Goal: Information Seeking & Learning: Learn about a topic

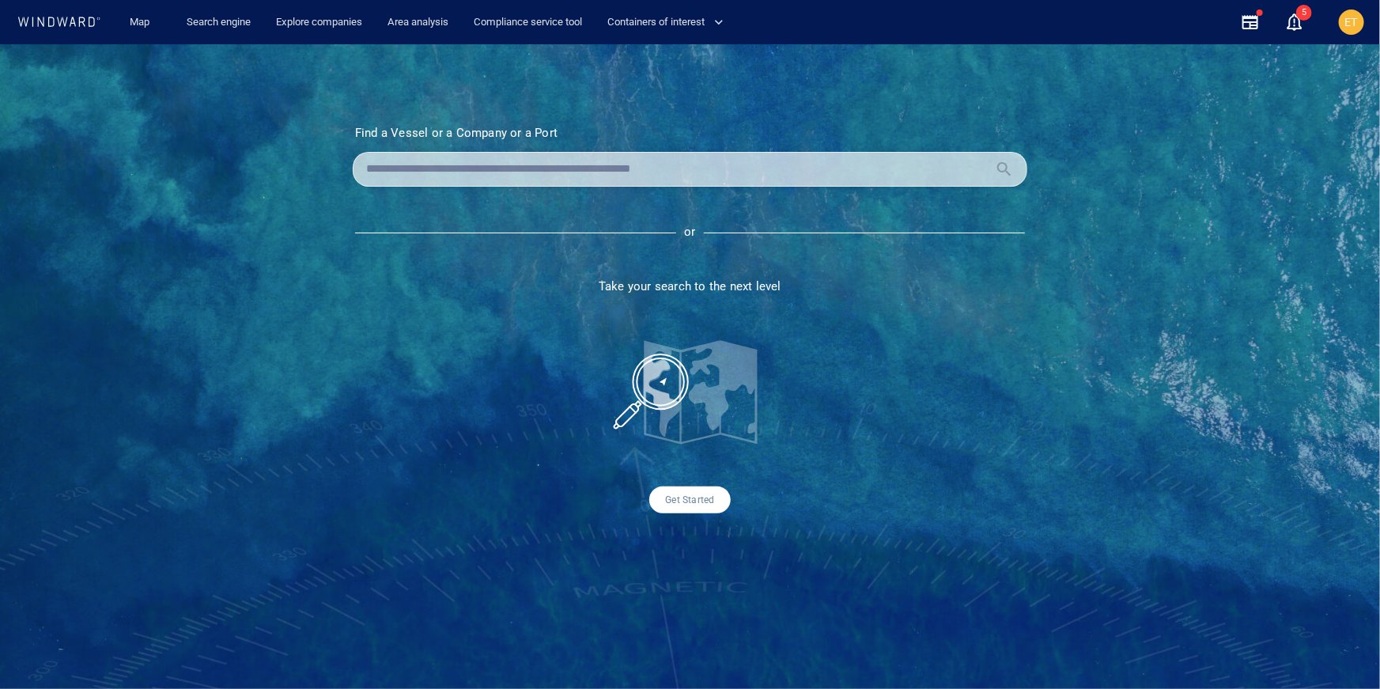
click at [448, 153] on div at bounding box center [690, 169] width 674 height 35
click at [436, 166] on input "text" at bounding box center [677, 169] width 622 height 24
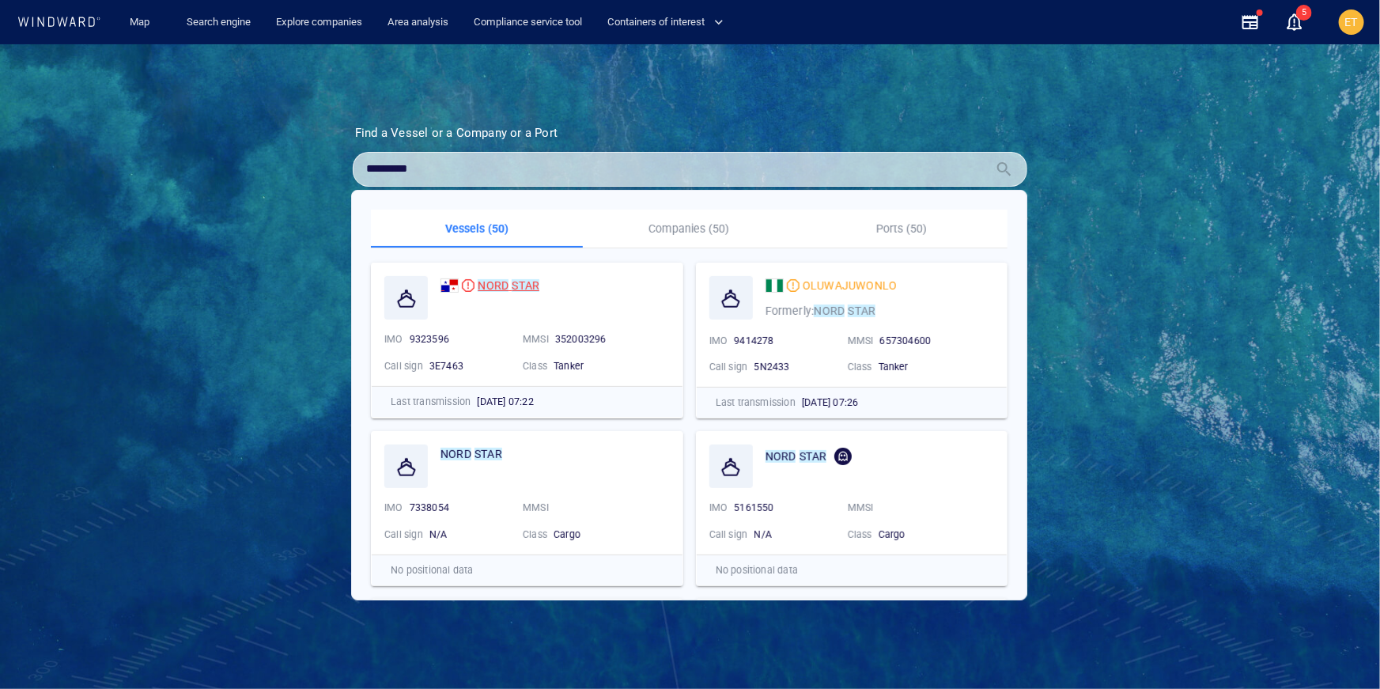
type input "*********"
click at [508, 285] on span at bounding box center [509, 285] width 3 height 13
click at [507, 138] on h3 "Find a Vessel or a Company or a Port" at bounding box center [690, 133] width 670 height 14
drag, startPoint x: 370, startPoint y: 171, endPoint x: 358, endPoint y: 169, distance: 12.0
click at [358, 169] on div "*********" at bounding box center [690, 169] width 674 height 35
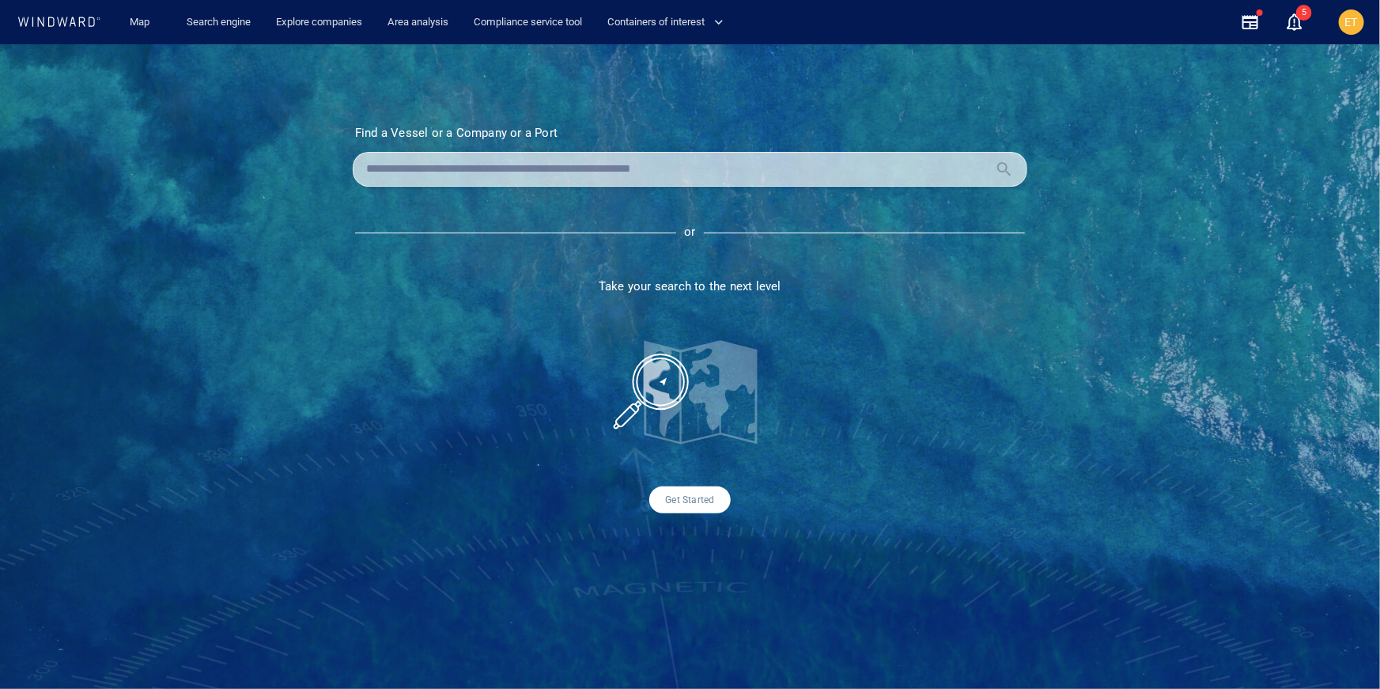
click at [478, 168] on input "text" at bounding box center [677, 169] width 622 height 24
paste input "**********"
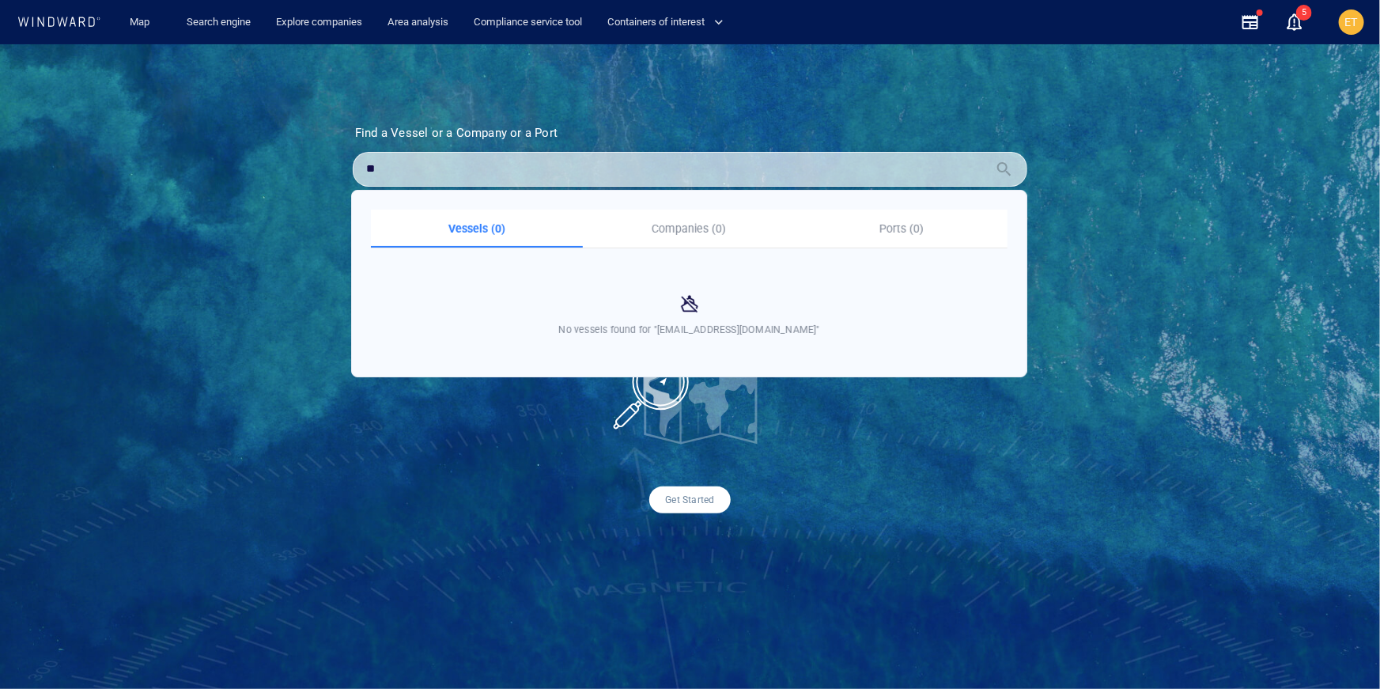
type input "*"
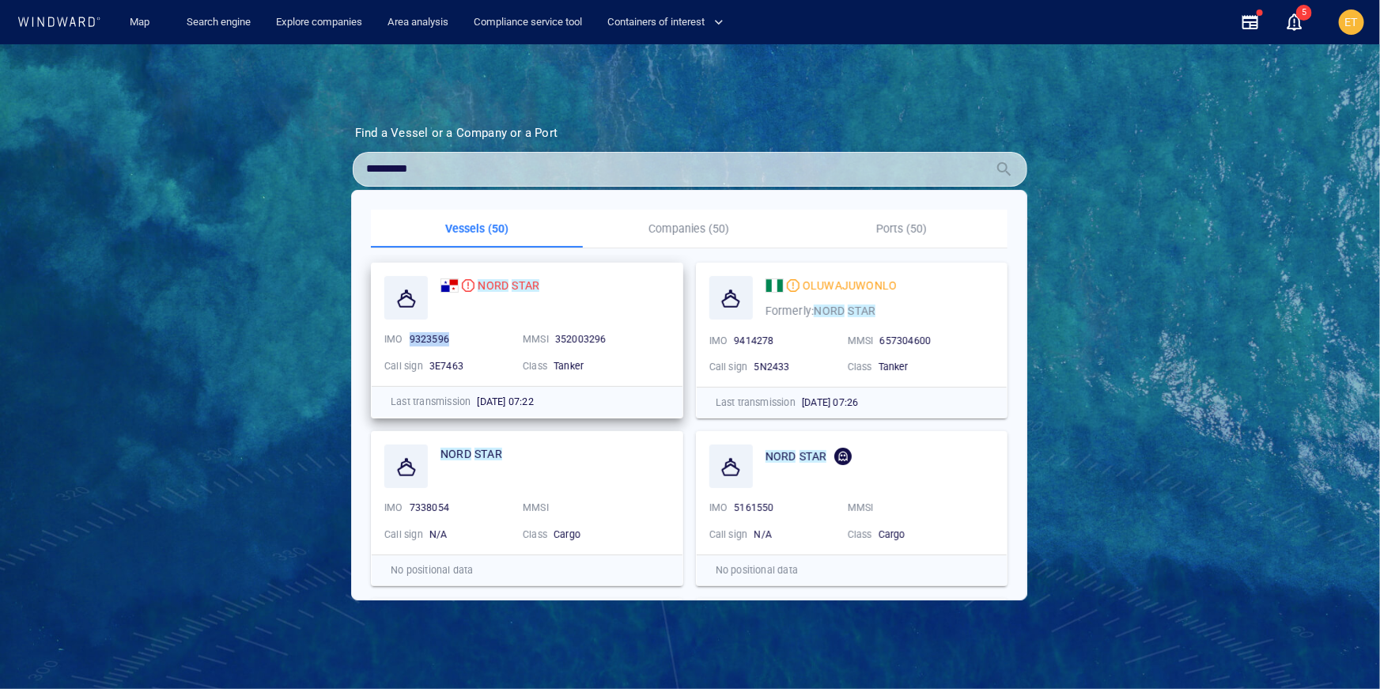
drag, startPoint x: 453, startPoint y: 336, endPoint x: 405, endPoint y: 335, distance: 48.2
click at [406, 335] on div "9323596" at bounding box center [459, 339] width 107 height 21
copy span "9323596"
drag, startPoint x: 420, startPoint y: 164, endPoint x: 308, endPoint y: 164, distance: 112.3
click at [308, 164] on div "Find a Vessel or a Company or a Port Name N/A IMO MMSI Call sign N/A Class N/A …" at bounding box center [690, 366] width 1380 height 644
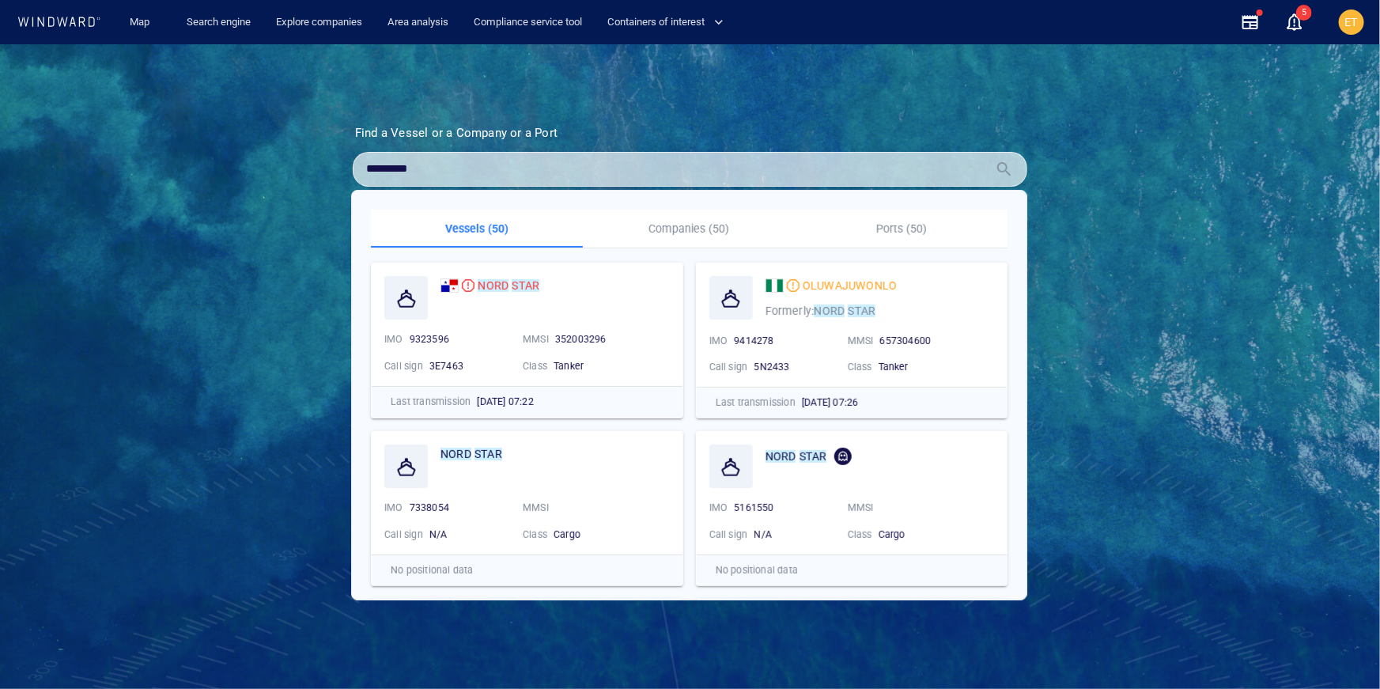
paste input "text"
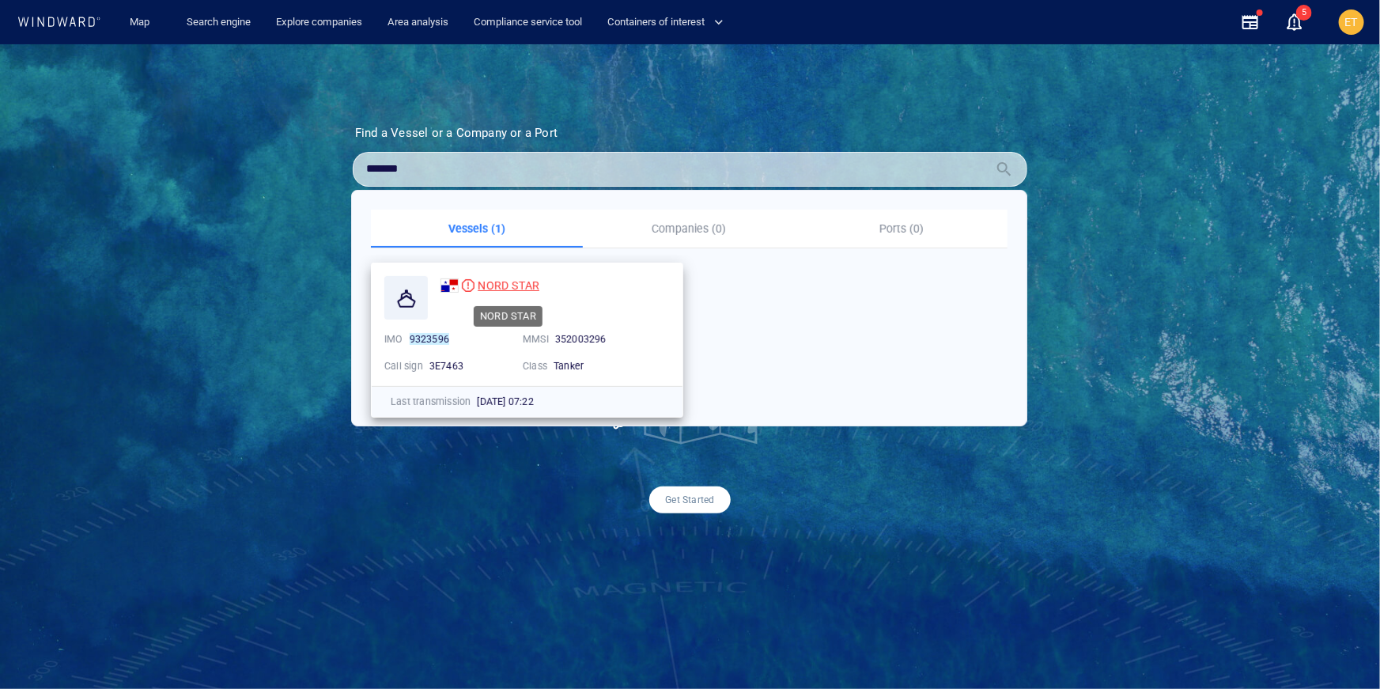
type input "*******"
click at [492, 281] on span "NORD STAR" at bounding box center [509, 285] width 62 height 13
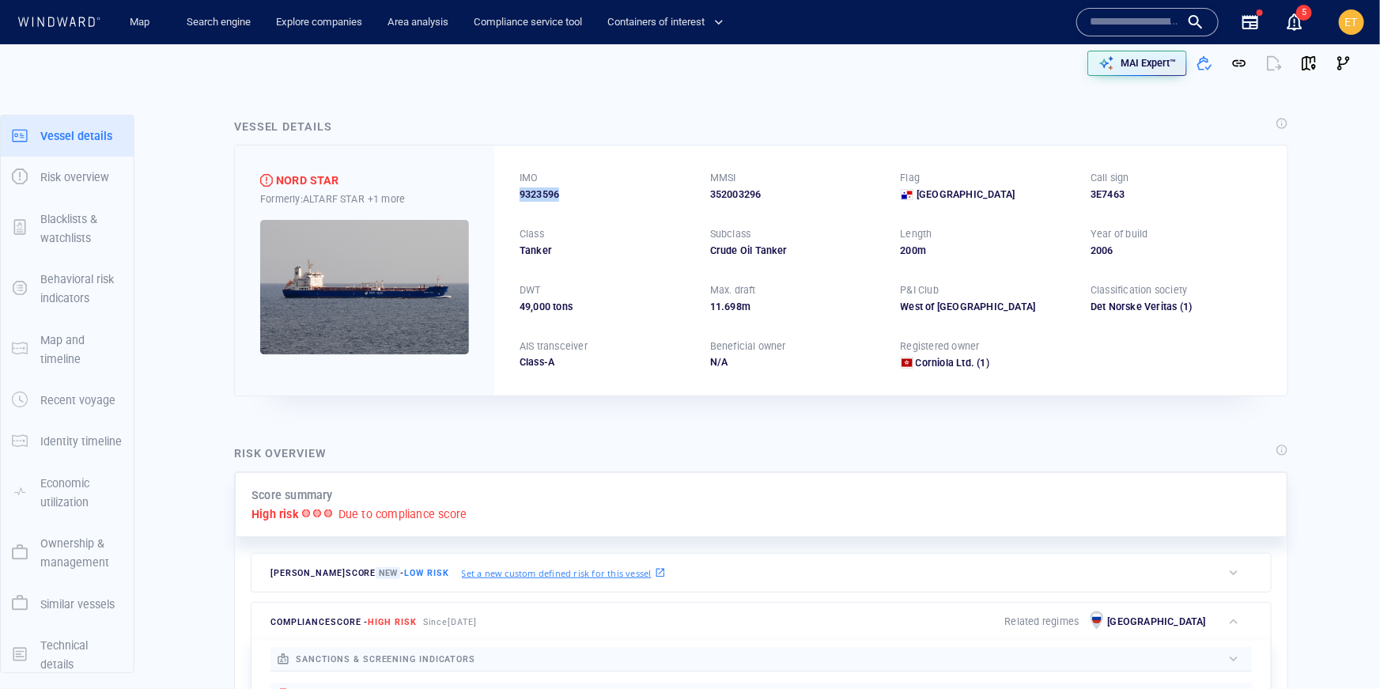
drag, startPoint x: 565, startPoint y: 198, endPoint x: 509, endPoint y: 198, distance: 55.3
click at [509, 198] on div "IMO 9323596 MMSI 352003296 Flag Panama Call sign 3E7463 Class Tanker Subclass C…" at bounding box center [890, 269] width 793 height 249
copy span "9323596"
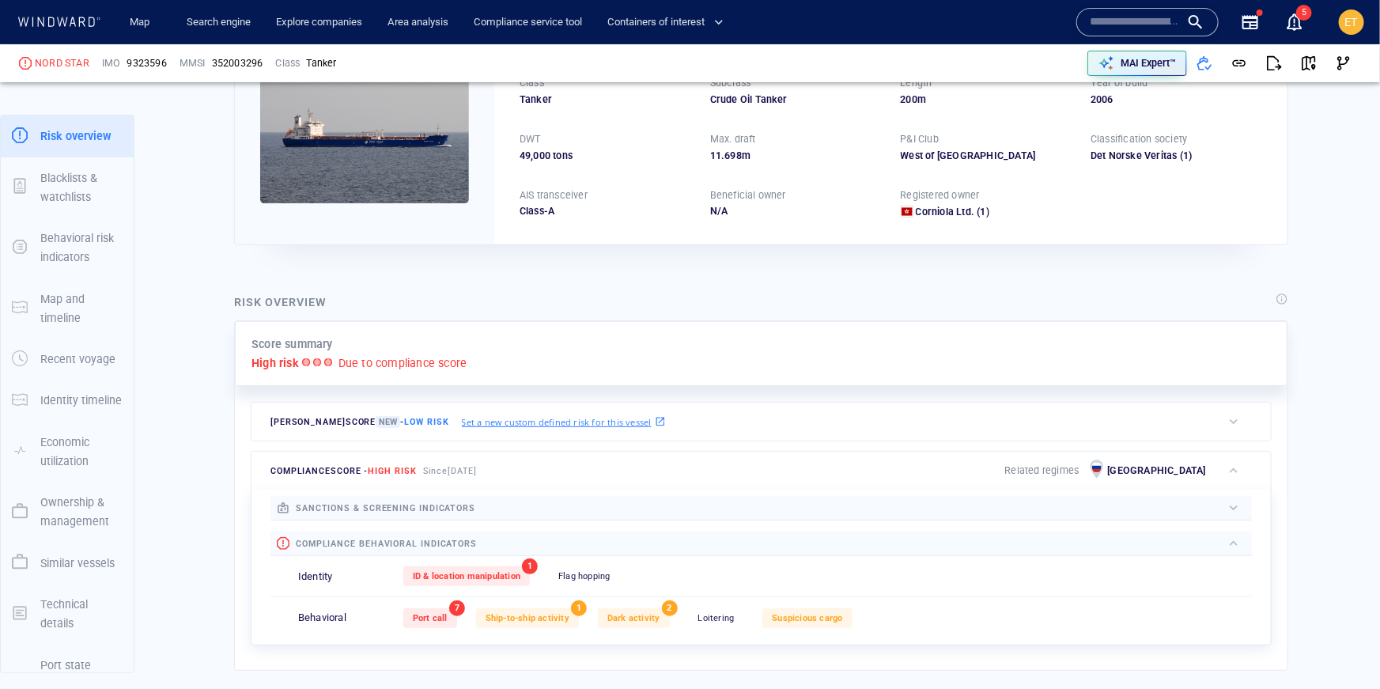
scroll to position [191, 0]
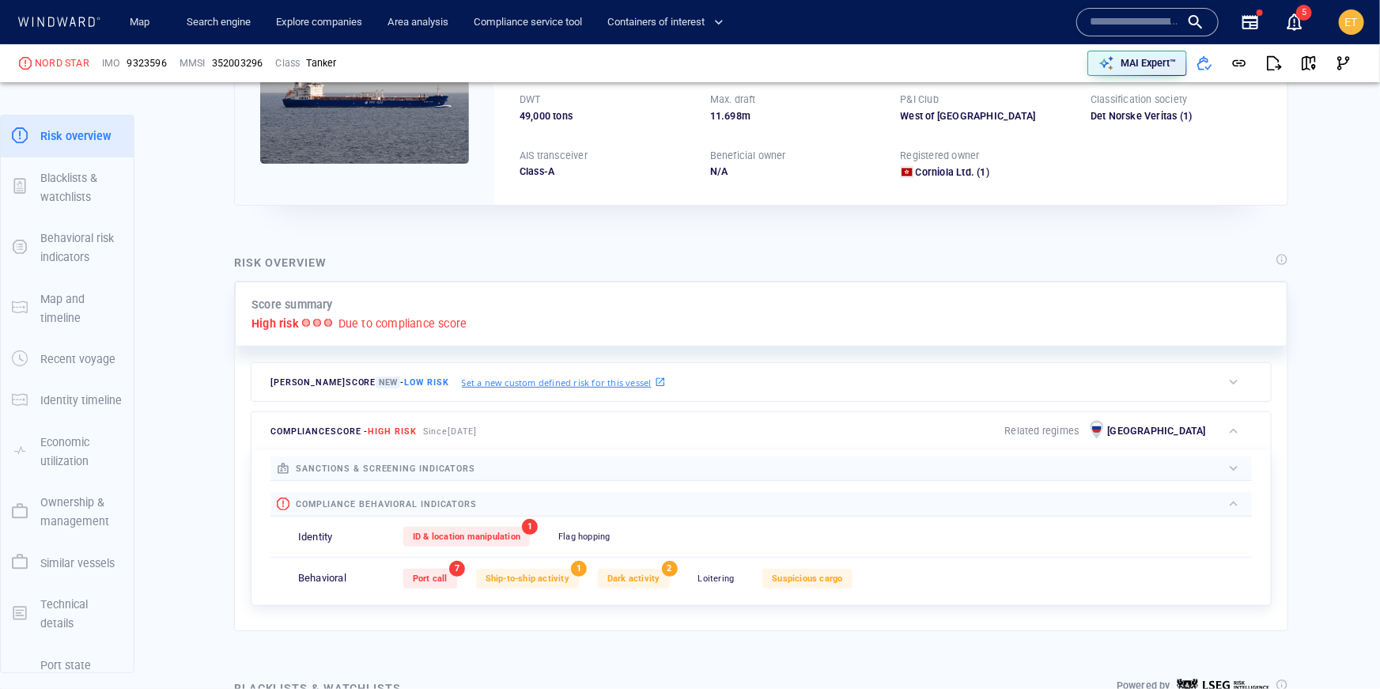
click at [622, 466] on div at bounding box center [848, 467] width 746 height 17
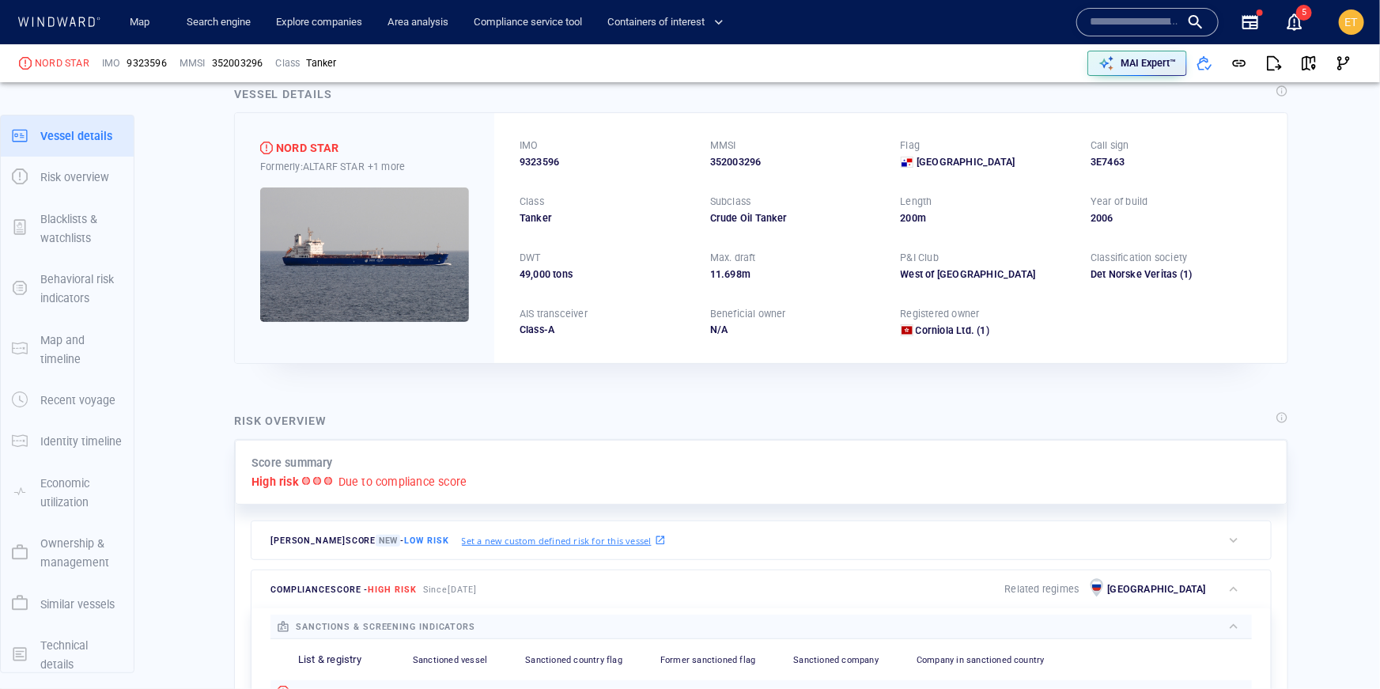
scroll to position [32, 0]
click at [778, 548] on div "Henry risk score New - Low risk Set a new custom defined risk for this vessel" at bounding box center [736, 541] width 970 height 38
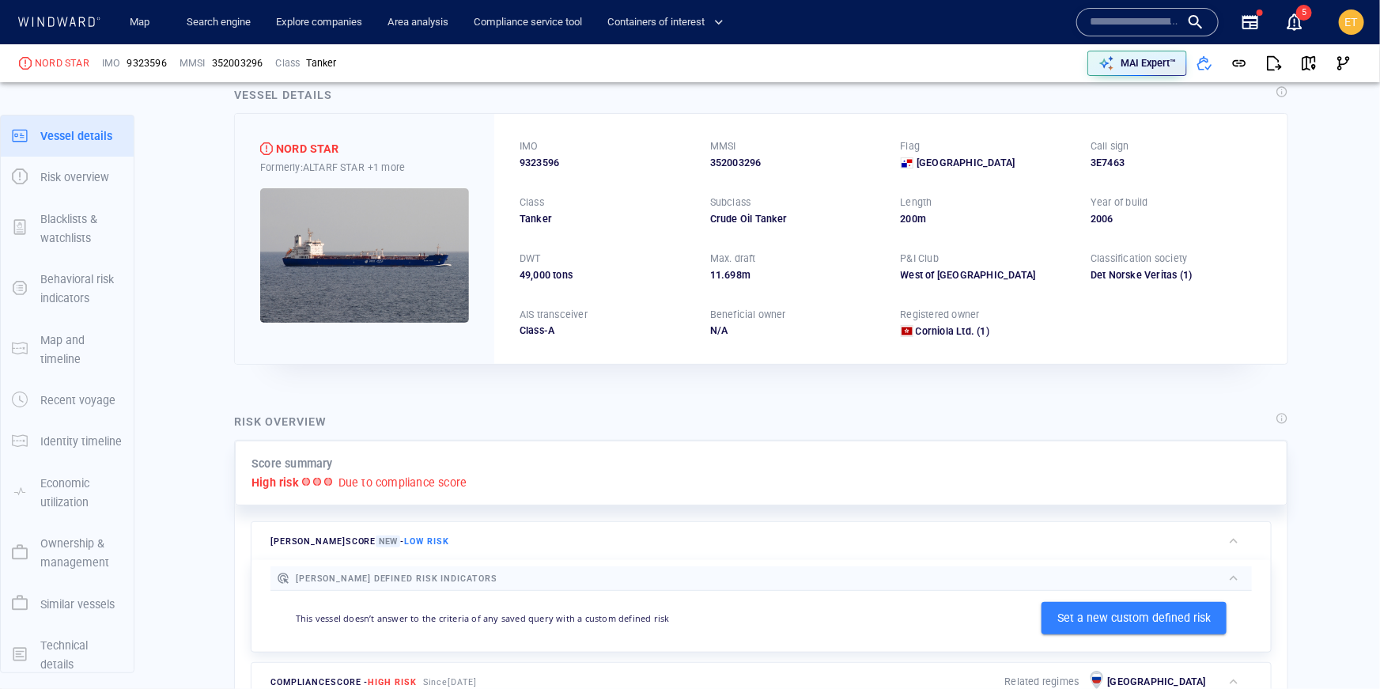
click at [661, 541] on div "Henry risk score New - Low risk" at bounding box center [736, 541] width 970 height 38
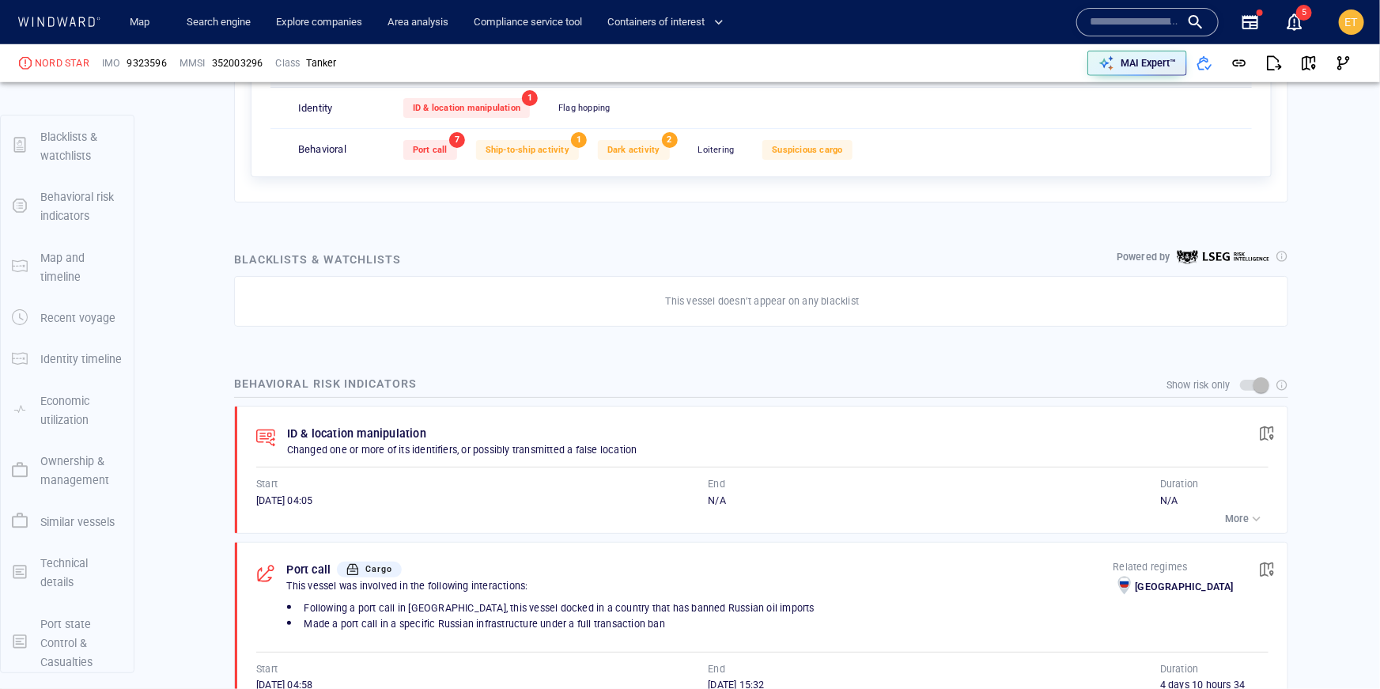
scroll to position [691, 0]
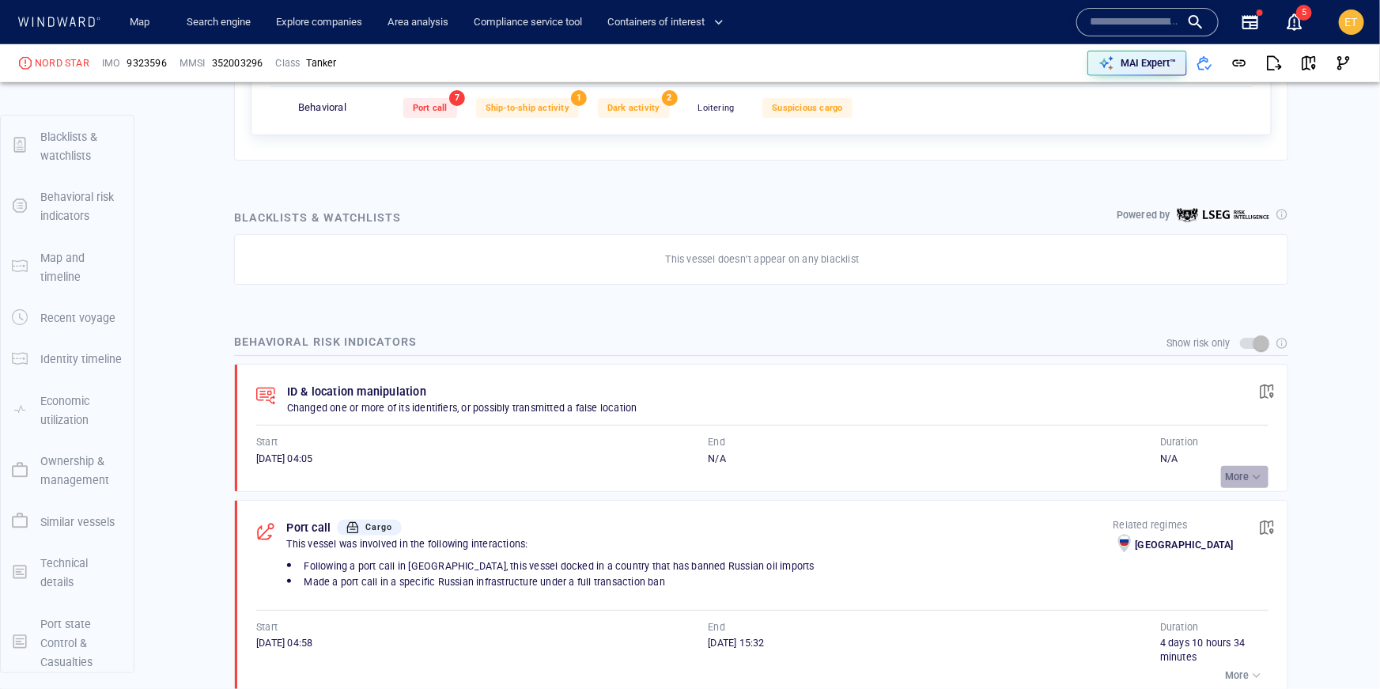
click at [1240, 471] on p "More" at bounding box center [1237, 477] width 24 height 14
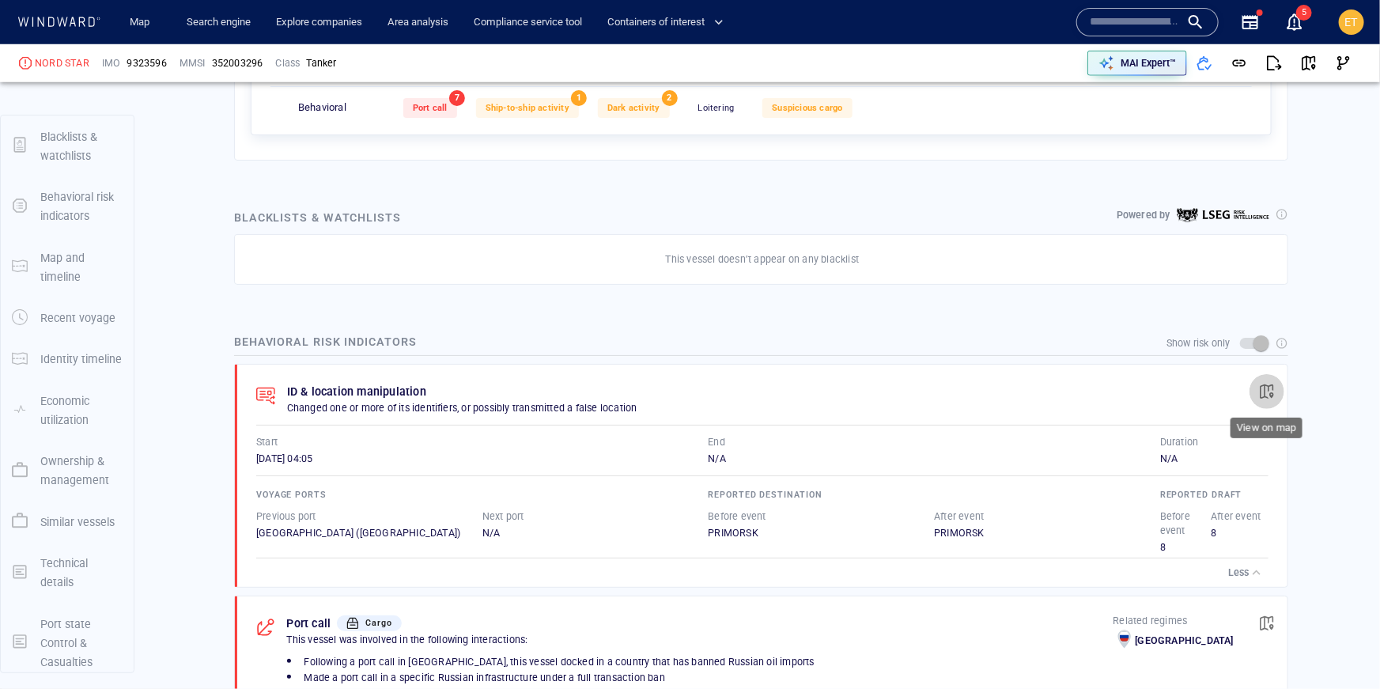
click at [1269, 387] on span "button" at bounding box center [1267, 391] width 16 height 16
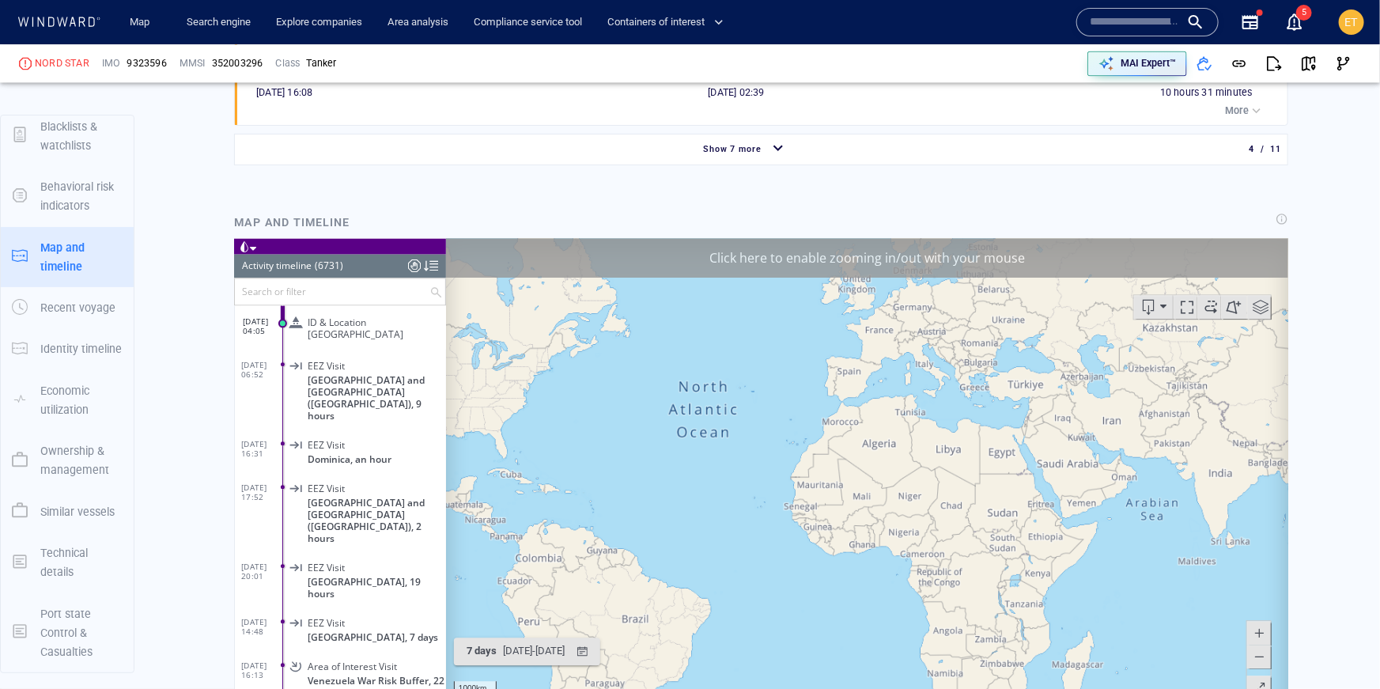
scroll to position [1641, 0]
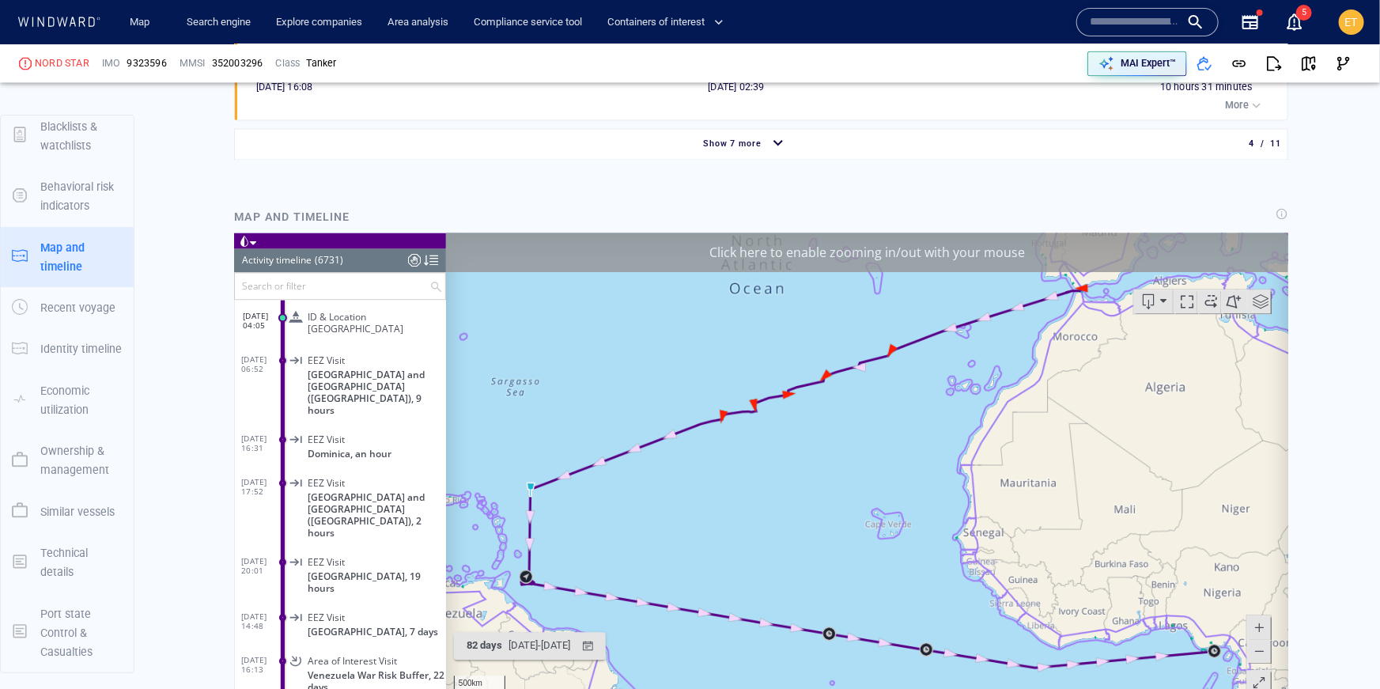
drag, startPoint x: 865, startPoint y: 390, endPoint x: 870, endPoint y: 436, distance: 46.1
click at [870, 436] on canvas "Map" at bounding box center [866, 477] width 843 height 490
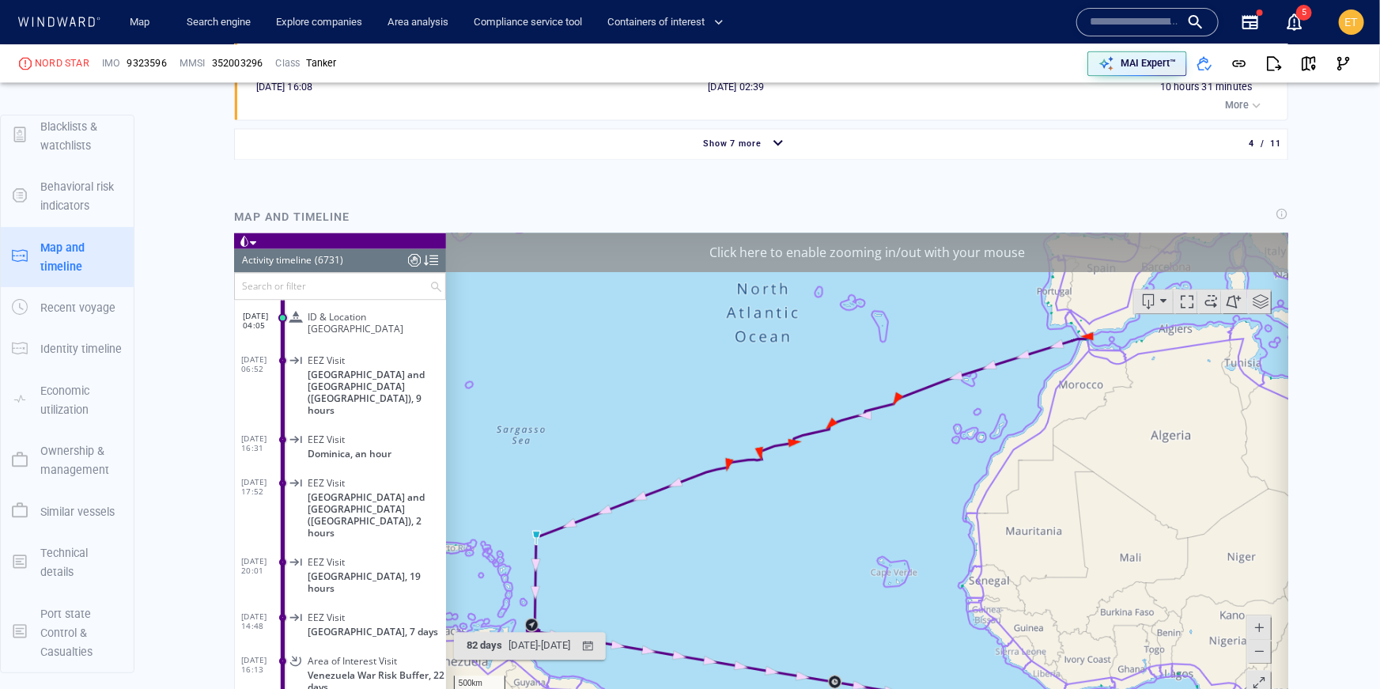
click at [859, 432] on canvas "Map" at bounding box center [866, 477] width 843 height 490
click at [840, 433] on canvas "Map" at bounding box center [866, 477] width 843 height 490
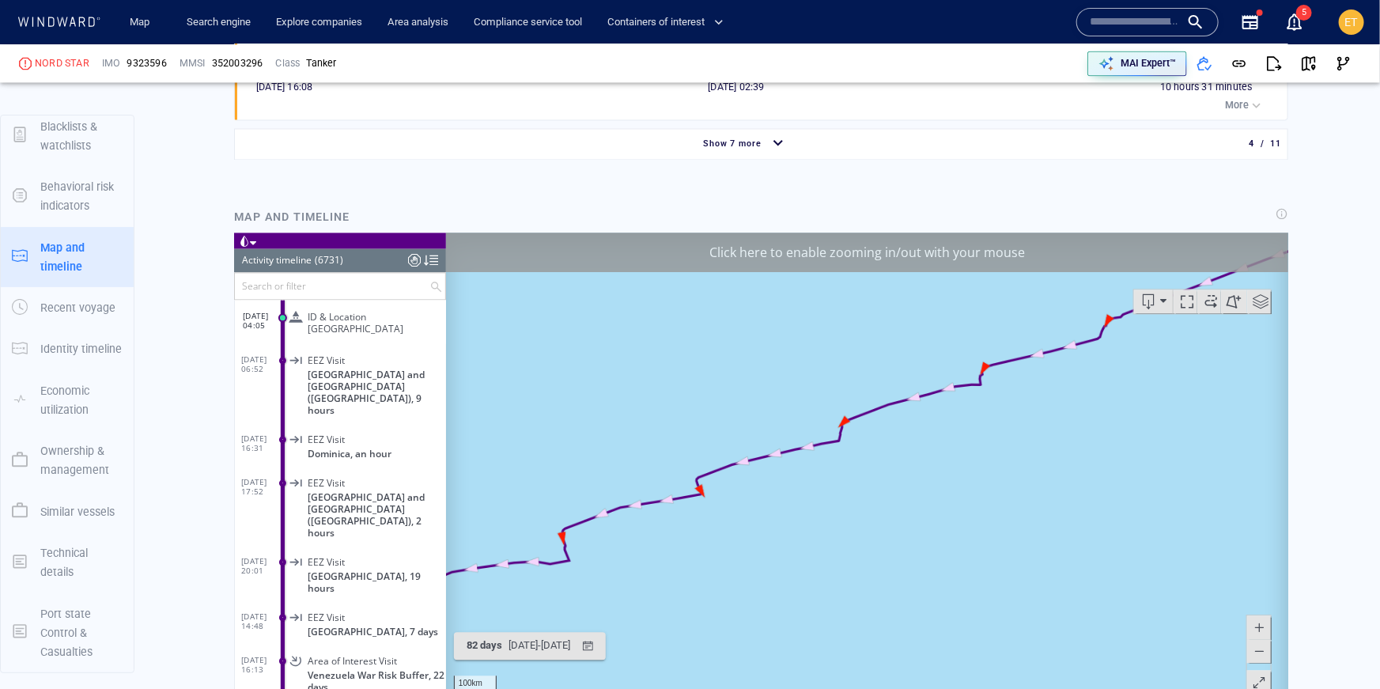
drag, startPoint x: 824, startPoint y: 436, endPoint x: 940, endPoint y: 461, distance: 118.9
click at [940, 461] on canvas "Map" at bounding box center [866, 477] width 843 height 490
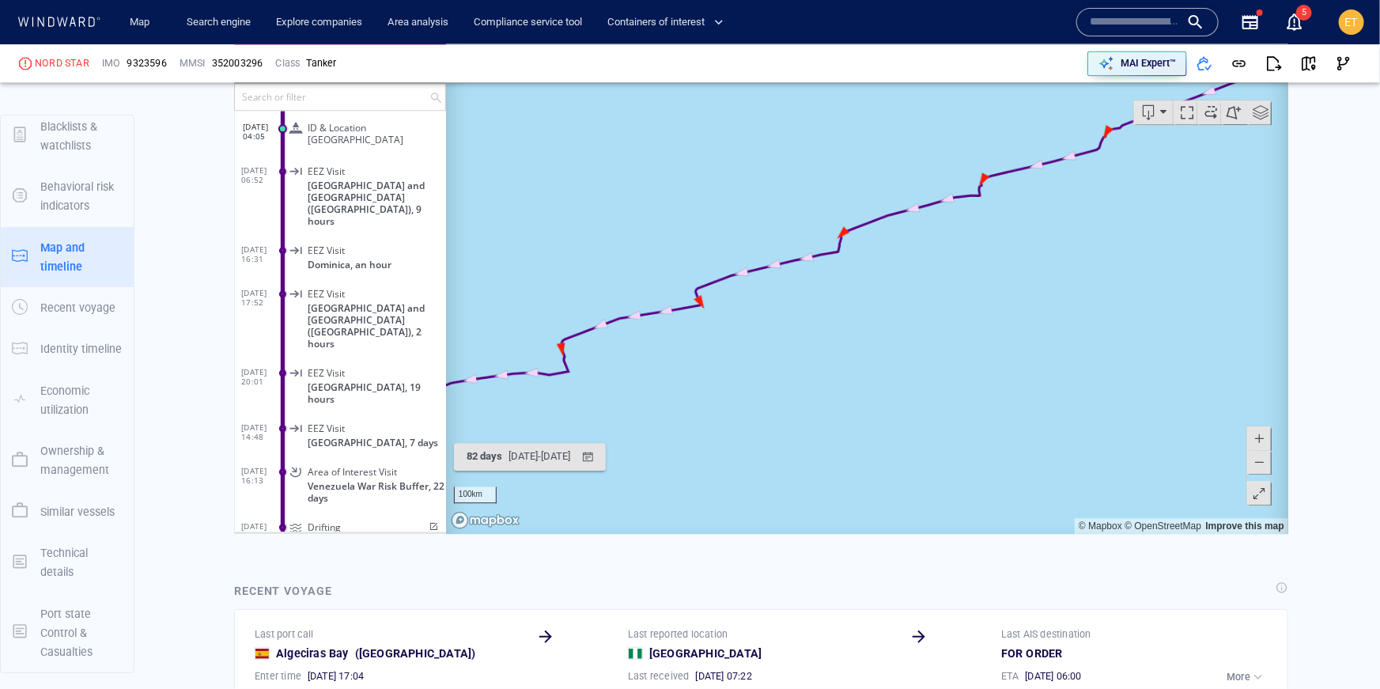
scroll to position [1785, 0]
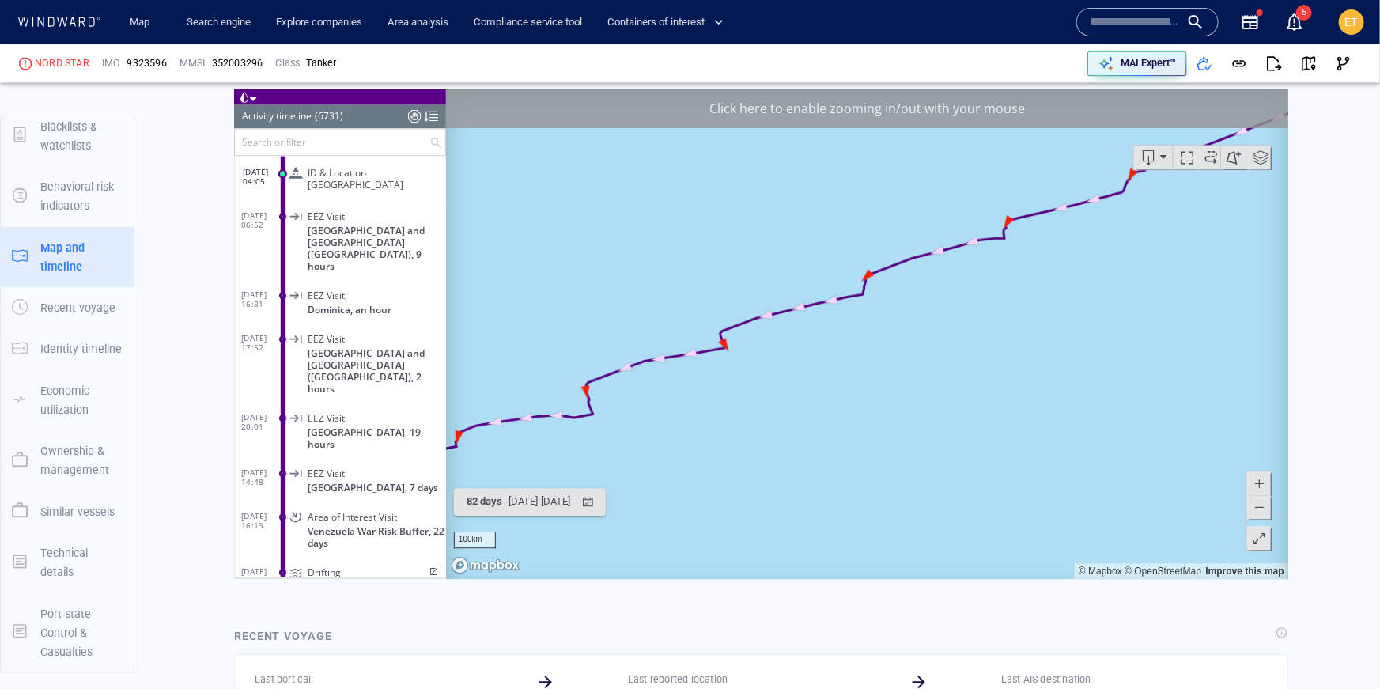
drag, startPoint x: 652, startPoint y: 407, endPoint x: 749, endPoint y: 387, distance: 98.6
click at [749, 387] on canvas "Map" at bounding box center [866, 333] width 843 height 490
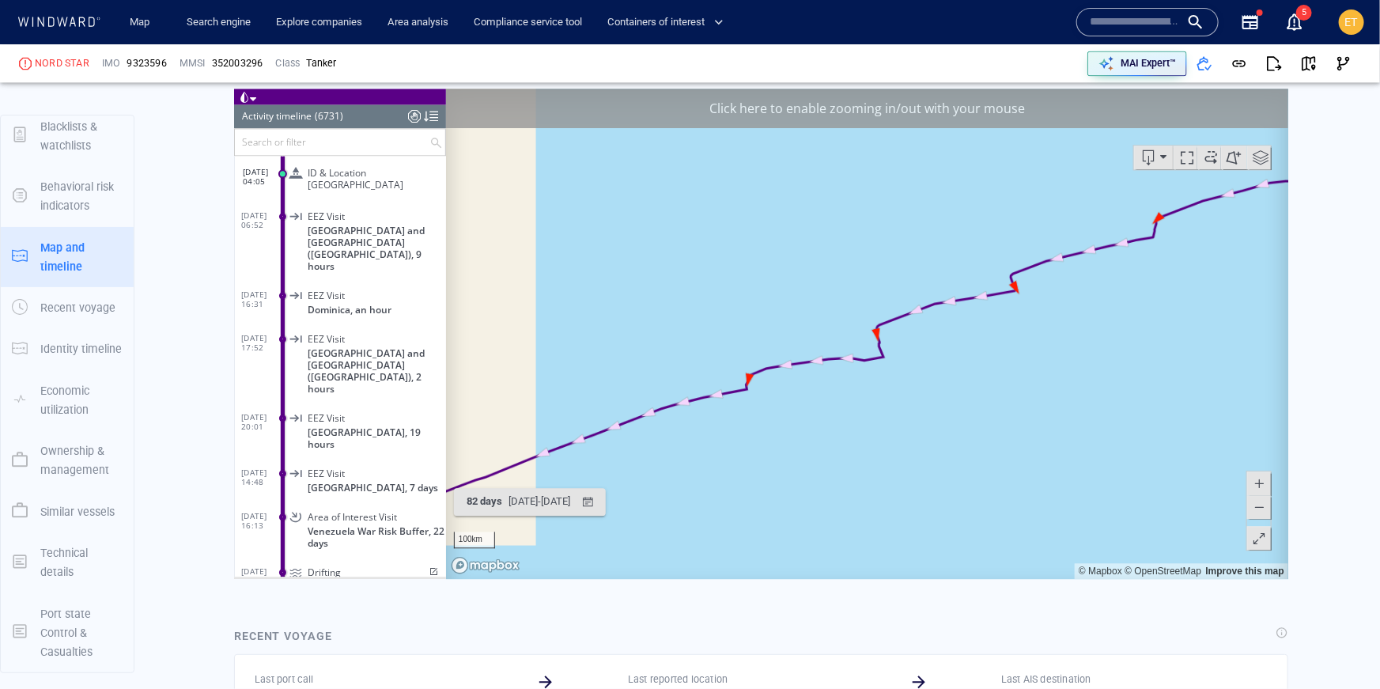
drag, startPoint x: 674, startPoint y: 395, endPoint x: 987, endPoint y: 301, distance: 326.9
click at [987, 301] on canvas "Map" at bounding box center [866, 333] width 843 height 490
drag, startPoint x: 751, startPoint y: 461, endPoint x: 982, endPoint y: 307, distance: 277.6
click at [982, 307] on canvas "Map" at bounding box center [866, 333] width 843 height 490
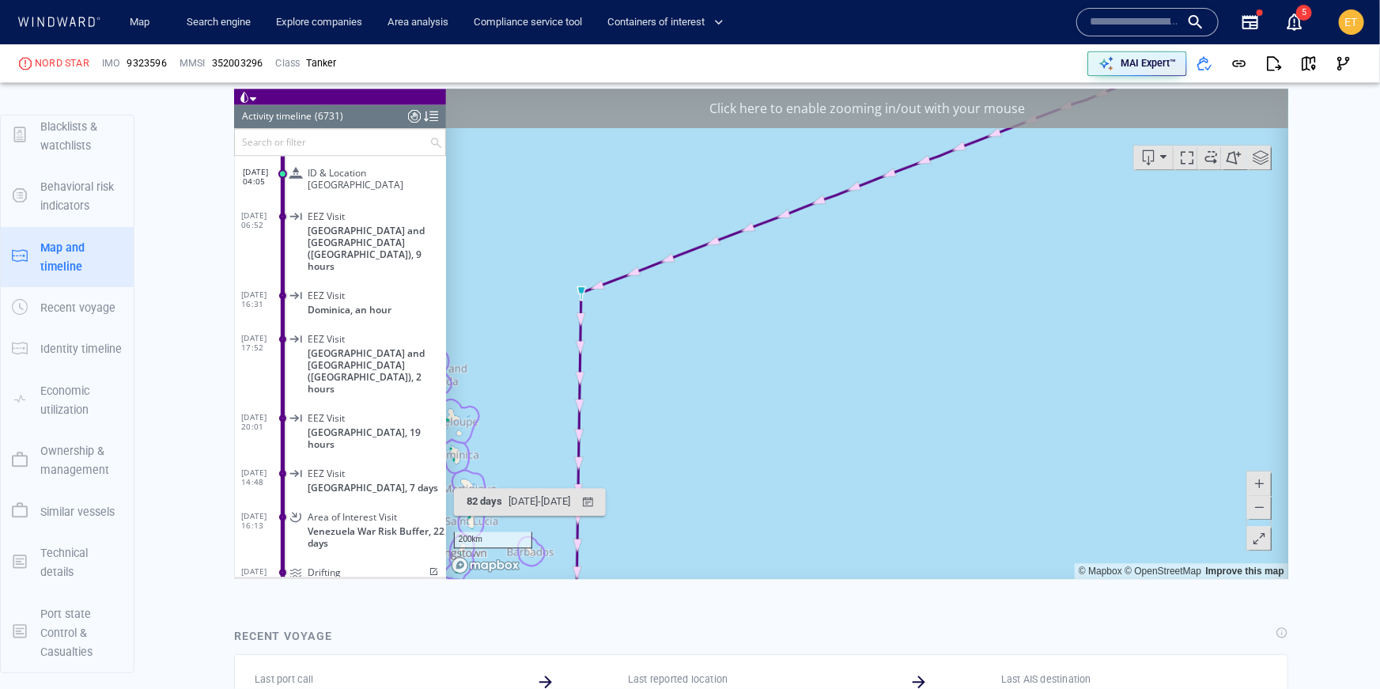
drag, startPoint x: 757, startPoint y: 372, endPoint x: 903, endPoint y: 322, distance: 154.5
click at [903, 322] on canvas "Map" at bounding box center [866, 333] width 843 height 490
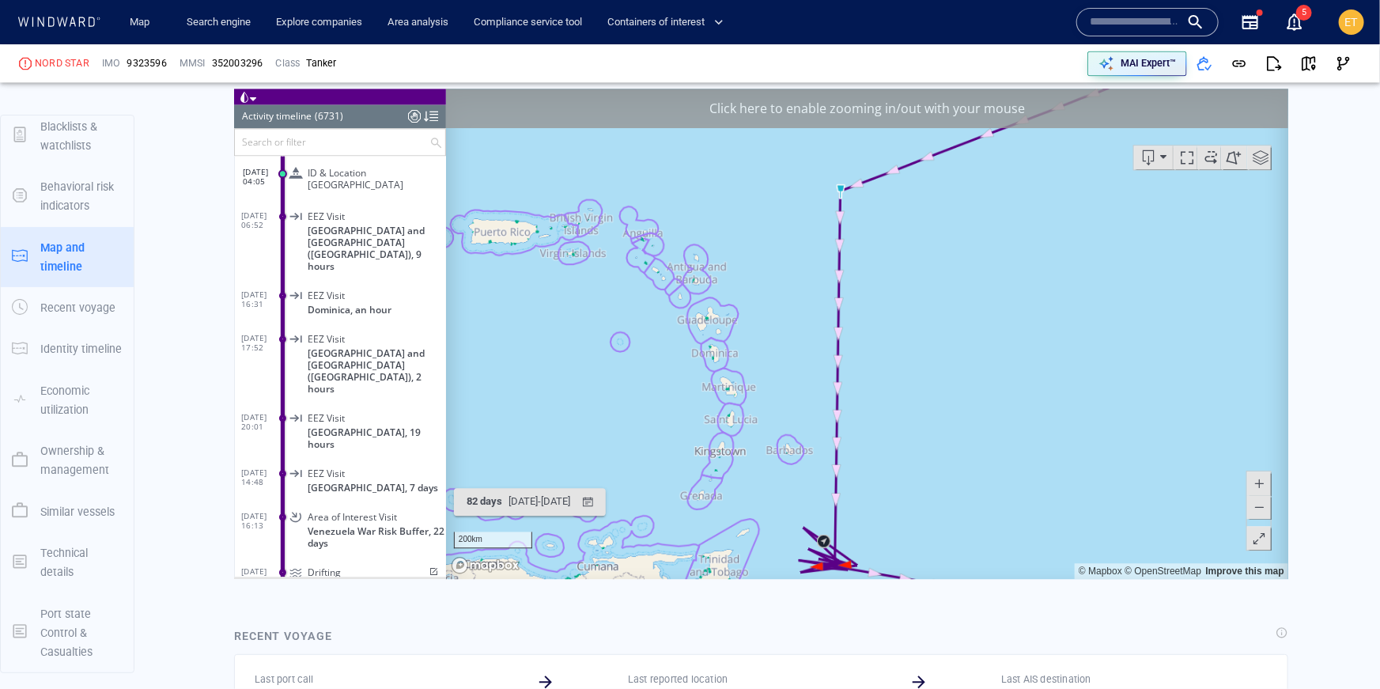
drag, startPoint x: 911, startPoint y: 393, endPoint x: 878, endPoint y: 445, distance: 61.4
click at [878, 445] on canvas "Map" at bounding box center [866, 333] width 843 height 490
click at [839, 288] on canvas "Map" at bounding box center [866, 333] width 843 height 490
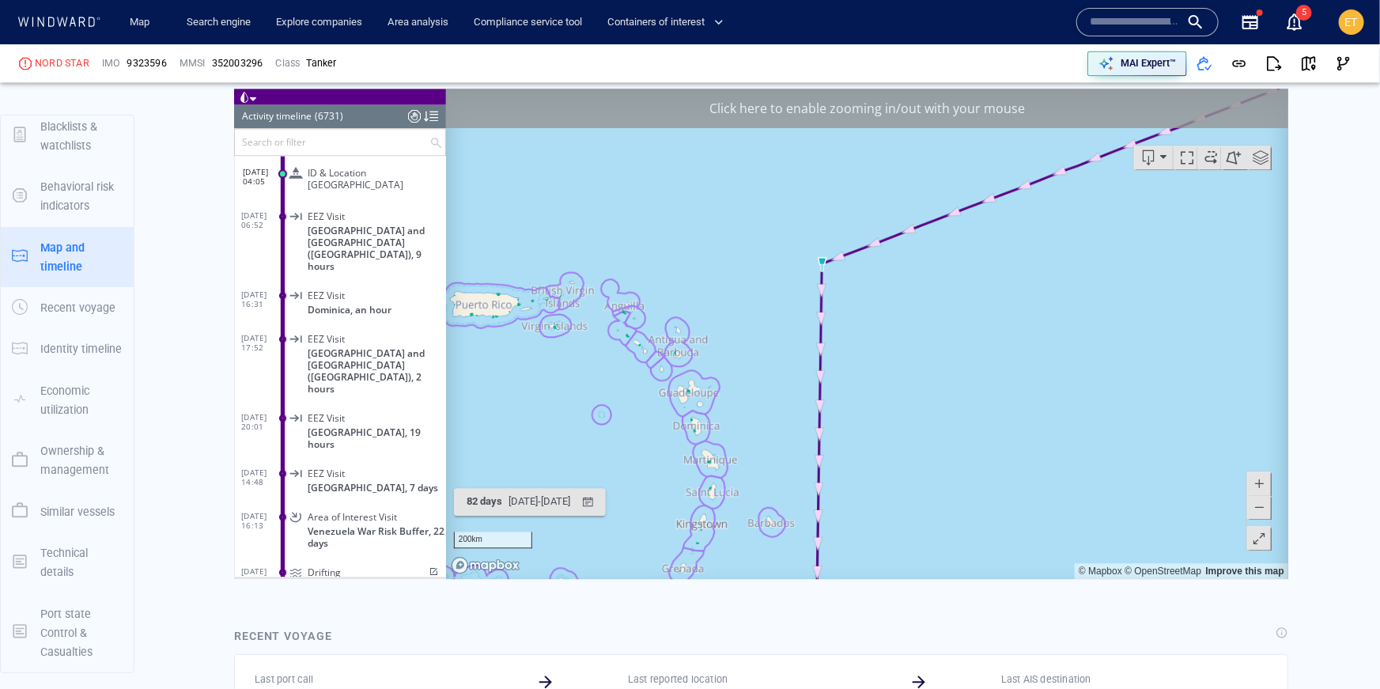
click at [839, 288] on canvas "Map" at bounding box center [866, 333] width 843 height 490
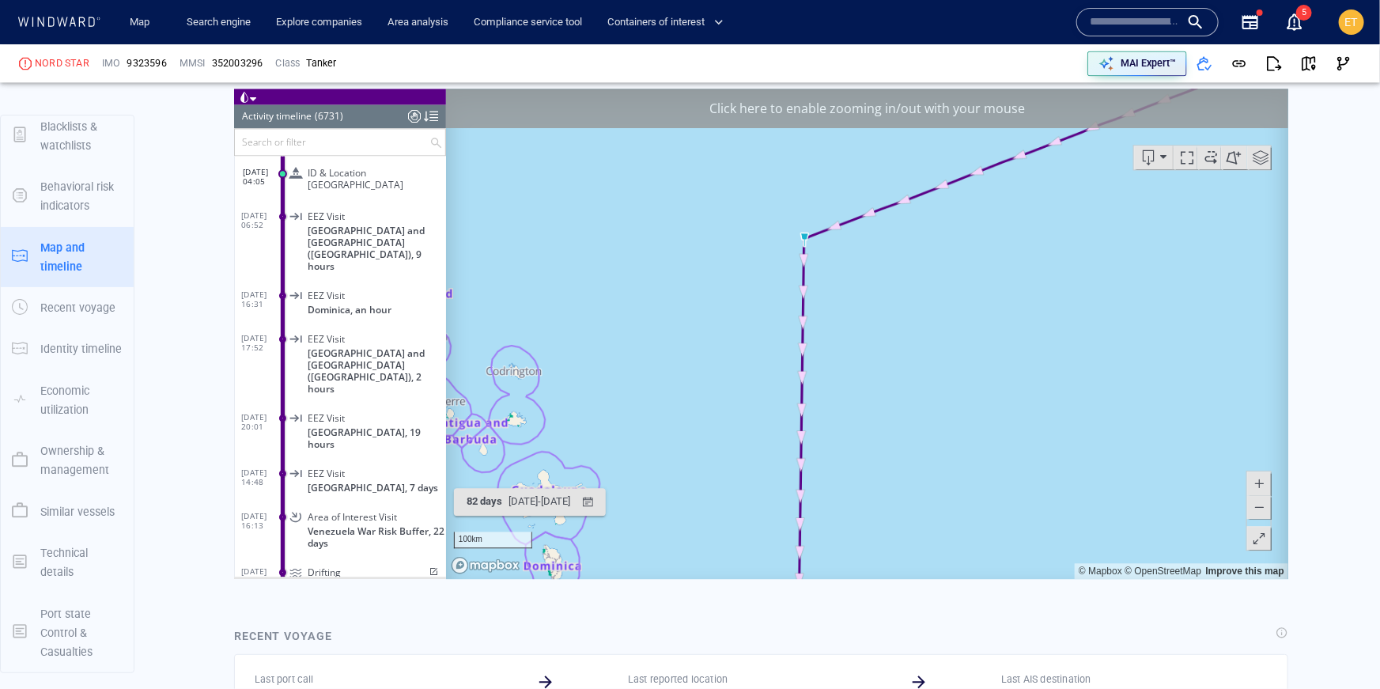
drag, startPoint x: 883, startPoint y: 361, endPoint x: 870, endPoint y: 213, distance: 148.5
click at [870, 213] on canvas "Map" at bounding box center [866, 333] width 843 height 490
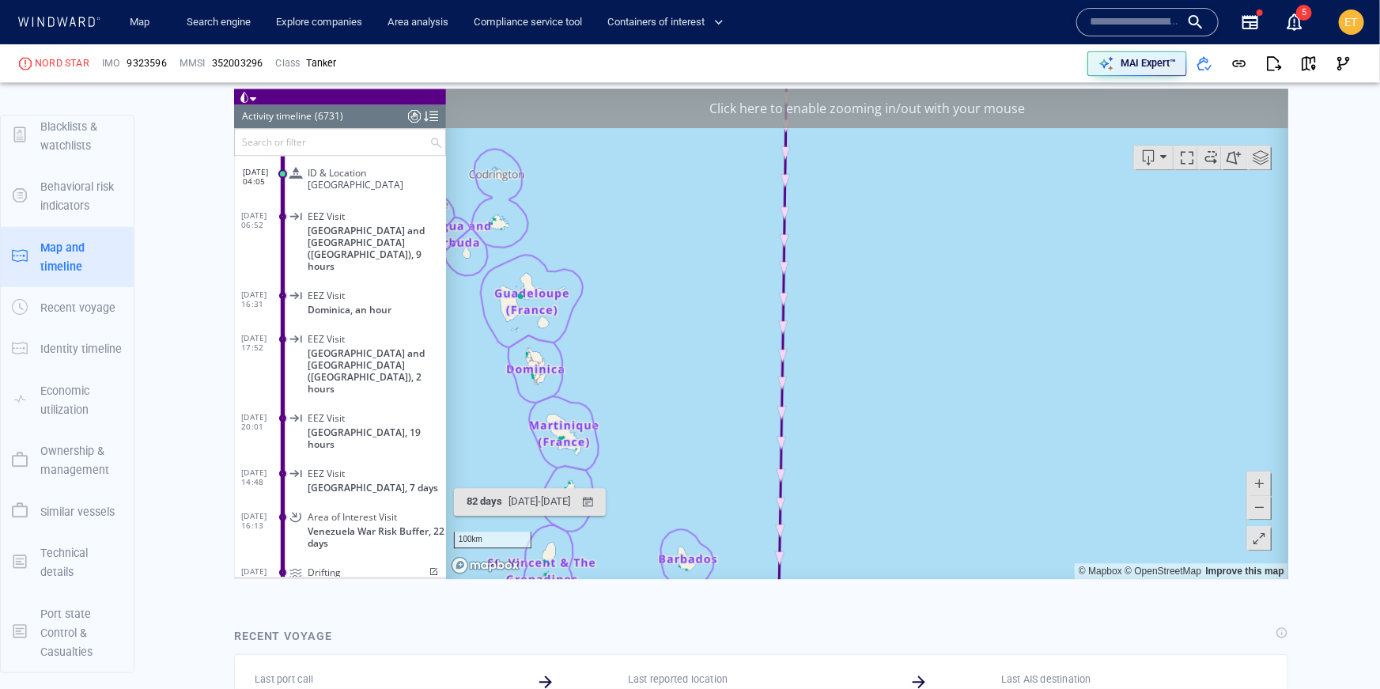
drag, startPoint x: 883, startPoint y: 301, endPoint x: 874, endPoint y: 216, distance: 85.8
click at [874, 216] on canvas "Map" at bounding box center [866, 333] width 843 height 490
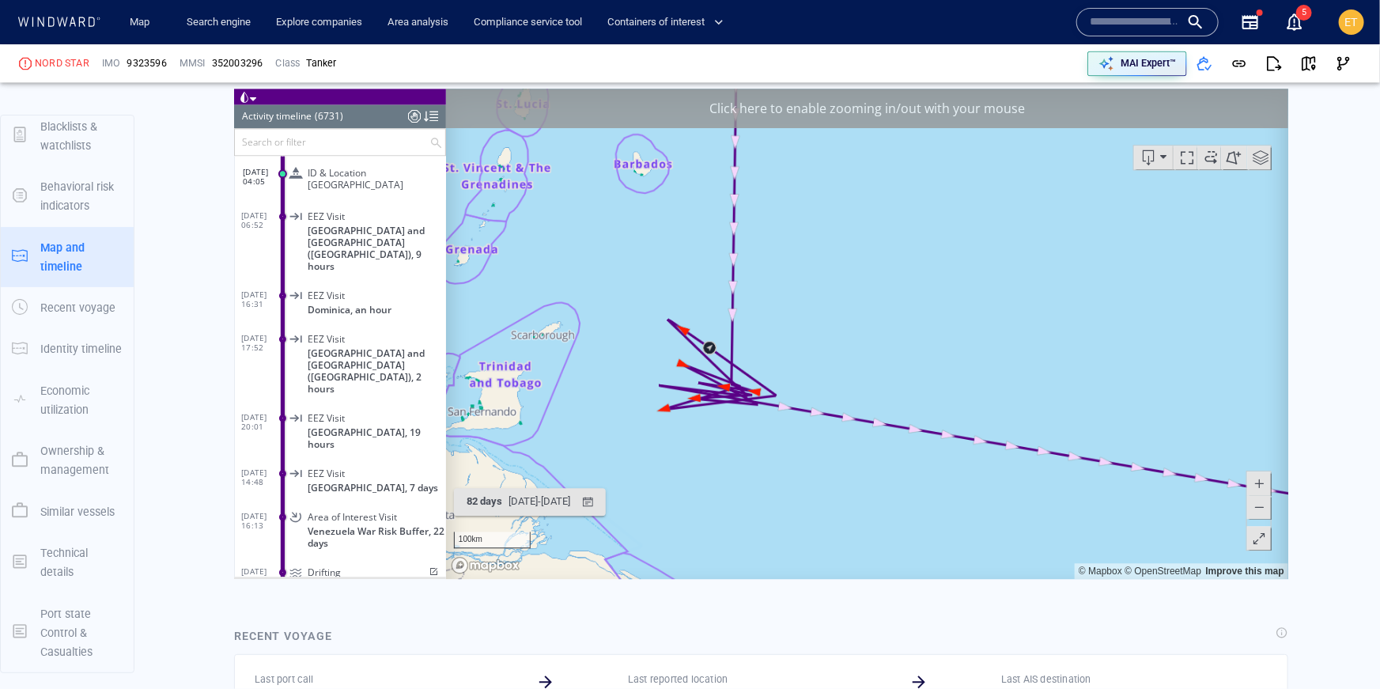
drag, startPoint x: 852, startPoint y: 357, endPoint x: 848, endPoint y: 286, distance: 70.4
click at [848, 286] on canvas "Map" at bounding box center [866, 333] width 843 height 490
click at [789, 351] on canvas "Map" at bounding box center [866, 333] width 843 height 490
click at [771, 353] on canvas "Map" at bounding box center [866, 333] width 843 height 490
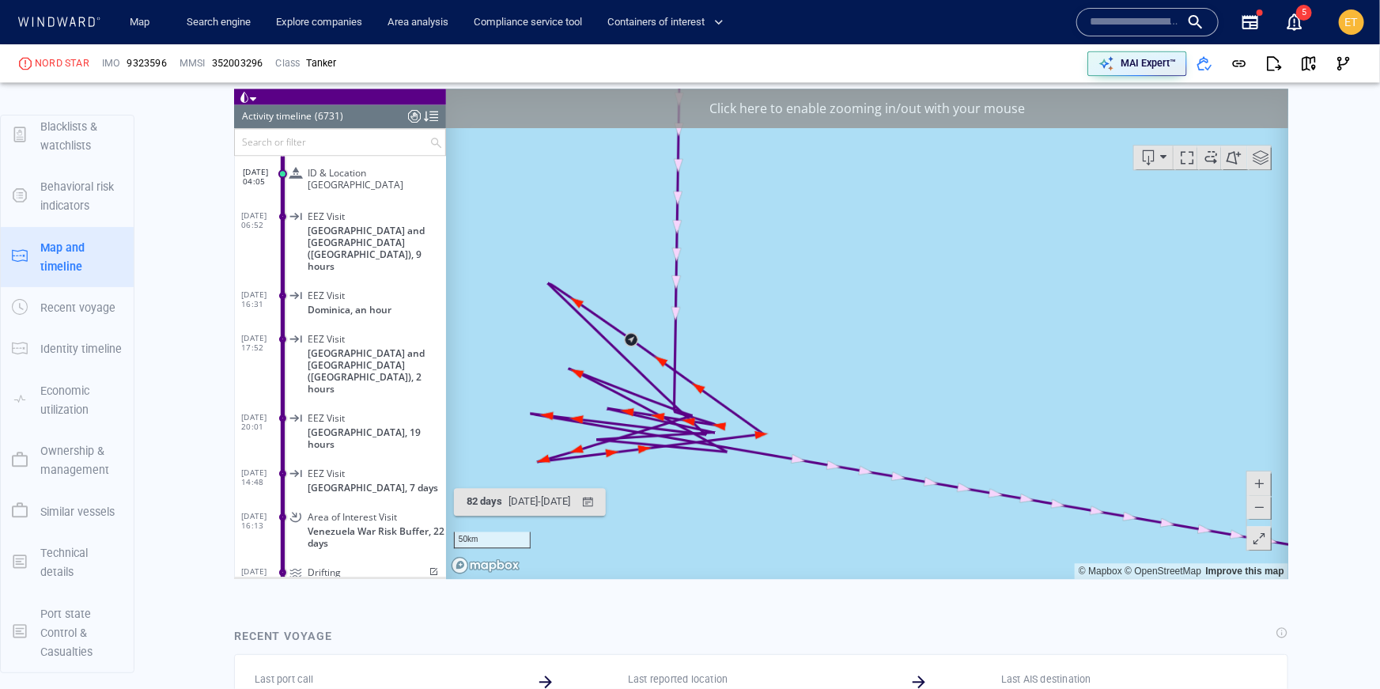
click at [771, 353] on canvas "Map" at bounding box center [866, 333] width 843 height 490
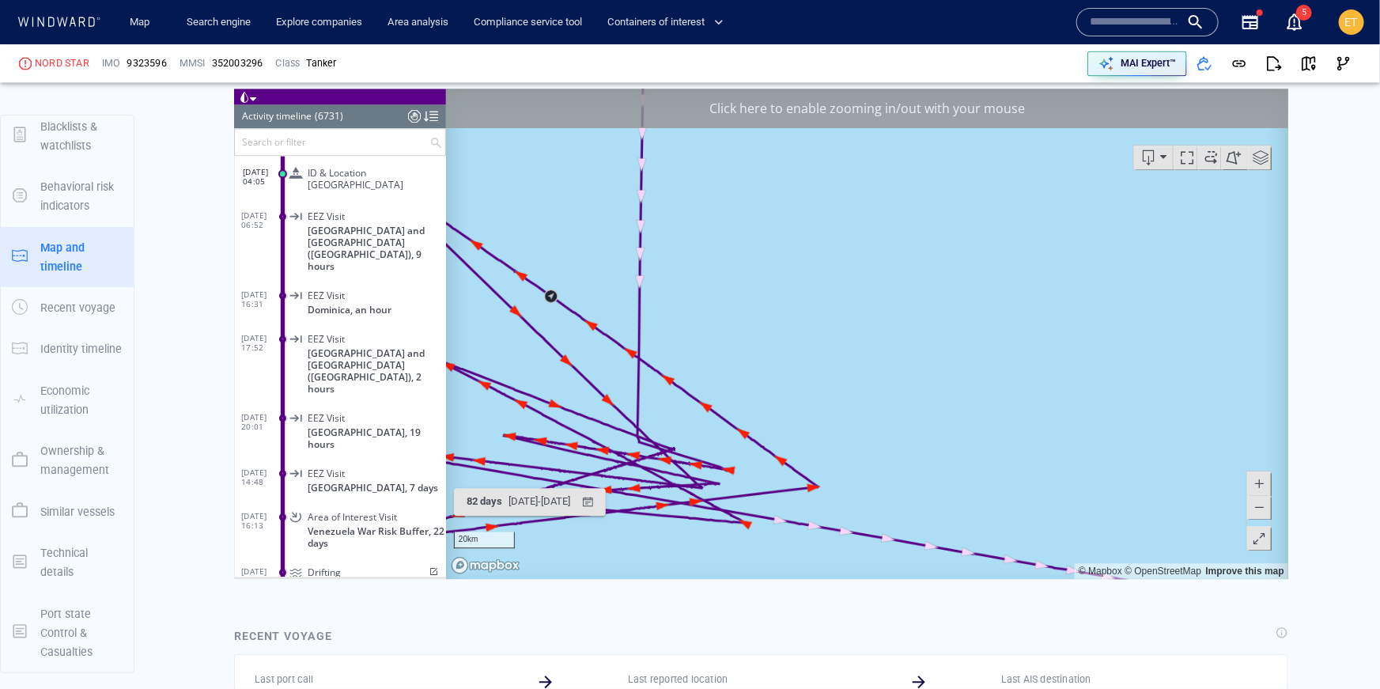
drag, startPoint x: 799, startPoint y: 353, endPoint x: 1004, endPoint y: 306, distance: 211.0
click at [1004, 306] on canvas "Map" at bounding box center [866, 333] width 843 height 490
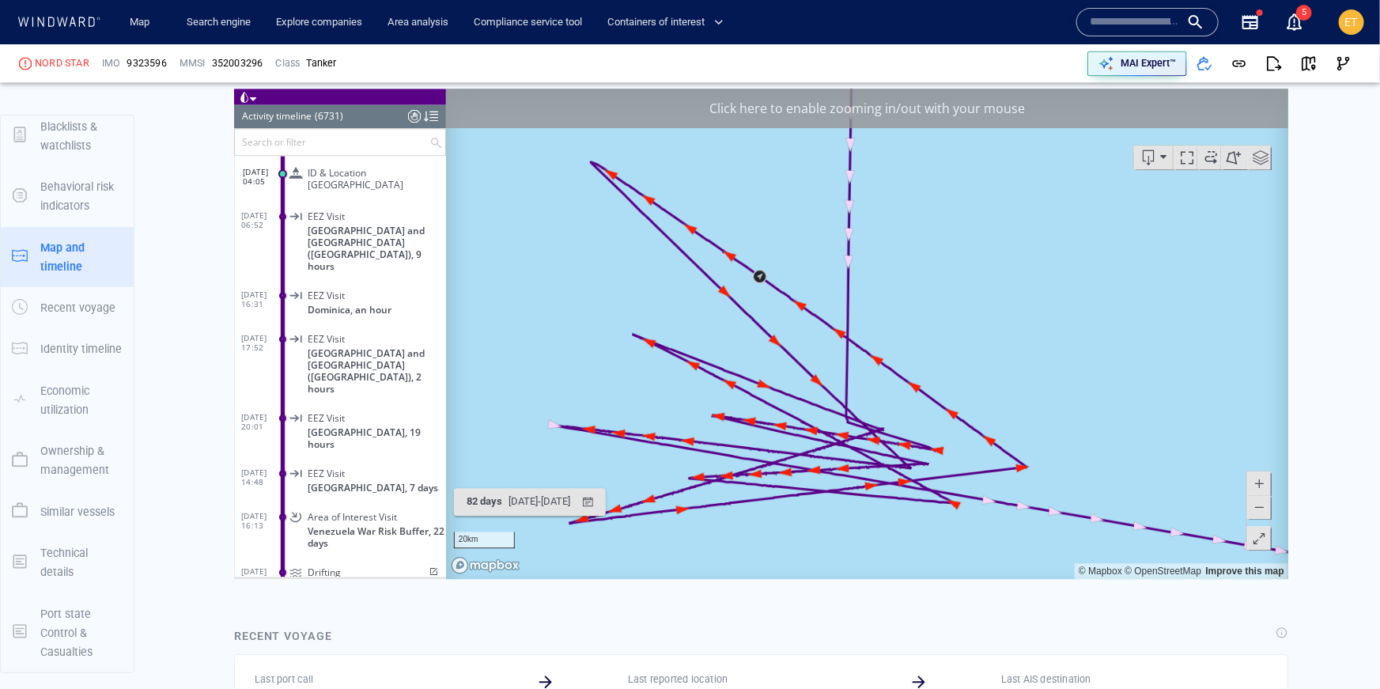
drag, startPoint x: 901, startPoint y: 321, endPoint x: 1139, endPoint y: 301, distance: 238.8
click at [1139, 301] on canvas "Map" at bounding box center [866, 333] width 843 height 490
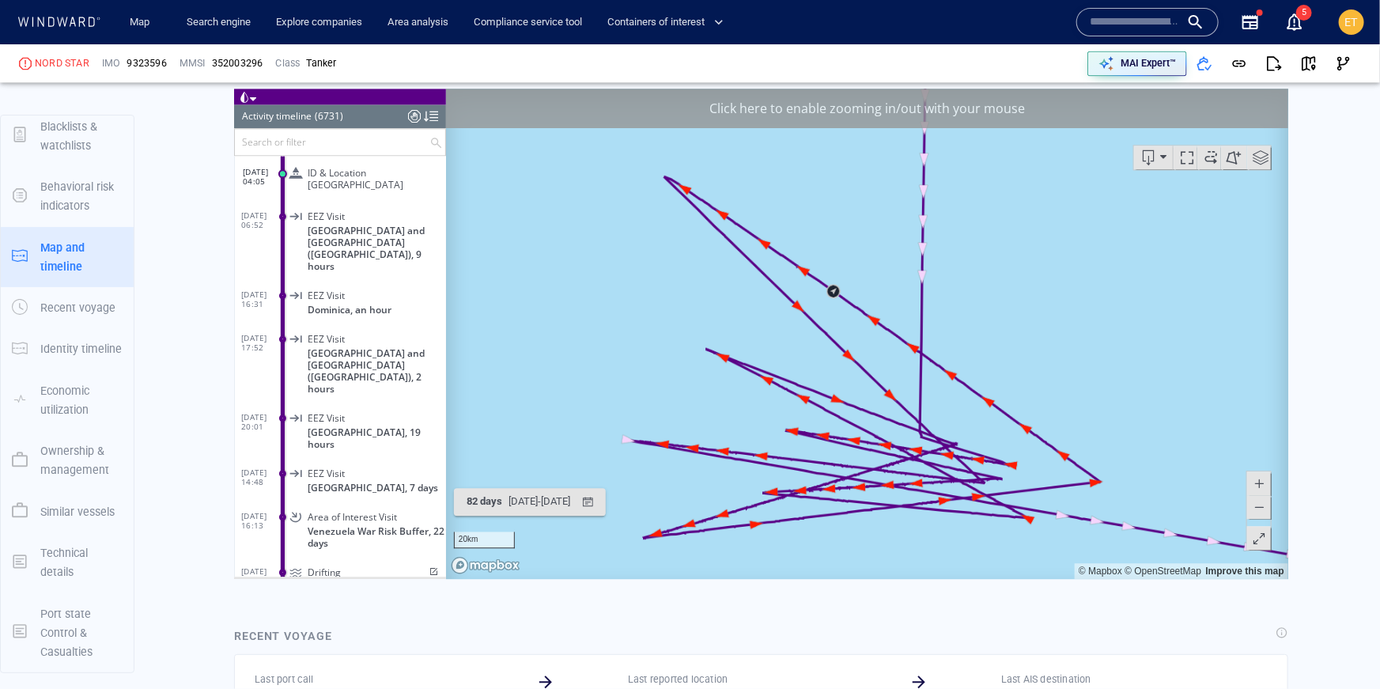
drag, startPoint x: 1150, startPoint y: 317, endPoint x: 1194, endPoint y: 330, distance: 45.5
click at [1194, 330] on canvas "Map" at bounding box center [866, 333] width 843 height 490
click at [1260, 512] on span at bounding box center [1258, 506] width 16 height 24
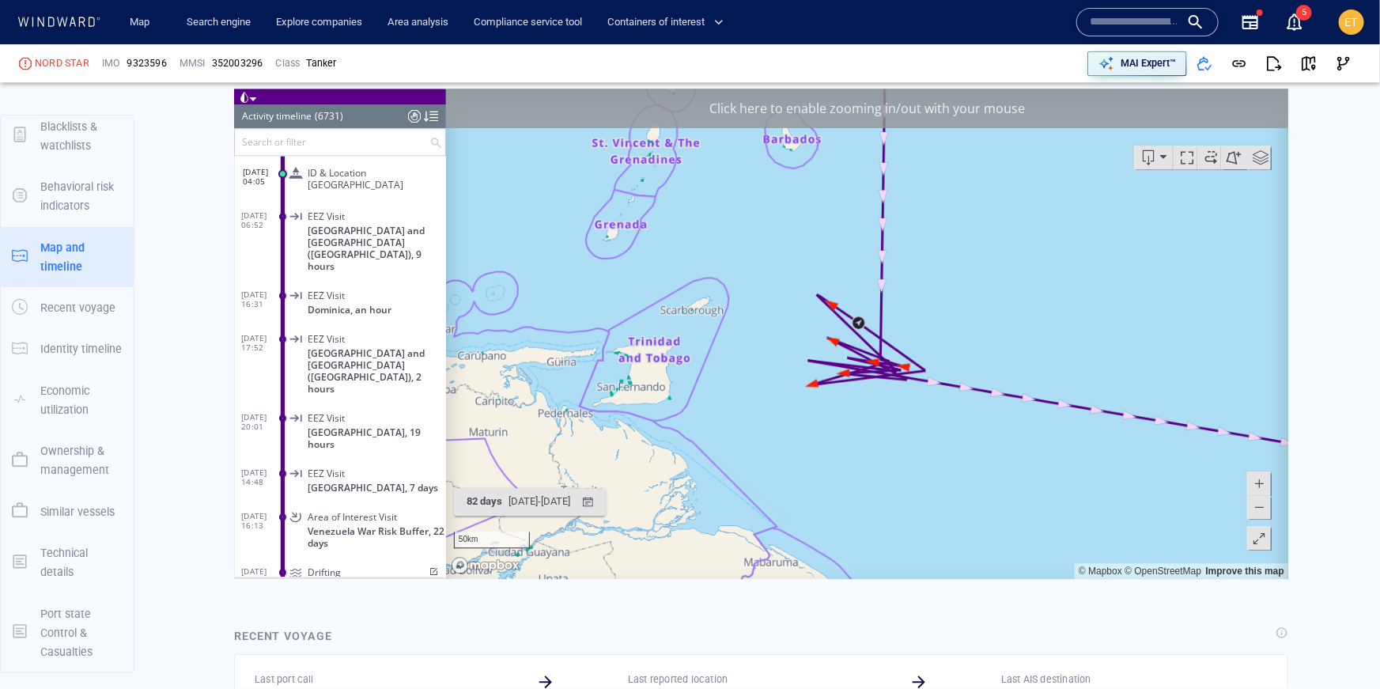
click at [1260, 512] on span at bounding box center [1258, 506] width 16 height 24
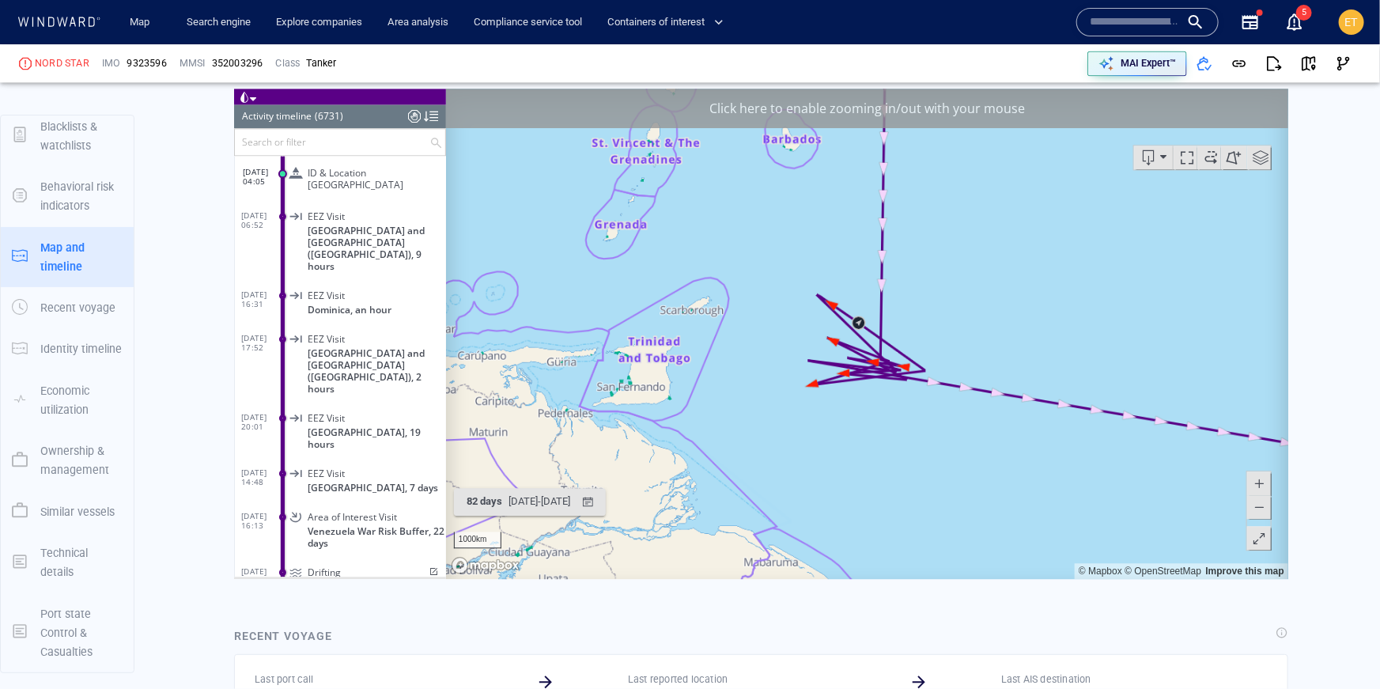
click at [1260, 512] on span at bounding box center [1258, 506] width 16 height 24
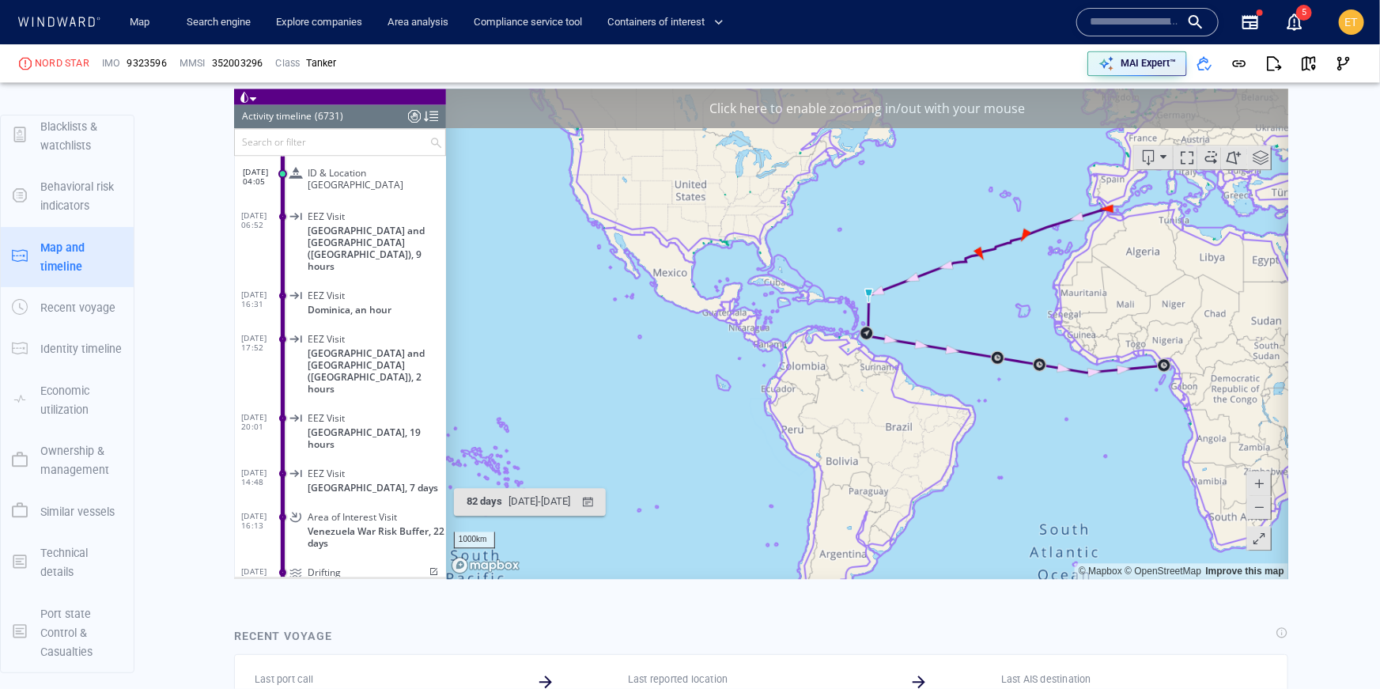
drag, startPoint x: 1101, startPoint y: 480, endPoint x: 1044, endPoint y: 479, distance: 57.7
click at [1044, 479] on canvas "Map" at bounding box center [866, 333] width 843 height 490
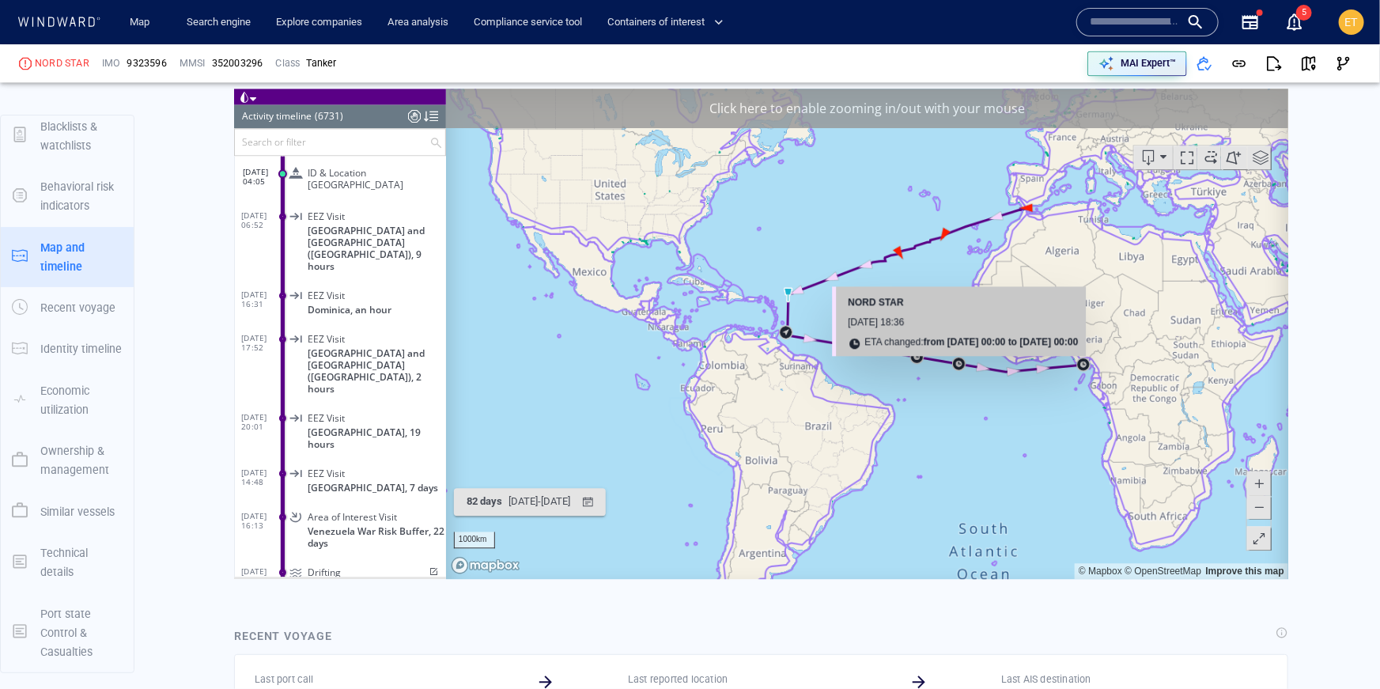
drag, startPoint x: 1065, startPoint y: 315, endPoint x: 1042, endPoint y: 319, distance: 23.3
click at [1042, 319] on div "20 July 2025 18:36" at bounding box center [962, 323] width 230 height 20
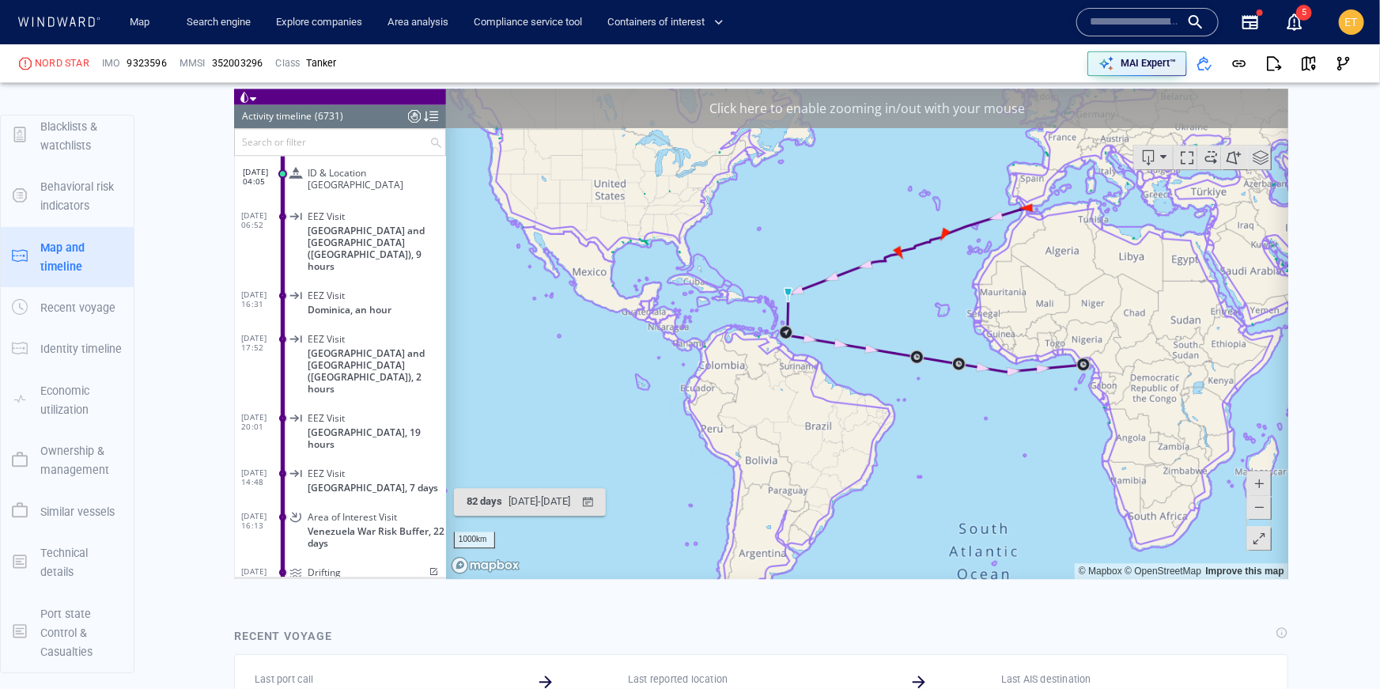
drag, startPoint x: 1158, startPoint y: 324, endPoint x: 819, endPoint y: 404, distance: 348.5
click at [819, 404] on canvas "Map" at bounding box center [866, 333] width 843 height 490
click at [839, 391] on canvas "Map" at bounding box center [866, 333] width 843 height 490
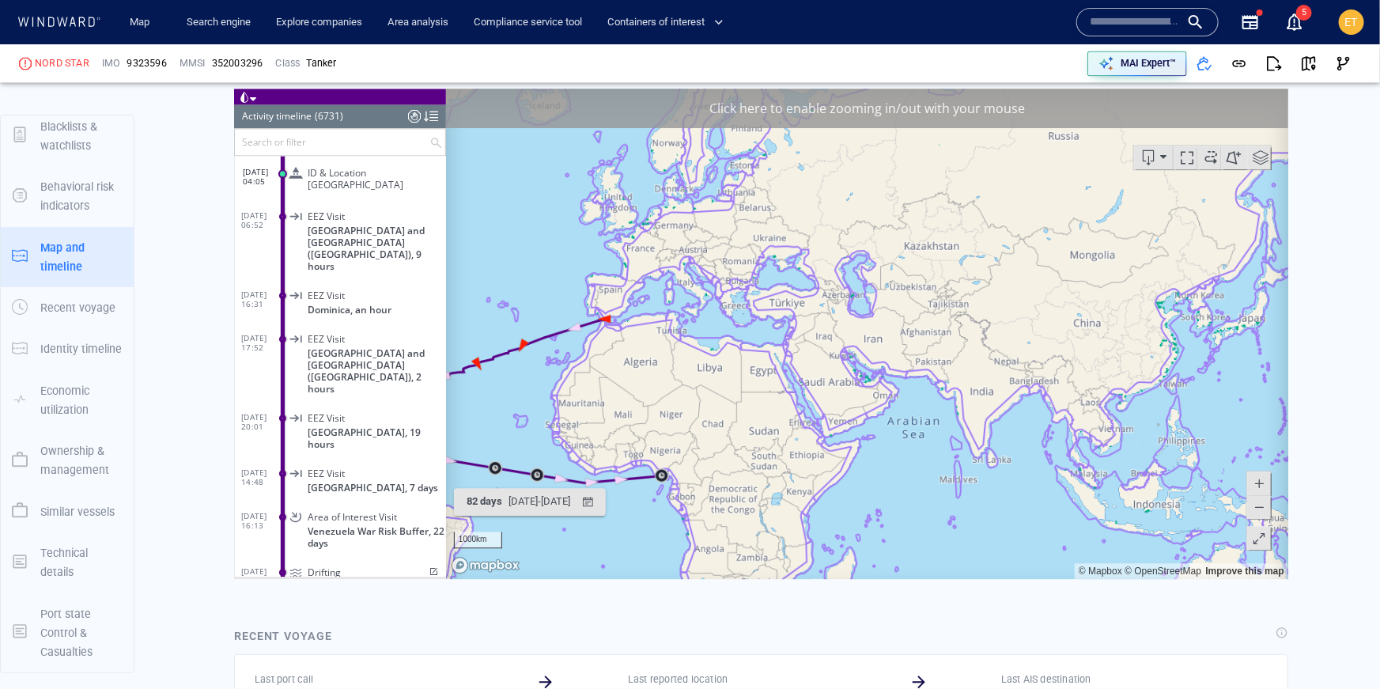
click at [868, 380] on canvas "Map" at bounding box center [866, 333] width 843 height 490
click at [852, 382] on canvas "Map" at bounding box center [866, 333] width 843 height 490
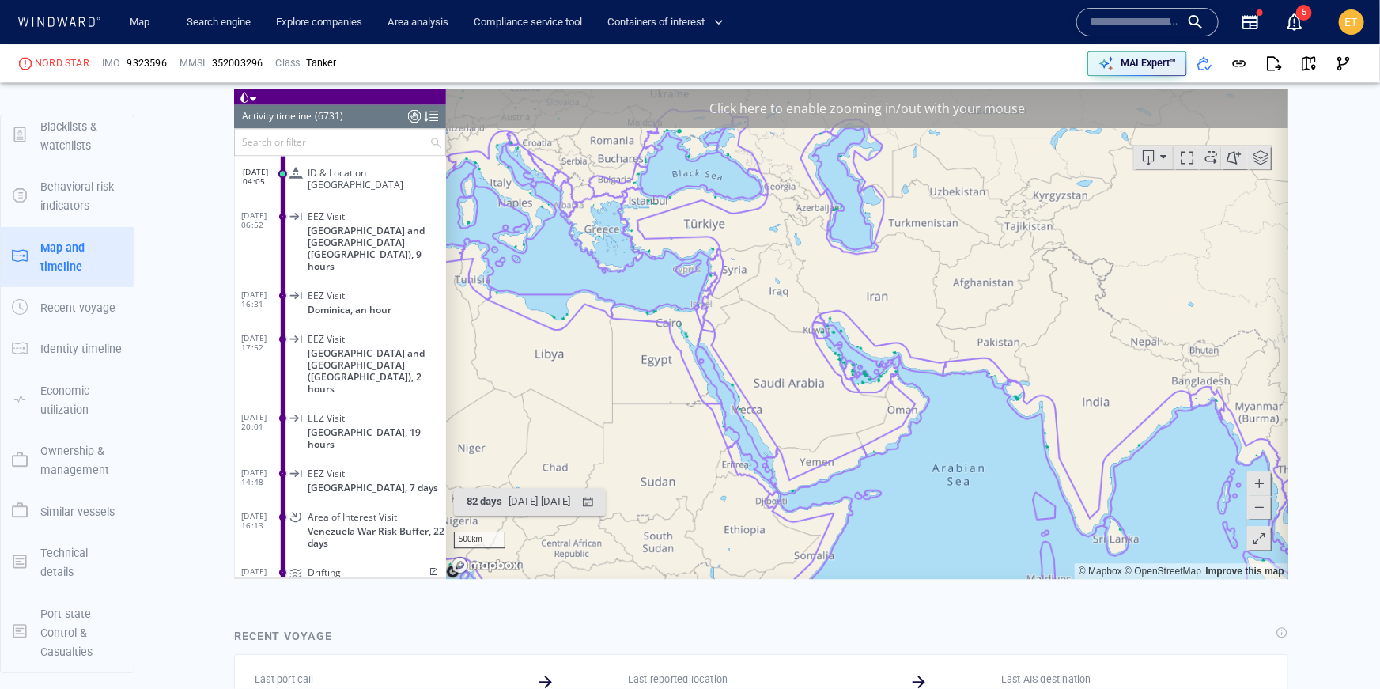
click at [852, 382] on canvas "Map" at bounding box center [866, 333] width 843 height 490
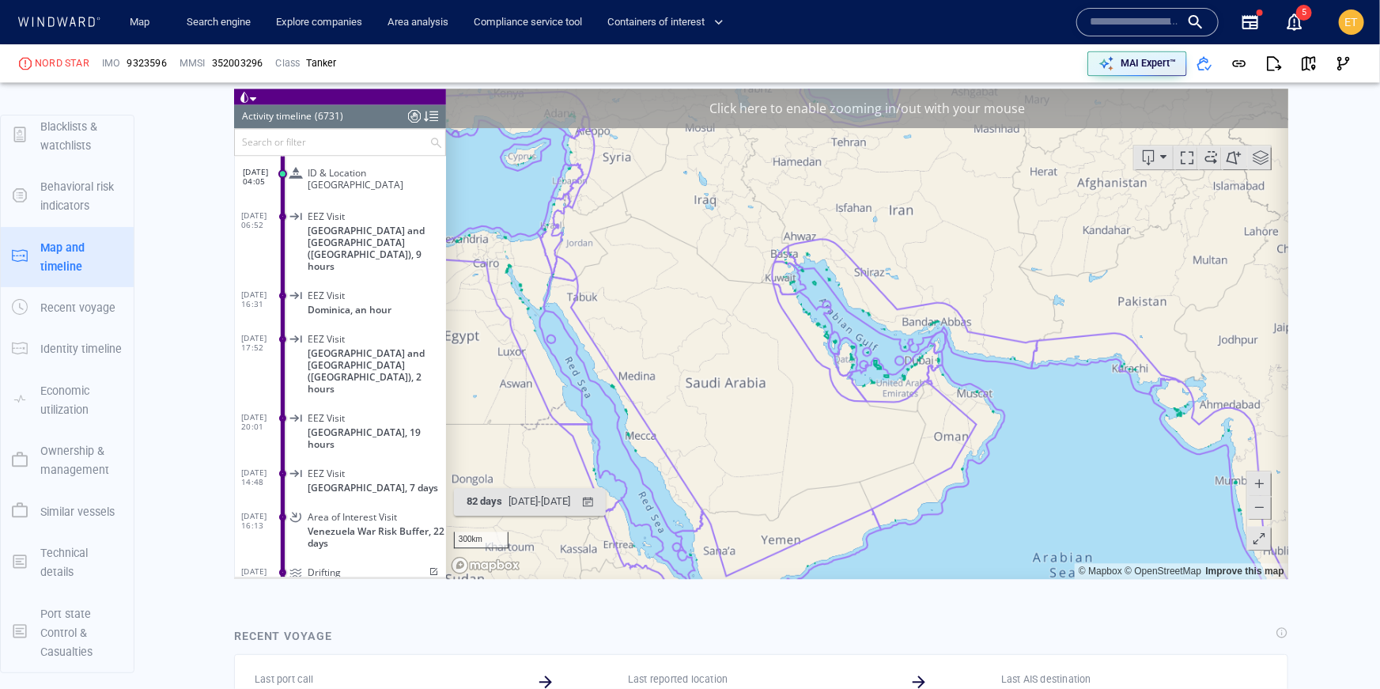
click at [848, 380] on canvas "Map" at bounding box center [866, 333] width 843 height 490
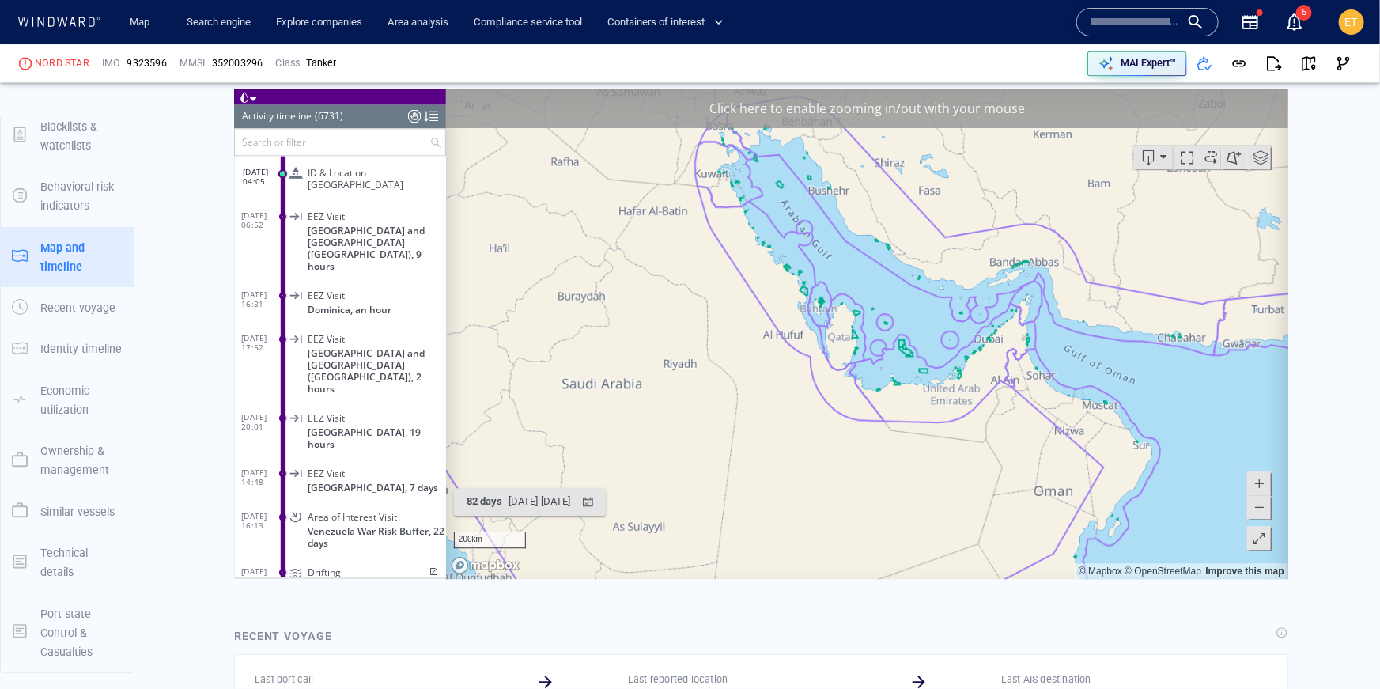
drag, startPoint x: 807, startPoint y: 228, endPoint x: 819, endPoint y: 260, distance: 33.8
click at [819, 260] on canvas "Map" at bounding box center [866, 333] width 843 height 490
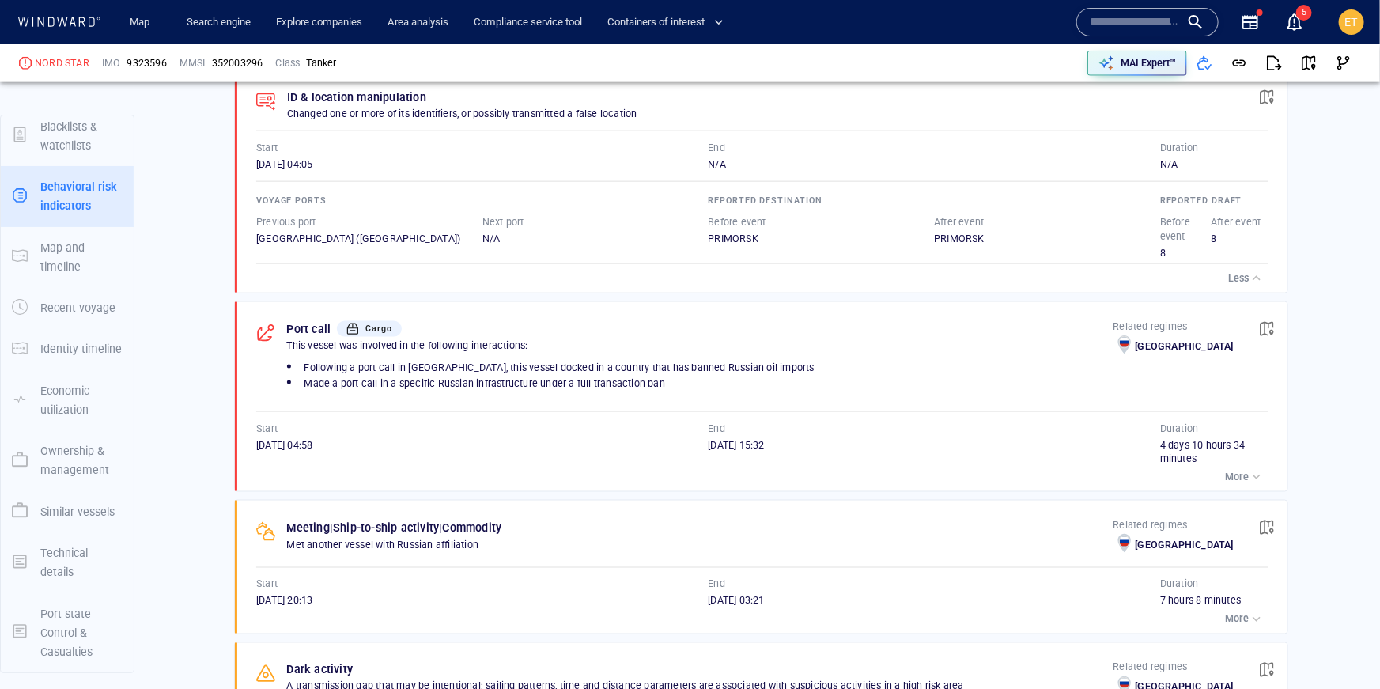
scroll to position [1052, 0]
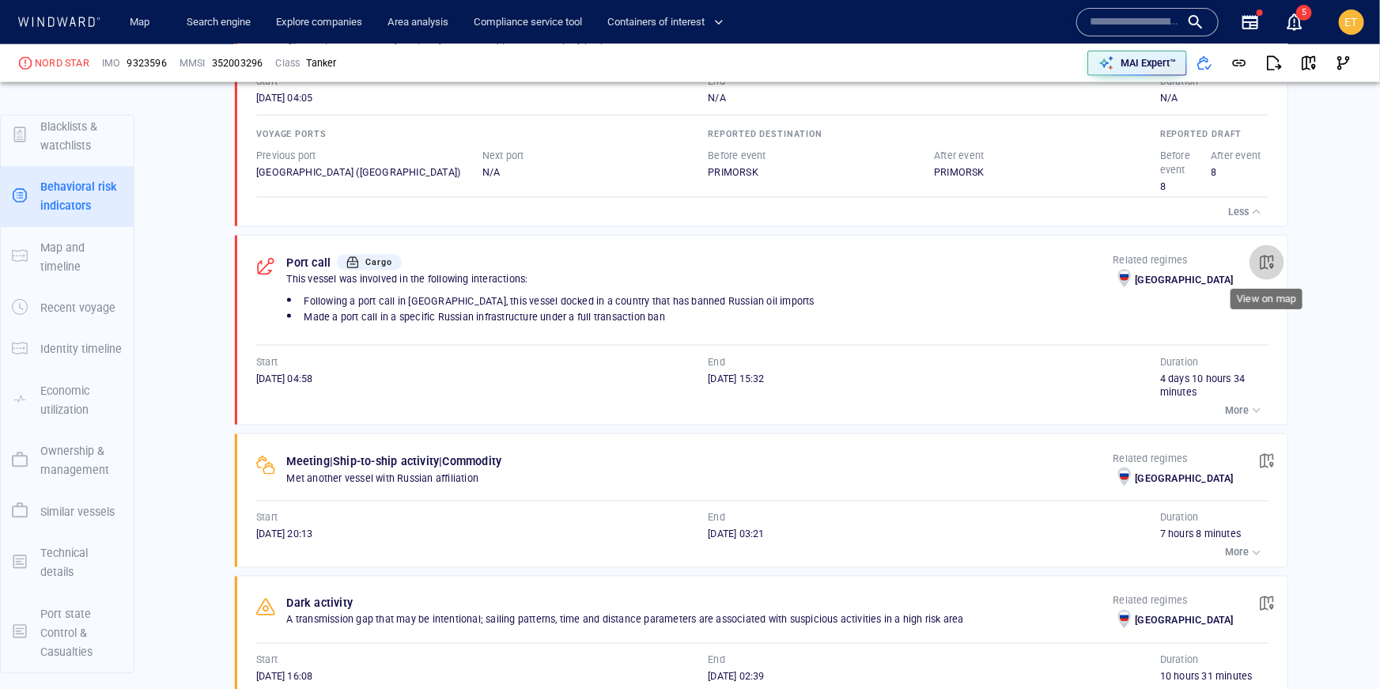
click at [1266, 259] on span "button" at bounding box center [1267, 263] width 16 height 16
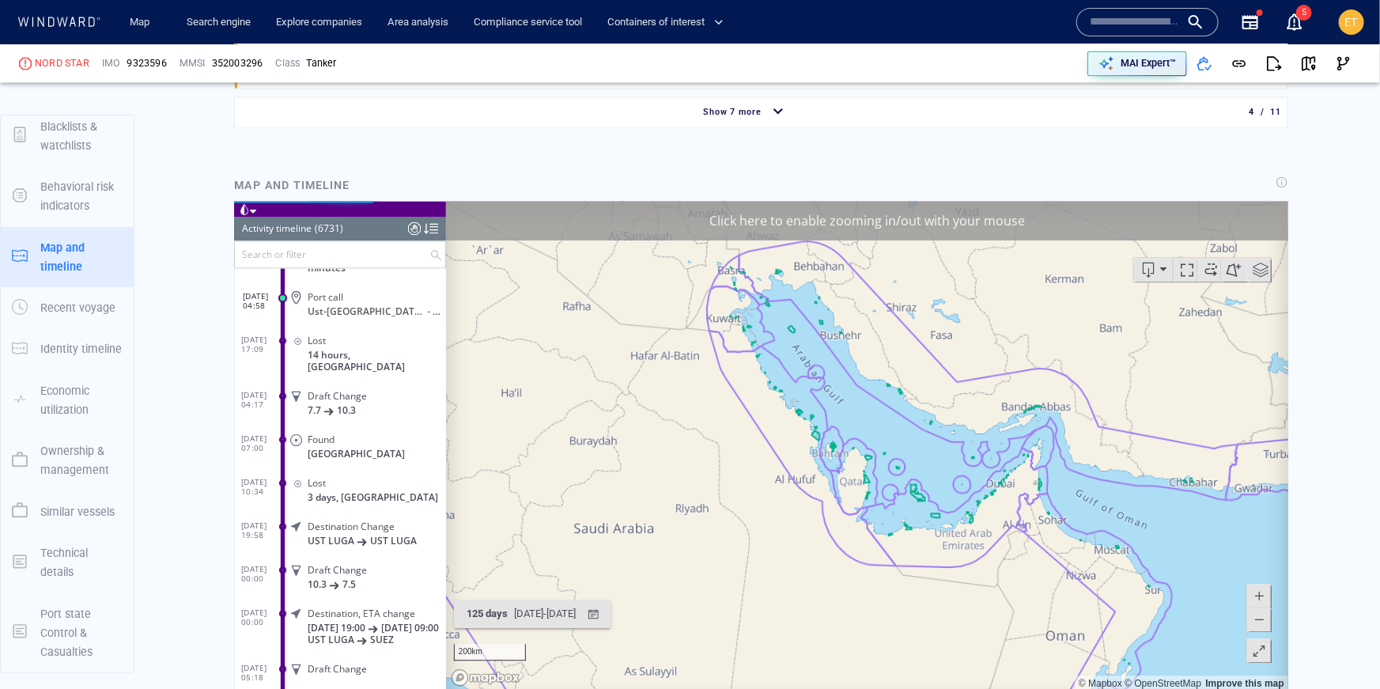
scroll to position [1701, 0]
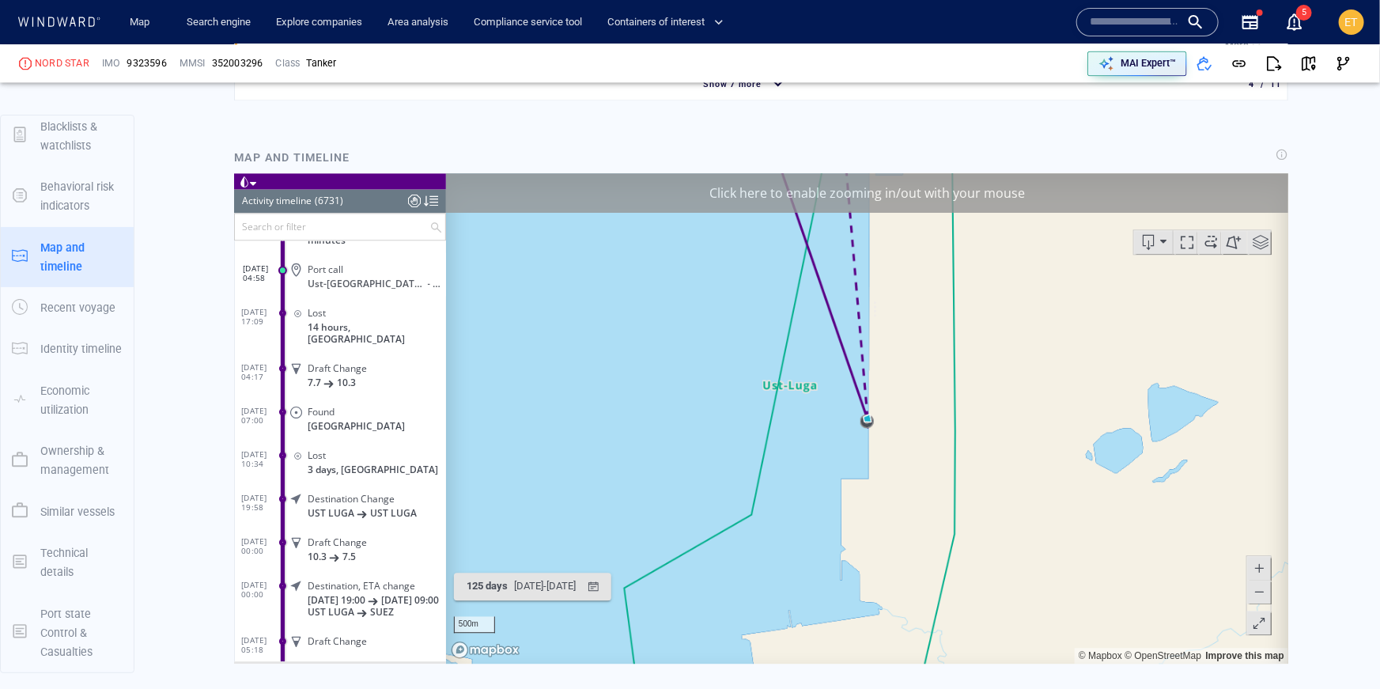
click at [1259, 591] on span at bounding box center [1258, 591] width 16 height 24
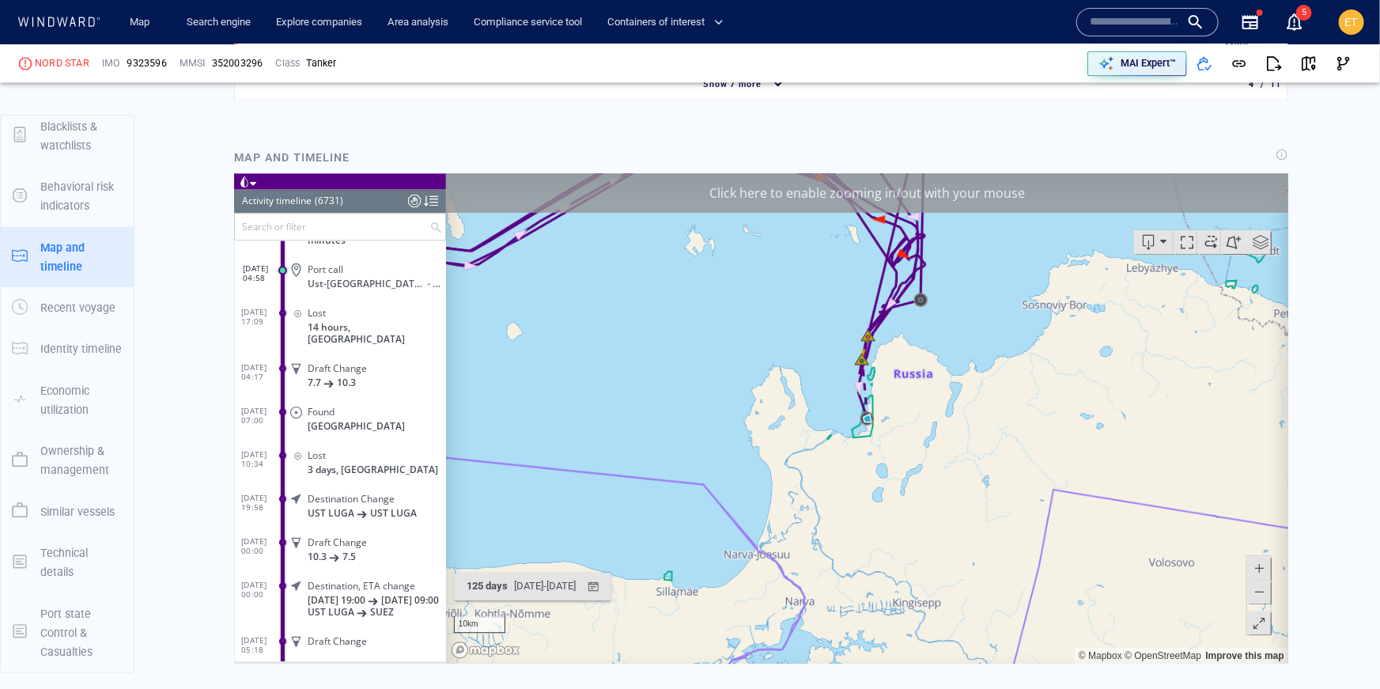
click at [1259, 562] on span at bounding box center [1258, 567] width 16 height 24
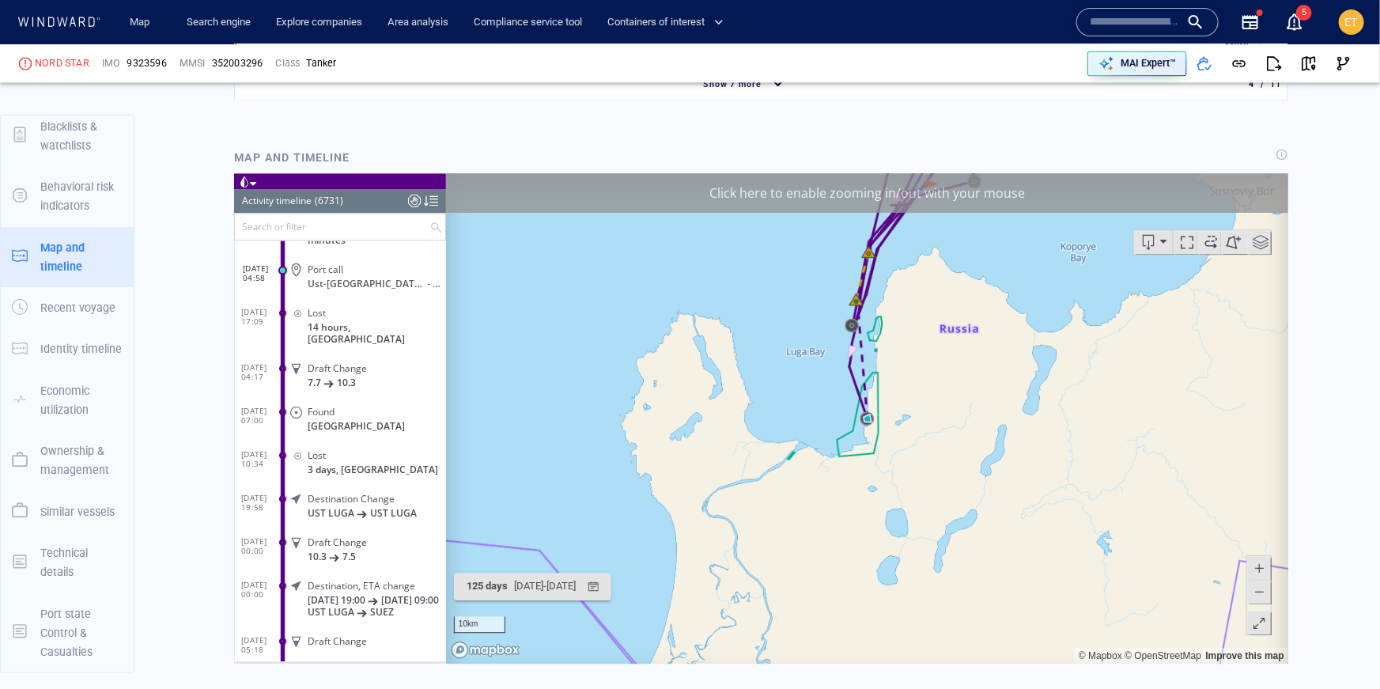
click at [1259, 562] on span at bounding box center [1258, 567] width 16 height 24
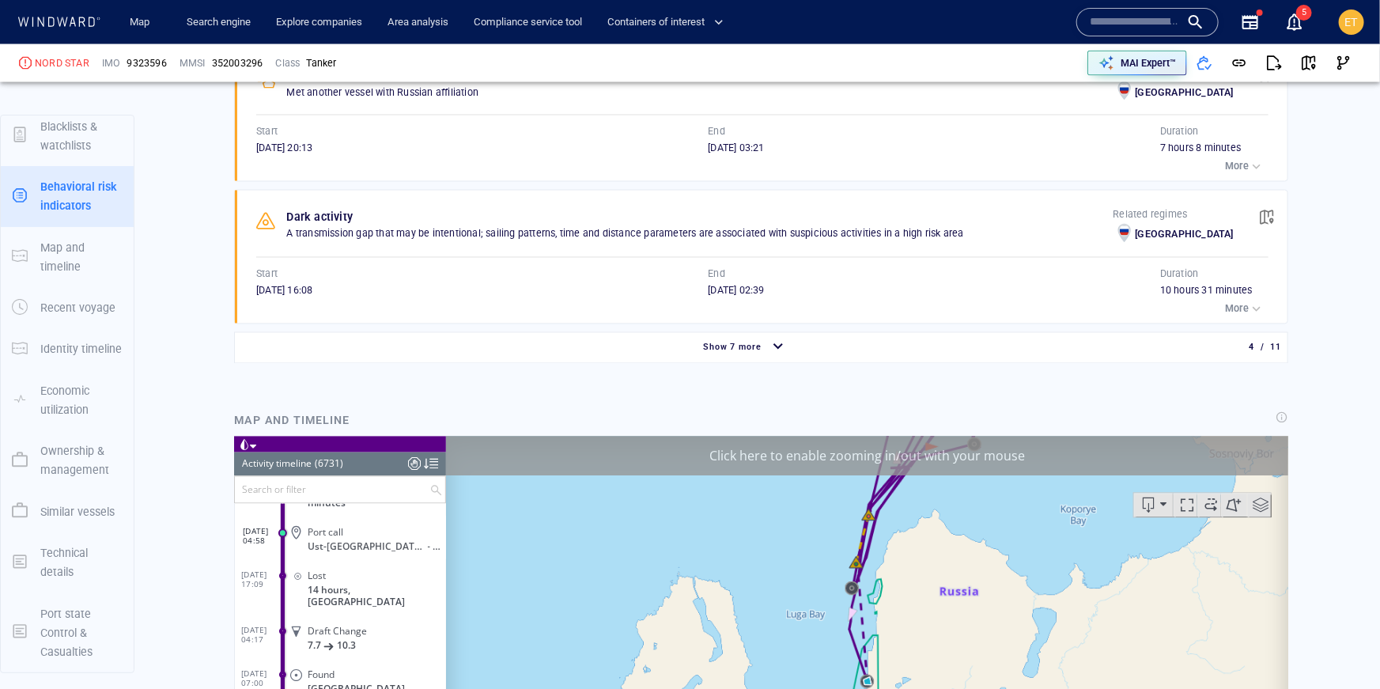
scroll to position [1188, 0]
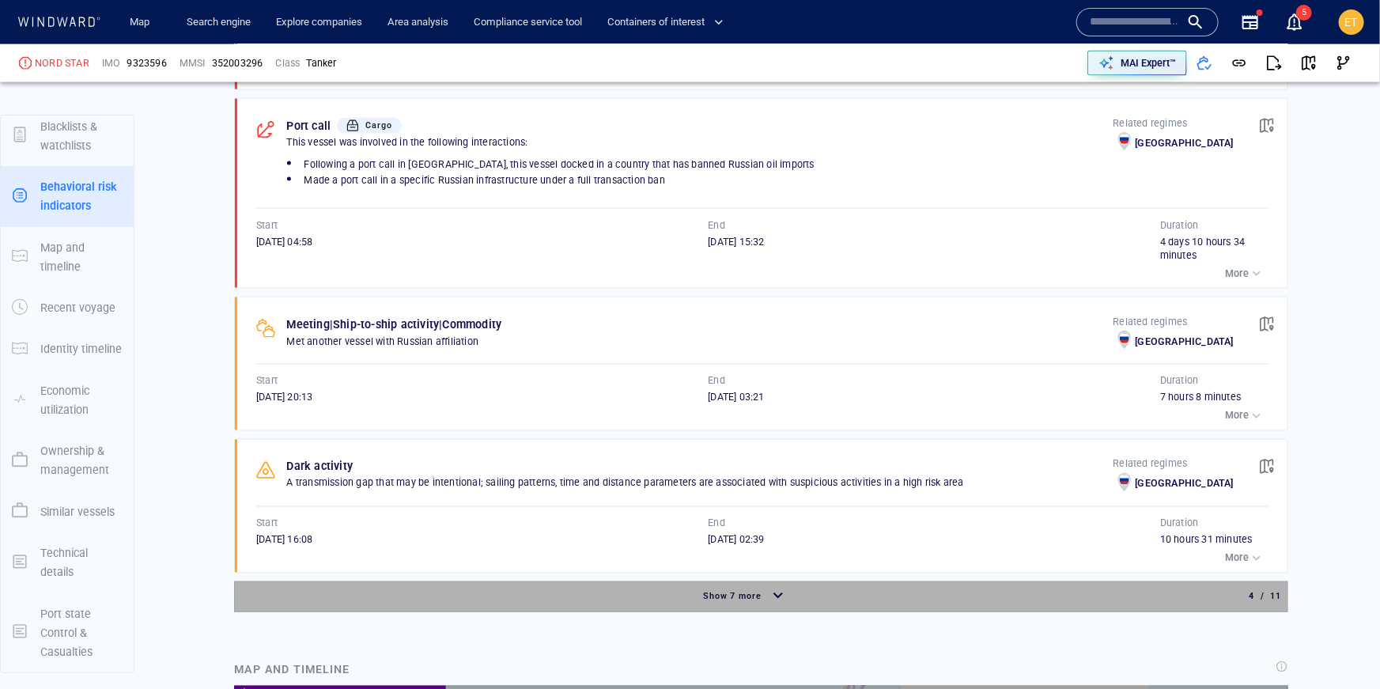
click at [784, 591] on div "button" at bounding box center [777, 597] width 25 height 28
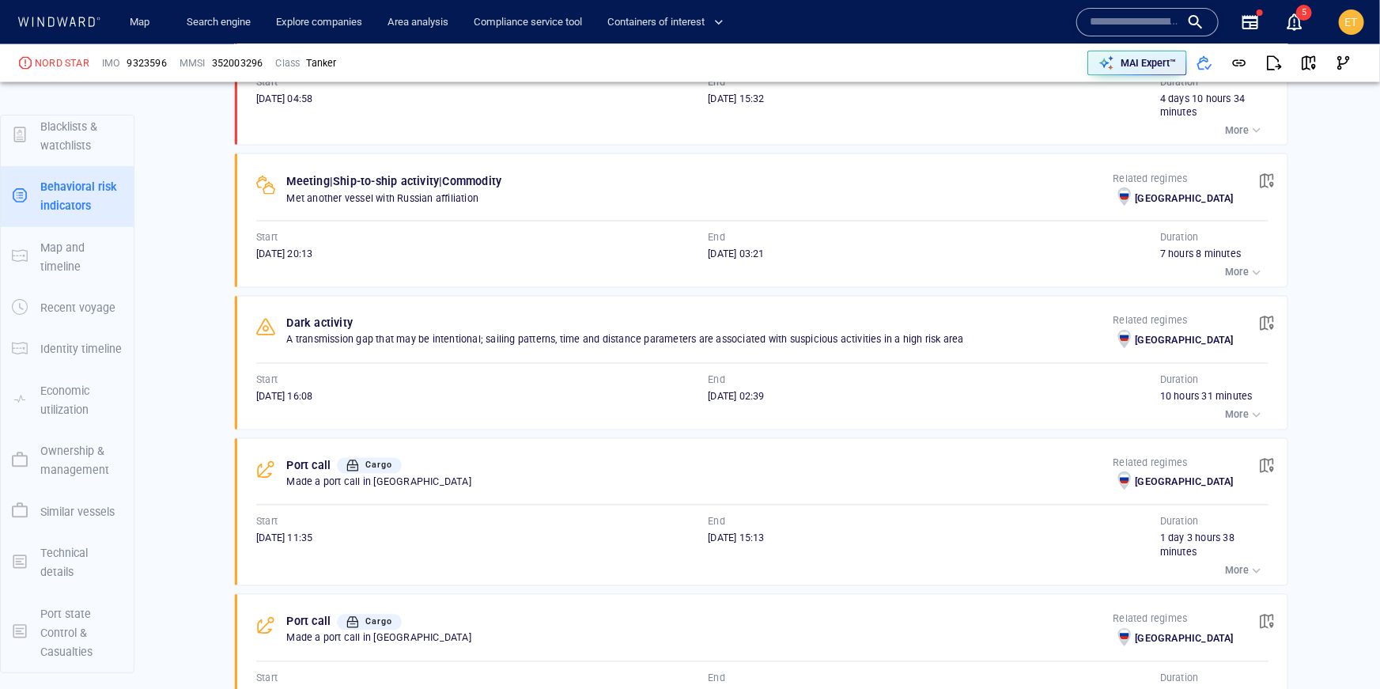
scroll to position [1346, 0]
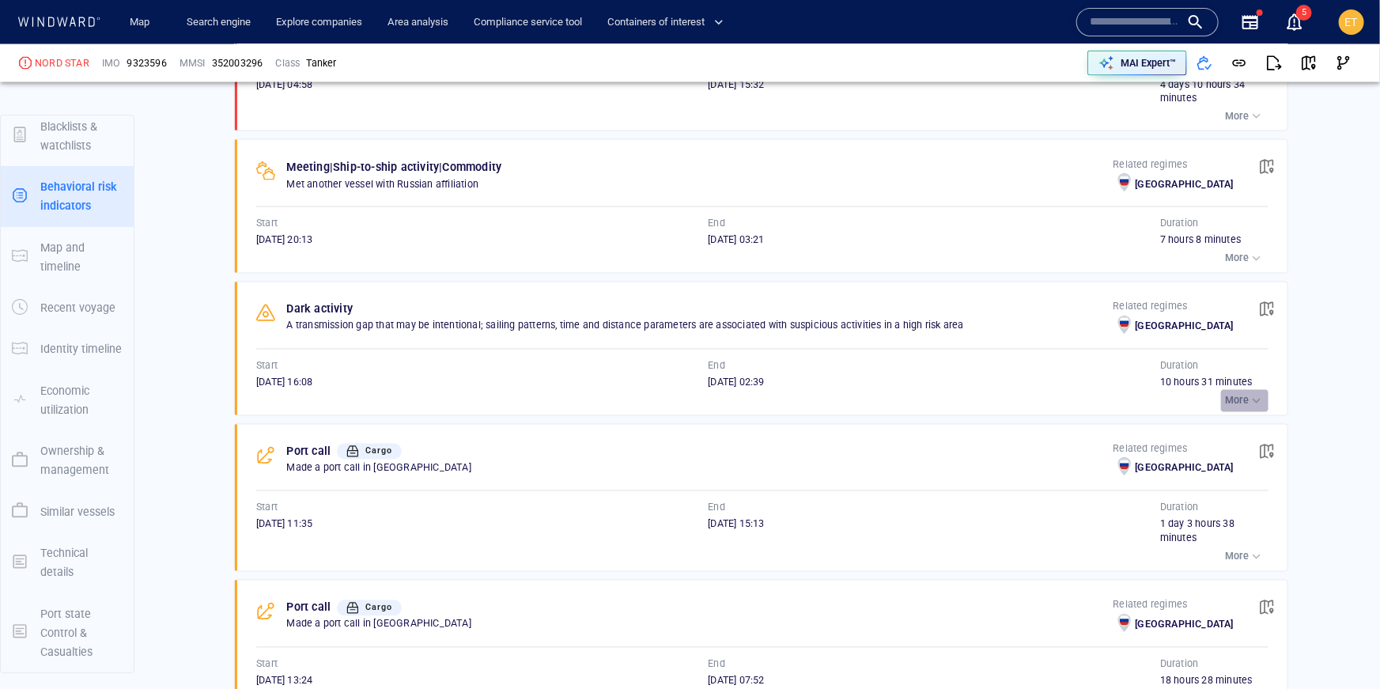
click at [1229, 406] on button "More" at bounding box center [1244, 401] width 47 height 22
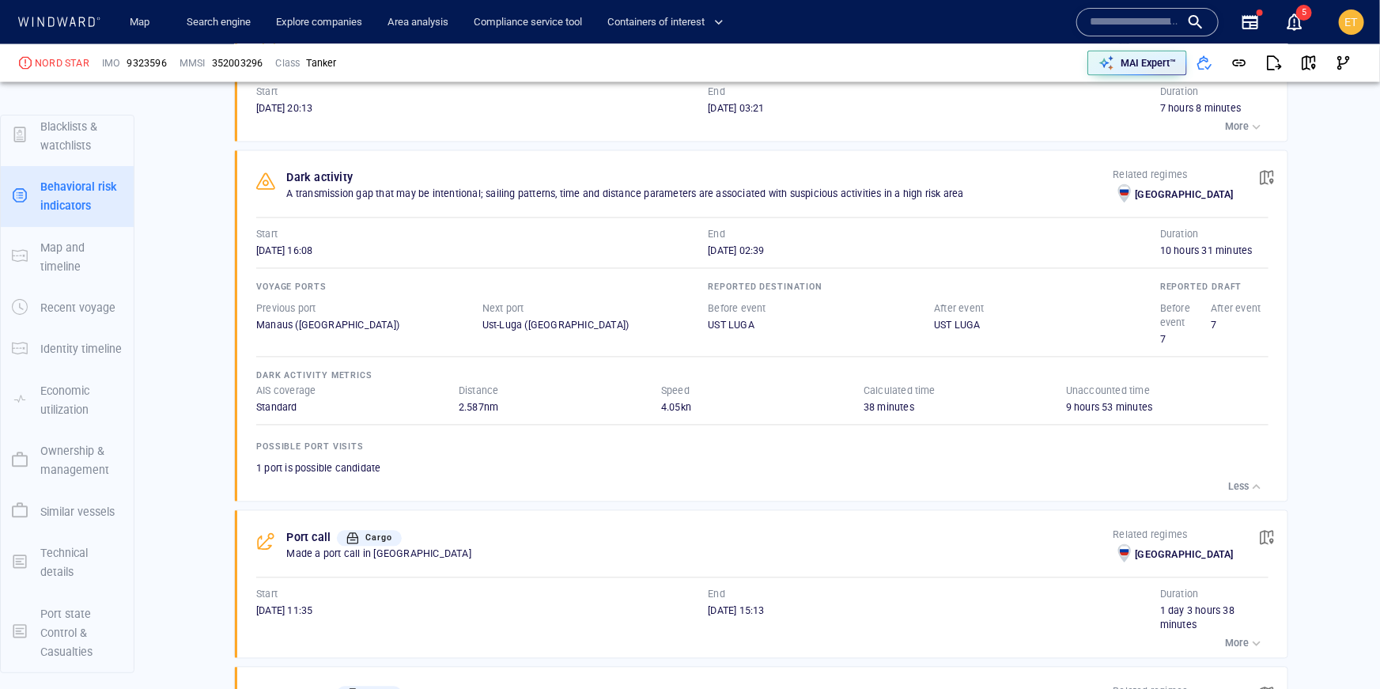
scroll to position [1518, 0]
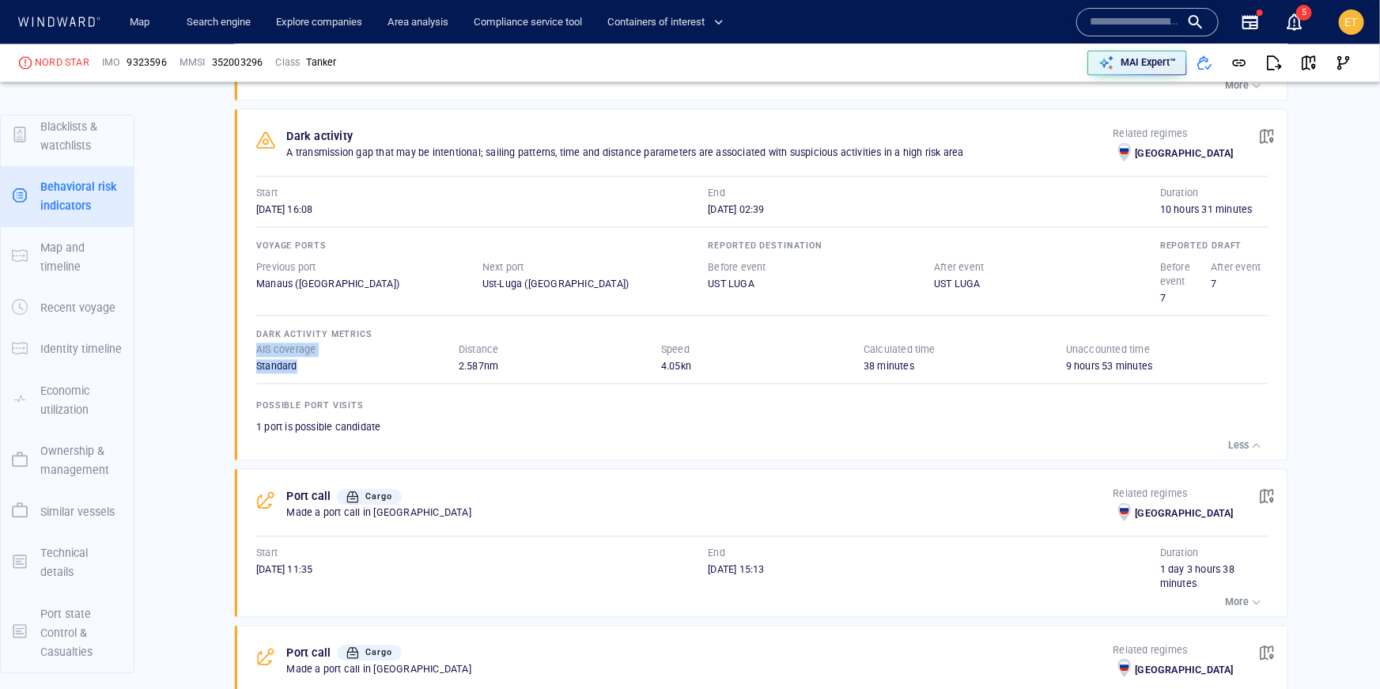
drag, startPoint x: 302, startPoint y: 365, endPoint x: 249, endPoint y: 347, distance: 56.0
click at [249, 347] on div "Dark activity A transmission gap that may be intentional; sailing patterns, tim…" at bounding box center [766, 285] width 1042 height 350
drag, startPoint x: 495, startPoint y: 364, endPoint x: 459, endPoint y: 363, distance: 35.6
click at [459, 363] on div "2.587 nm" at bounding box center [560, 367] width 202 height 14
drag, startPoint x: 708, startPoint y: 366, endPoint x: 651, endPoint y: 357, distance: 56.9
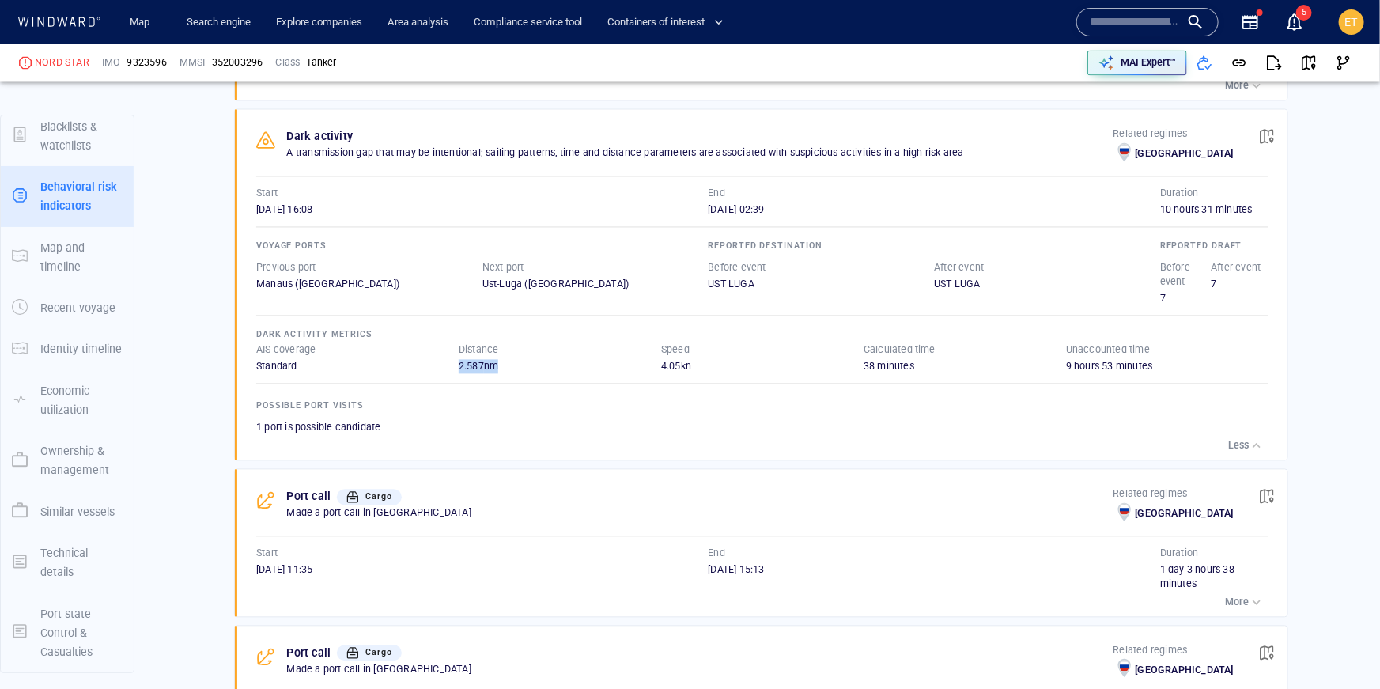
click at [651, 356] on div "Dark activity metrics AIS coverage Standard Distance 2.587 nm Speed 4.05 kn Cal…" at bounding box center [762, 381] width 1012 height 110
click at [670, 360] on div "4.05 kn" at bounding box center [762, 367] width 202 height 14
click at [1272, 134] on span "button" at bounding box center [1267, 137] width 16 height 16
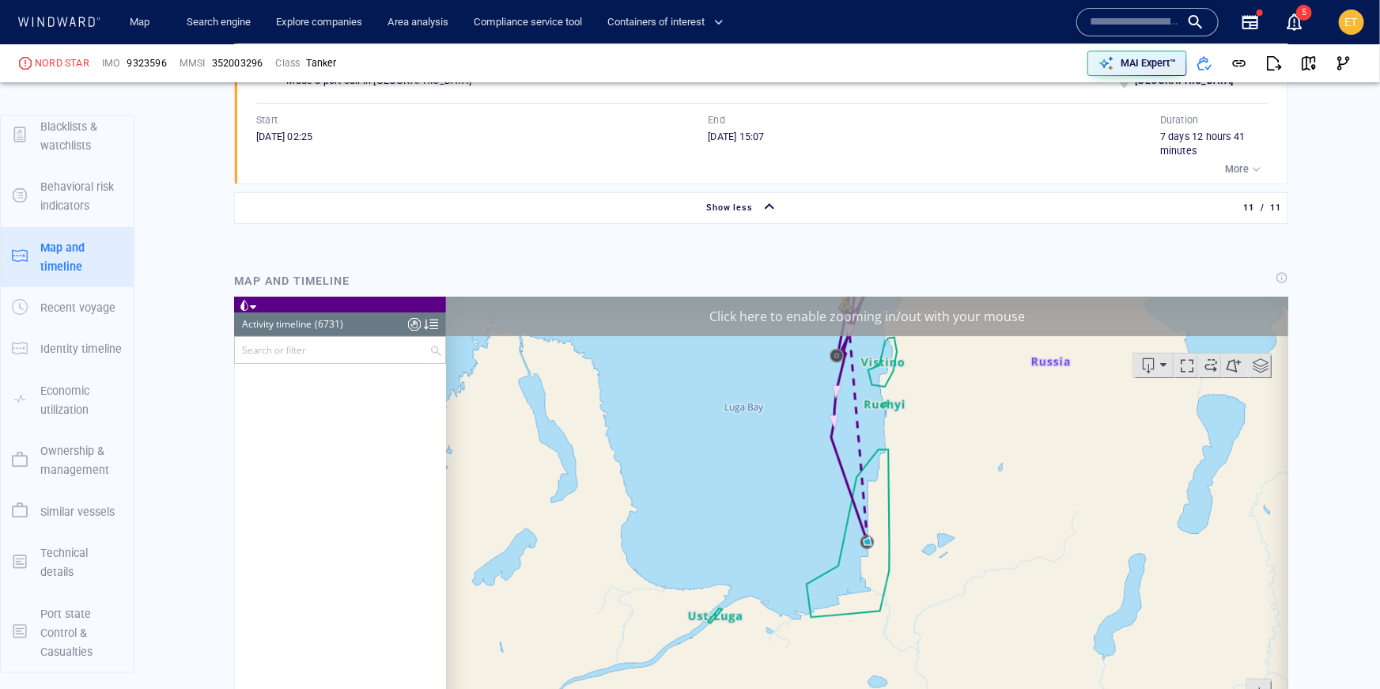
scroll to position [259217, 0]
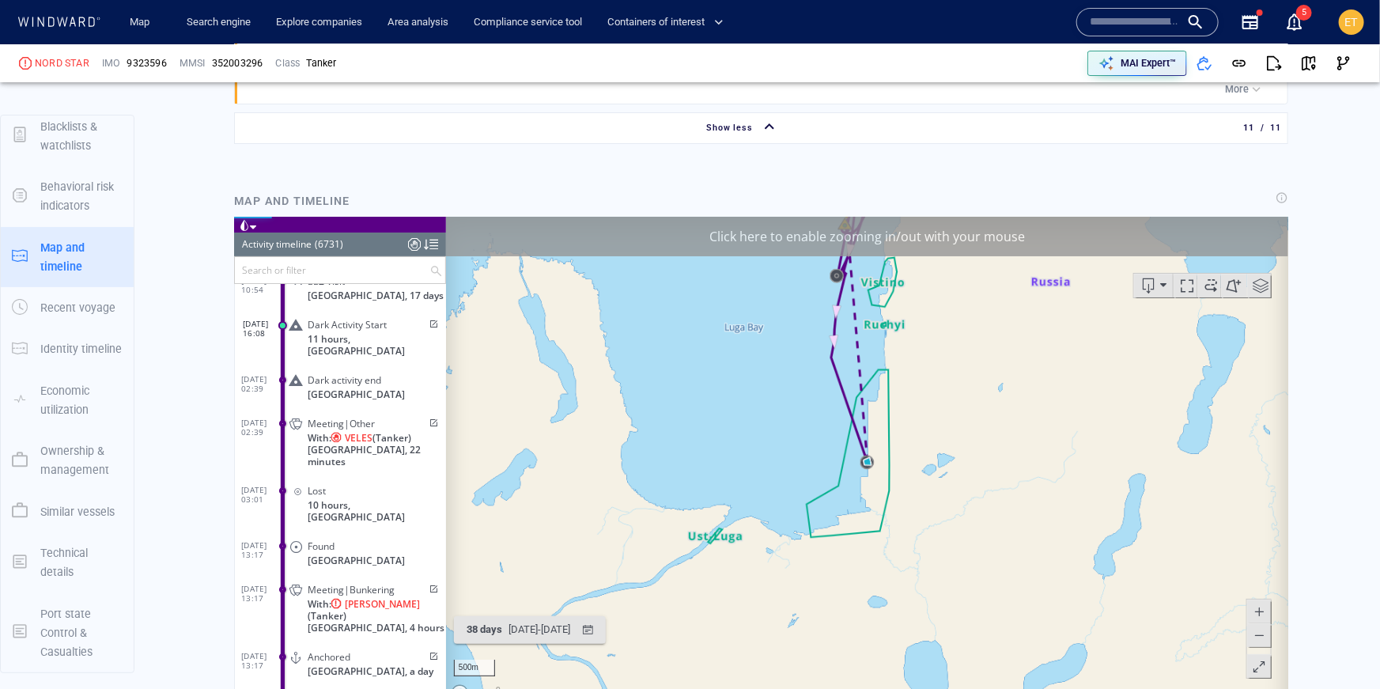
scroll to position [2941, 0]
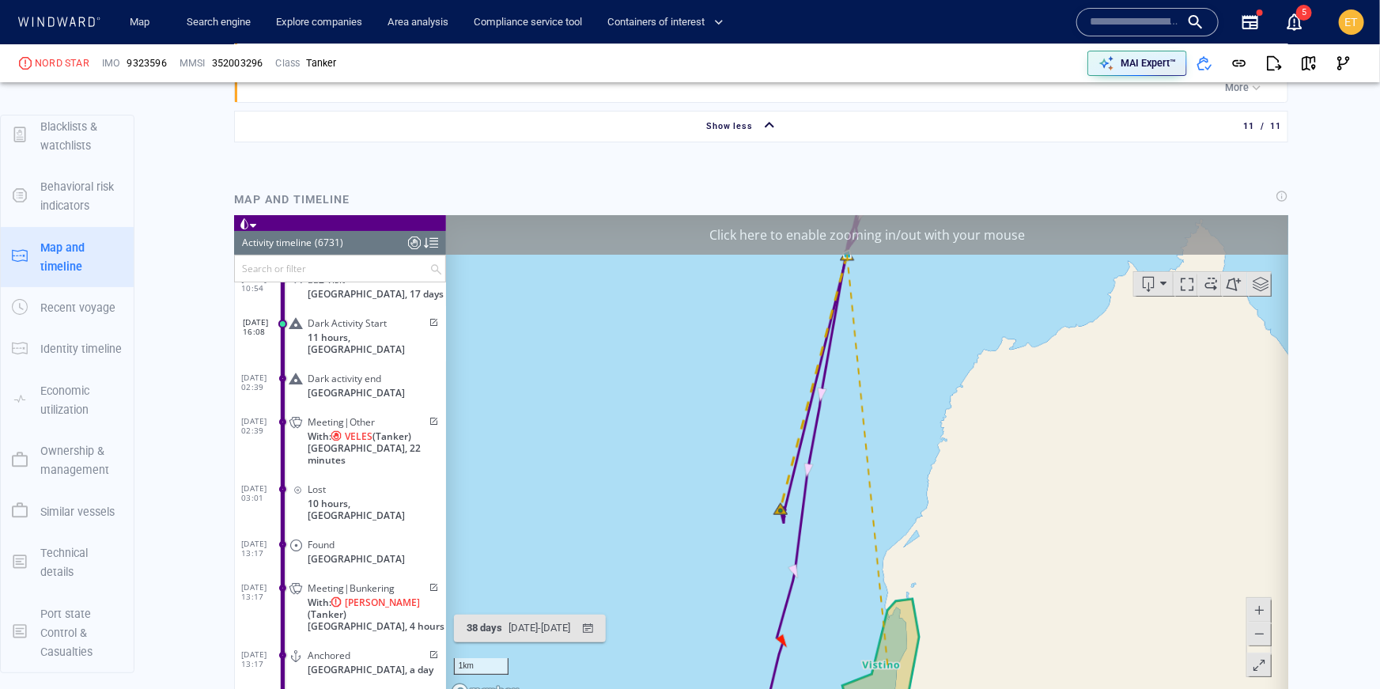
click at [1261, 640] on span at bounding box center [1258, 633] width 16 height 24
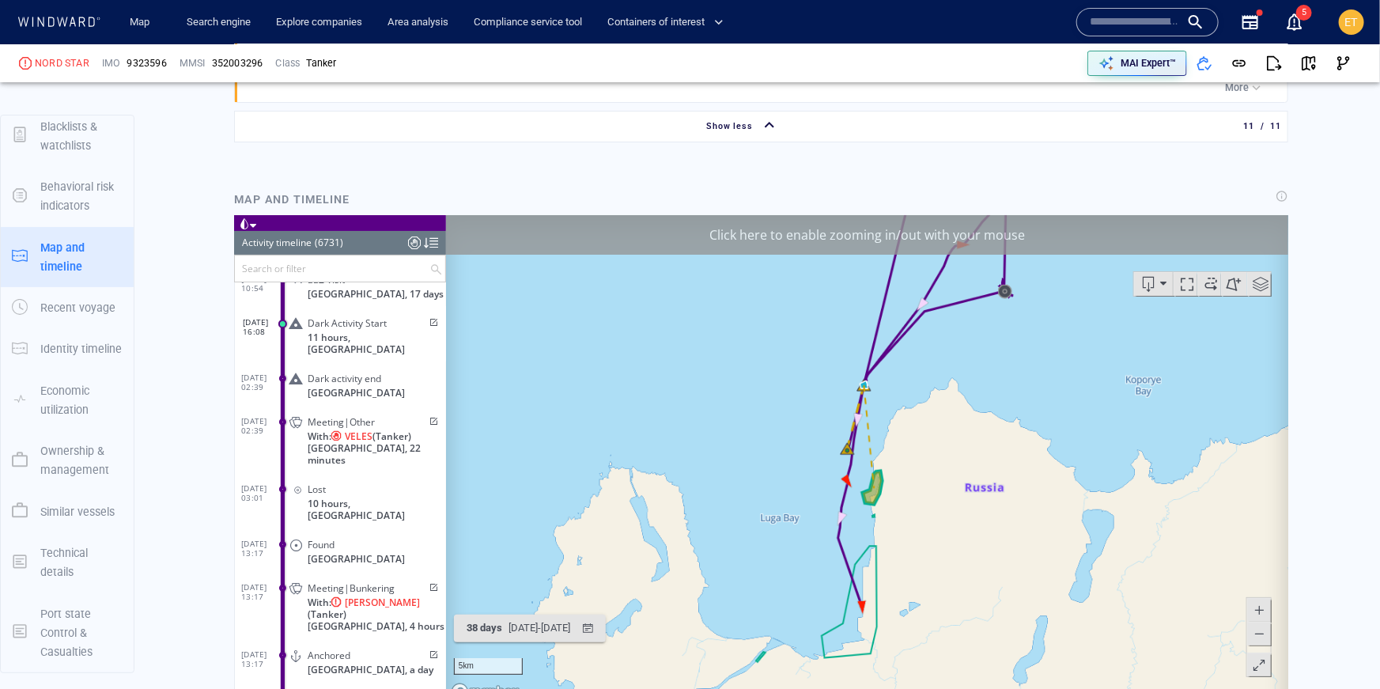
drag, startPoint x: 1114, startPoint y: 602, endPoint x: 1134, endPoint y: 534, distance: 70.1
click at [1134, 534] on canvas "Map" at bounding box center [866, 460] width 843 height 490
click at [916, 534] on canvas "Map" at bounding box center [866, 460] width 843 height 490
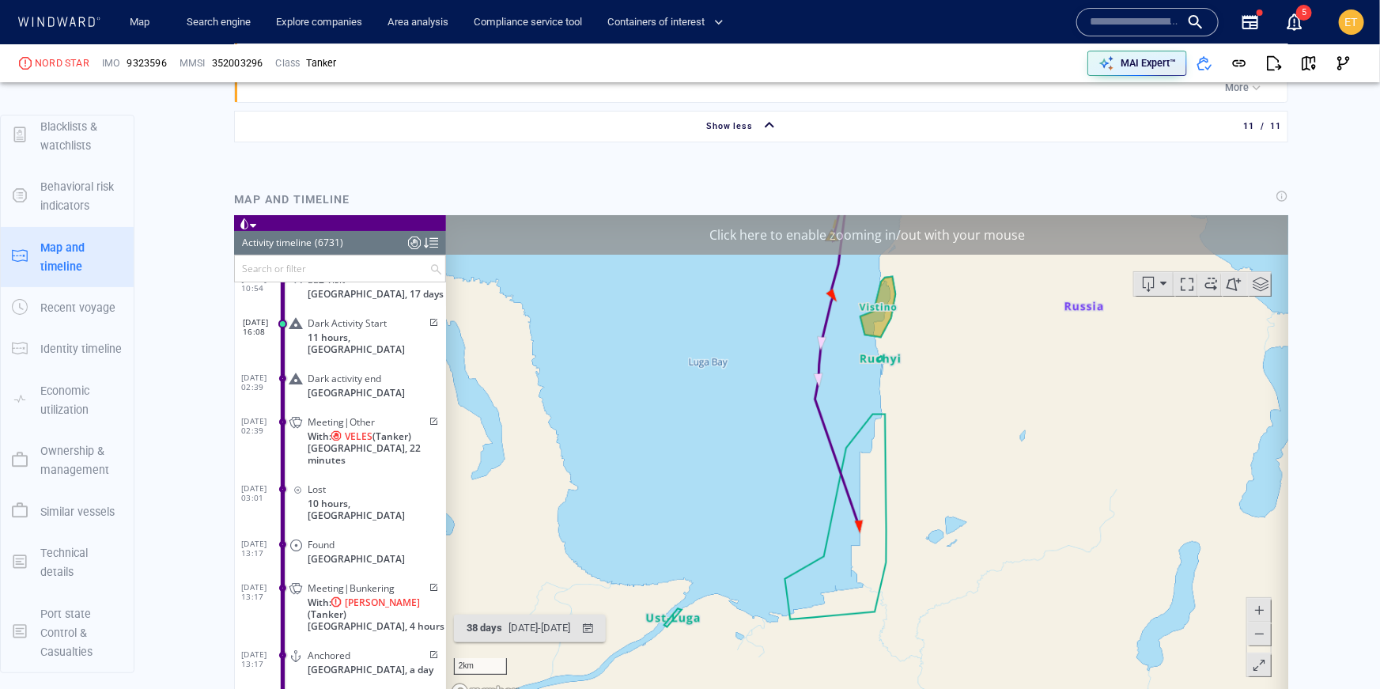
click at [916, 534] on canvas "Map" at bounding box center [866, 460] width 843 height 490
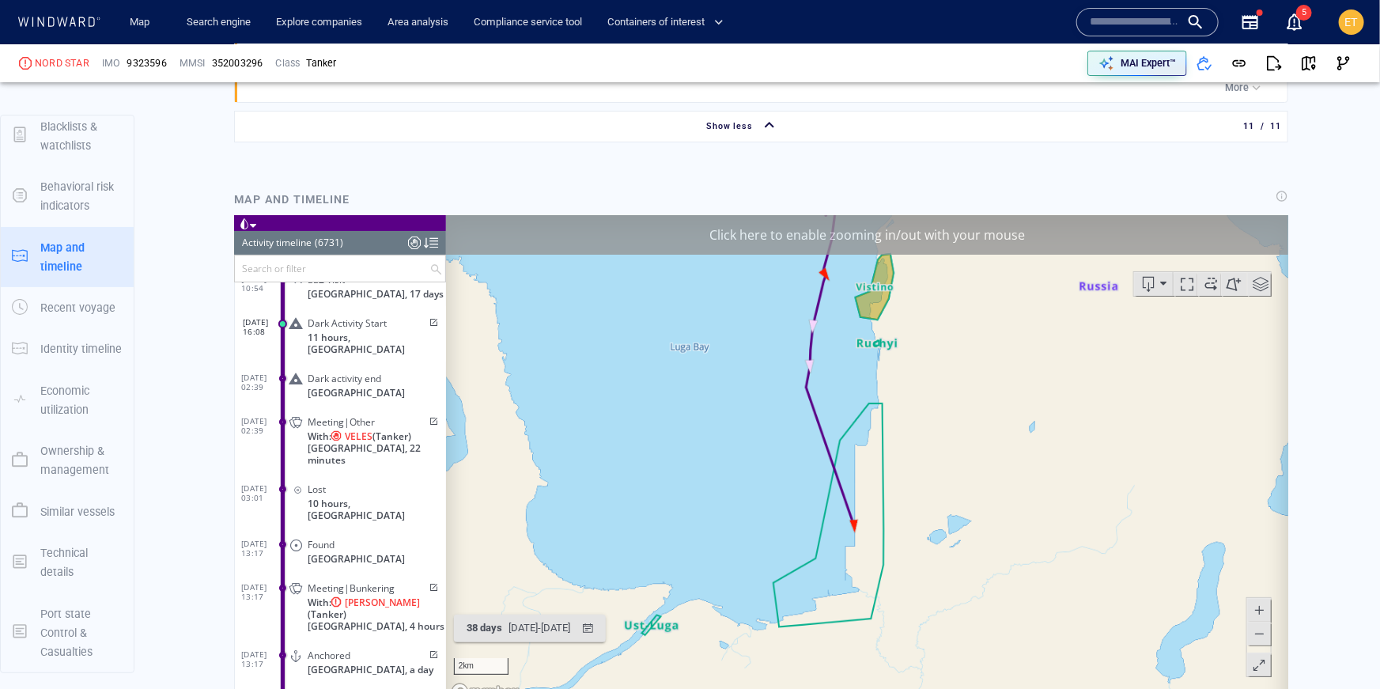
click at [890, 525] on canvas "Map" at bounding box center [866, 460] width 843 height 490
click at [878, 523] on canvas "Map" at bounding box center [866, 460] width 843 height 490
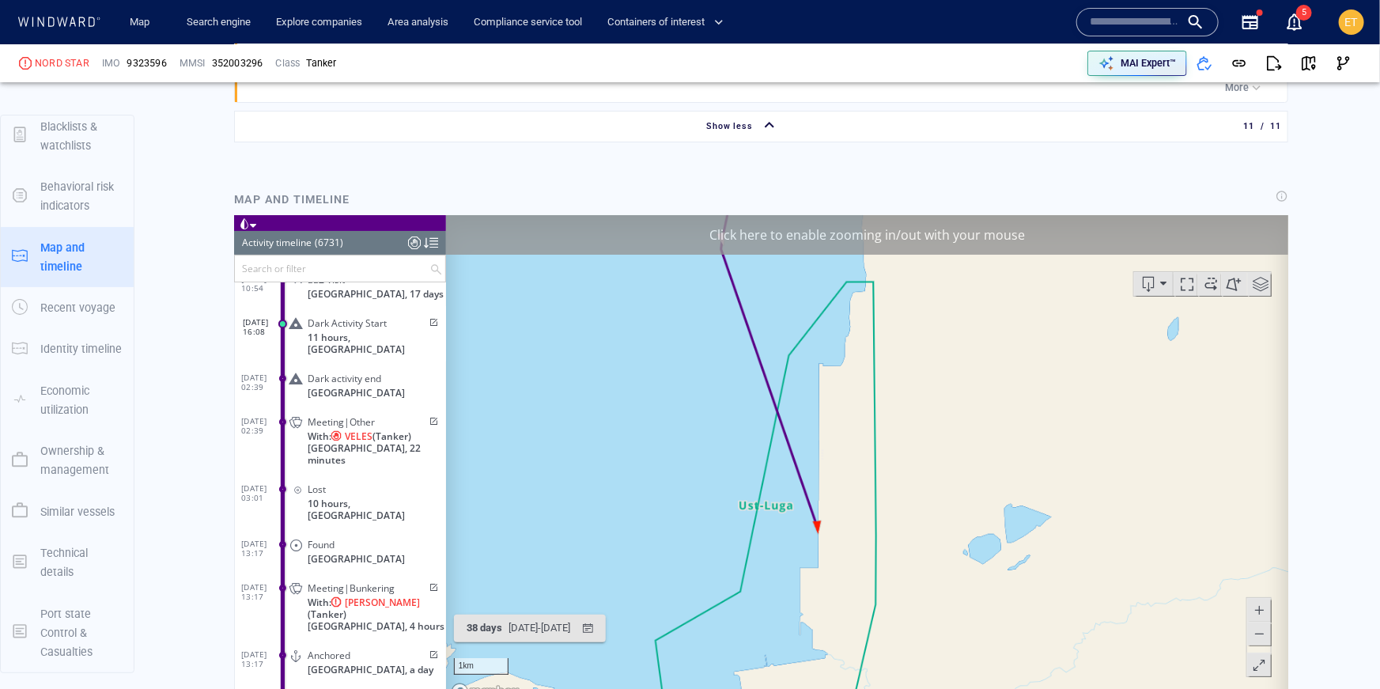
drag, startPoint x: 897, startPoint y: 419, endPoint x: 894, endPoint y: 611, distance: 192.2
click at [894, 611] on canvas "Map" at bounding box center [866, 460] width 843 height 490
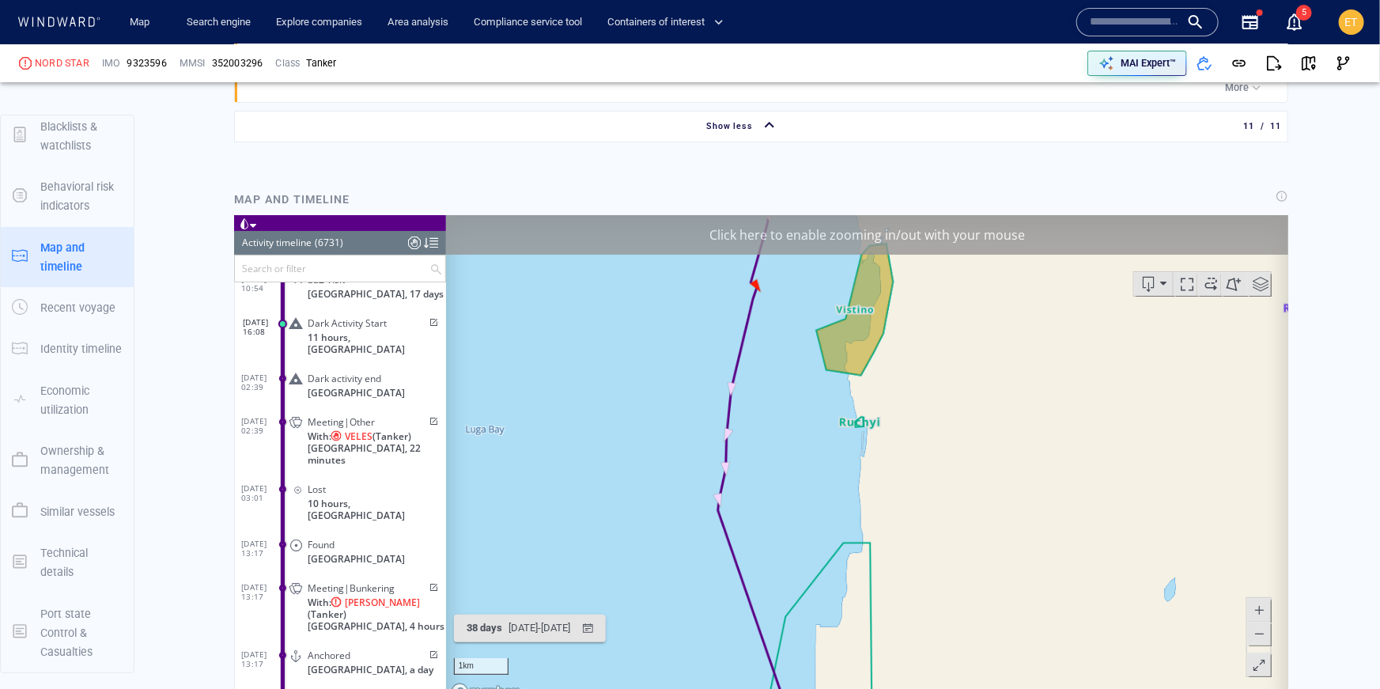
drag, startPoint x: 878, startPoint y: 429, endPoint x: 878, endPoint y: 447, distance: 17.4
click at [878, 447] on canvas "Map" at bounding box center [866, 460] width 843 height 490
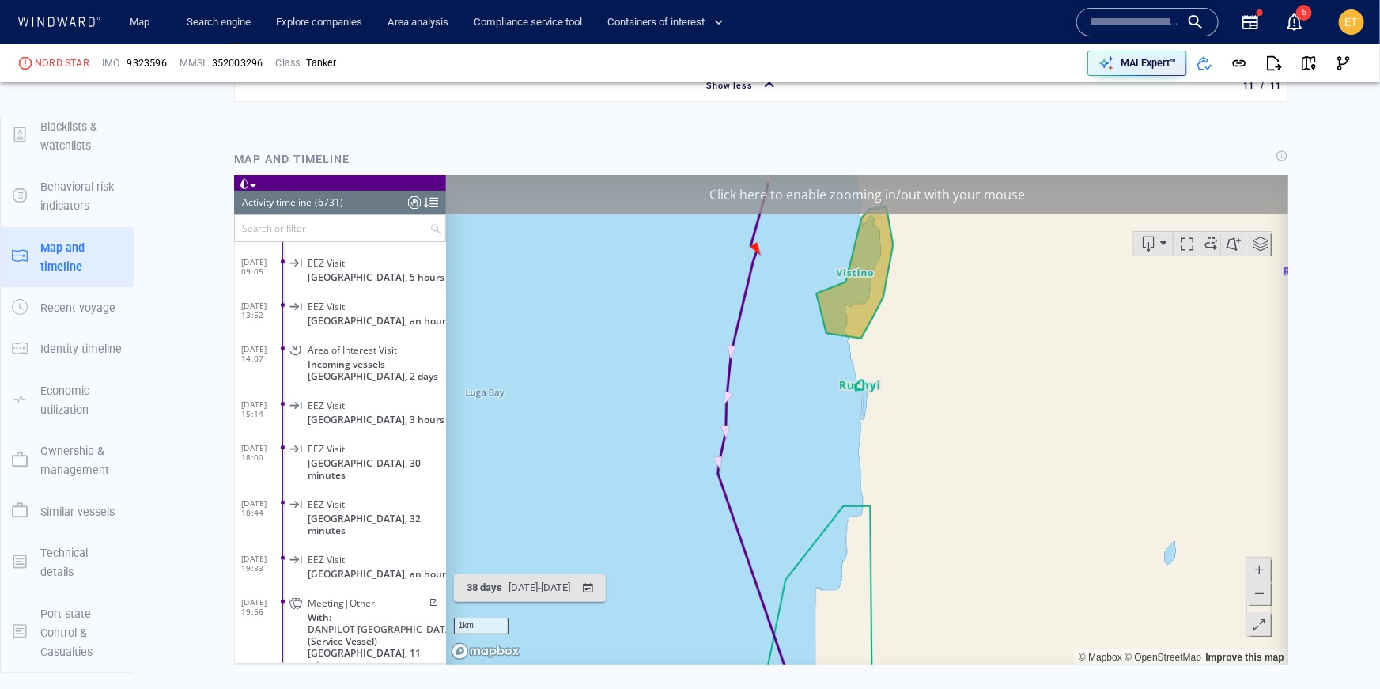
scroll to position [261530, 0]
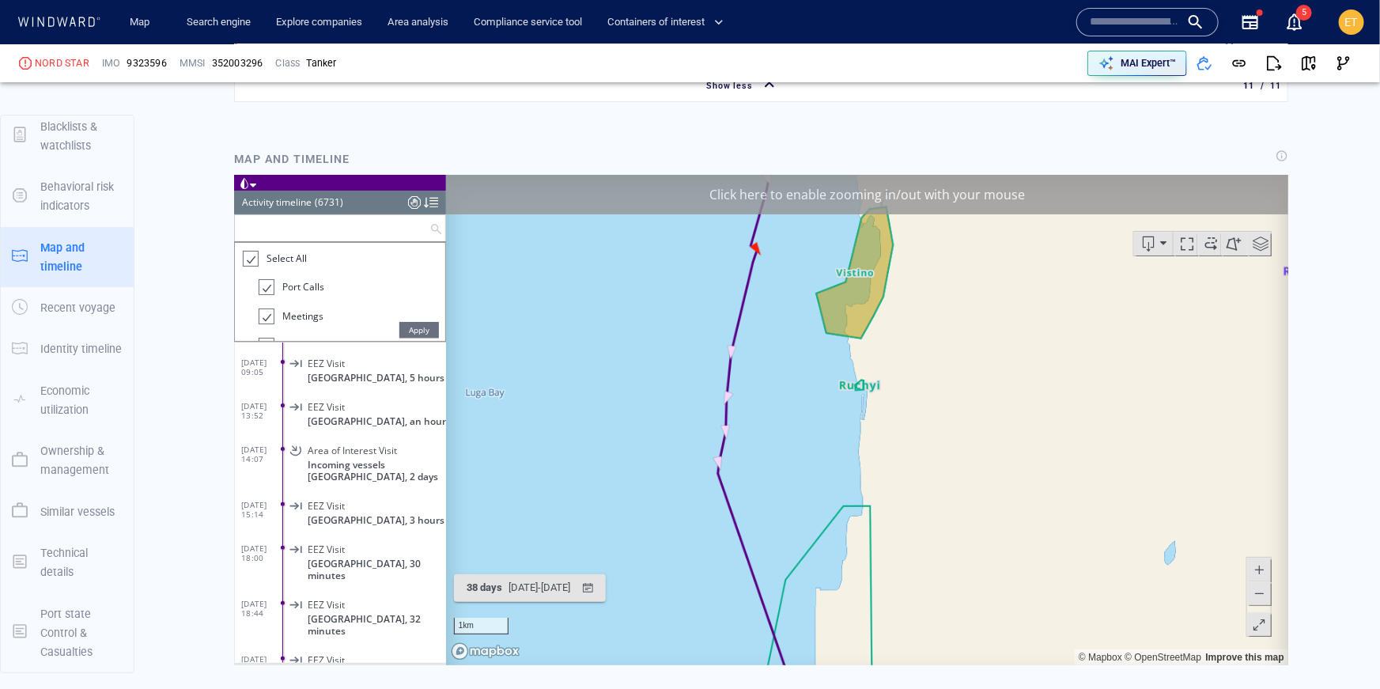
click at [274, 224] on input "text" at bounding box center [331, 228] width 194 height 26
click at [249, 258] on div at bounding box center [249, 259] width 16 height 18
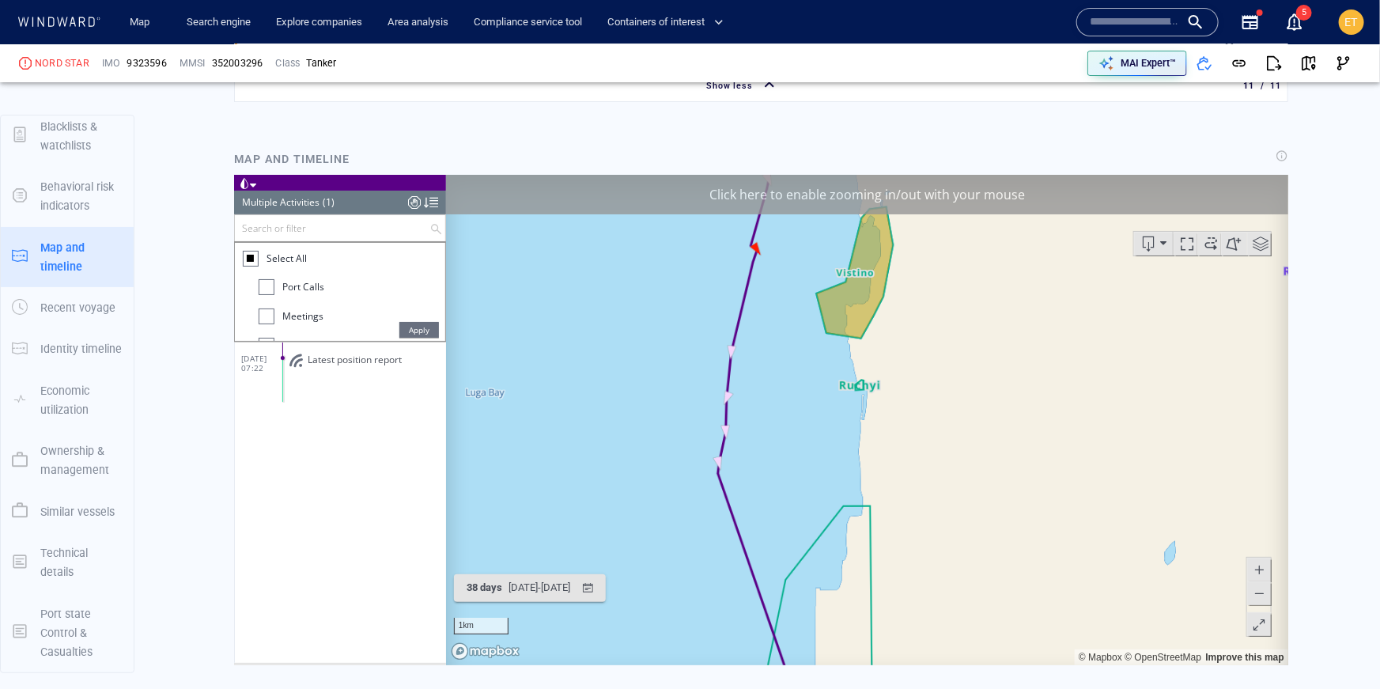
click at [260, 289] on div at bounding box center [266, 287] width 16 height 16
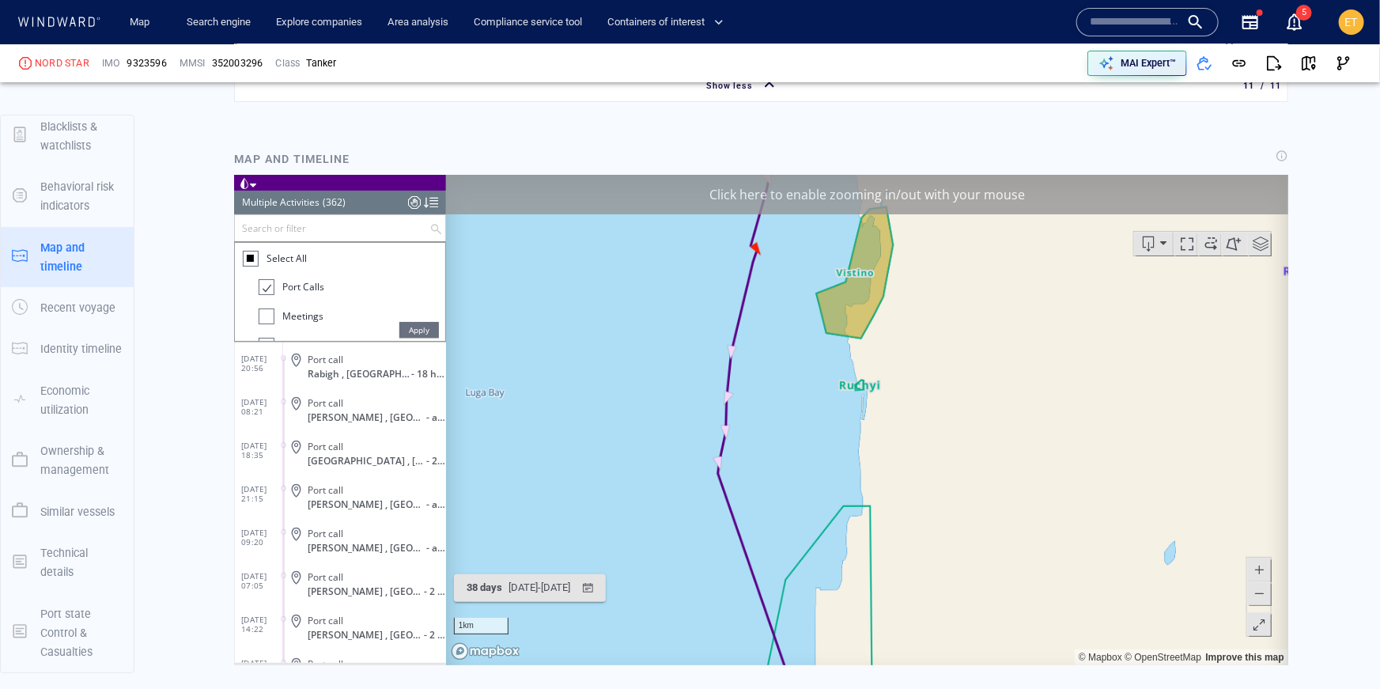
click at [408, 330] on span "Apply" at bounding box center [418, 330] width 40 height 16
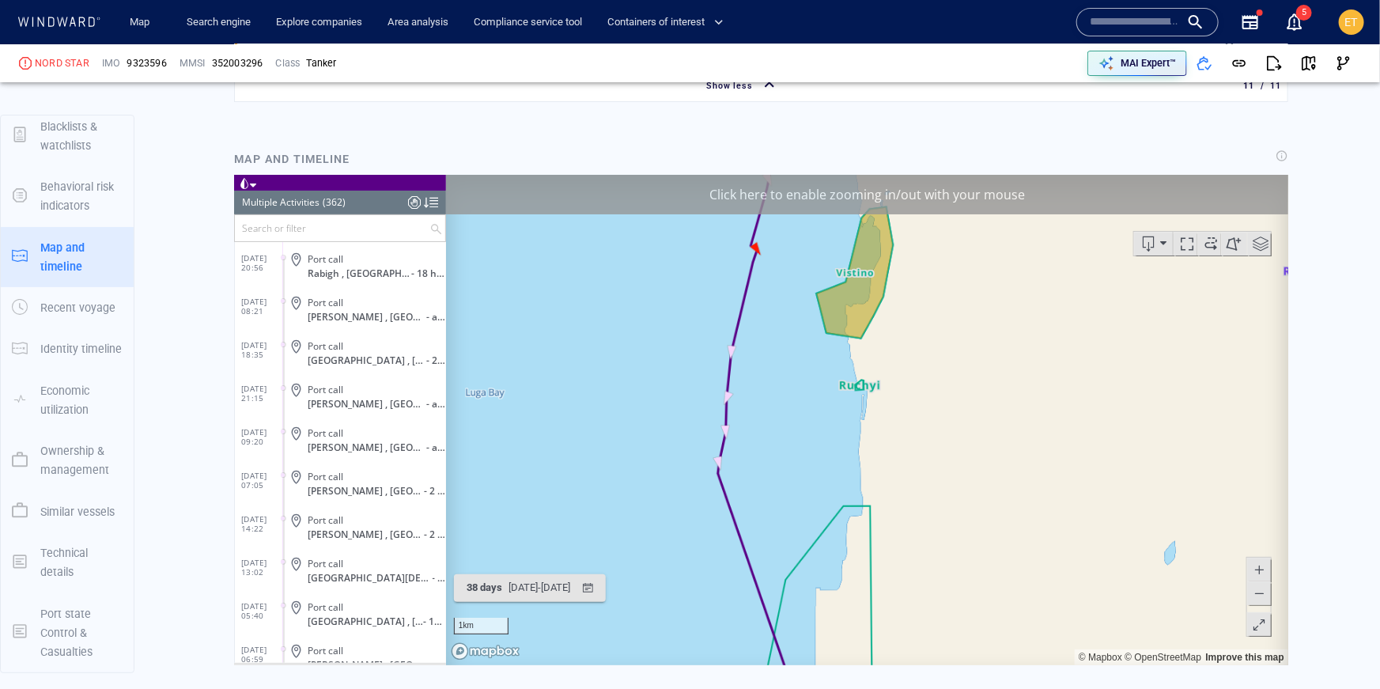
click at [278, 225] on input "text" at bounding box center [331, 228] width 194 height 26
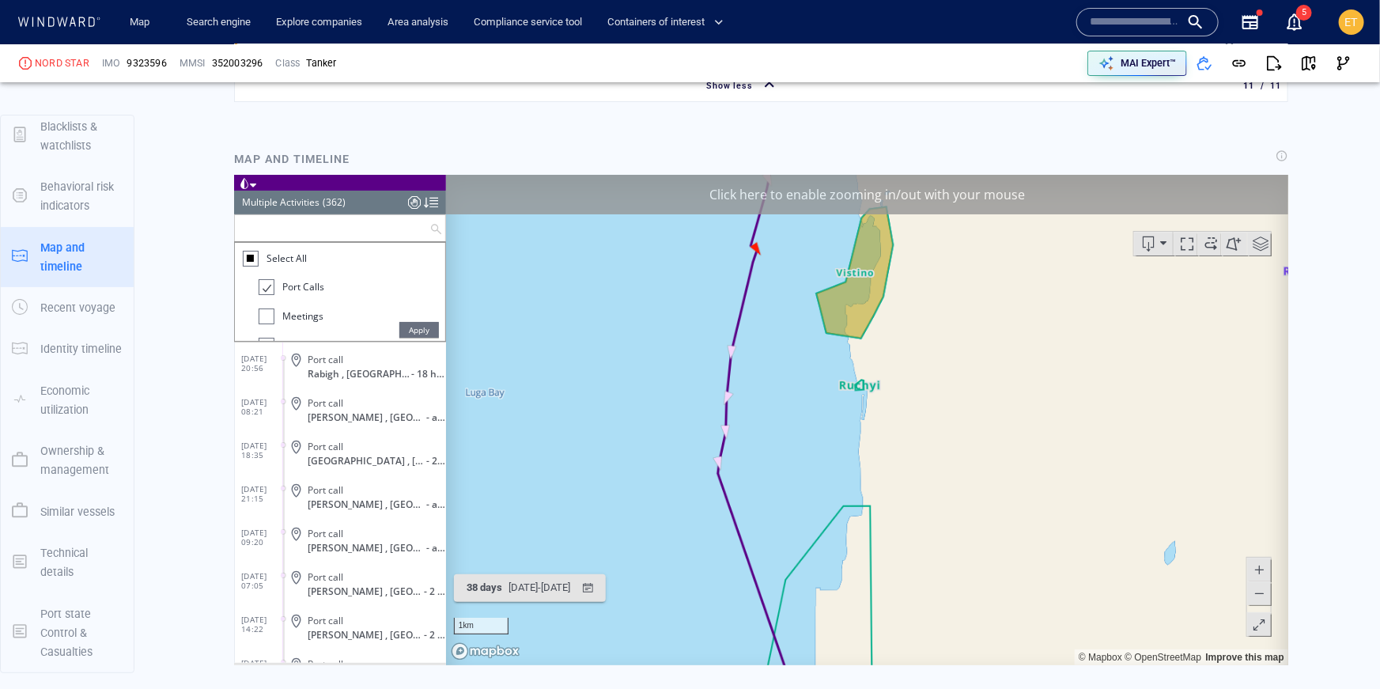
click at [247, 251] on div at bounding box center [250, 259] width 16 height 16
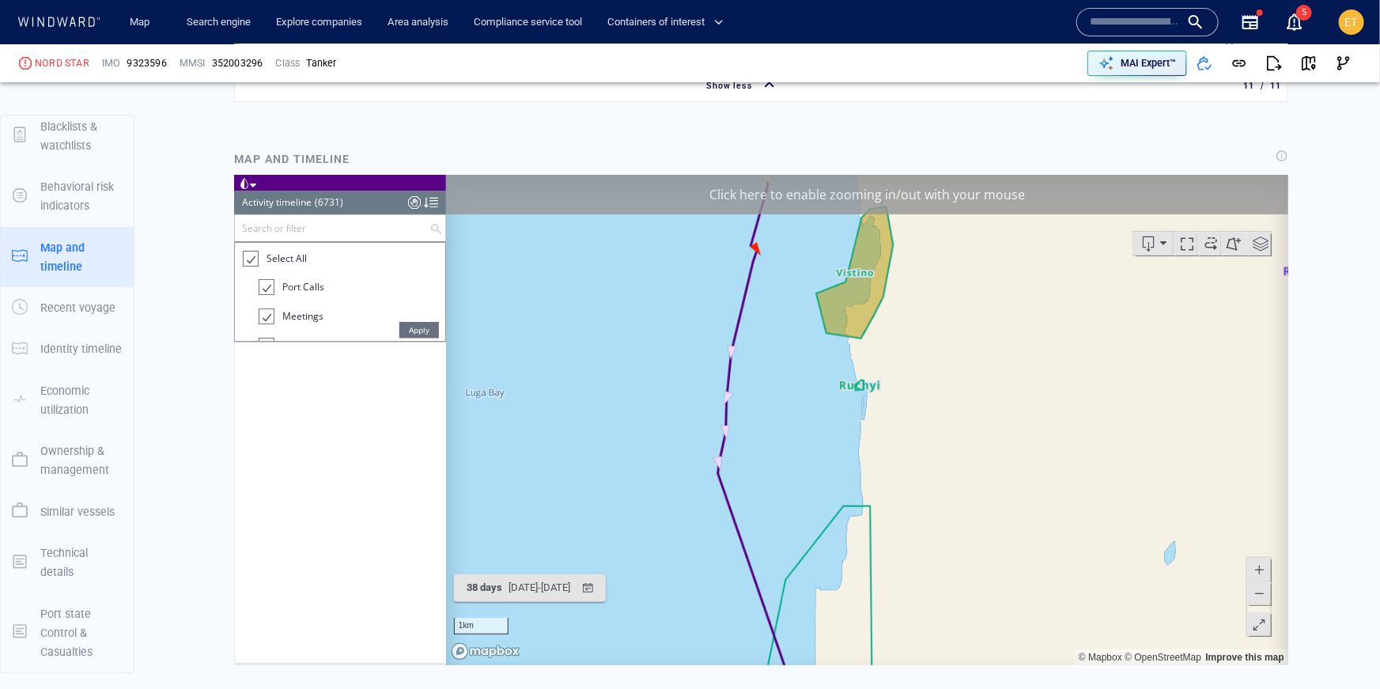
scroll to position [15422, 0]
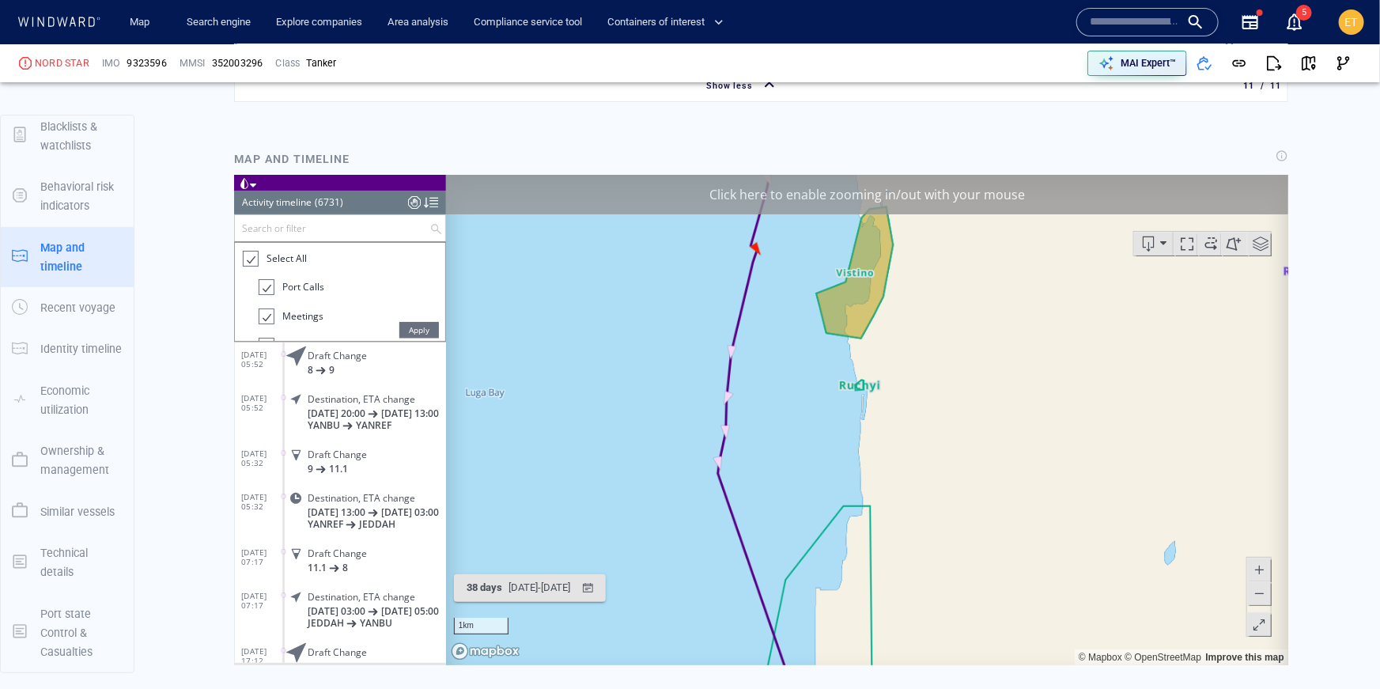
click at [243, 256] on div at bounding box center [249, 259] width 16 height 18
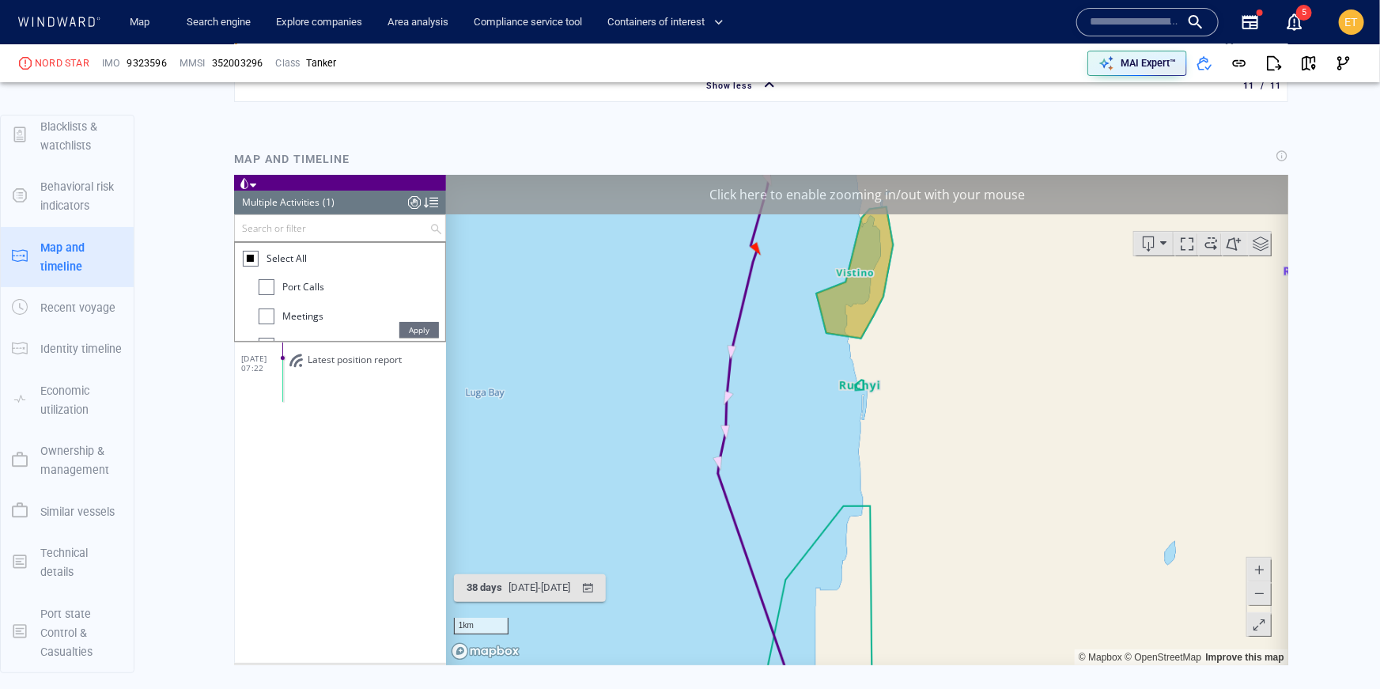
scroll to position [0, 0]
click at [266, 323] on div at bounding box center [266, 316] width 16 height 16
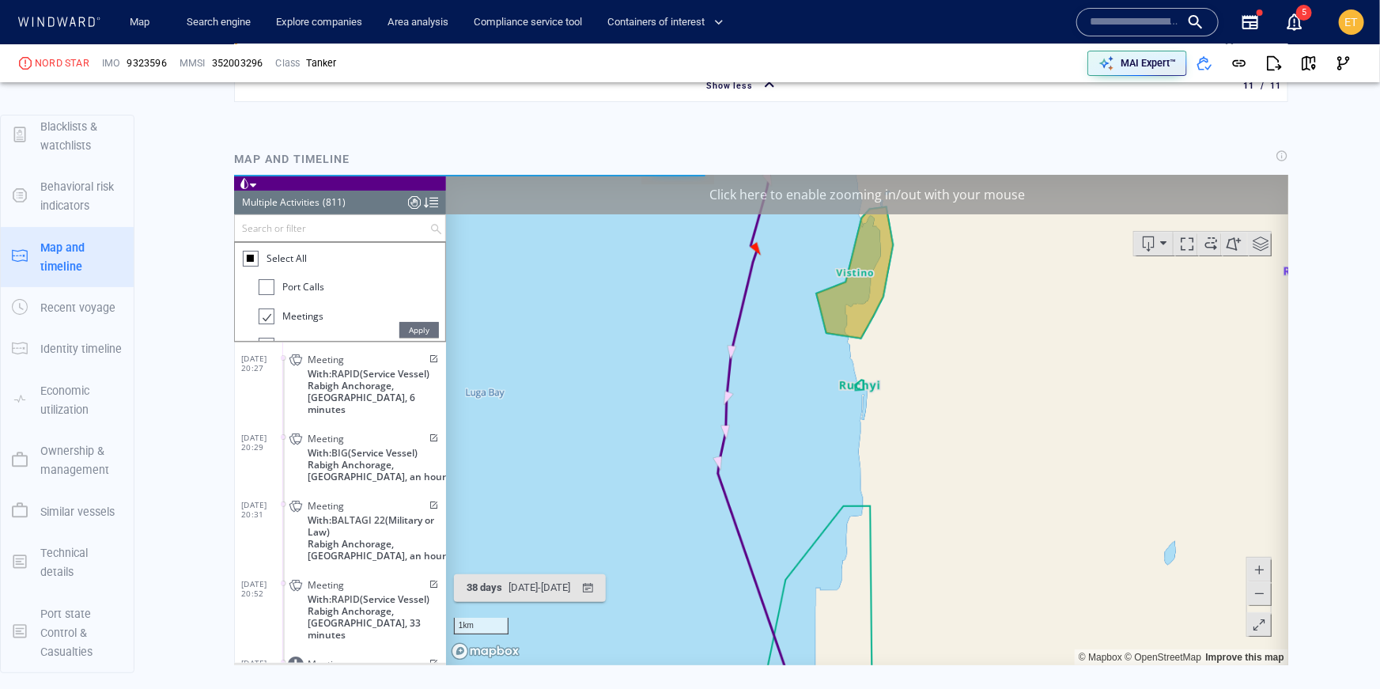
click at [402, 331] on span "Apply" at bounding box center [418, 330] width 40 height 16
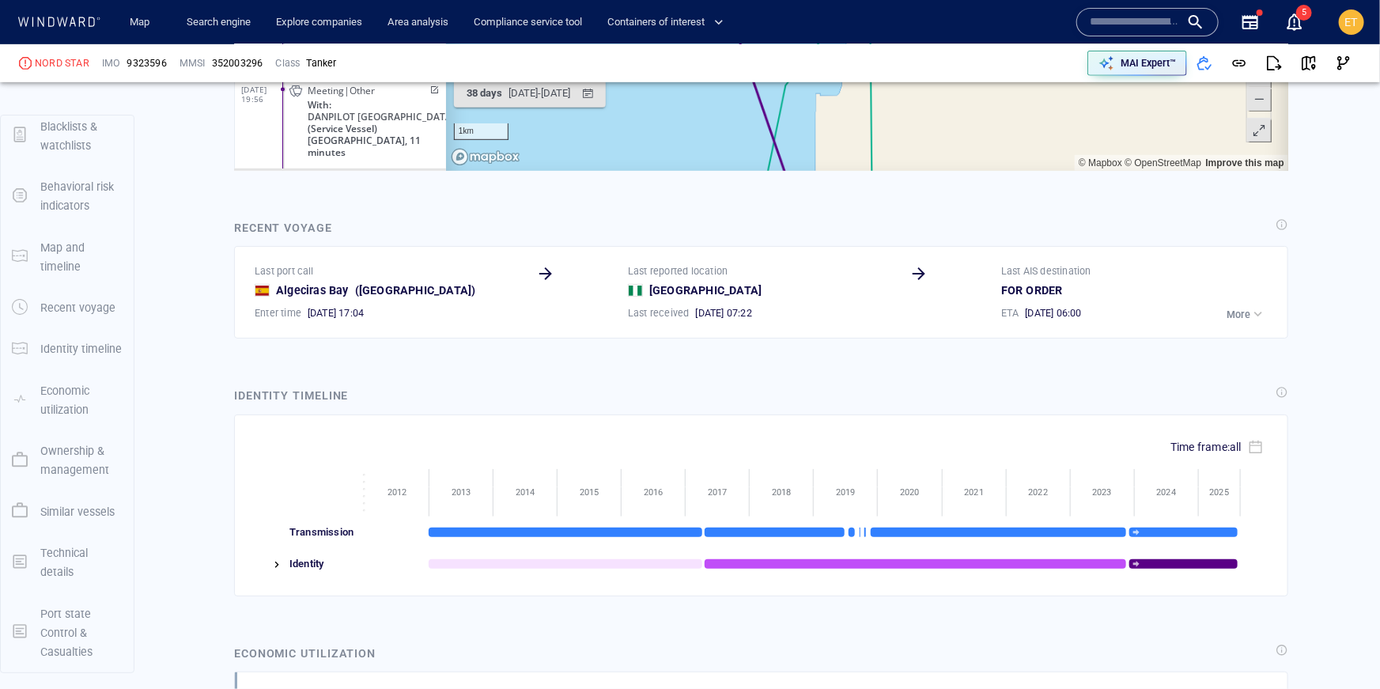
scroll to position [3493, 0]
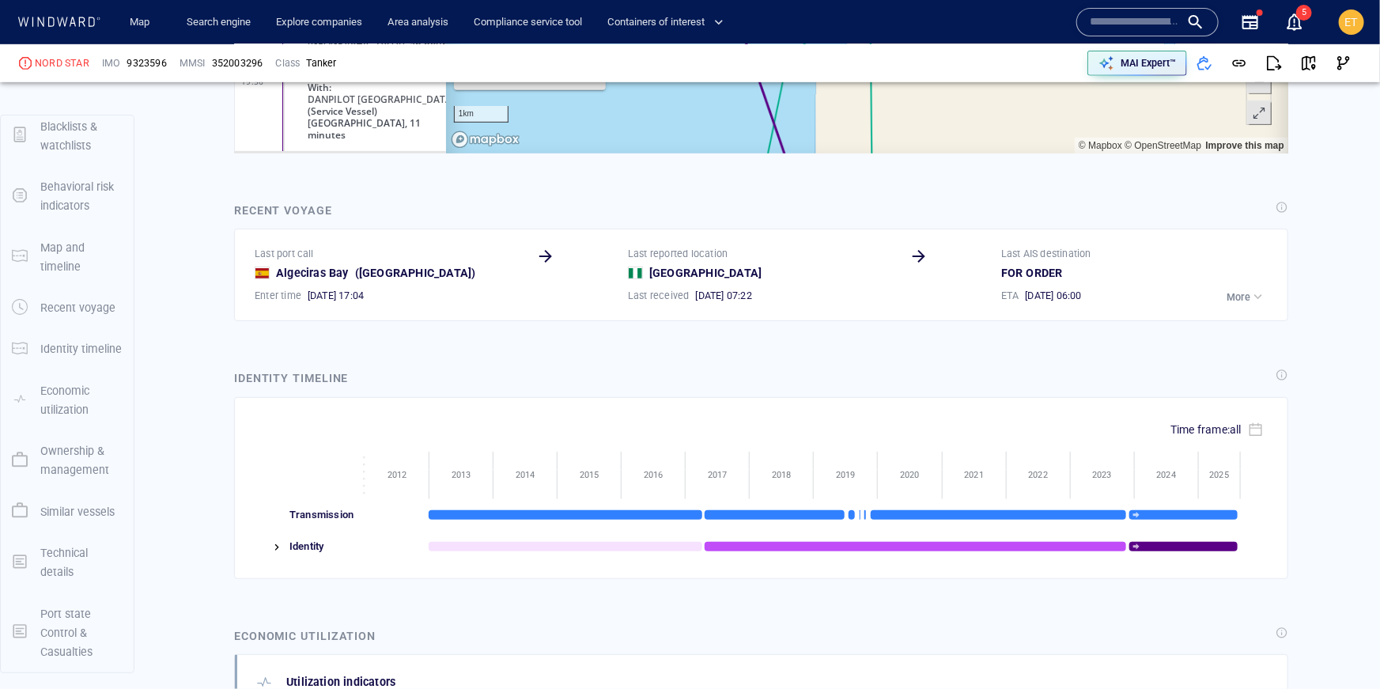
click at [293, 539] on div "Identity" at bounding box center [325, 547] width 81 height 32
click at [278, 541] on img at bounding box center [276, 547] width 13 height 13
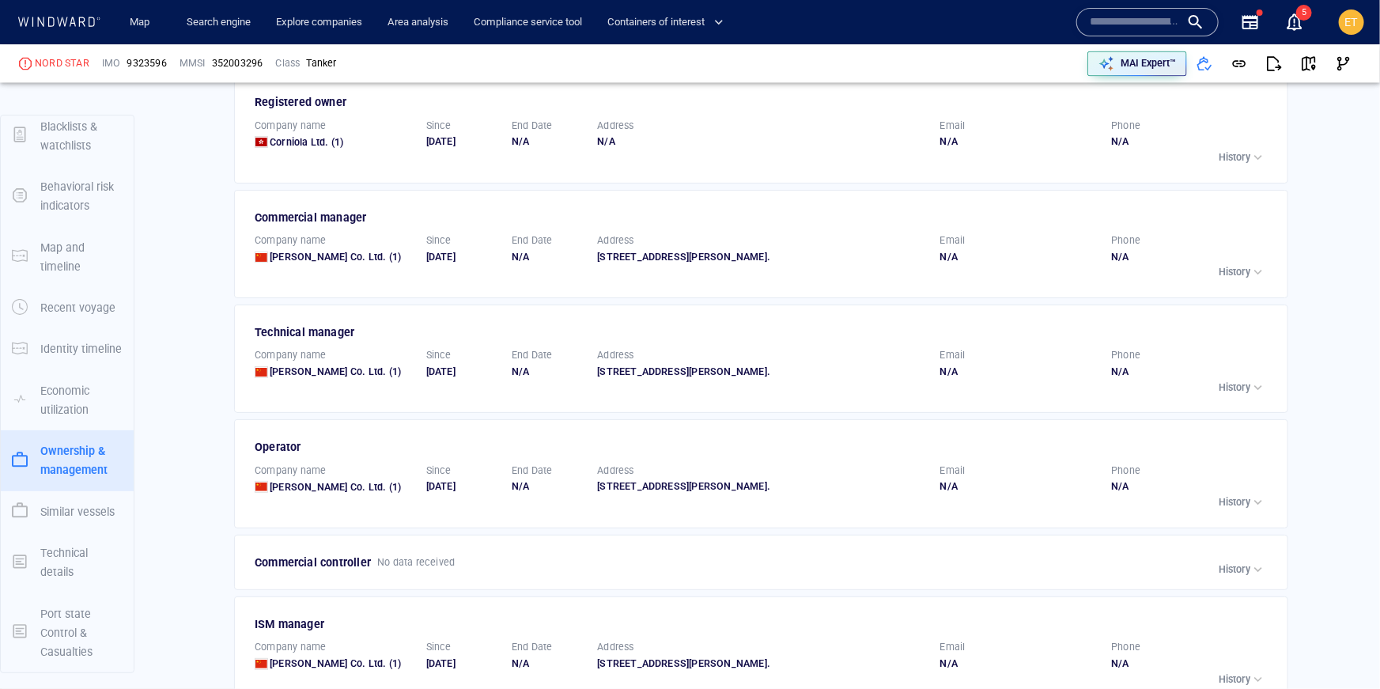
scroll to position [4597, 0]
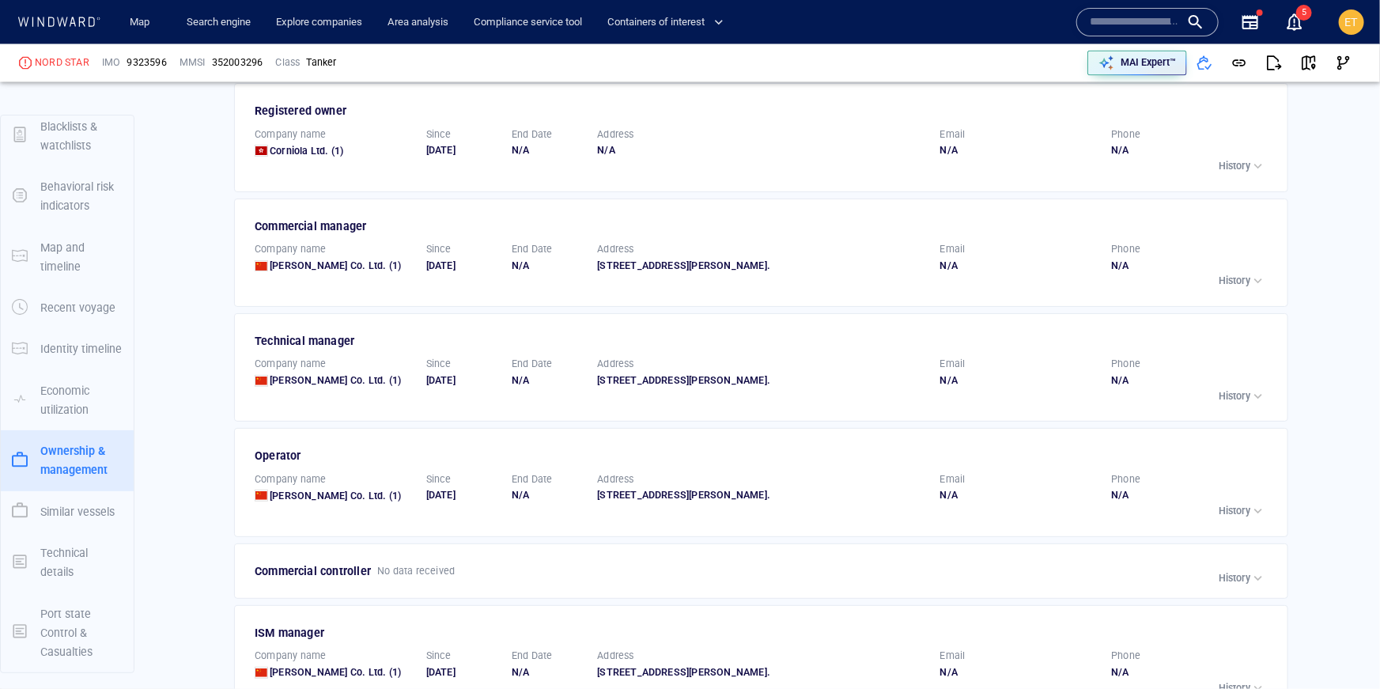
click at [70, 21] on icon at bounding box center [59, 22] width 85 height 10
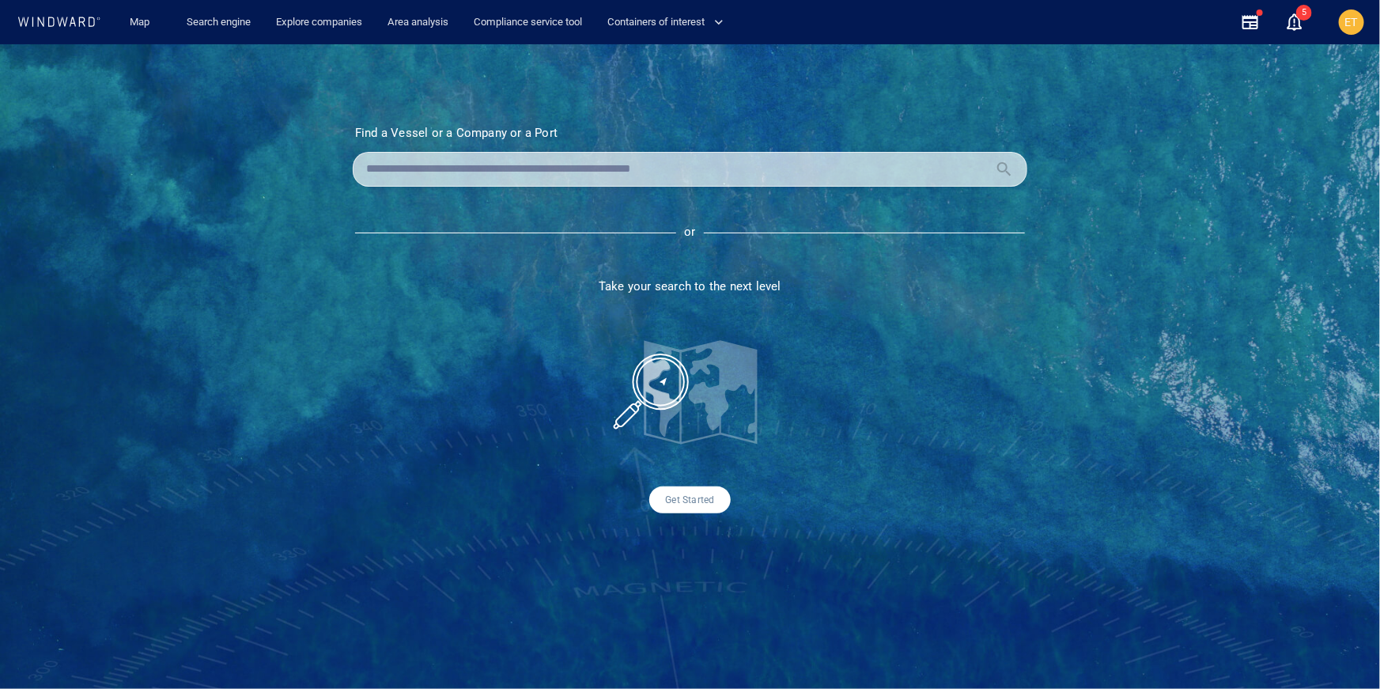
click at [474, 183] on div at bounding box center [690, 169] width 674 height 35
click at [471, 168] on input "text" at bounding box center [677, 169] width 622 height 24
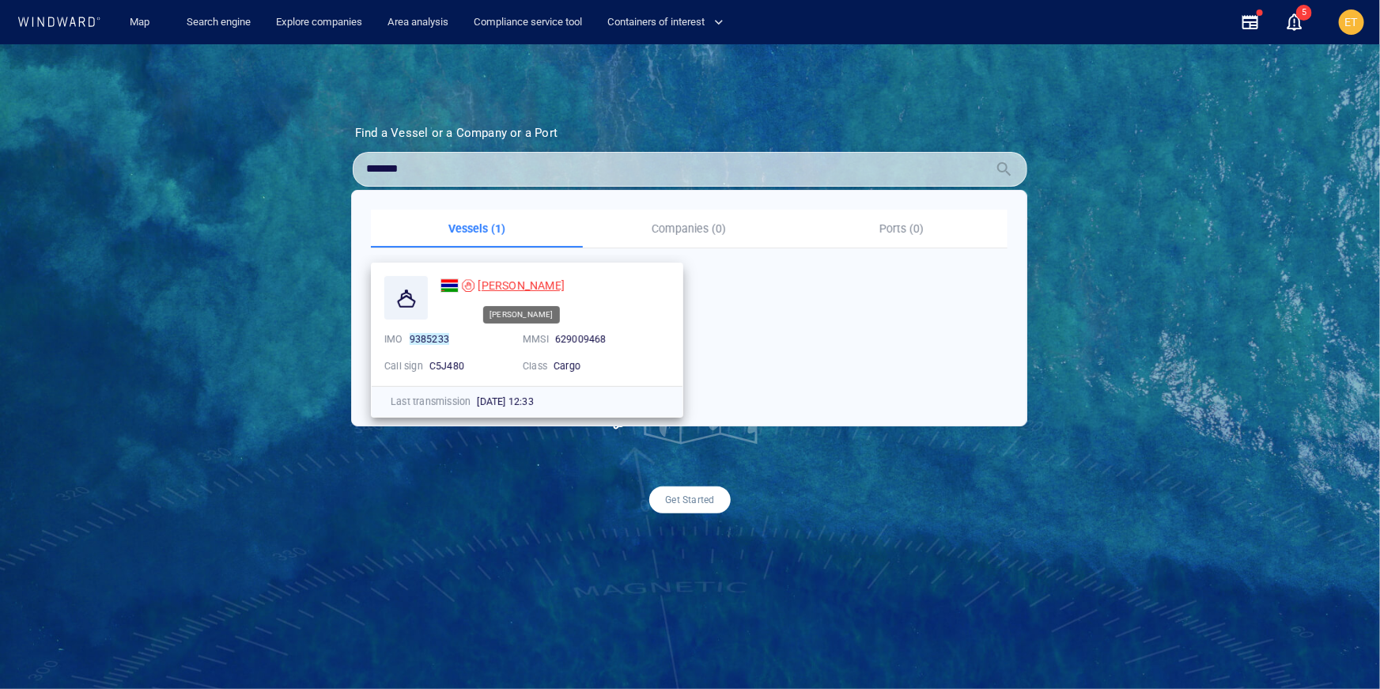
type input "*******"
click at [500, 281] on span "[PERSON_NAME]" at bounding box center [521, 285] width 87 height 13
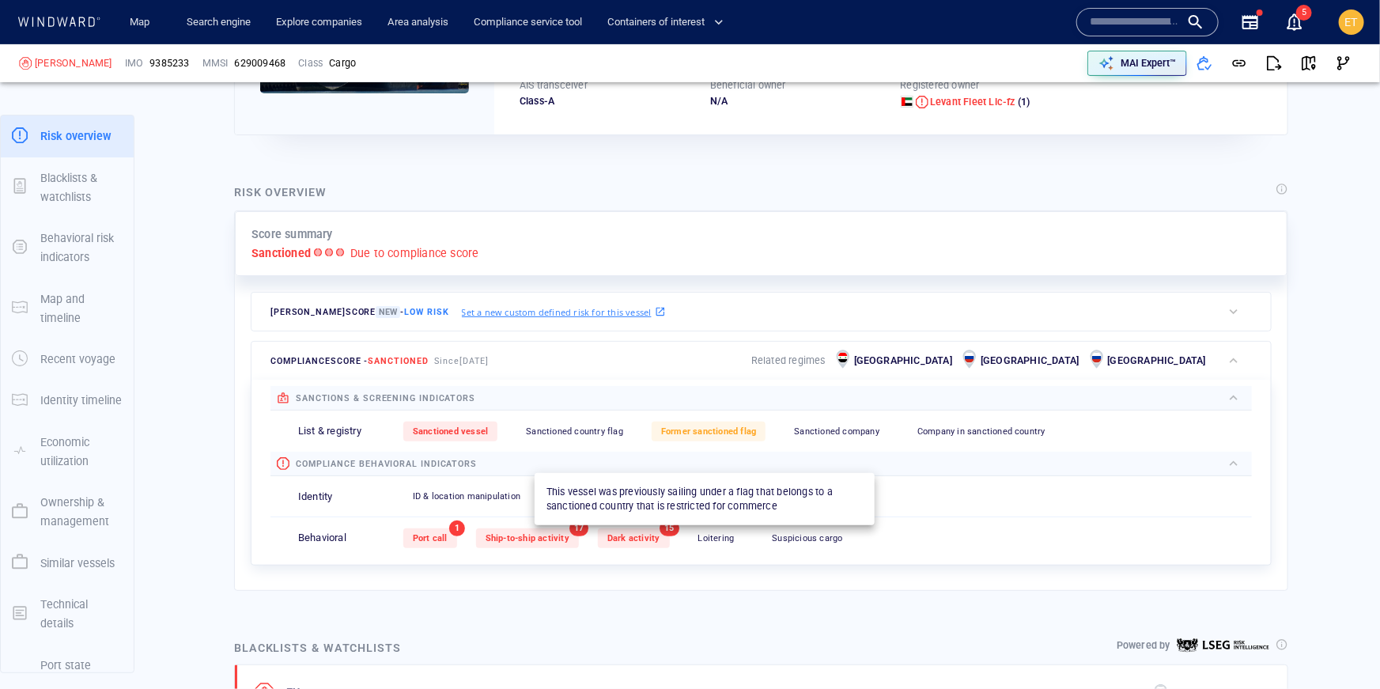
scroll to position [262, 0]
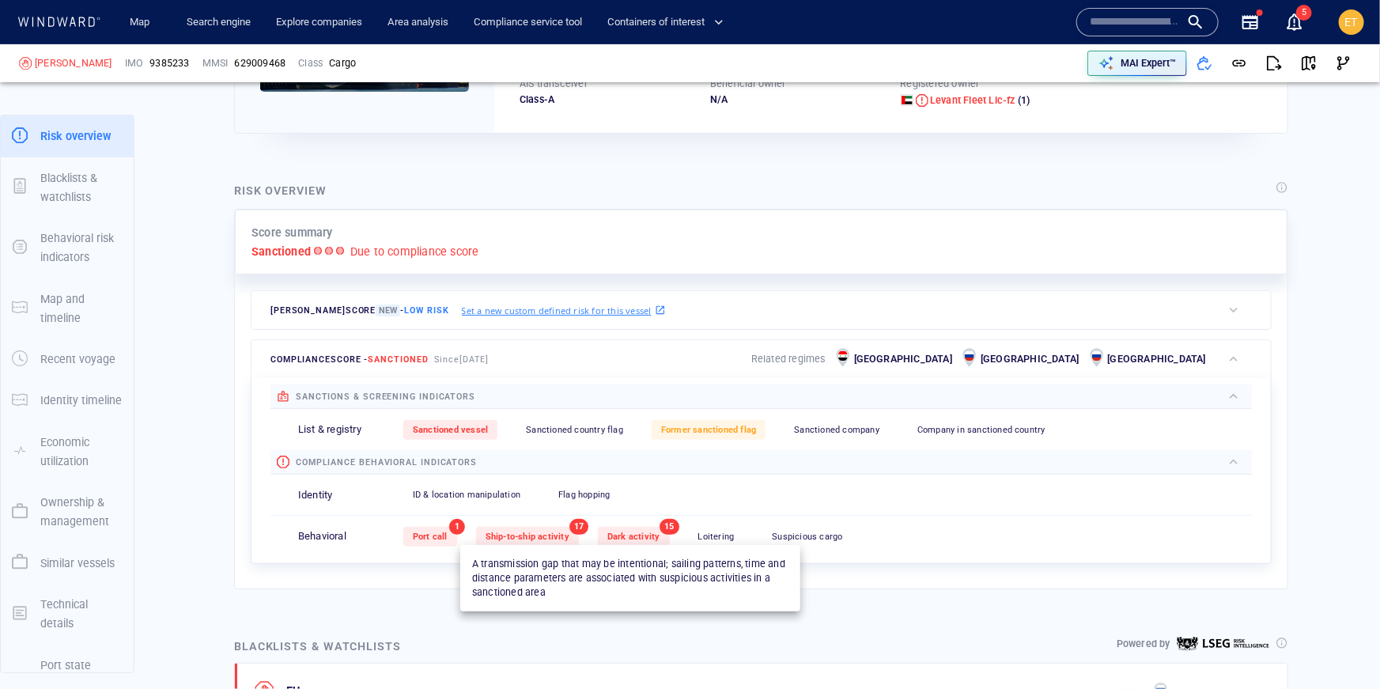
click at [634, 537] on span "Dark activity" at bounding box center [633, 536] width 53 height 10
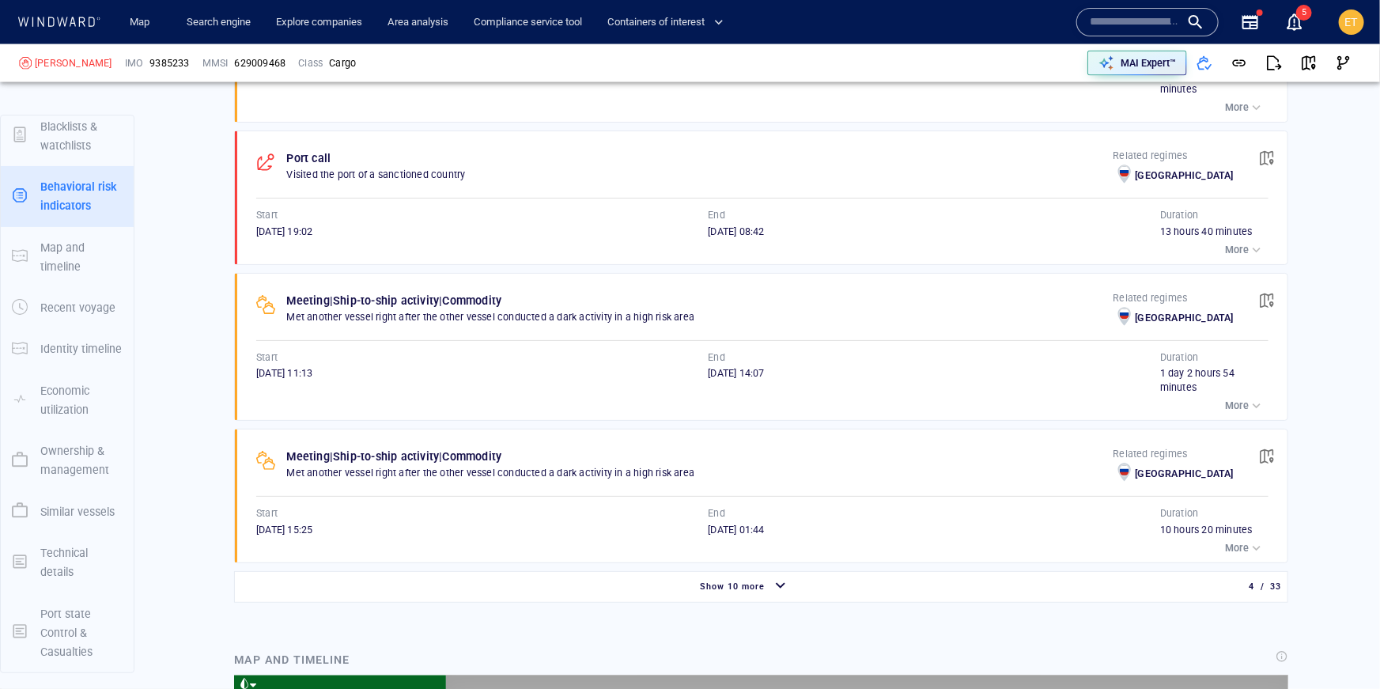
scroll to position [261, 0]
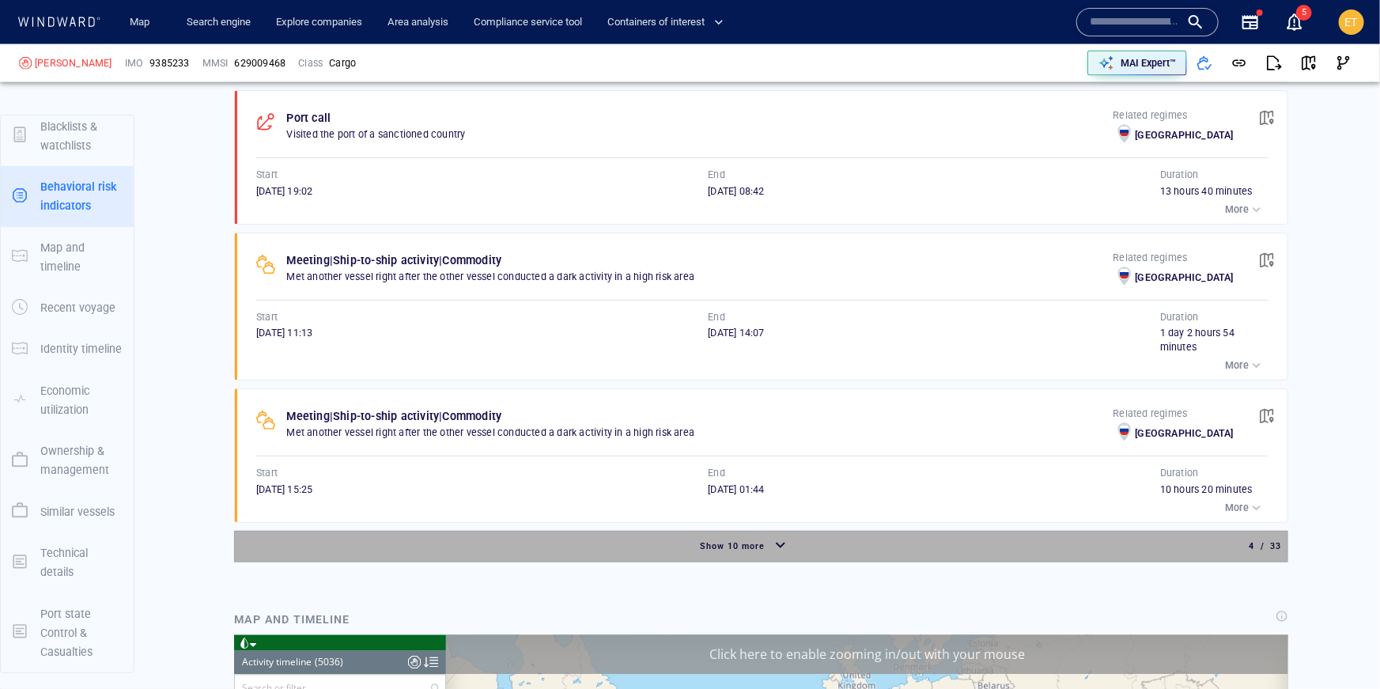
click at [647, 539] on div "Show 10 more" at bounding box center [745, 546] width 1014 height 28
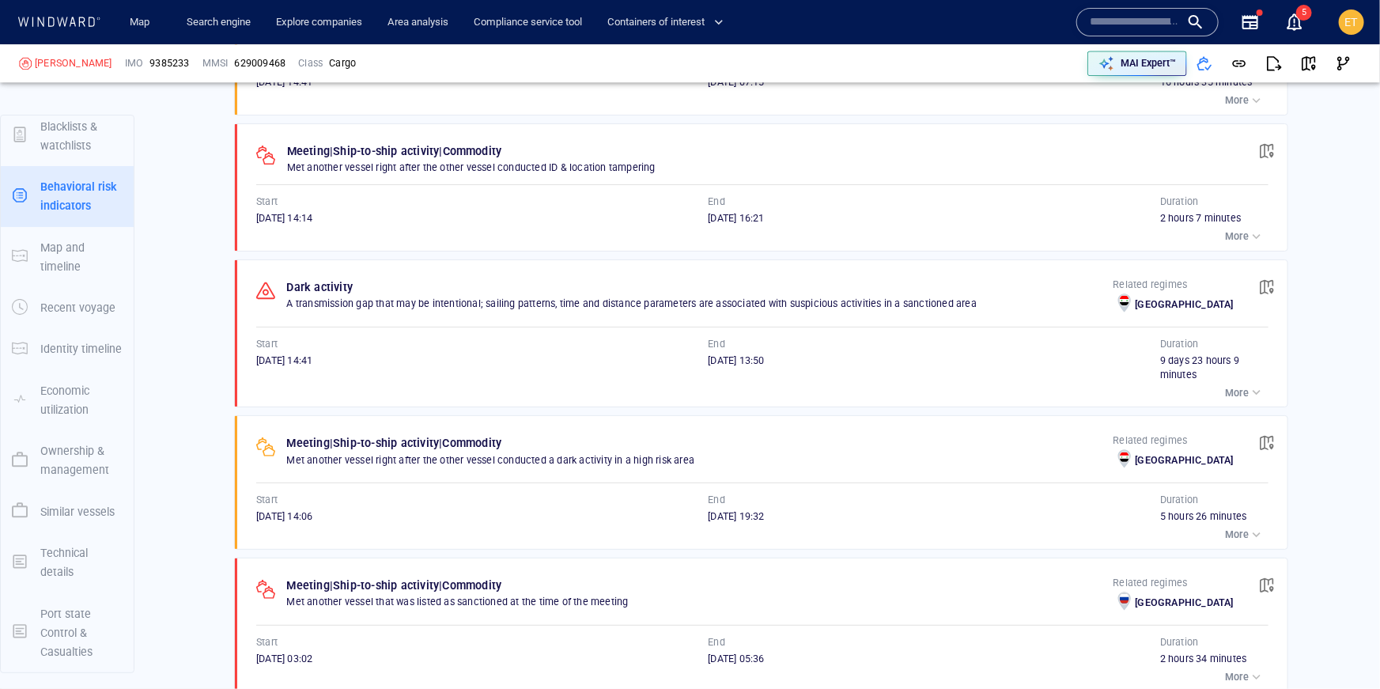
scroll to position [2052, 0]
click at [1237, 390] on p "More" at bounding box center [1237, 394] width 24 height 14
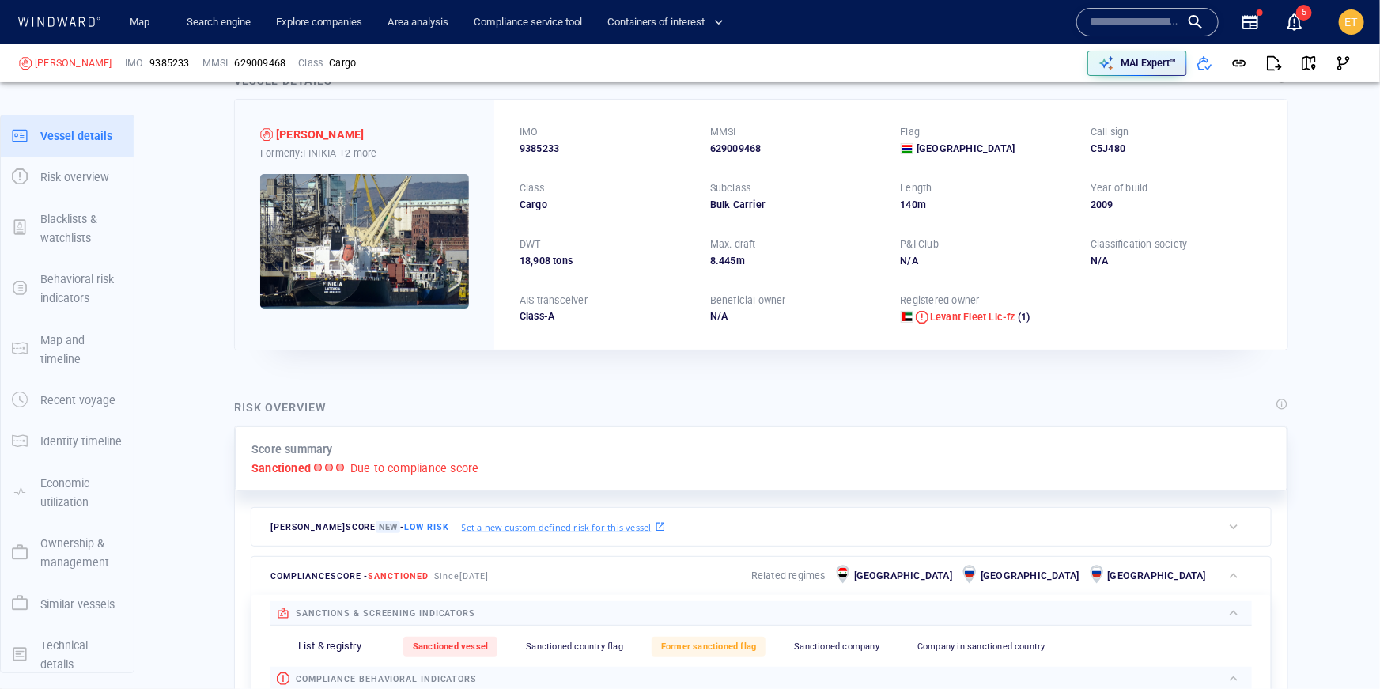
scroll to position [44, 0]
click at [366, 155] on p "+2 more" at bounding box center [357, 154] width 37 height 17
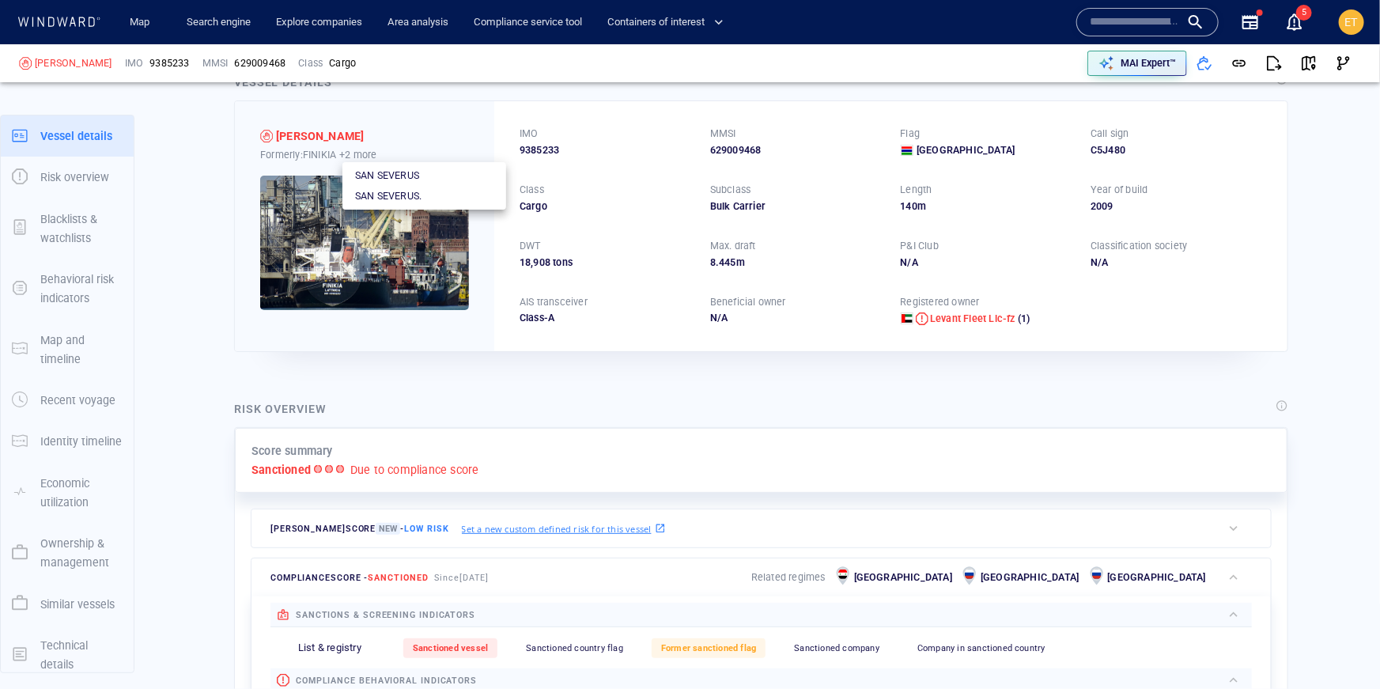
click at [396, 243] on div at bounding box center [690, 344] width 1380 height 689
click at [370, 261] on img at bounding box center [364, 243] width 209 height 134
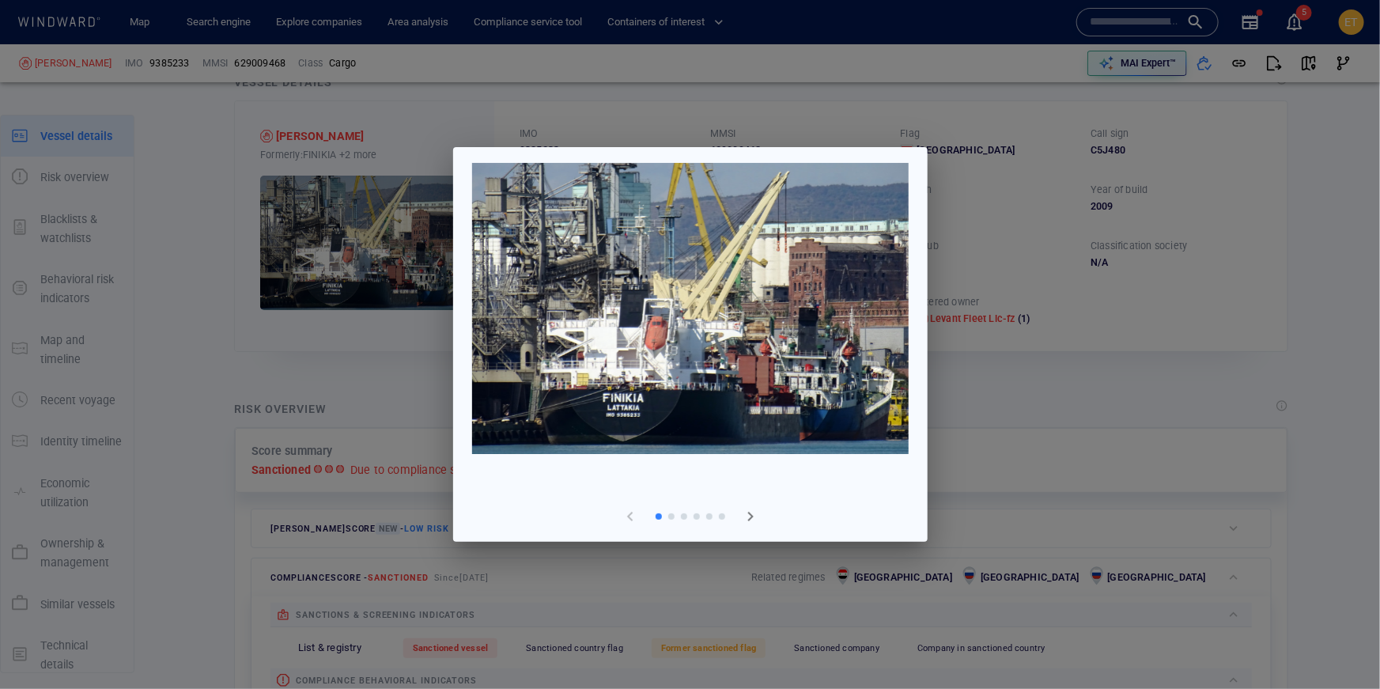
click at [743, 516] on span "button" at bounding box center [750, 516] width 19 height 19
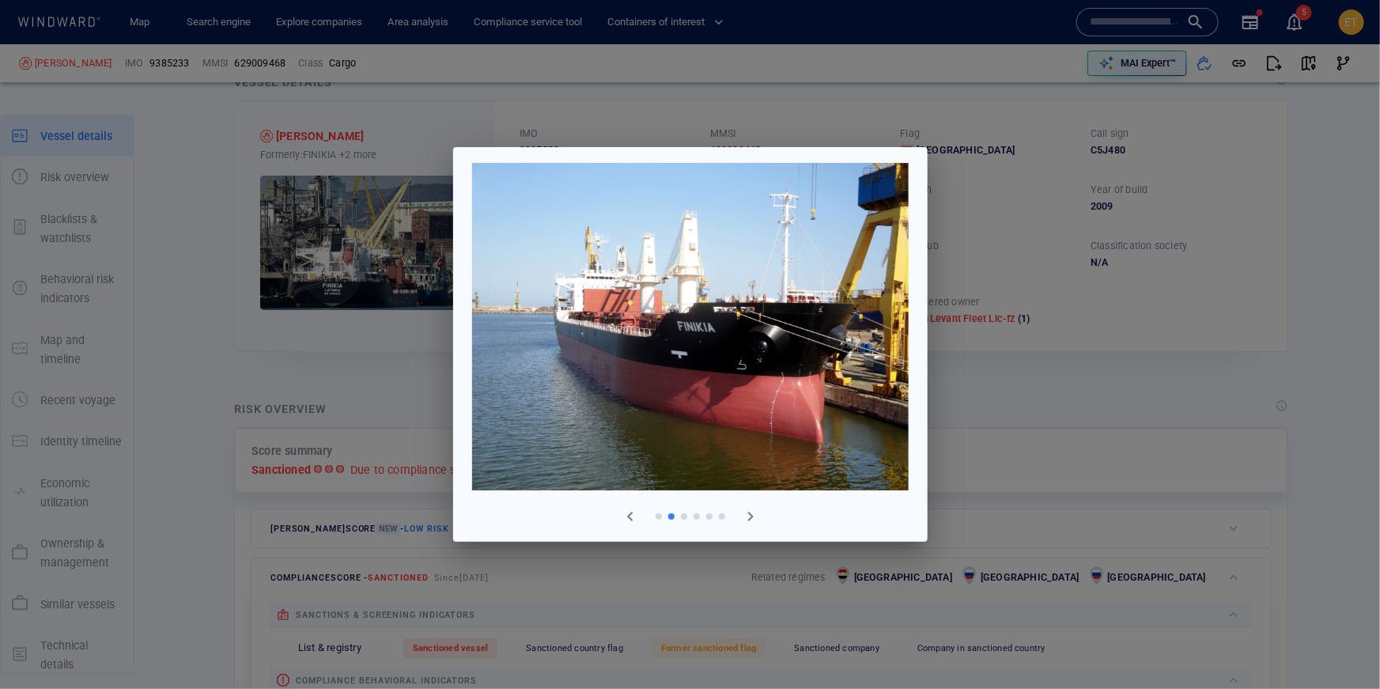
click at [743, 516] on span "button" at bounding box center [750, 516] width 19 height 19
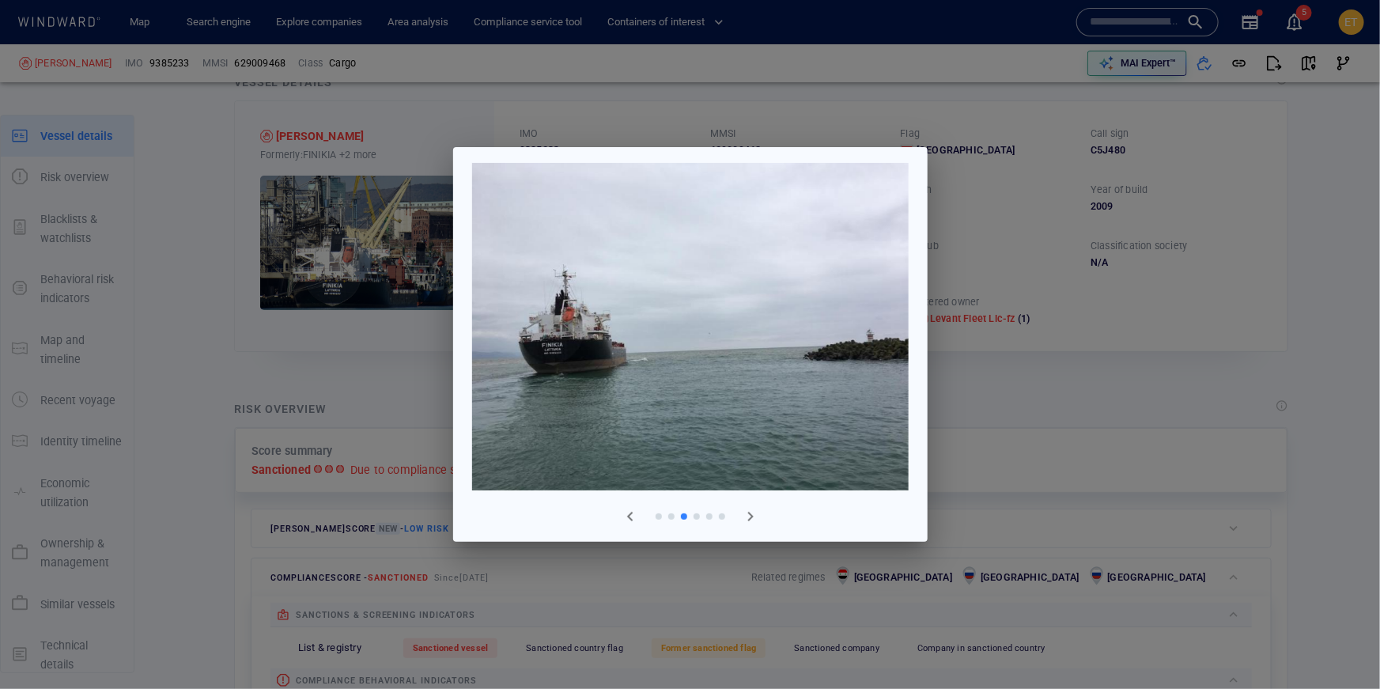
click at [743, 516] on span "button" at bounding box center [750, 516] width 19 height 19
click at [918, 428] on div at bounding box center [690, 344] width 474 height 395
click at [981, 414] on div at bounding box center [690, 344] width 1380 height 689
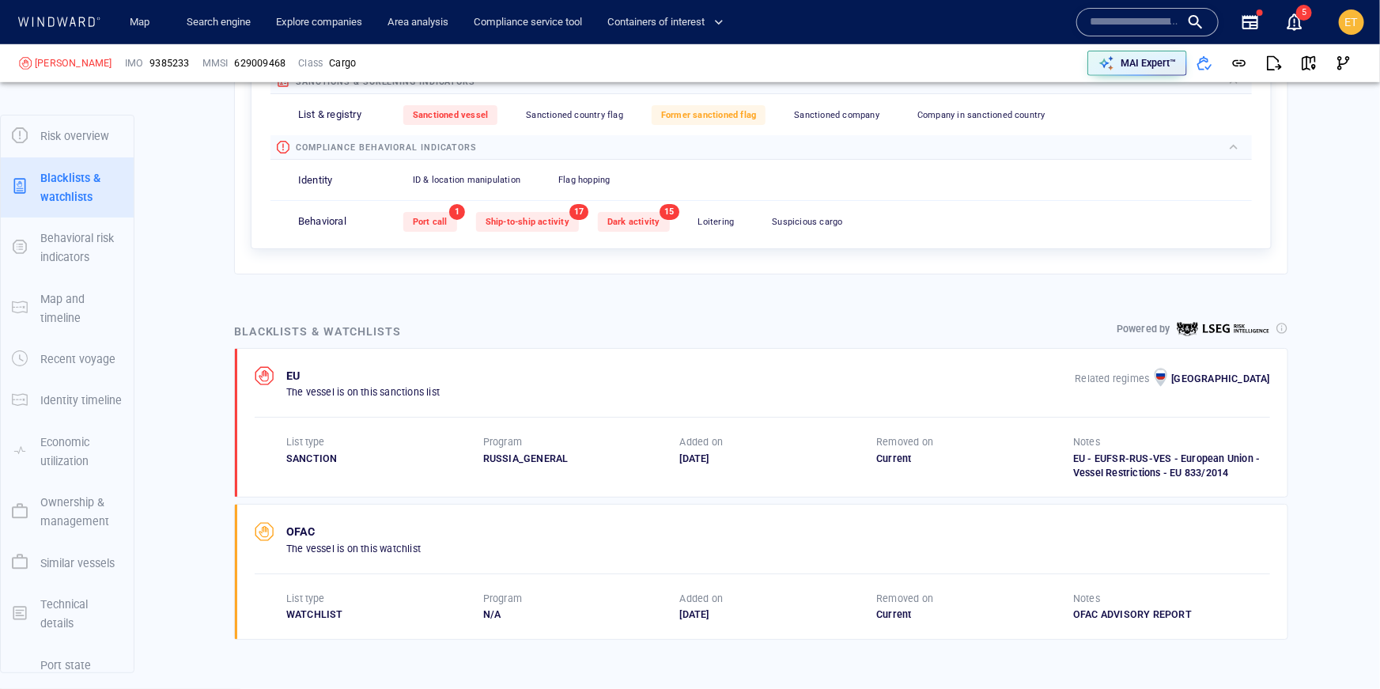
scroll to position [82, 0]
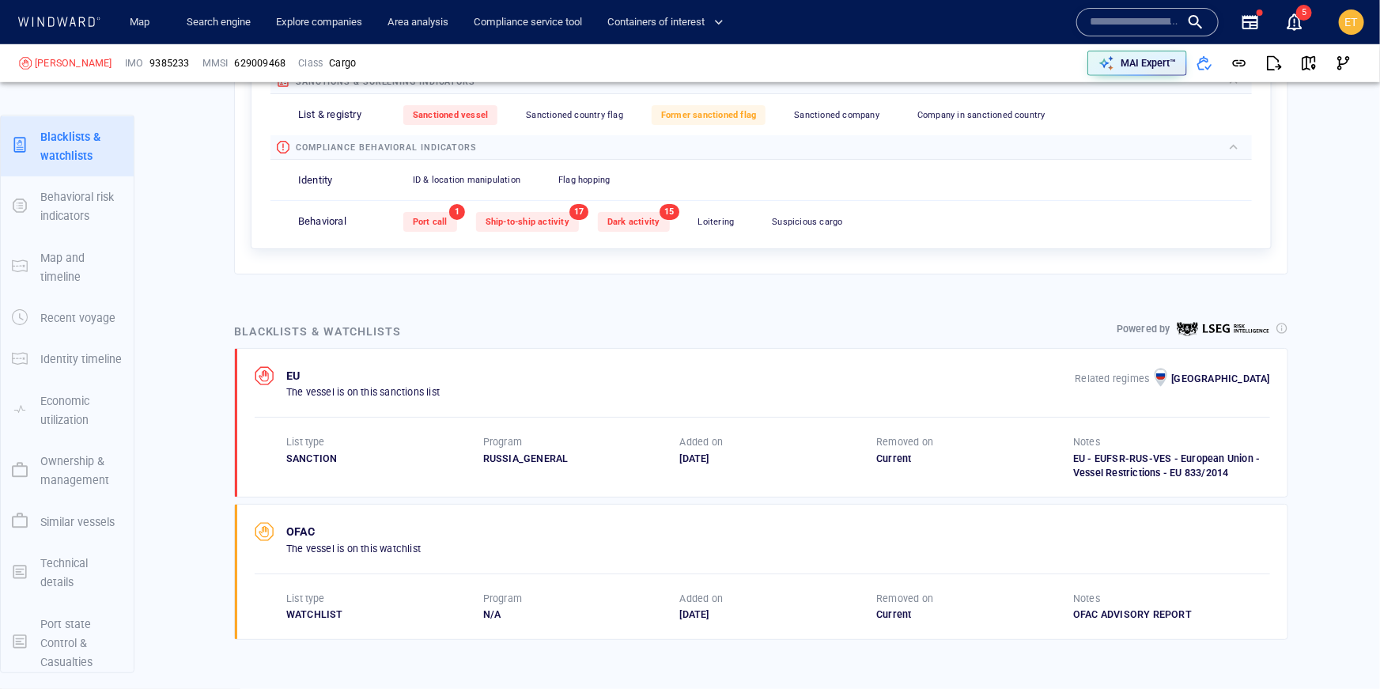
drag, startPoint x: 677, startPoint y: 456, endPoint x: 738, endPoint y: 456, distance: 61.7
click at [738, 456] on div "List type SANCTION Program RUSSIA_GENERAL Added on 17/12/2024 Removed on Curren…" at bounding box center [778, 457] width 984 height 45
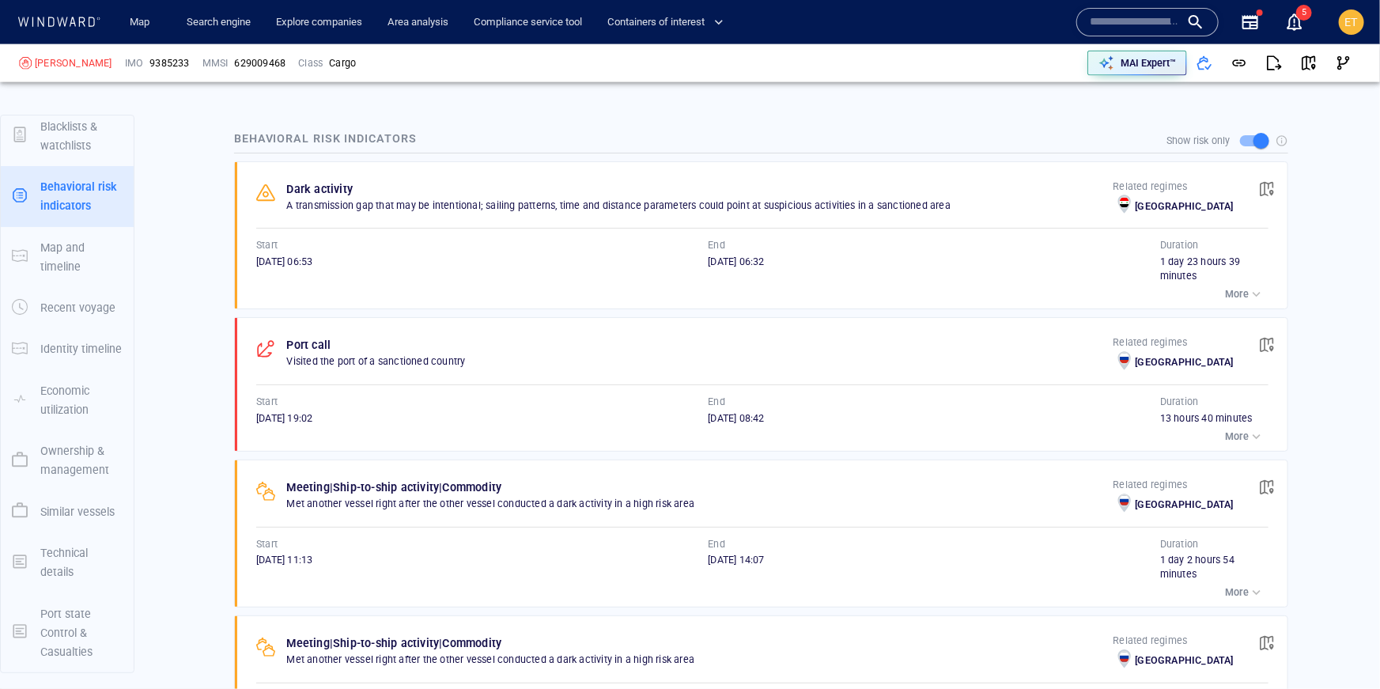
scroll to position [1134, 0]
click at [1234, 587] on p "More" at bounding box center [1237, 594] width 24 height 14
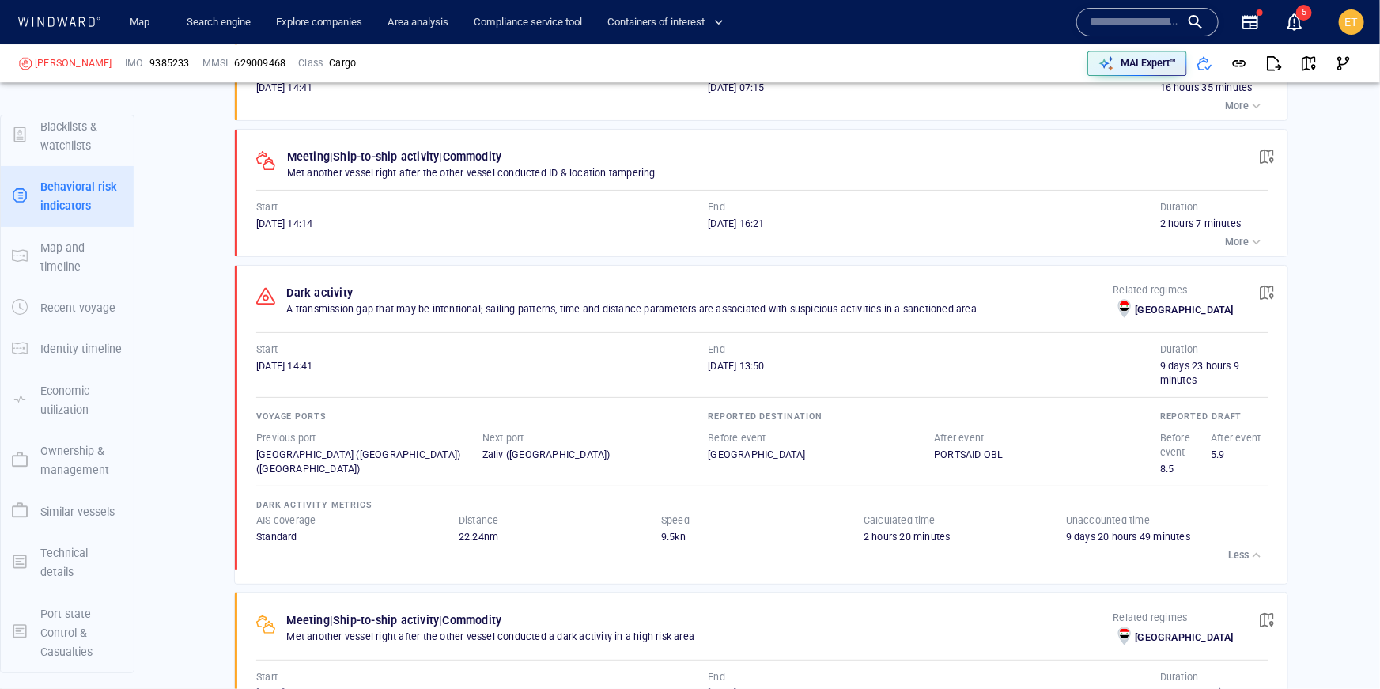
scroll to position [2218, 0]
click at [1272, 289] on span "button" at bounding box center [1267, 293] width 16 height 16
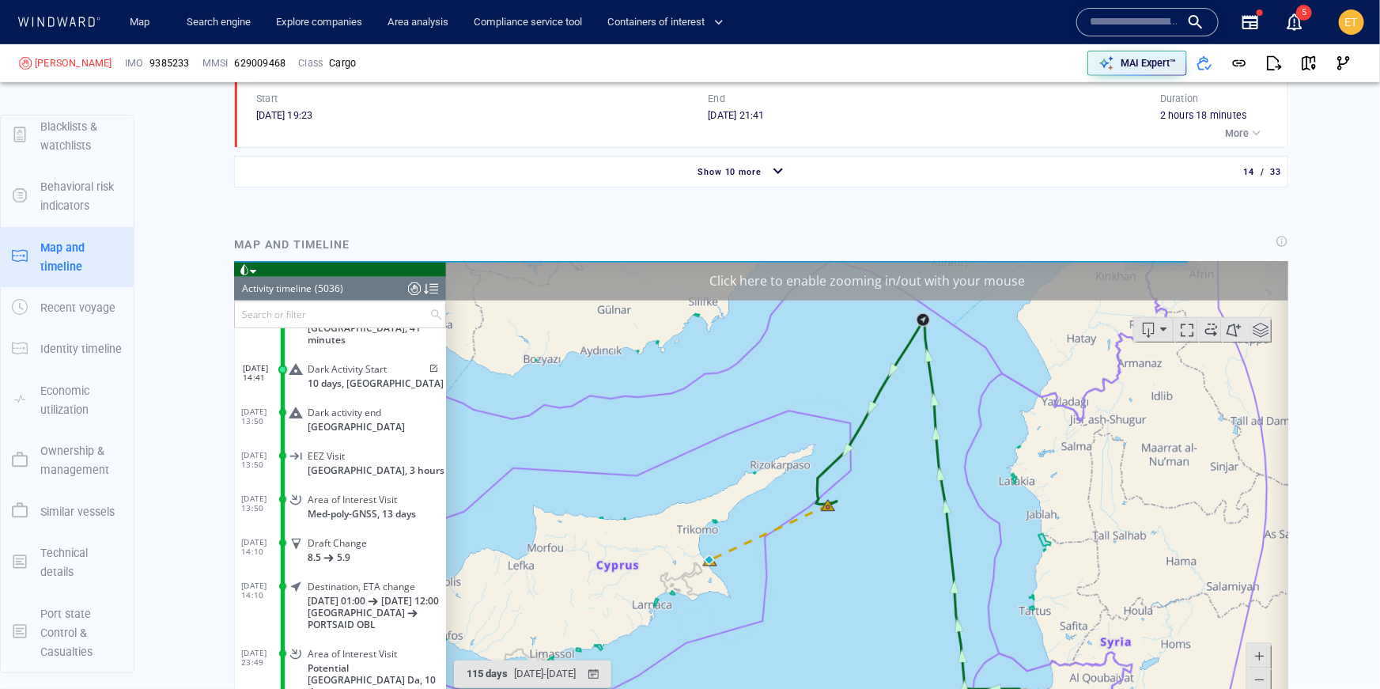
scroll to position [3526, 0]
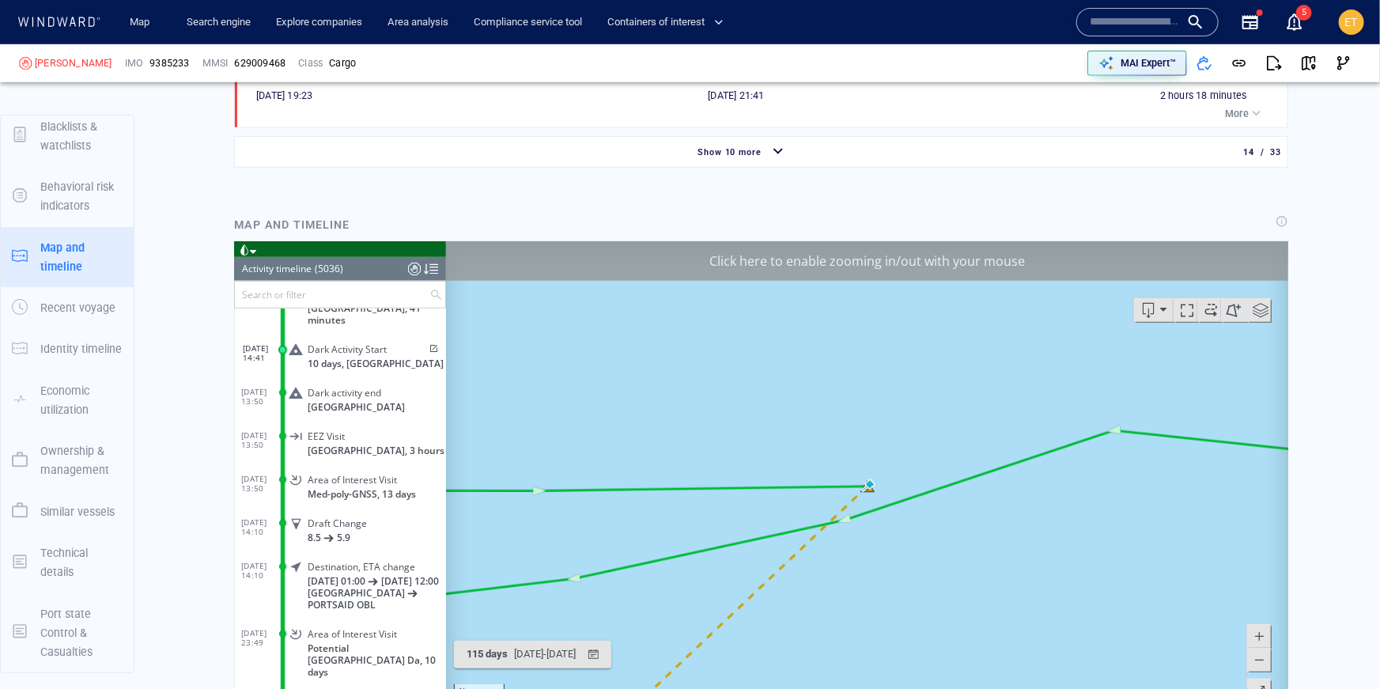
click at [1259, 659] on span at bounding box center [1258, 659] width 16 height 24
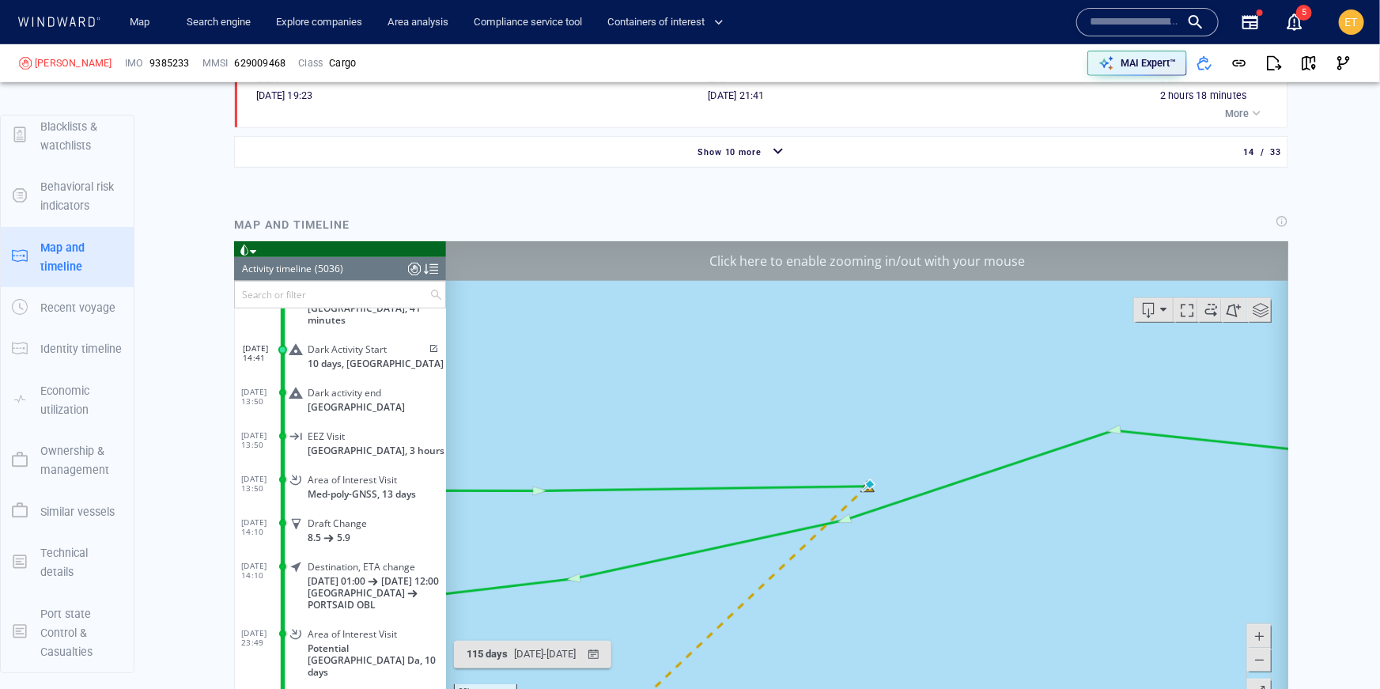
click at [1259, 659] on span at bounding box center [1258, 659] width 16 height 24
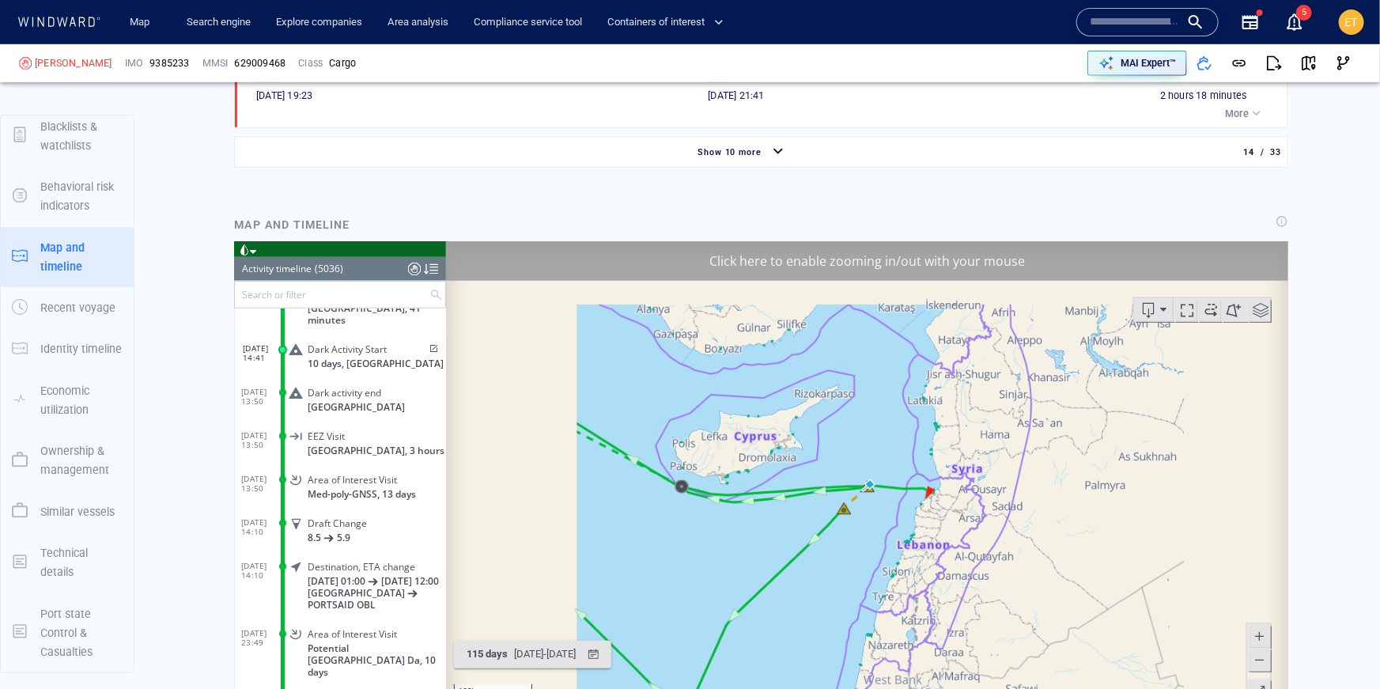
click at [1259, 659] on span at bounding box center [1258, 659] width 16 height 24
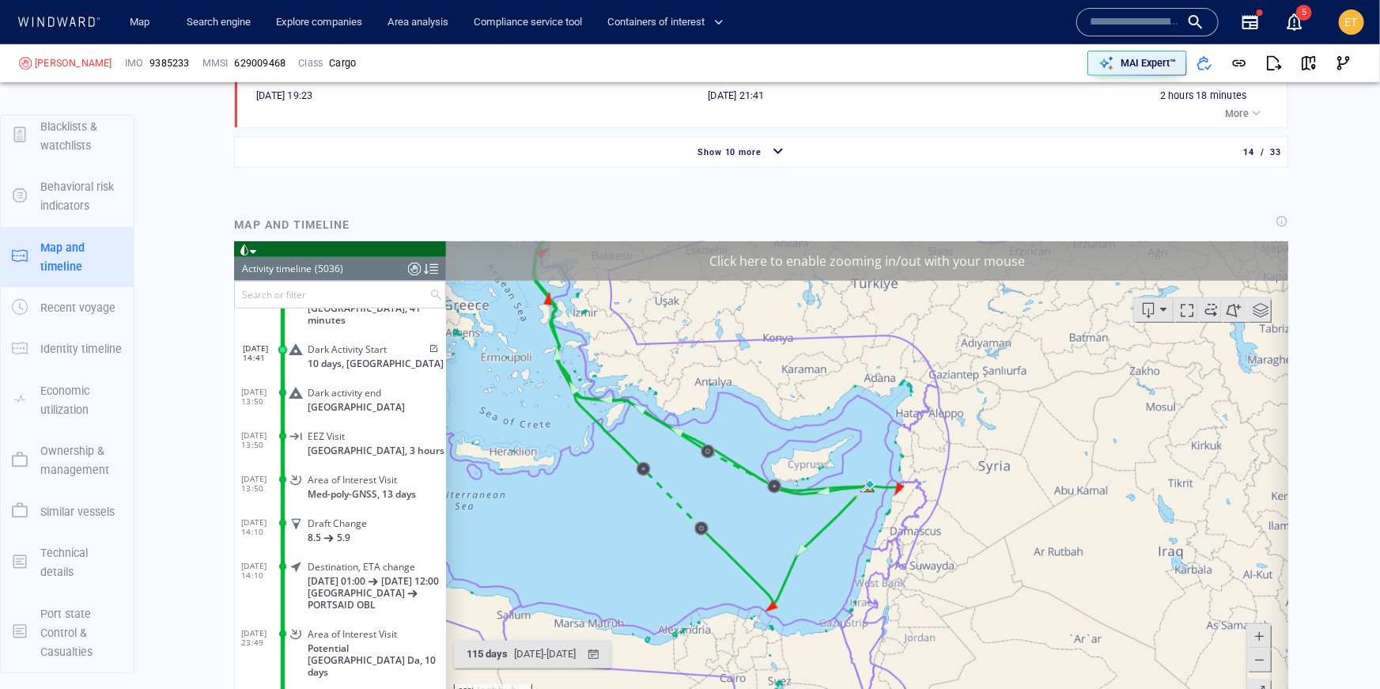
click at [1258, 637] on span at bounding box center [1258, 635] width 16 height 24
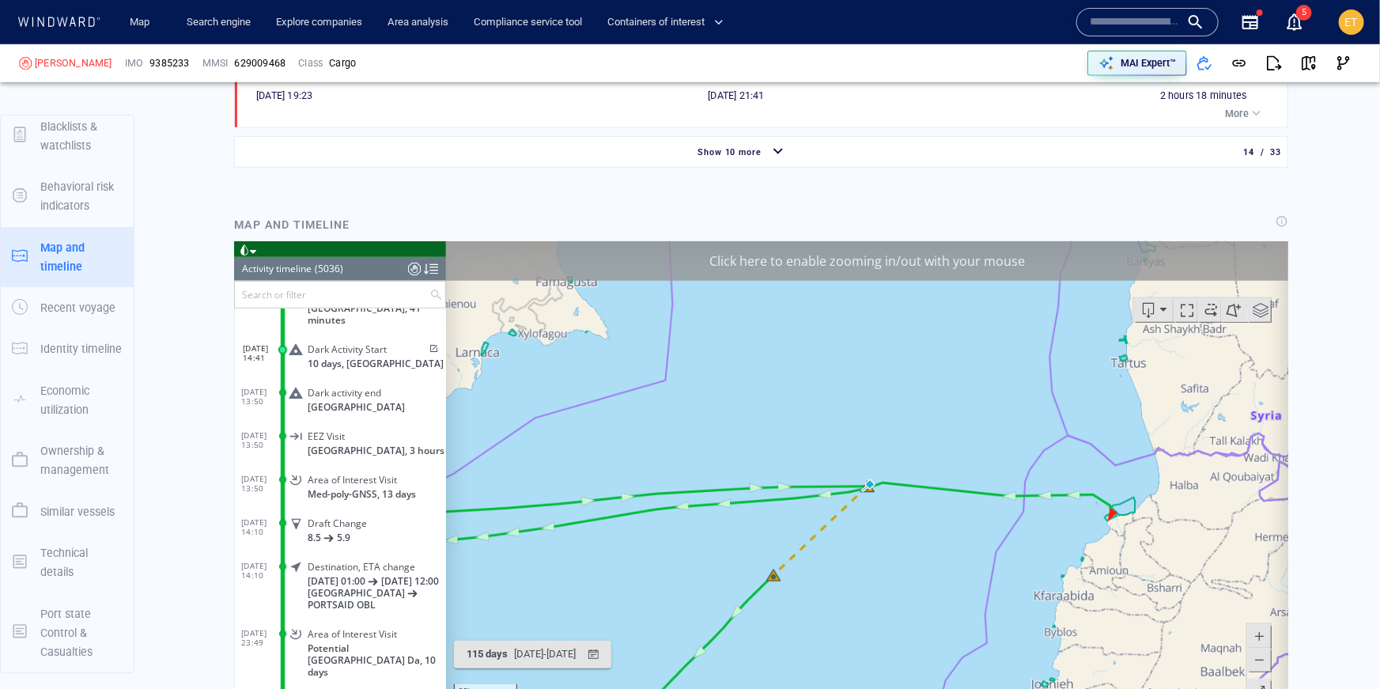
drag, startPoint x: 1141, startPoint y: 562, endPoint x: 1092, endPoint y: 561, distance: 49.0
click at [1092, 561] on canvas "Map" at bounding box center [866, 485] width 843 height 490
click at [1092, 546] on canvas "Map" at bounding box center [866, 485] width 843 height 490
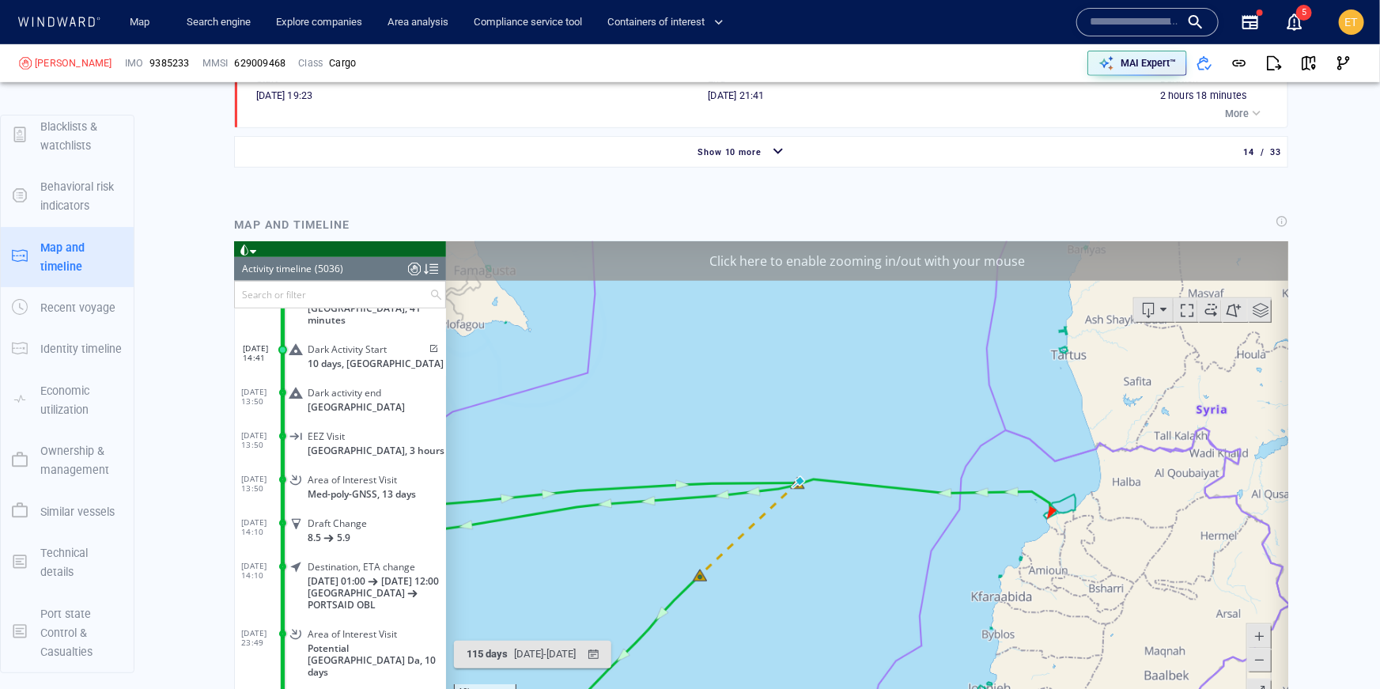
click at [1086, 528] on canvas "Map" at bounding box center [866, 485] width 843 height 490
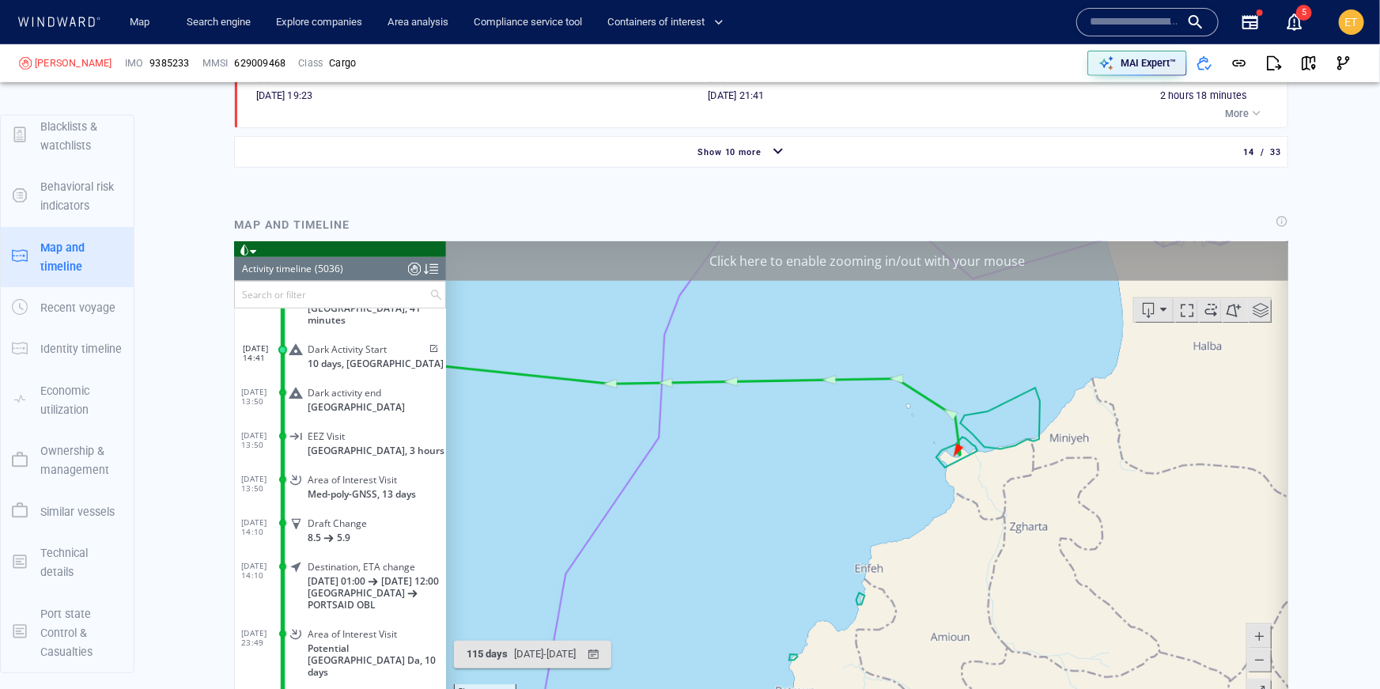
drag, startPoint x: 1040, startPoint y: 512, endPoint x: 1077, endPoint y: 515, distance: 36.5
click at [1077, 515] on canvas "Map" at bounding box center [866, 485] width 843 height 490
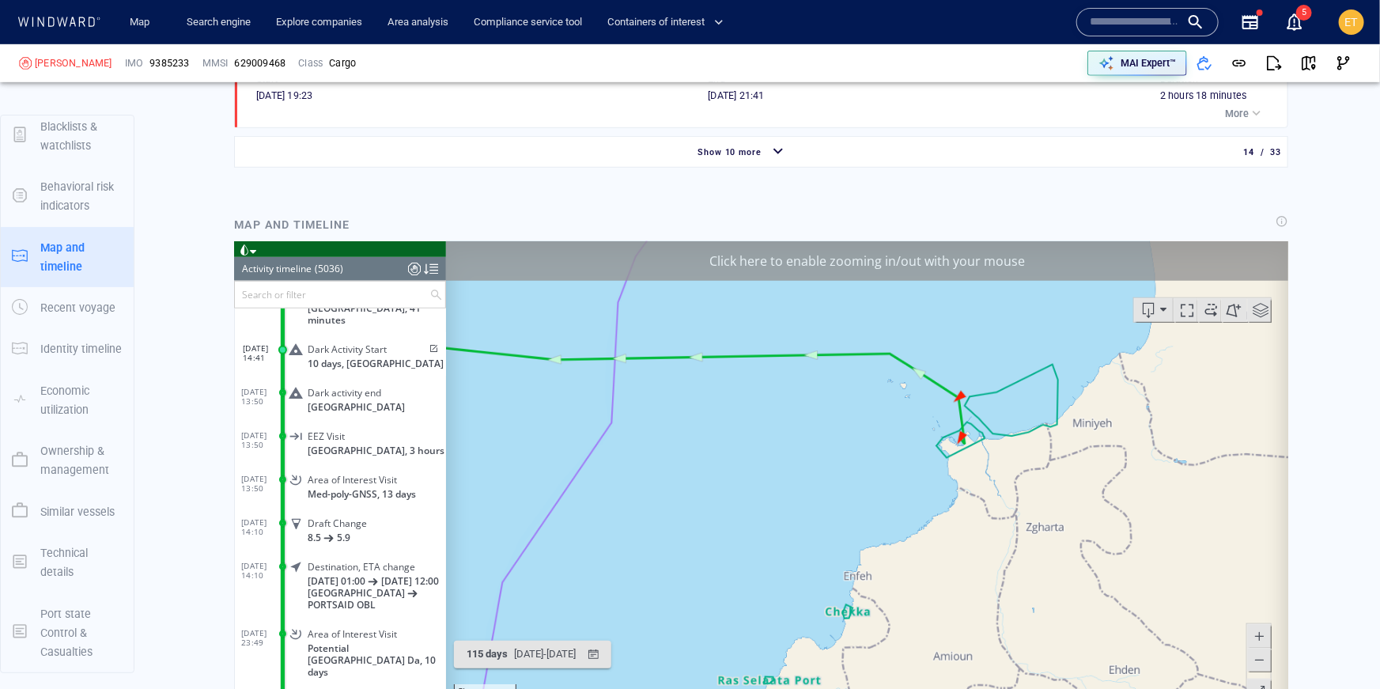
drag, startPoint x: 1010, startPoint y: 506, endPoint x: 1044, endPoint y: 504, distance: 34.1
click at [1044, 504] on canvas "Map" at bounding box center [866, 485] width 843 height 490
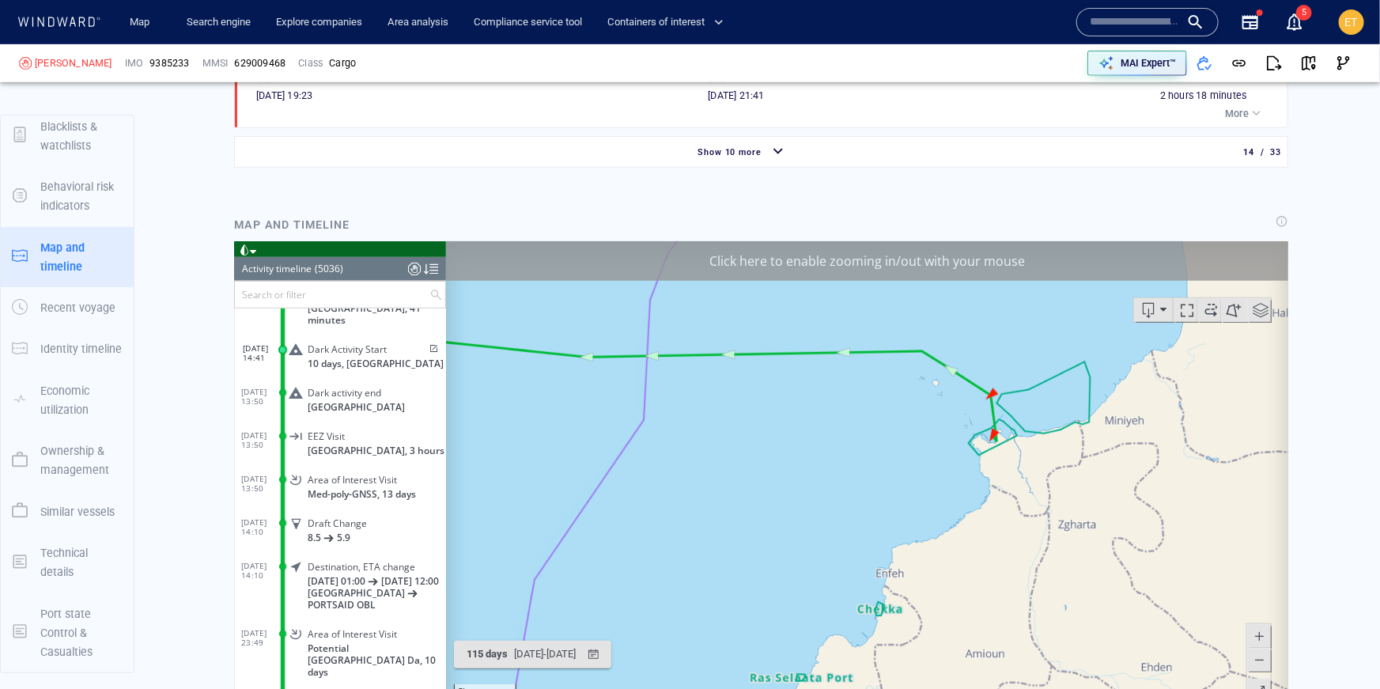
click at [1260, 659] on span at bounding box center [1258, 659] width 16 height 24
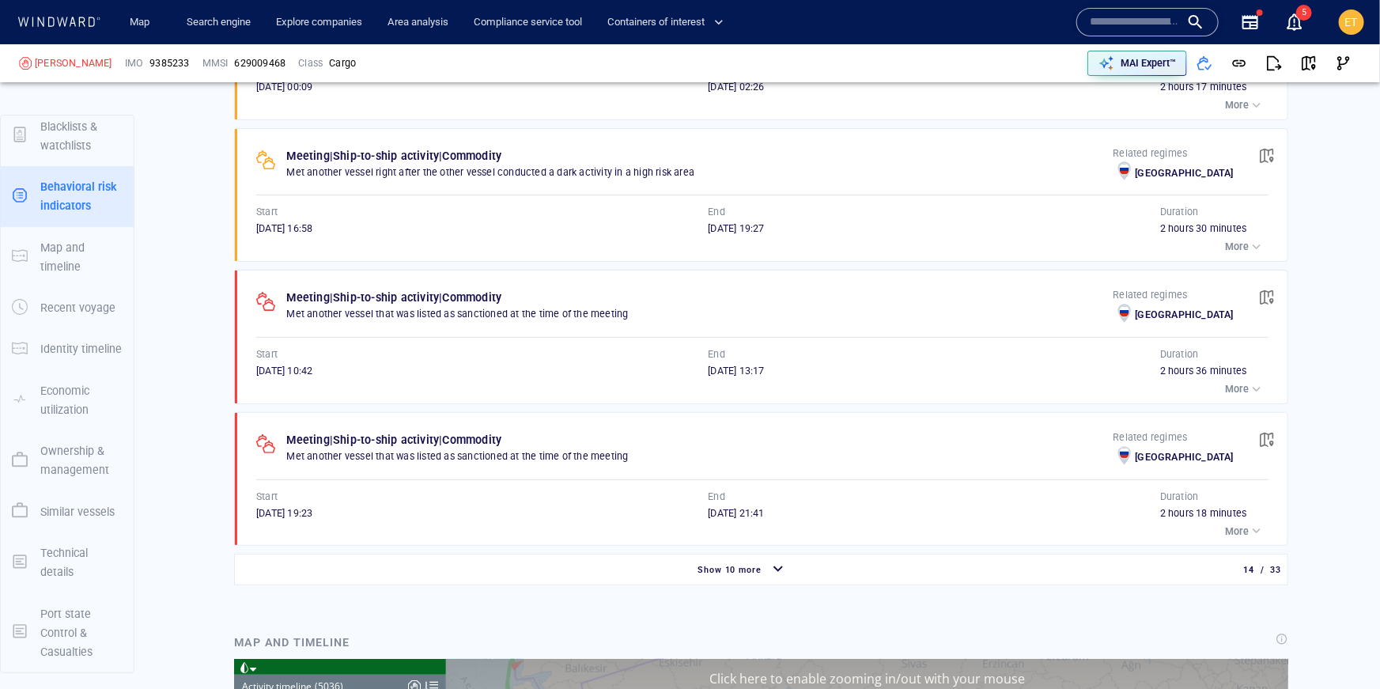
scroll to position [3082, 0]
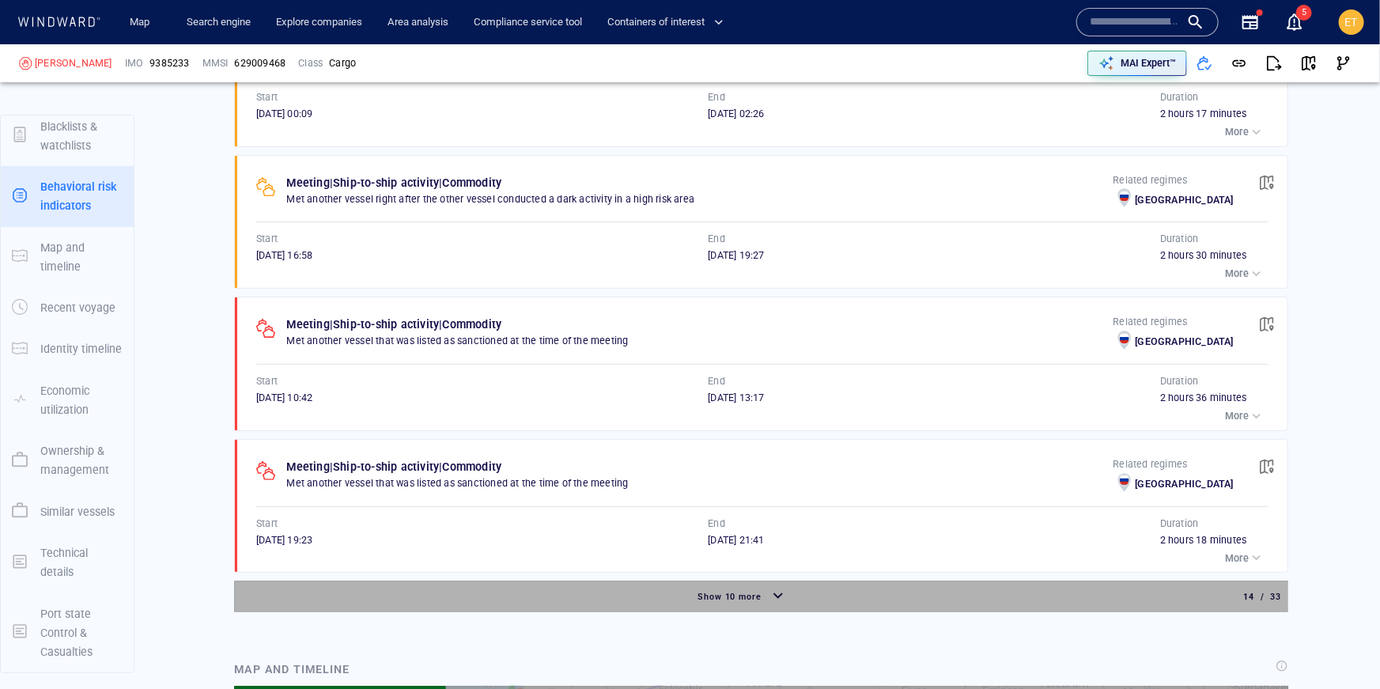
click at [753, 591] on span "Show 10 more" at bounding box center [729, 596] width 65 height 10
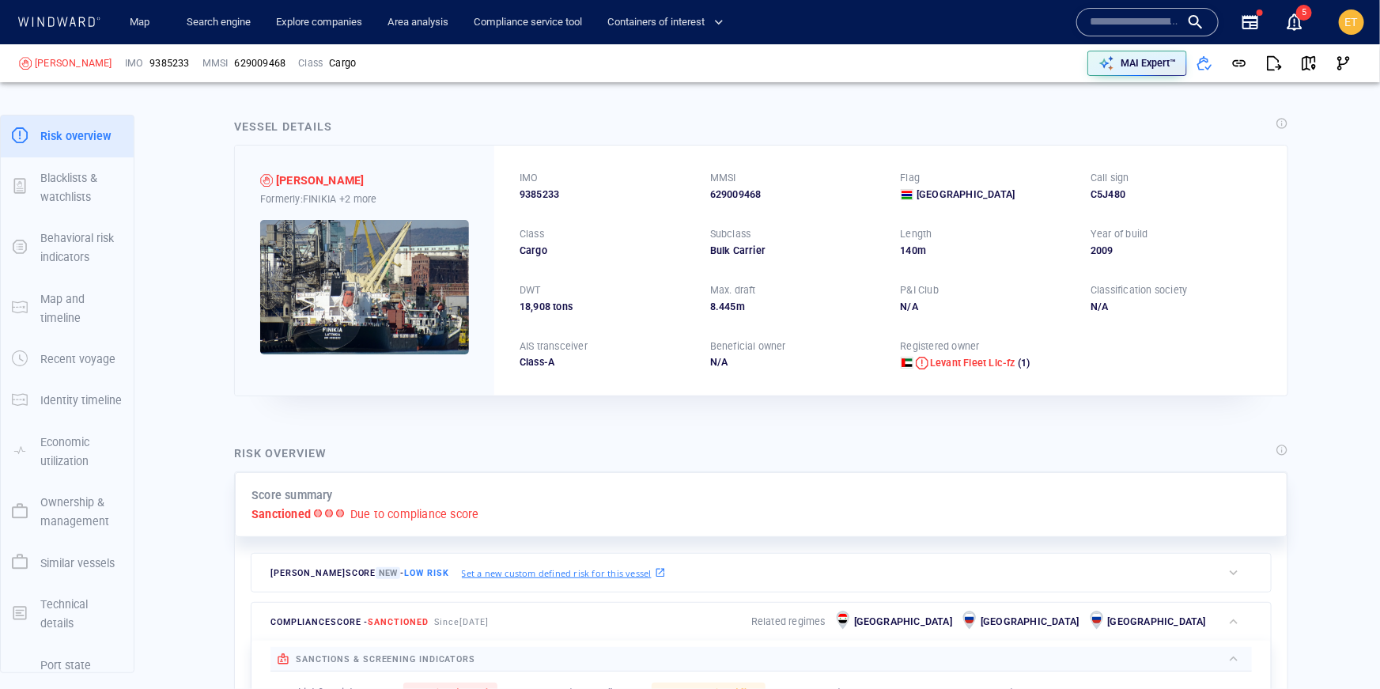
scroll to position [0, 0]
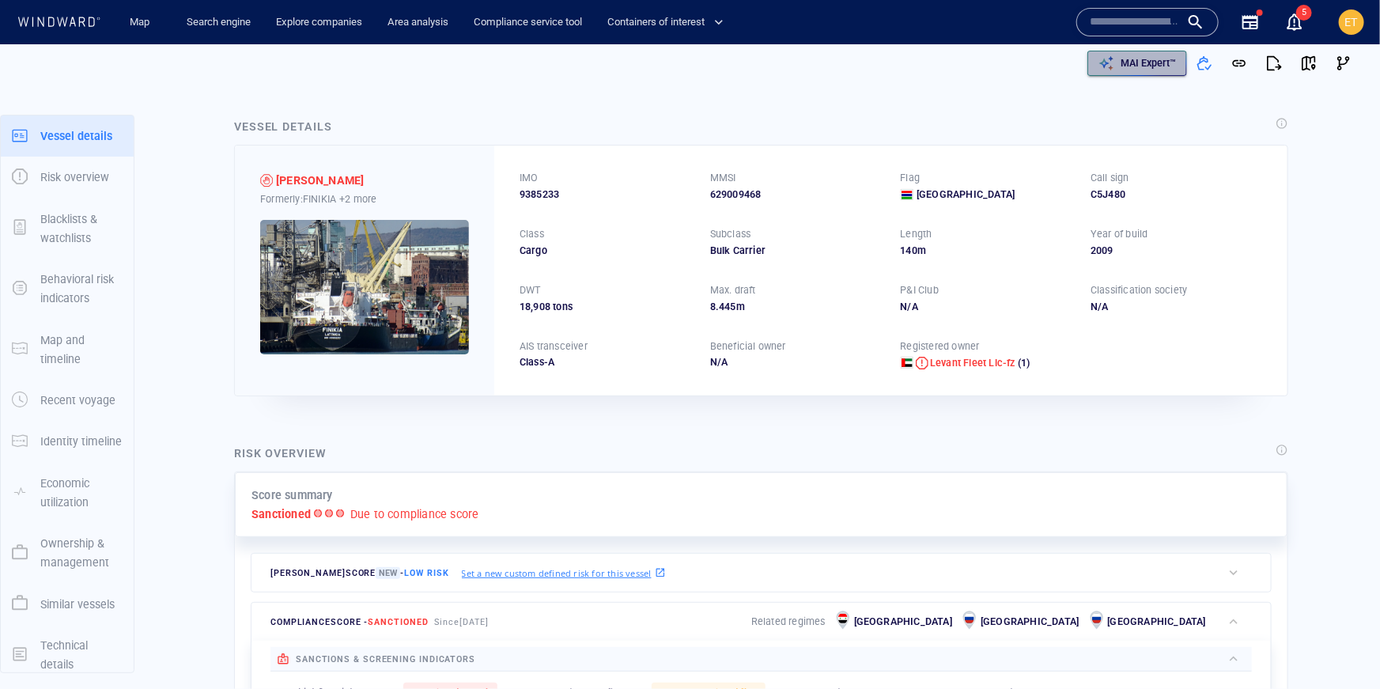
click at [1129, 70] on p "MAI Expert™" at bounding box center [1147, 63] width 55 height 14
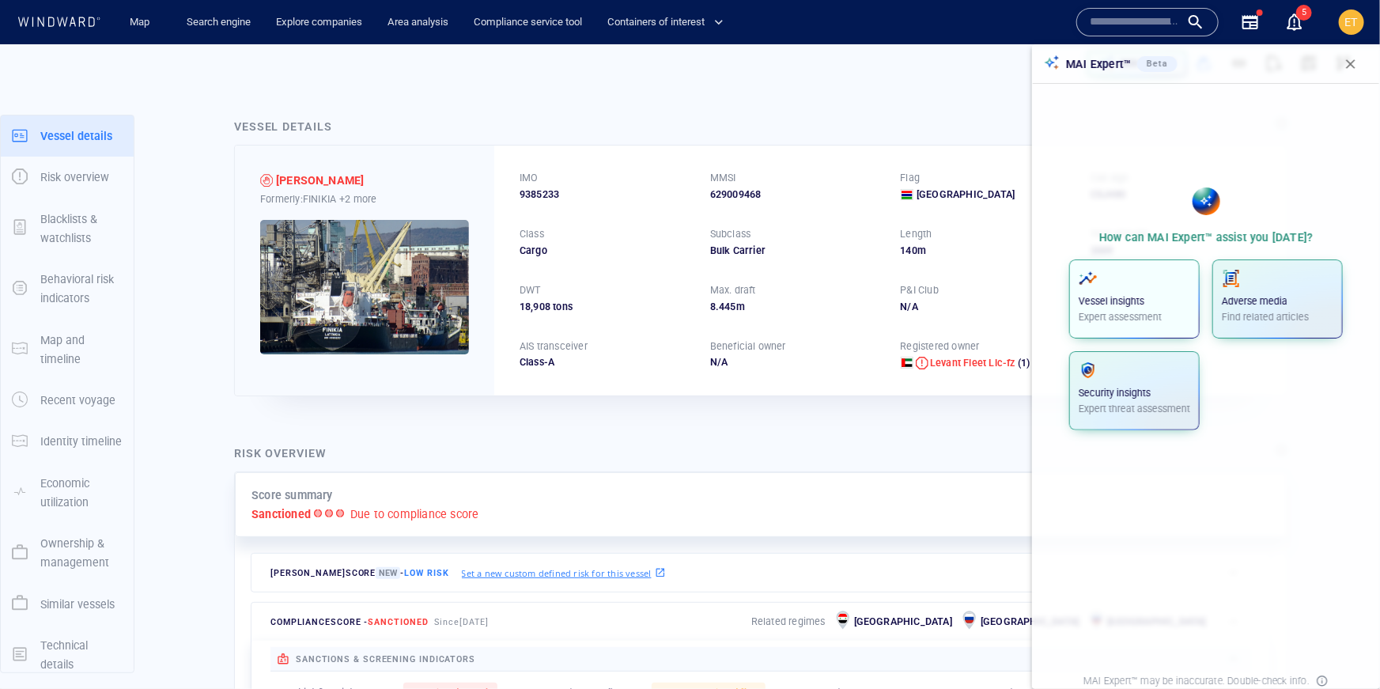
click at [1108, 291] on div "Vessel insights Expert assessment" at bounding box center [1133, 296] width 111 height 55
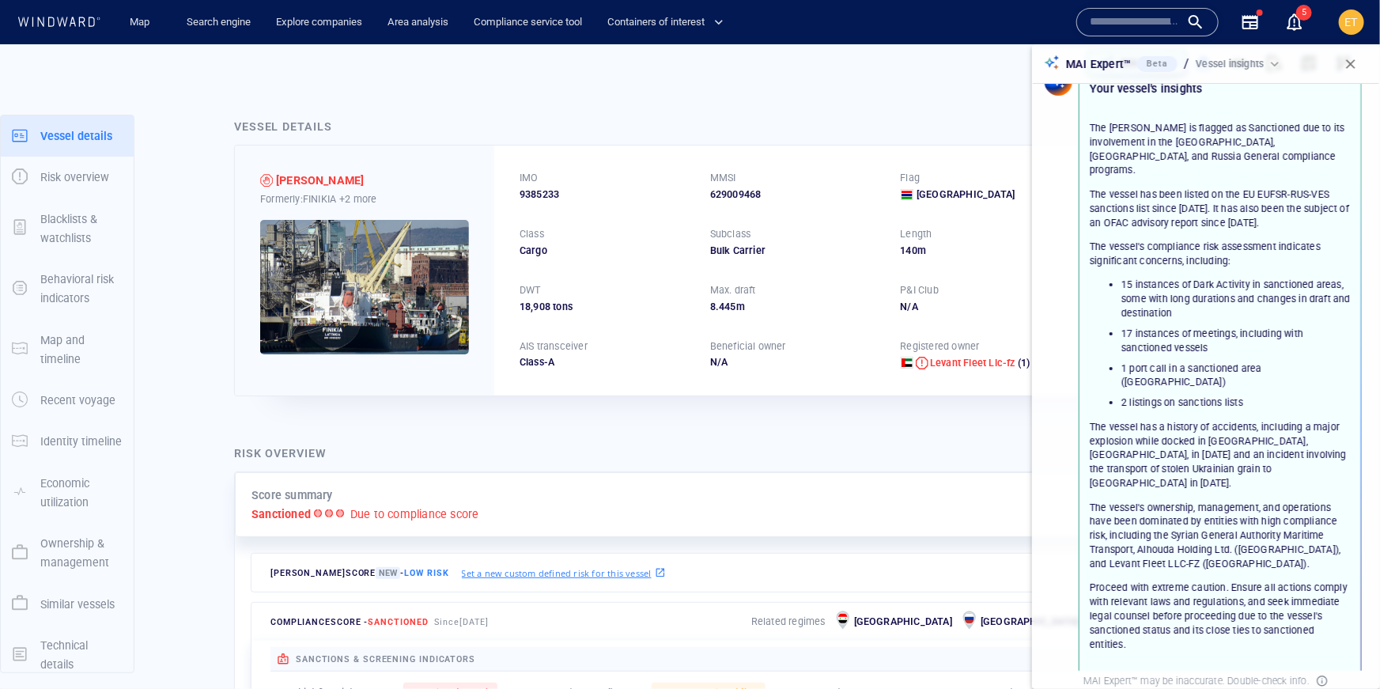
scroll to position [168, 0]
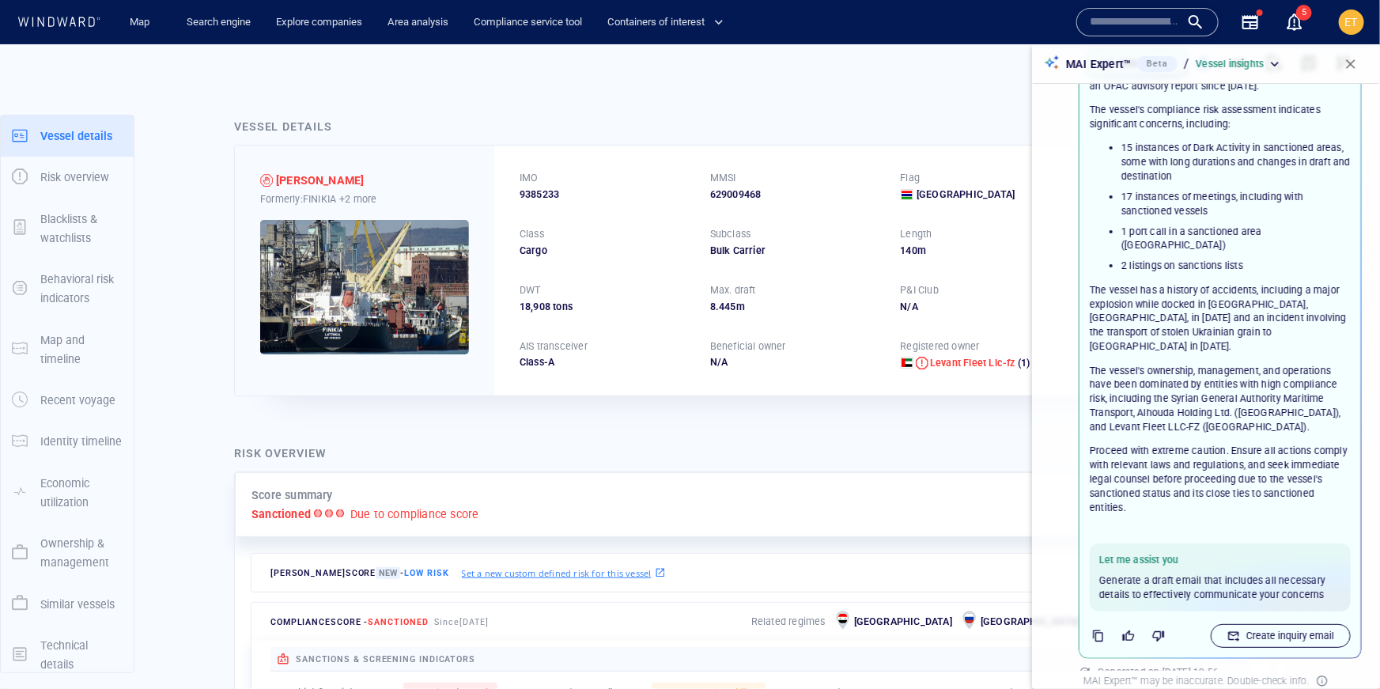
click at [1238, 629] on icon "button" at bounding box center [1233, 635] width 13 height 13
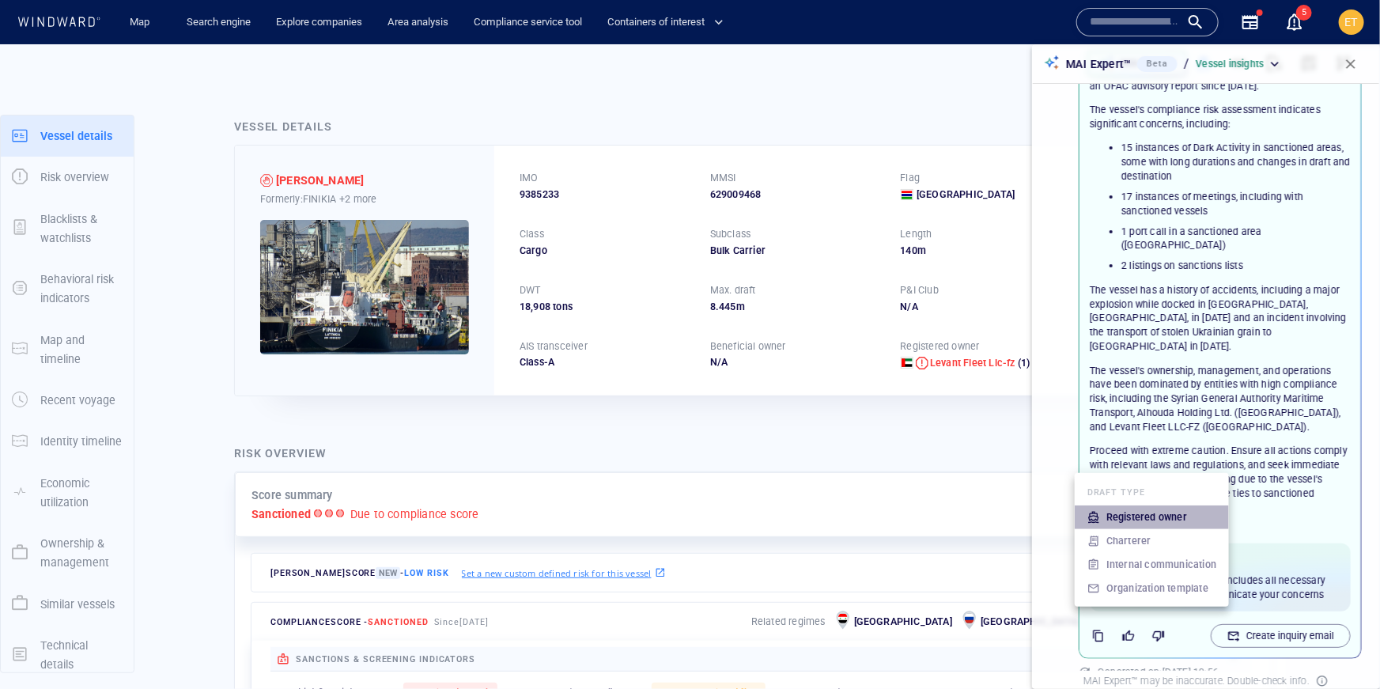
click at [1145, 516] on p "Registered owner" at bounding box center [1146, 517] width 81 height 14
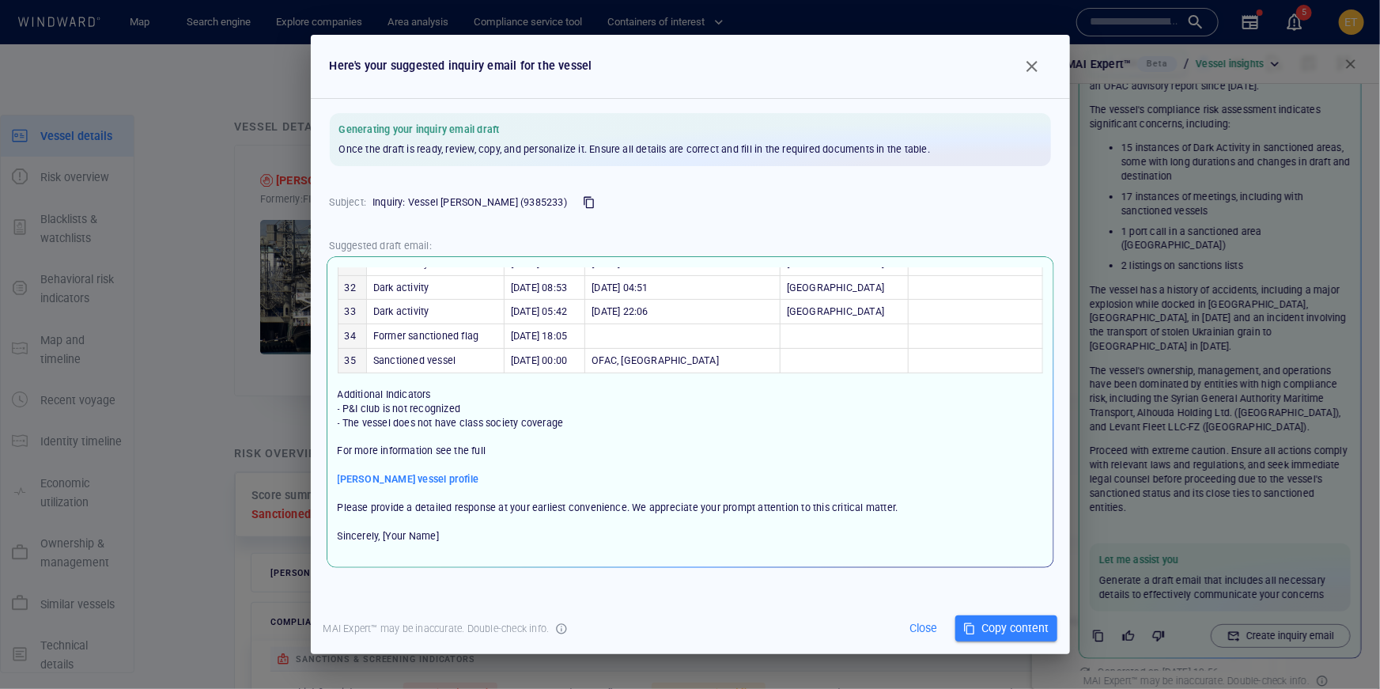
scroll to position [938, 0]
click at [432, 472] on span "MONTE BIANCO vessel profile" at bounding box center [409, 479] width 142 height 14
click at [1038, 71] on span "button" at bounding box center [1031, 66] width 19 height 19
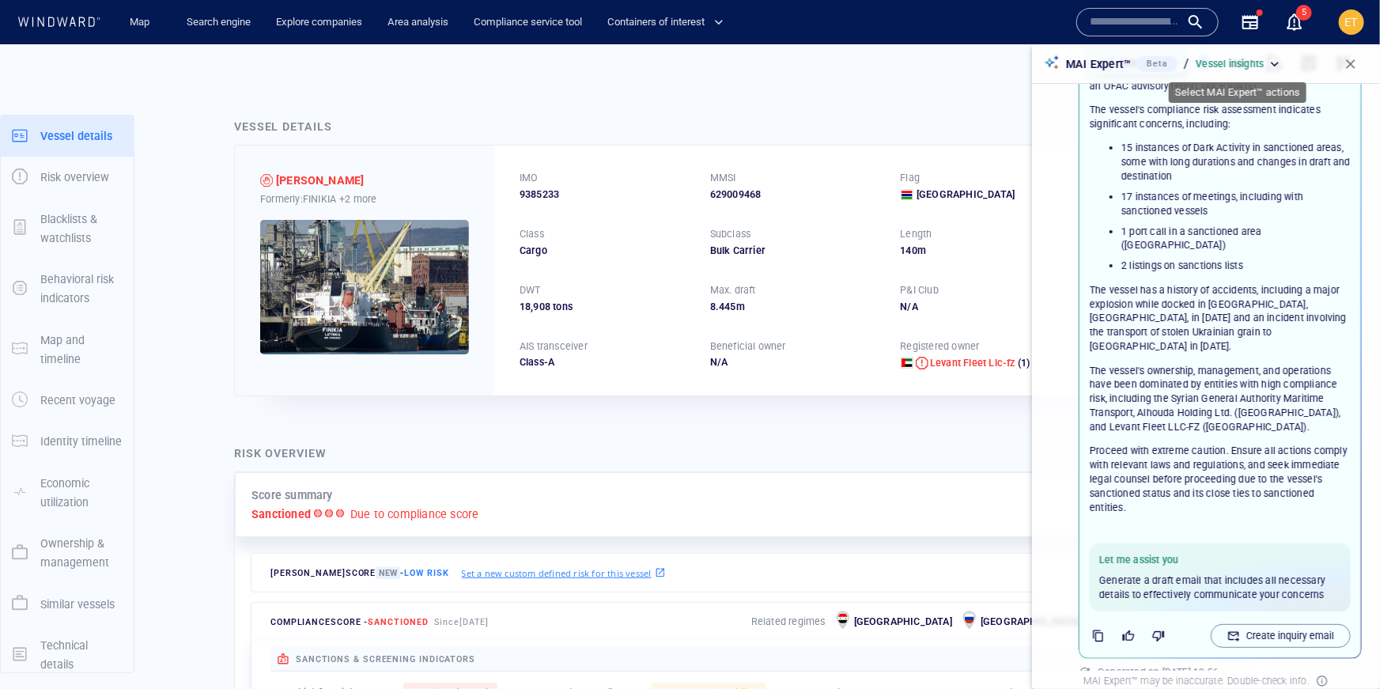
click at [1275, 64] on div "Vessel insights" at bounding box center [1238, 64] width 87 height 14
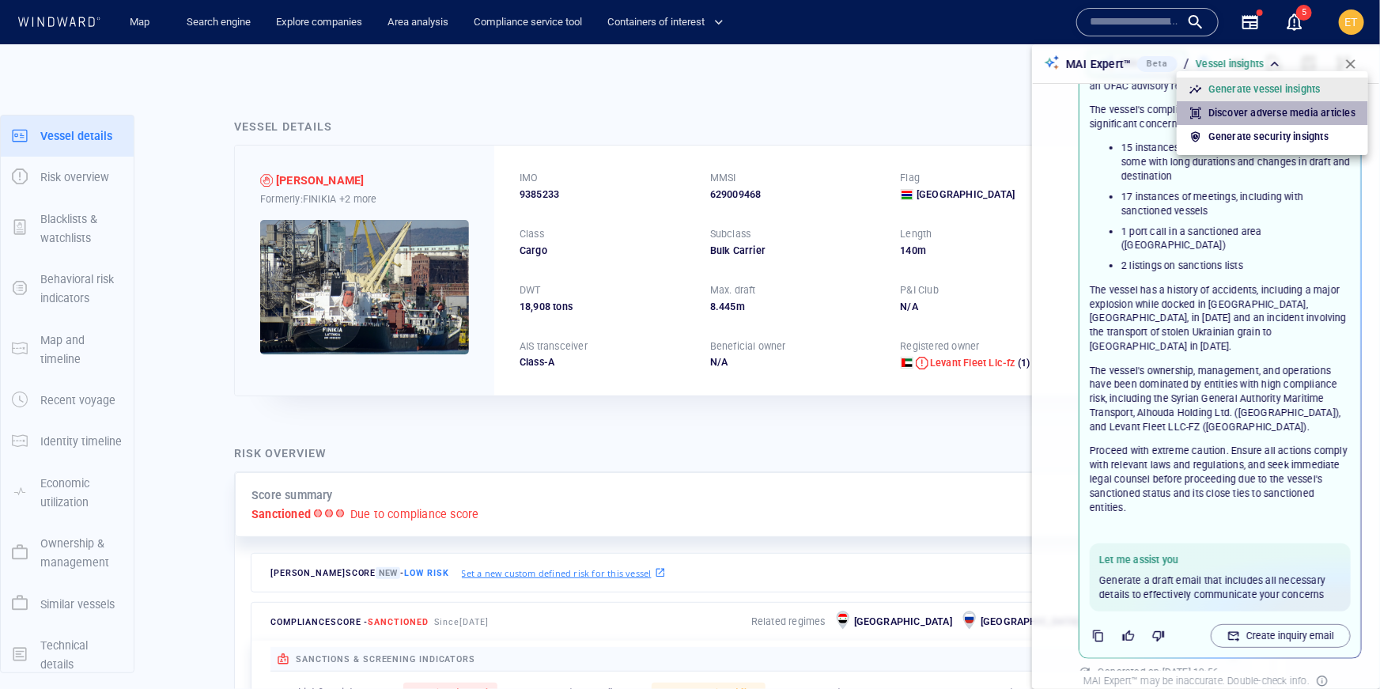
click at [1289, 109] on p "Discover adverse media articles" at bounding box center [1281, 113] width 147 height 14
type input "**********"
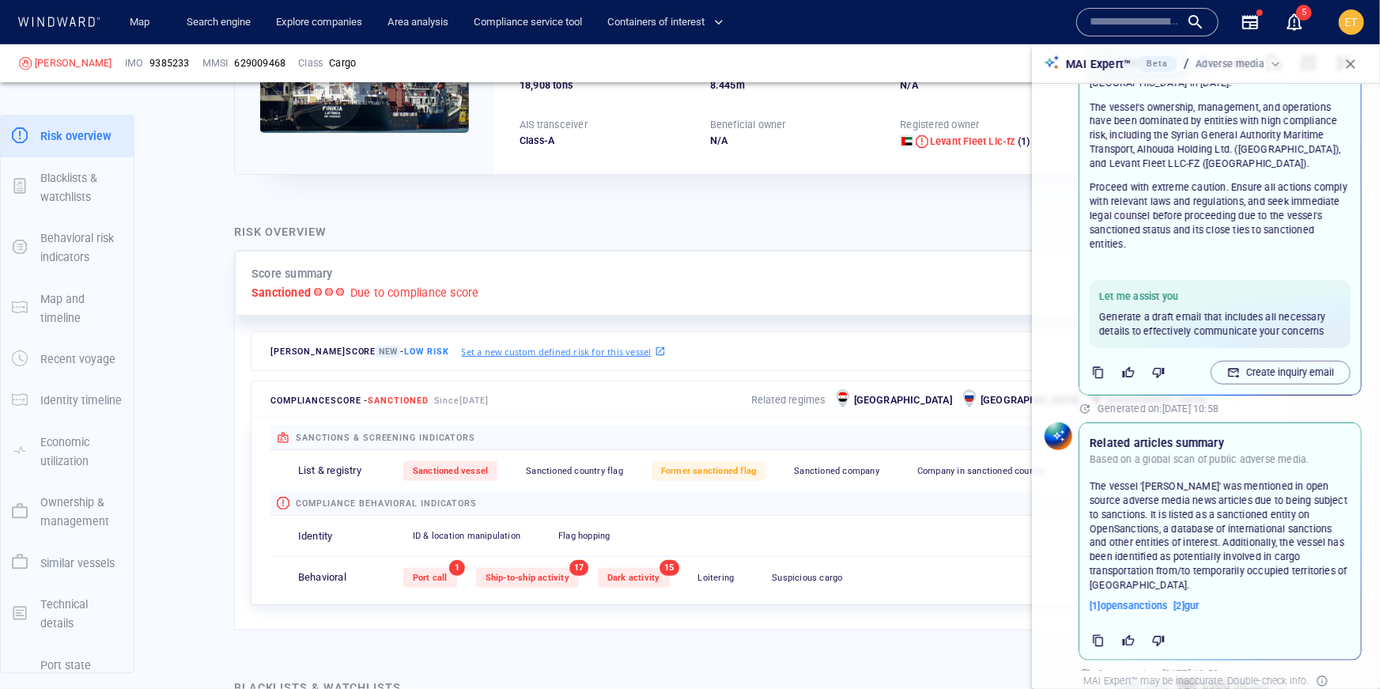
scroll to position [433, 0]
click at [1150, 597] on span "[ 1 ] opensanctions" at bounding box center [1128, 604] width 77 height 14
click at [1346, 69] on span "button" at bounding box center [1351, 64] width 16 height 16
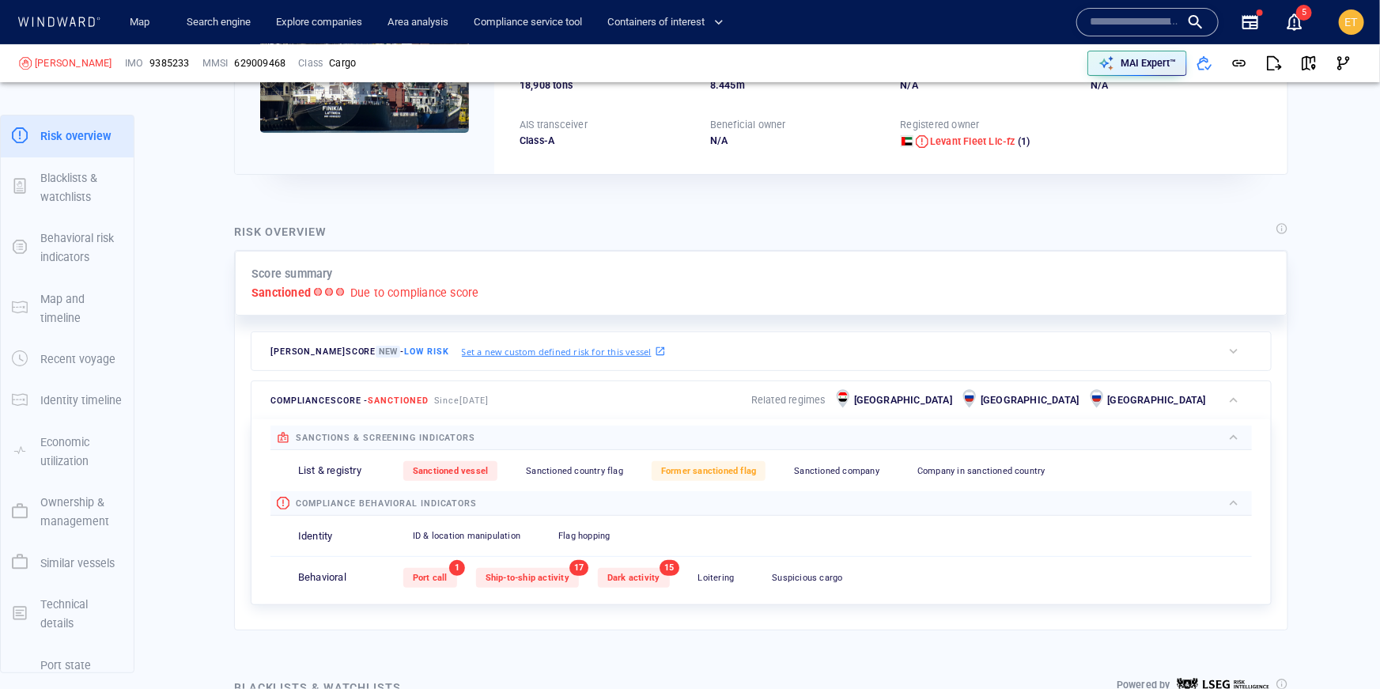
click at [29, 38] on div "Map Search engine Explore companies Area analysis Compliance service tool Conta…" at bounding box center [691, 22] width 1357 height 44
click at [45, 34] on div "Map Search engine Explore companies Area analysis Compliance service tool Conta…" at bounding box center [691, 22] width 1357 height 44
click at [47, 22] on icon at bounding box center [59, 22] width 85 height 10
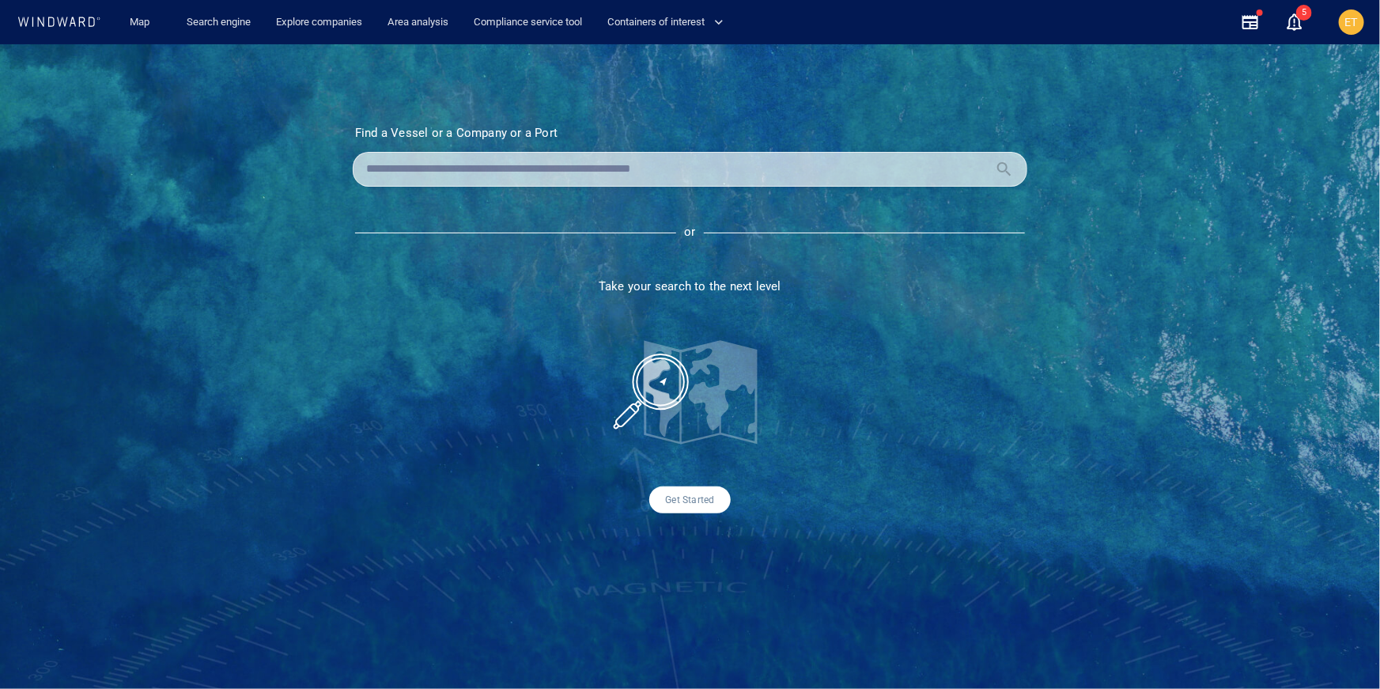
click at [419, 176] on input "text" at bounding box center [677, 169] width 622 height 24
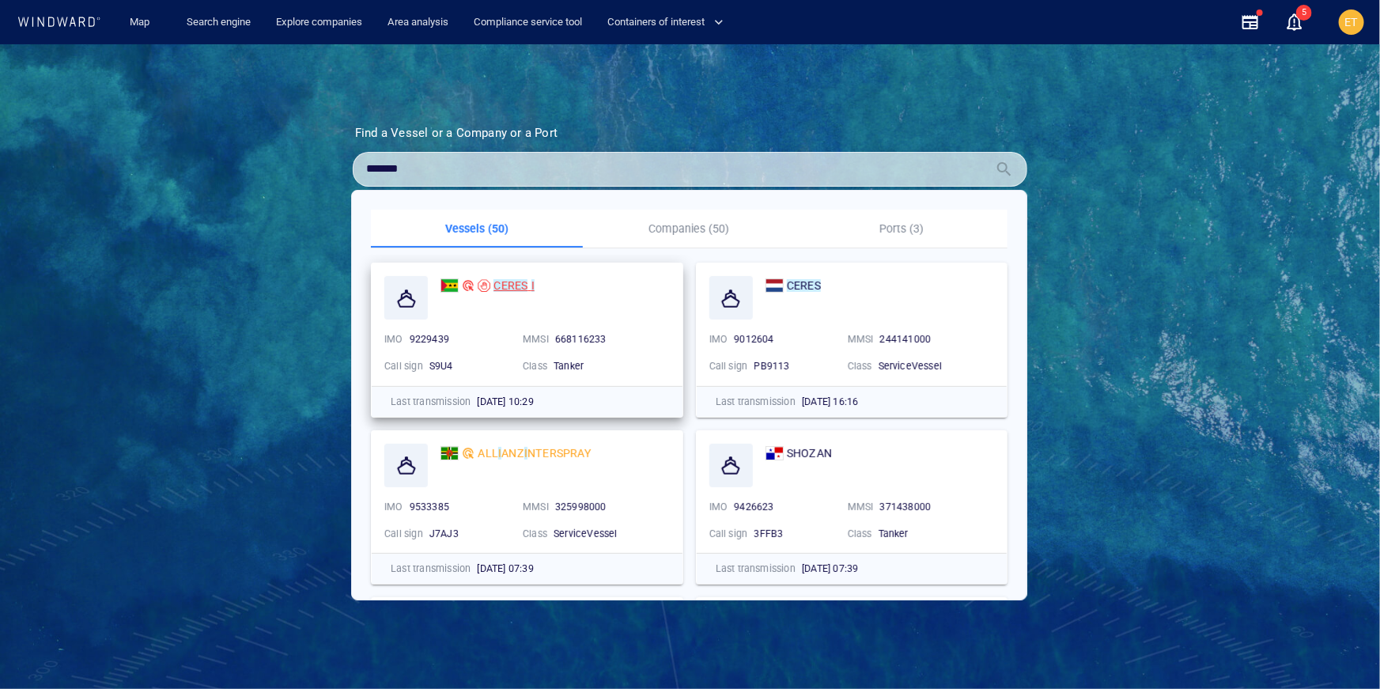
type input "*******"
click at [497, 286] on mark "CERES" at bounding box center [510, 285] width 34 height 13
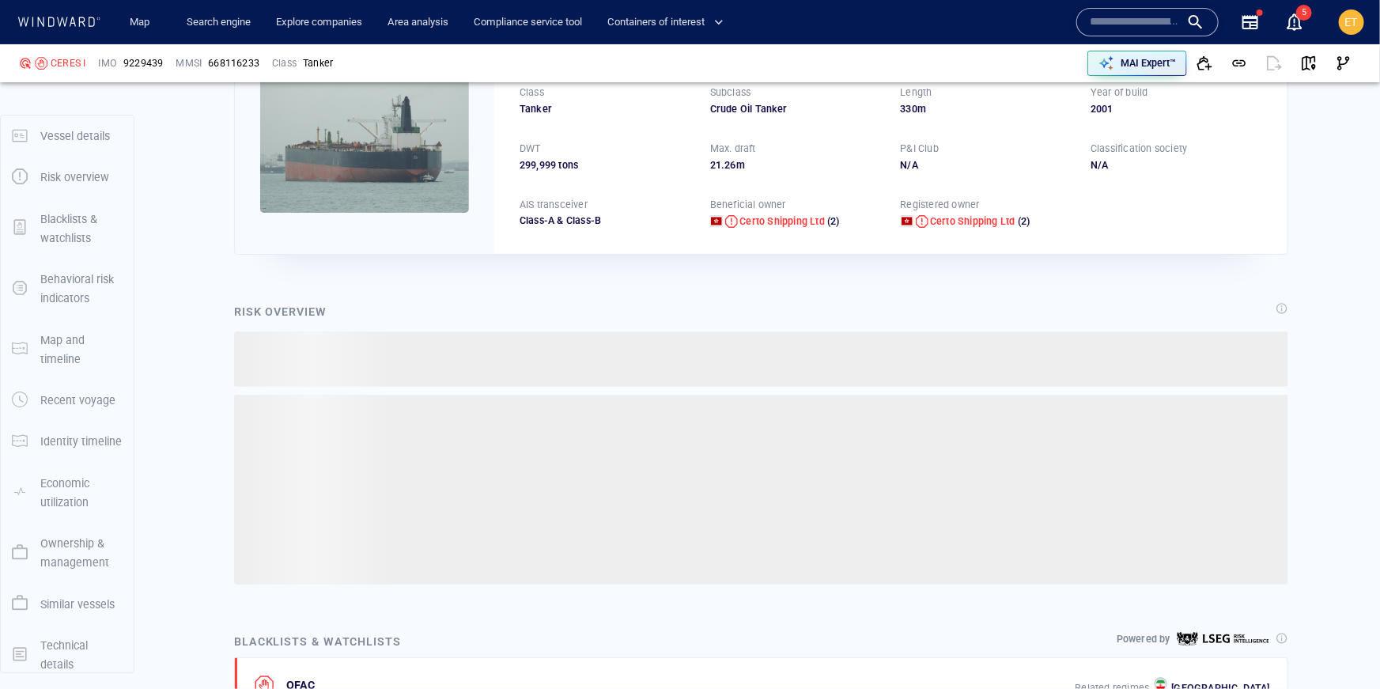
scroll to position [41, 0]
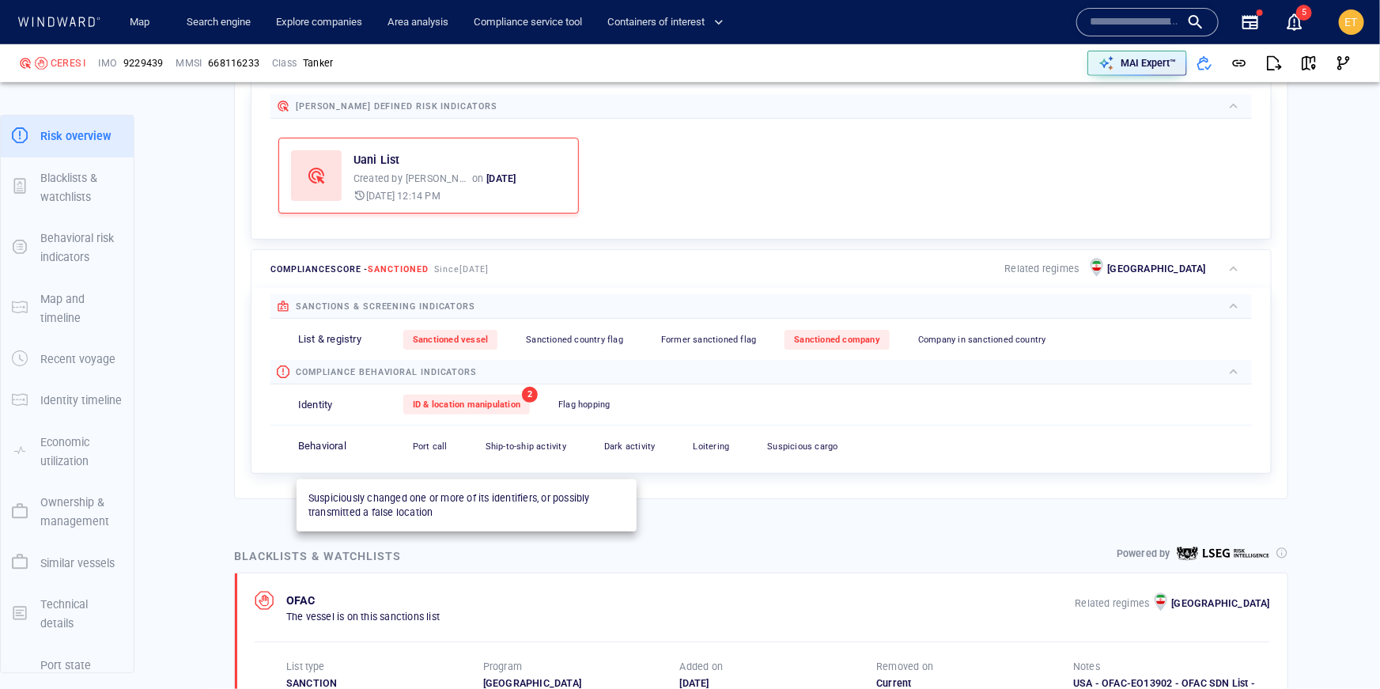
scroll to position [518, 0]
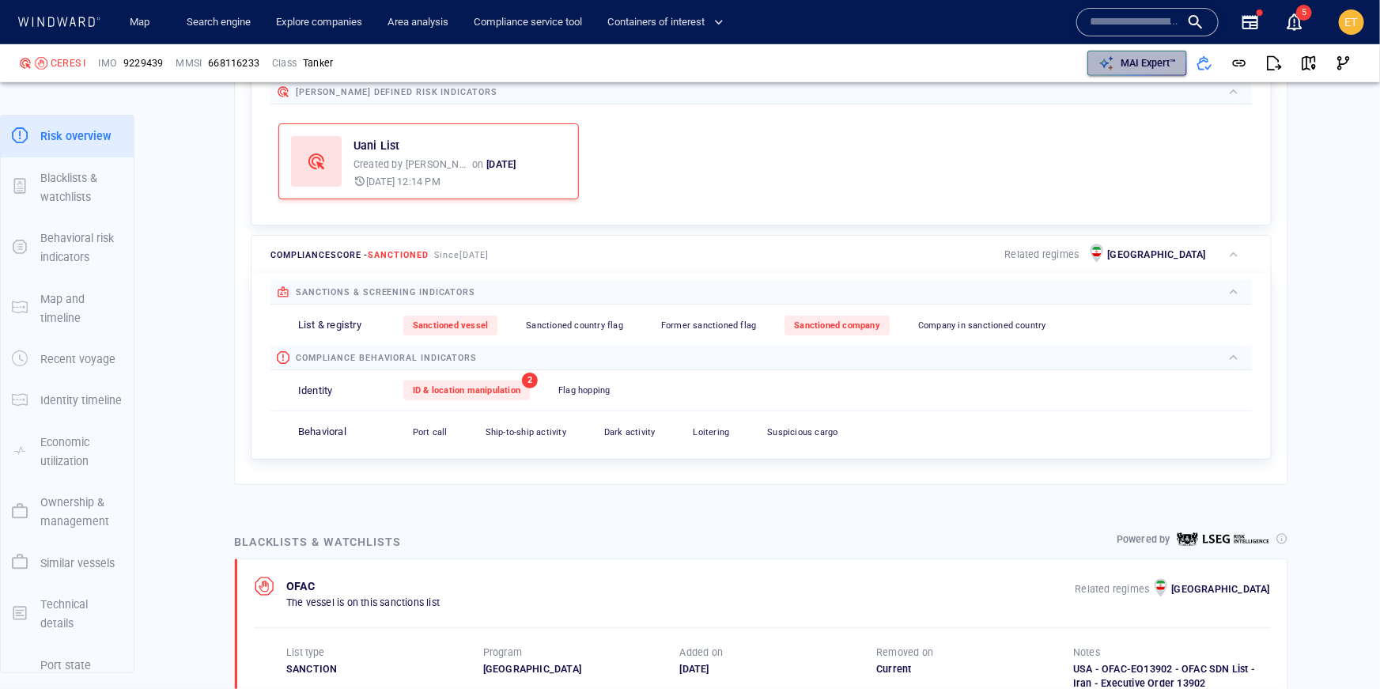
click at [1125, 60] on p "MAI Expert™" at bounding box center [1147, 63] width 55 height 14
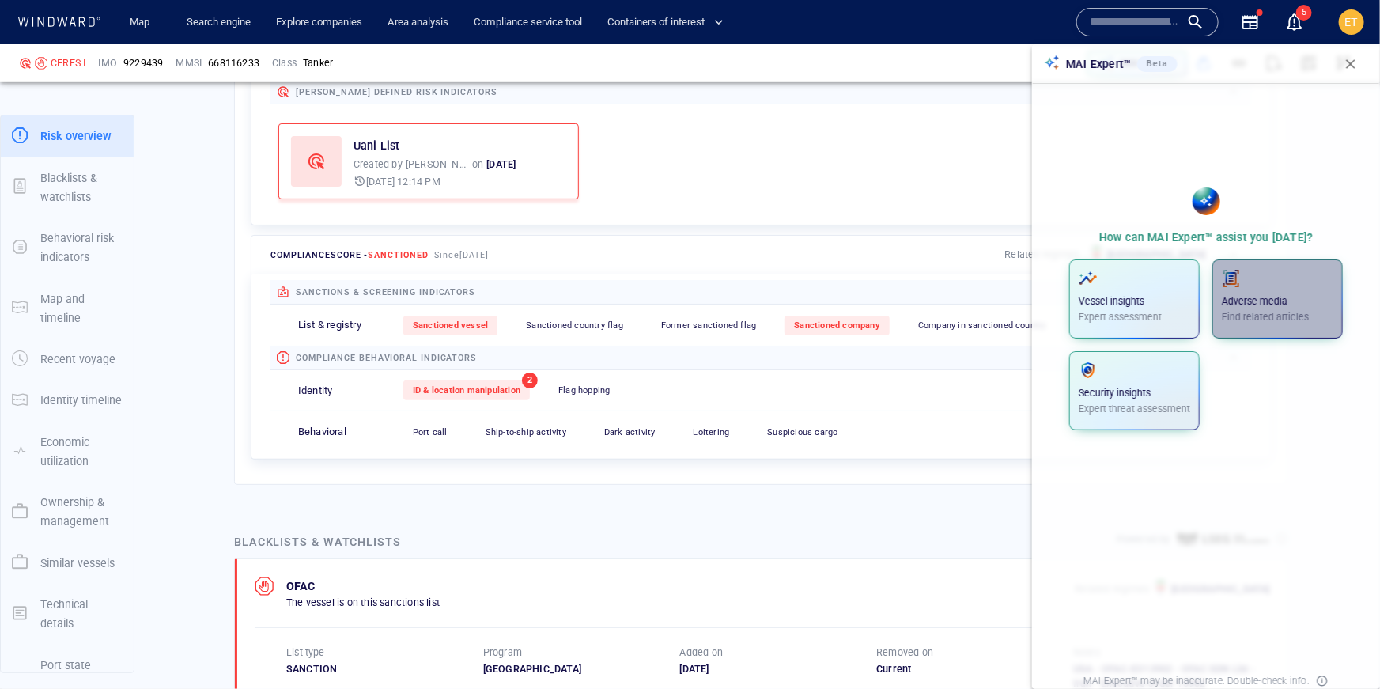
click at [1261, 293] on div "Adverse media Find related articles" at bounding box center [1277, 296] width 111 height 55
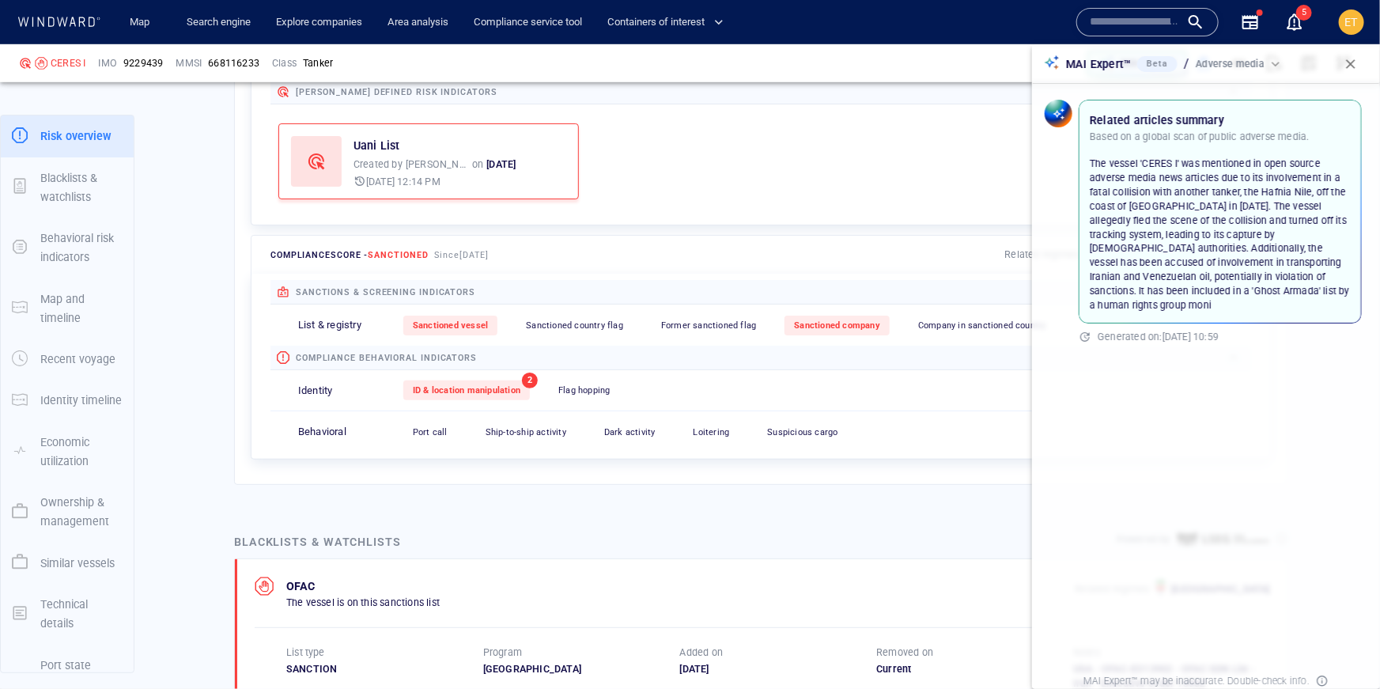
drag, startPoint x: 1228, startPoint y: 190, endPoint x: 1209, endPoint y: 183, distance: 20.3
click at [1209, 183] on p "The vessel 'CERES I' was mentioned in open source adverse media news articles d…" at bounding box center [1220, 235] width 261 height 156
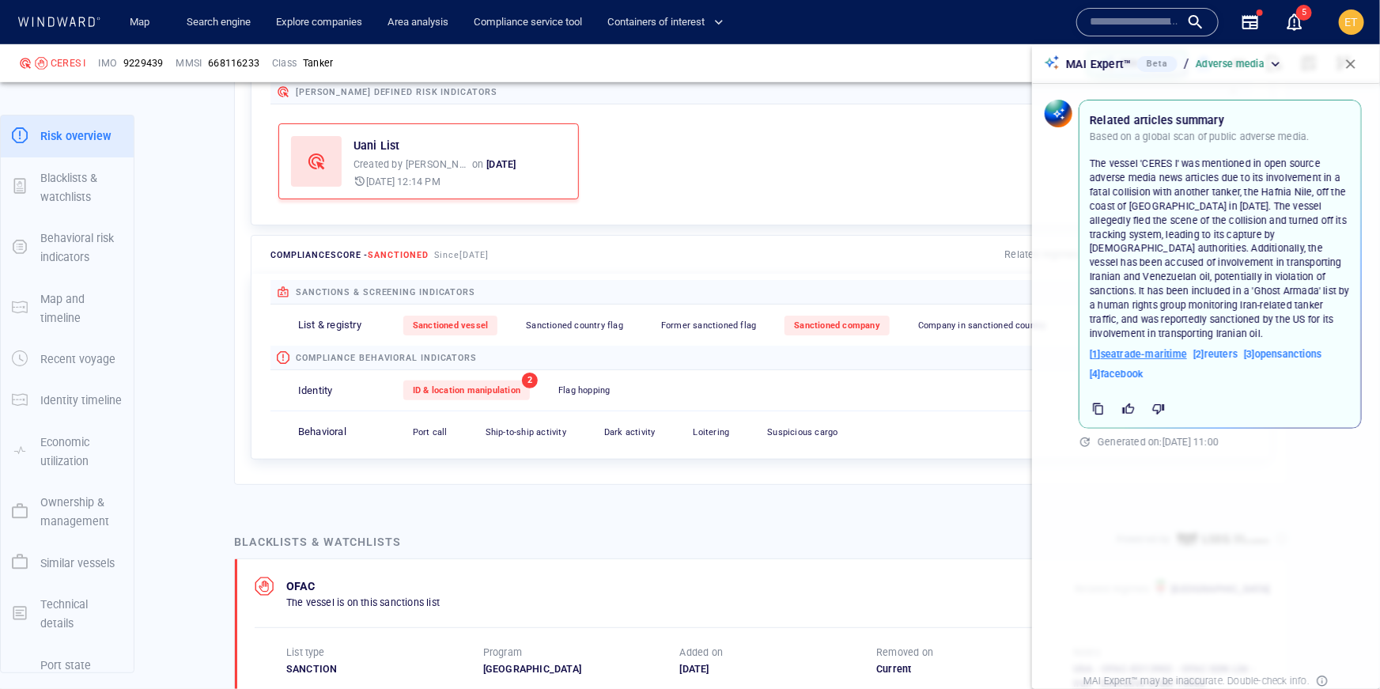
click at [1171, 347] on span "[ 1 ] seatrade-maritime" at bounding box center [1138, 354] width 97 height 14
click at [1124, 367] on span "[ 4 ] facebook" at bounding box center [1117, 374] width 54 height 14
click at [1348, 57] on span "button" at bounding box center [1351, 64] width 16 height 16
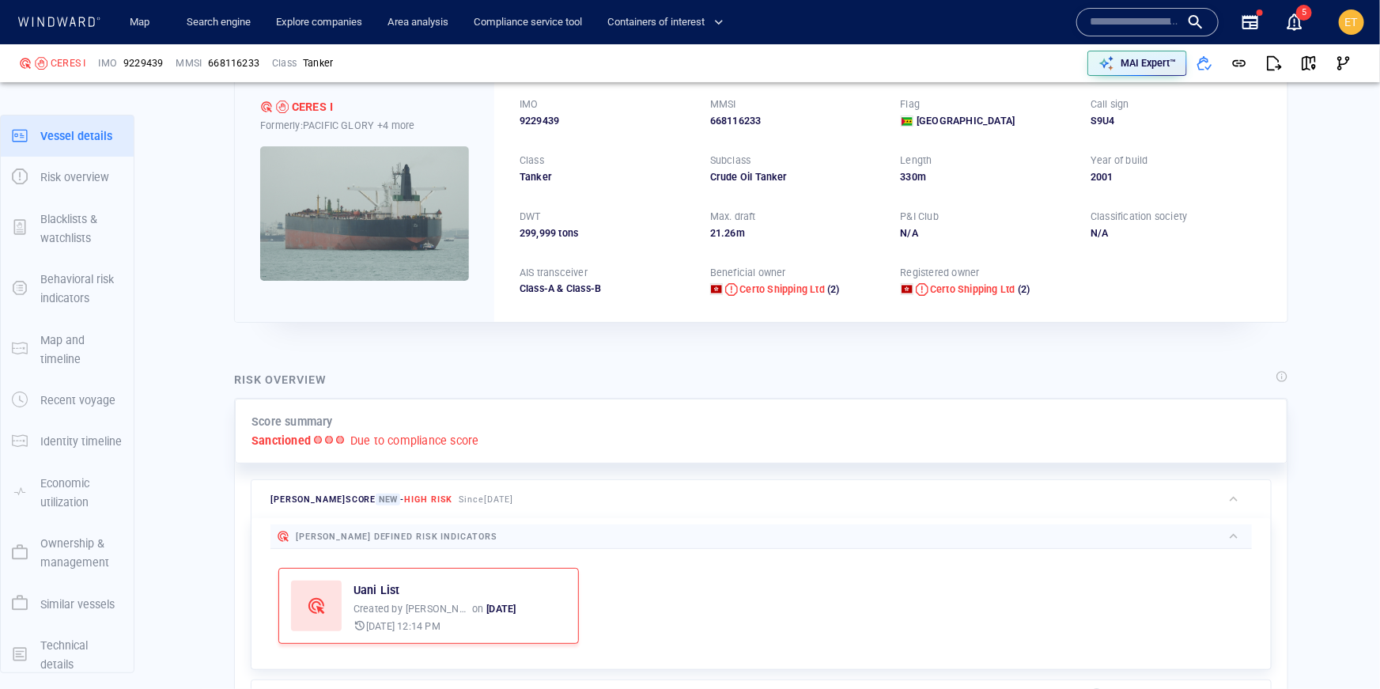
scroll to position [0, 0]
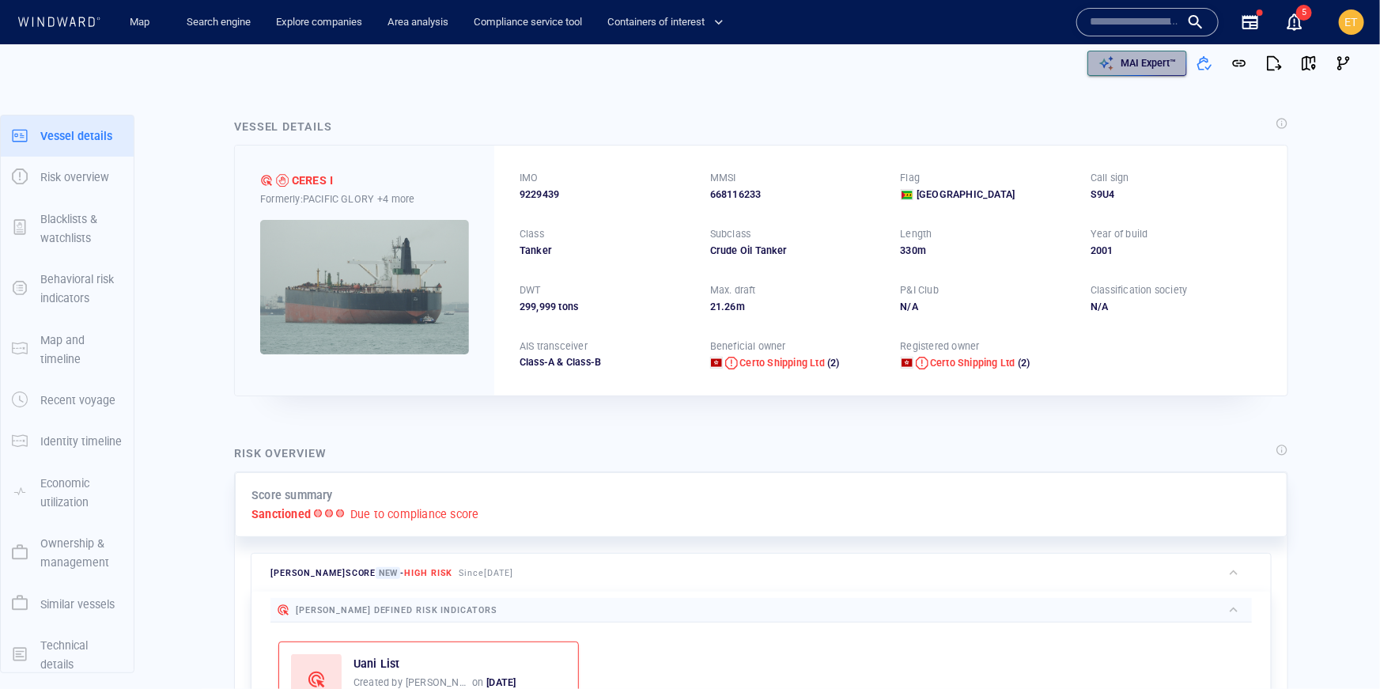
click at [1127, 71] on div "MAI Expert™" at bounding box center [1148, 63] width 62 height 21
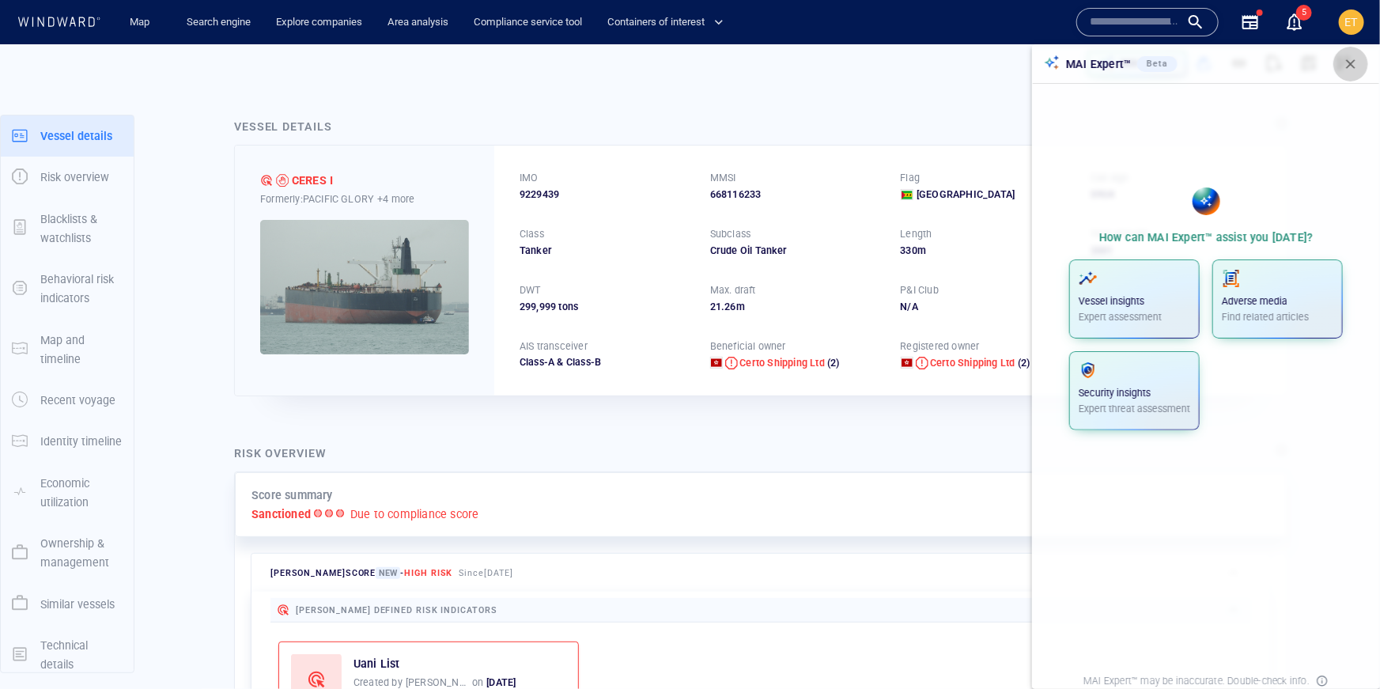
click at [1356, 60] on span "button" at bounding box center [1351, 64] width 16 height 16
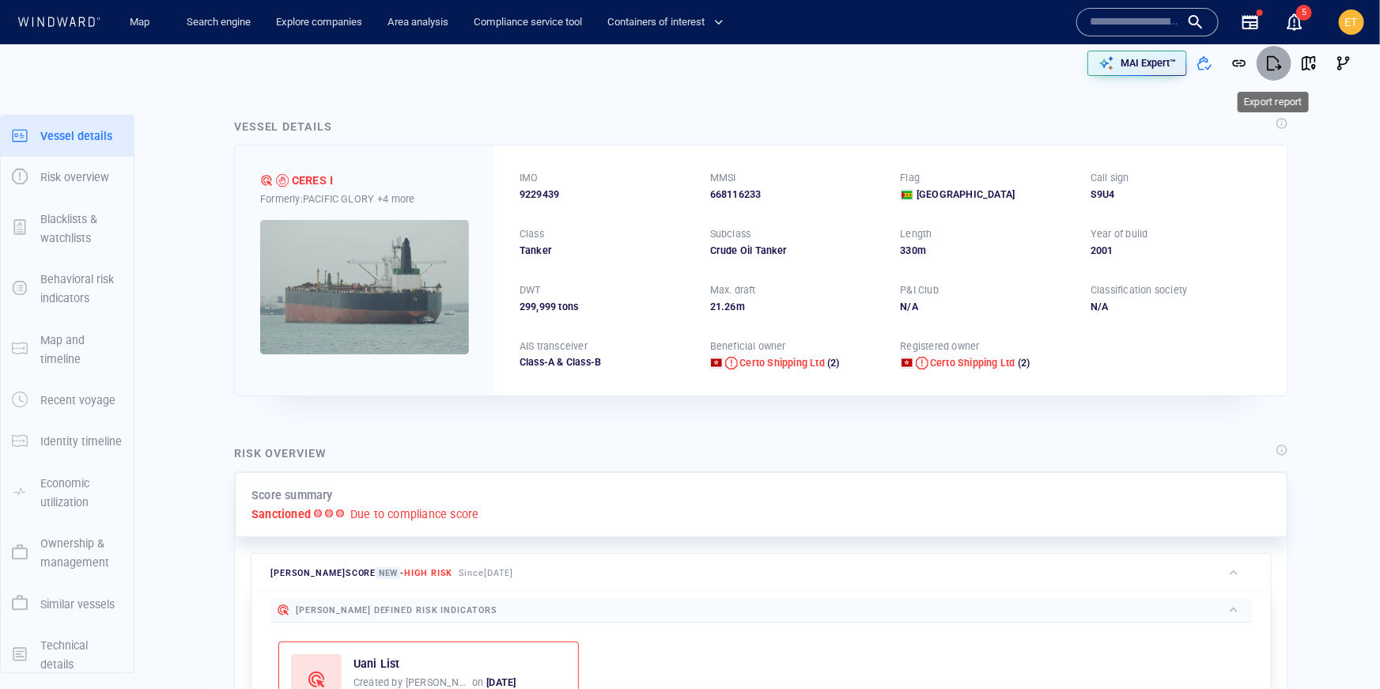
click at [1271, 66] on span "button" at bounding box center [1274, 63] width 16 height 16
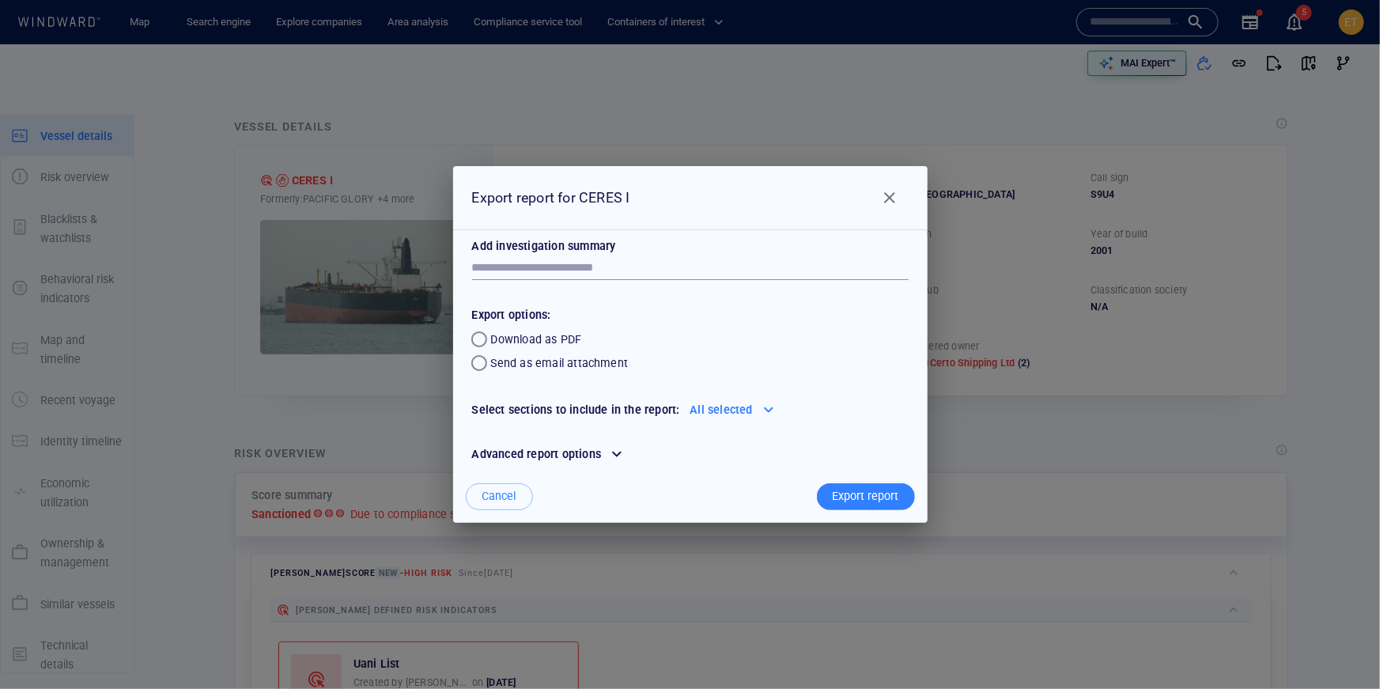
click at [886, 197] on span "Close" at bounding box center [889, 197] width 19 height 19
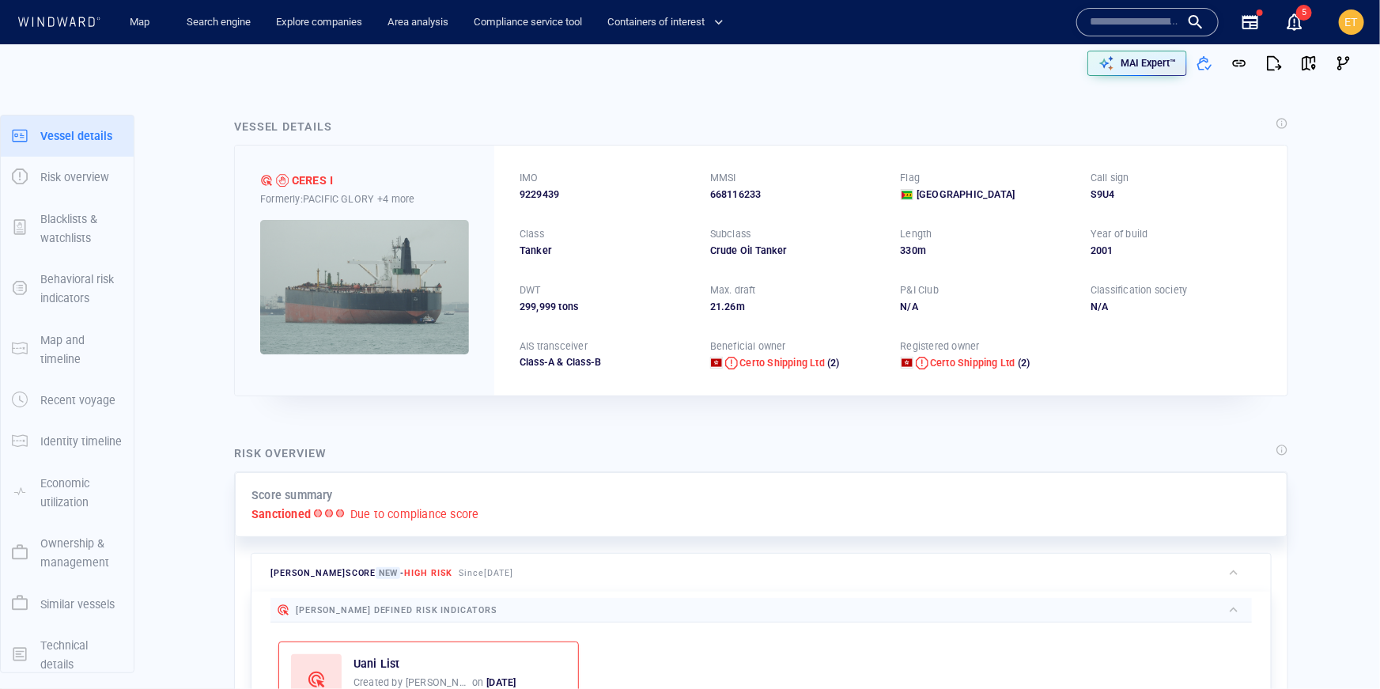
click at [58, 20] on icon at bounding box center [59, 22] width 85 height 10
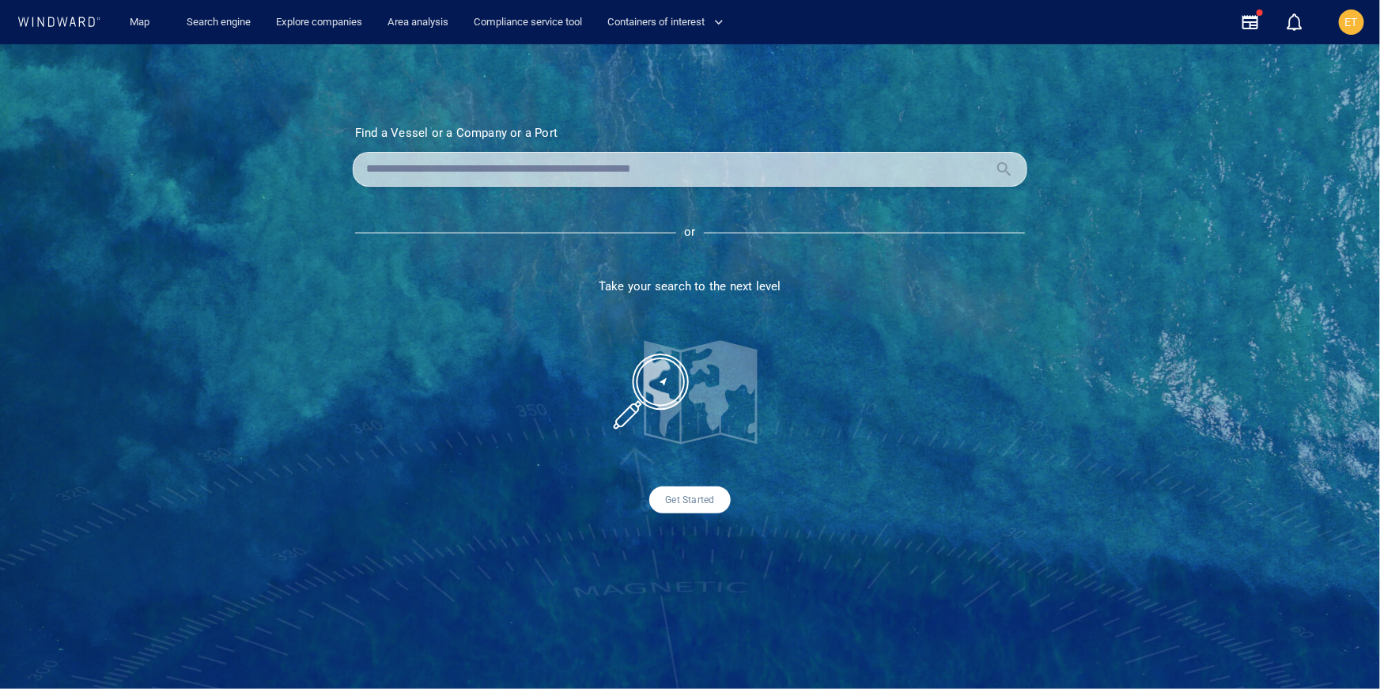
click at [477, 176] on input "text" at bounding box center [677, 169] width 622 height 24
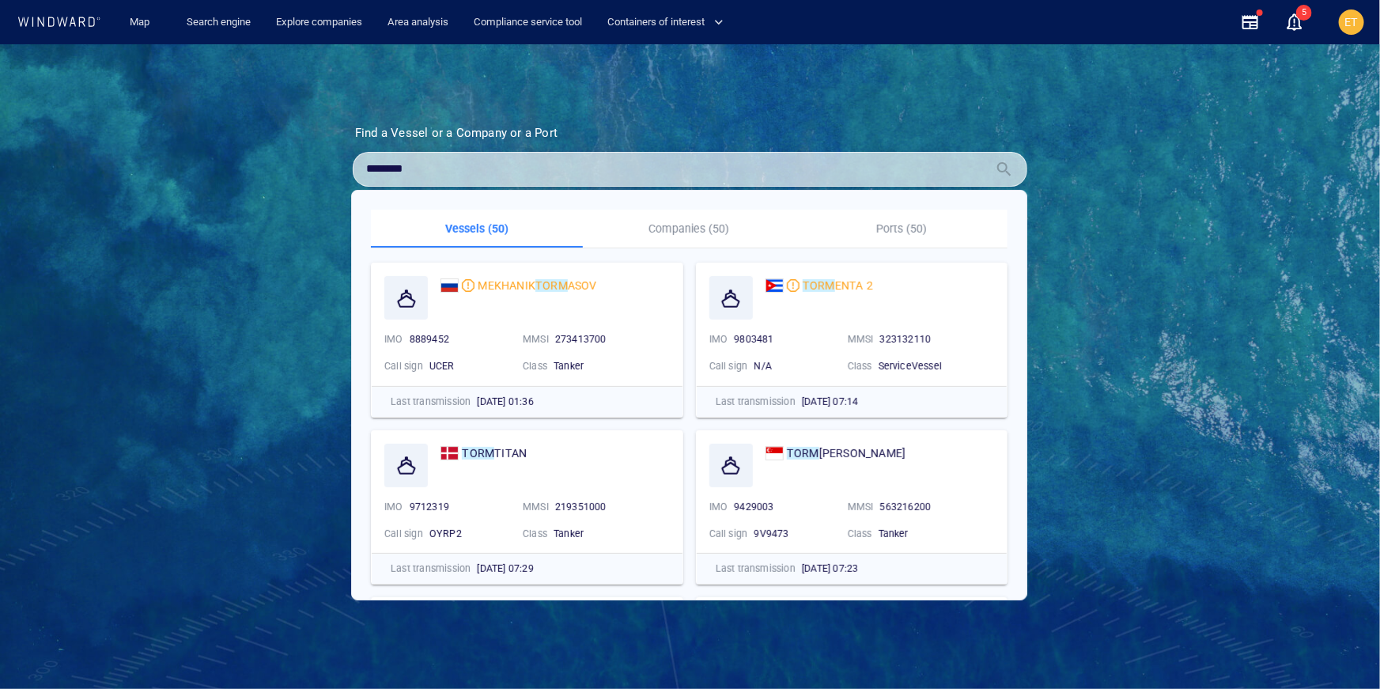
click at [689, 228] on p "Companies (50)" at bounding box center [688, 228] width 193 height 19
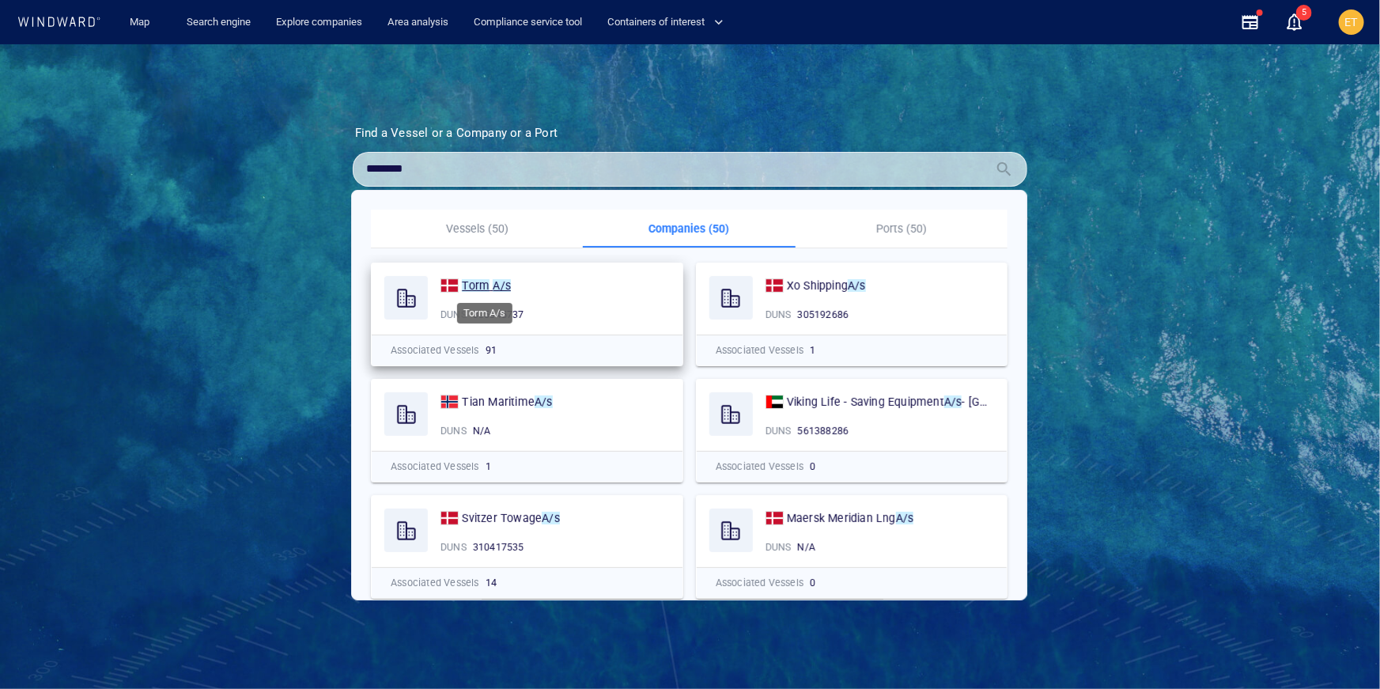
click at [496, 281] on mark "A/s" at bounding box center [502, 285] width 18 height 13
drag, startPoint x: 455, startPoint y: 174, endPoint x: 366, endPoint y: 170, distance: 89.4
click at [366, 170] on input "********" at bounding box center [677, 169] width 622 height 24
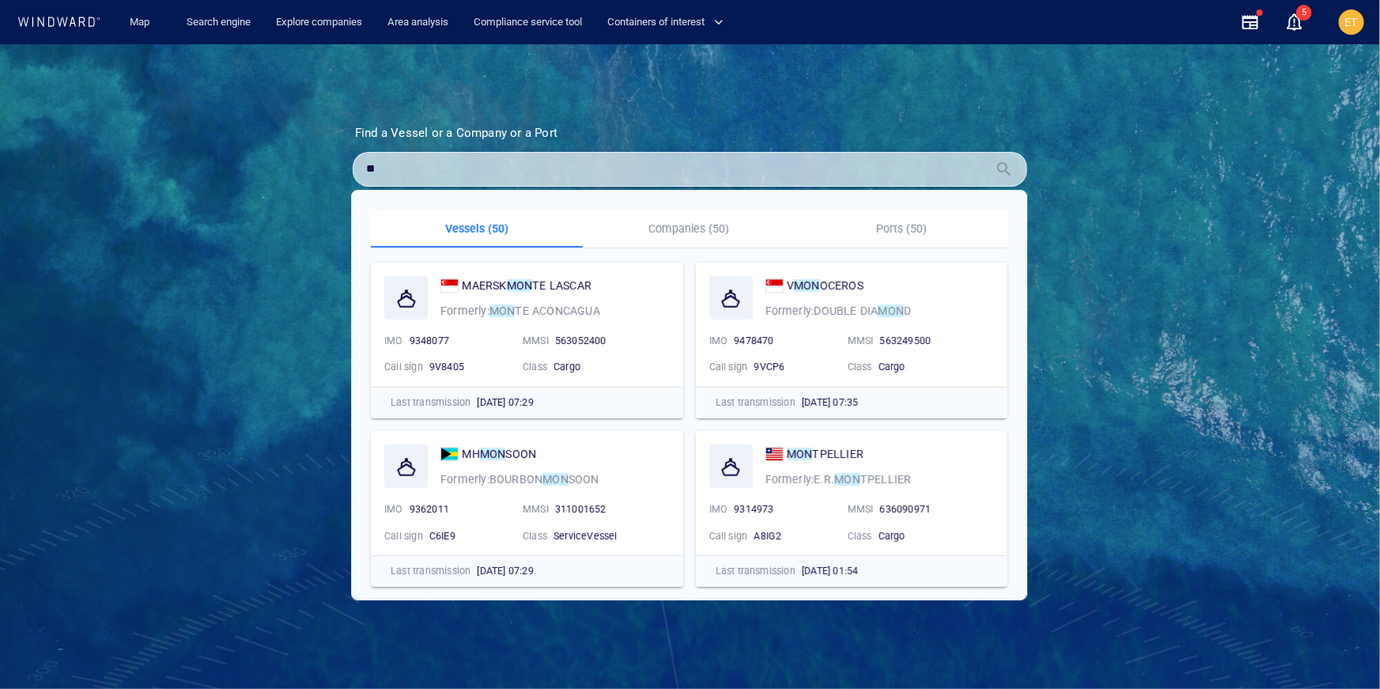
type input "*"
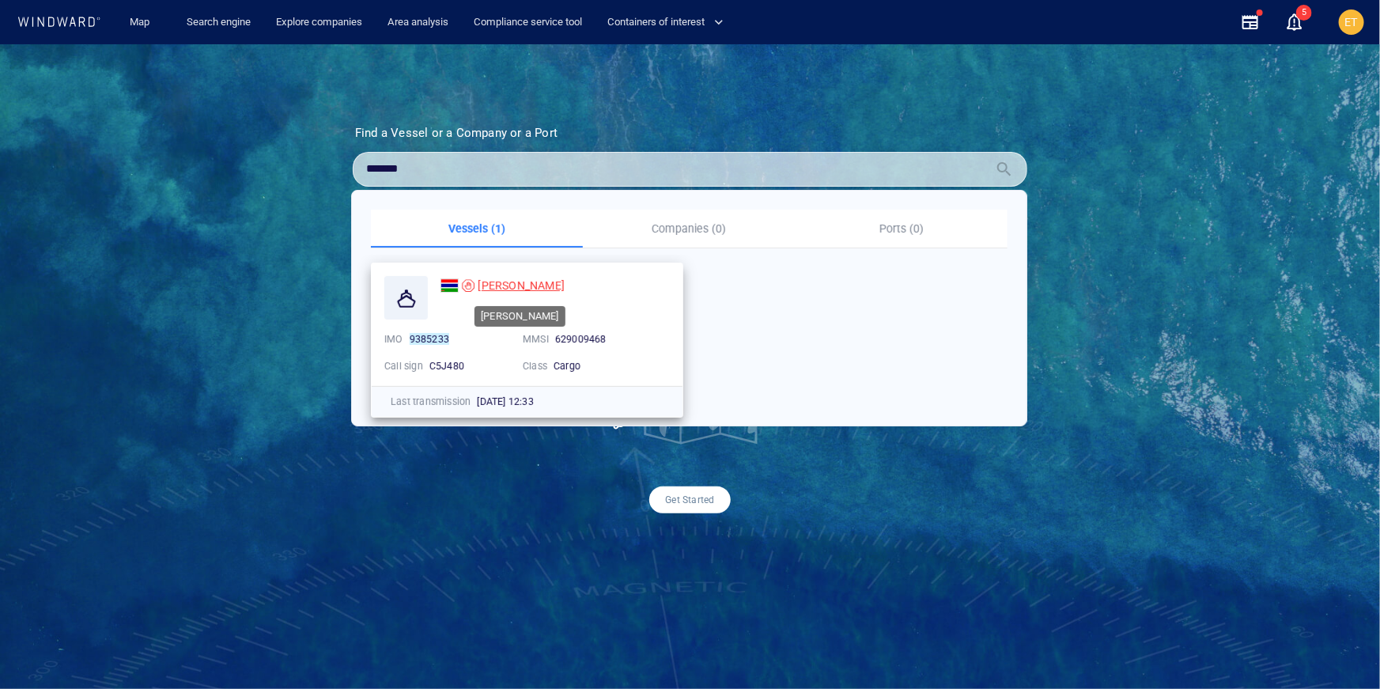
type input "*******"
click at [503, 284] on span "MONTE BIANCO" at bounding box center [521, 285] width 87 height 13
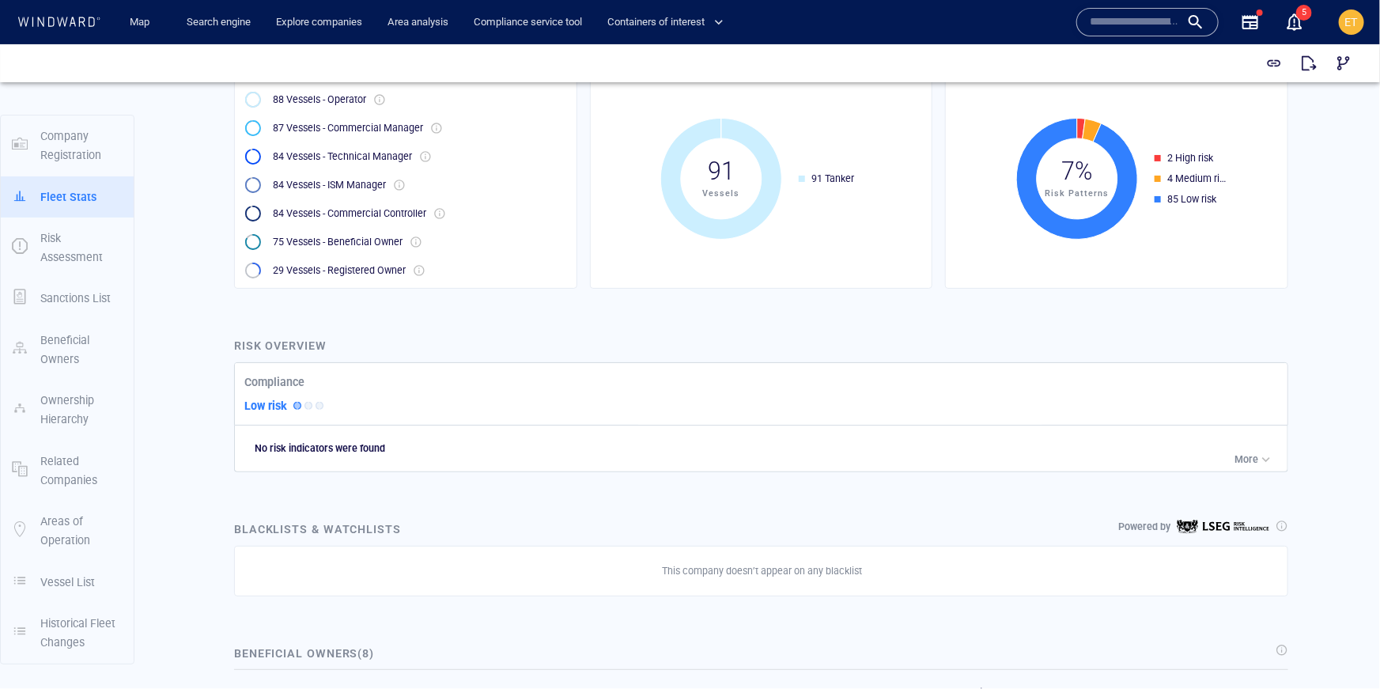
scroll to position [406, 0]
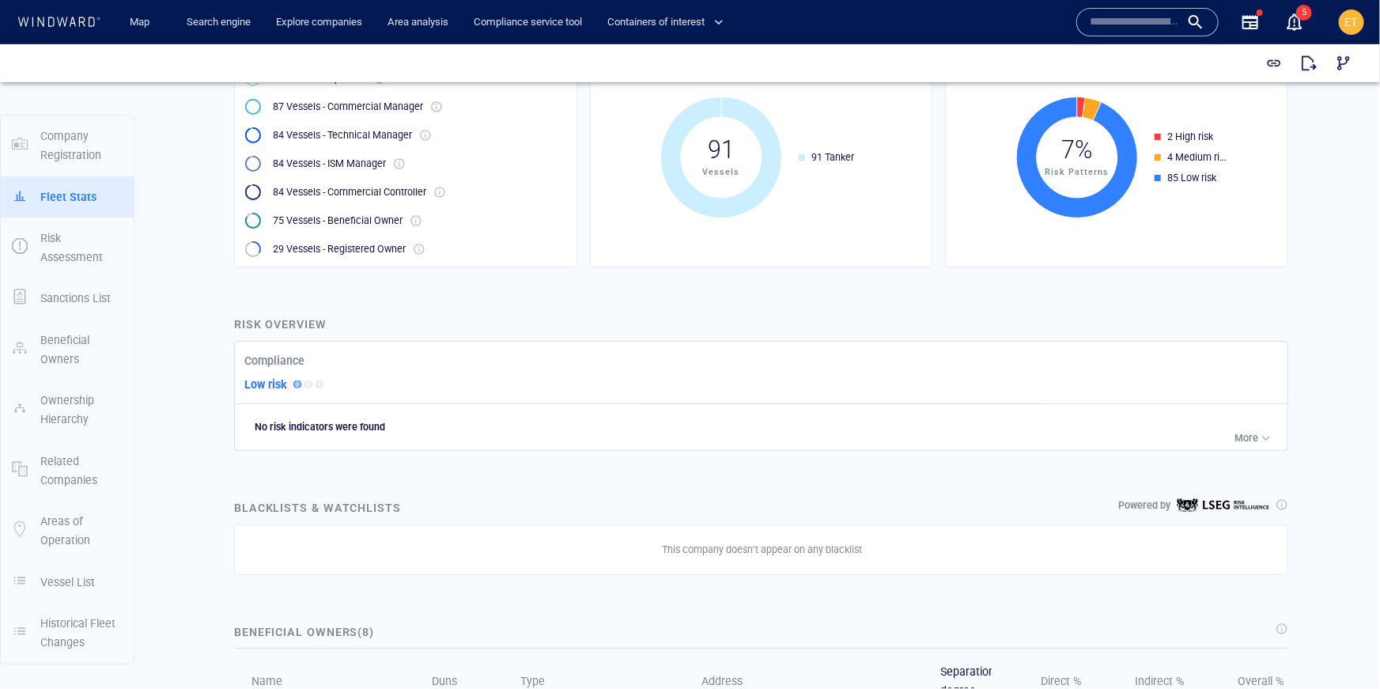
click at [1250, 432] on p "More" at bounding box center [1246, 437] width 24 height 14
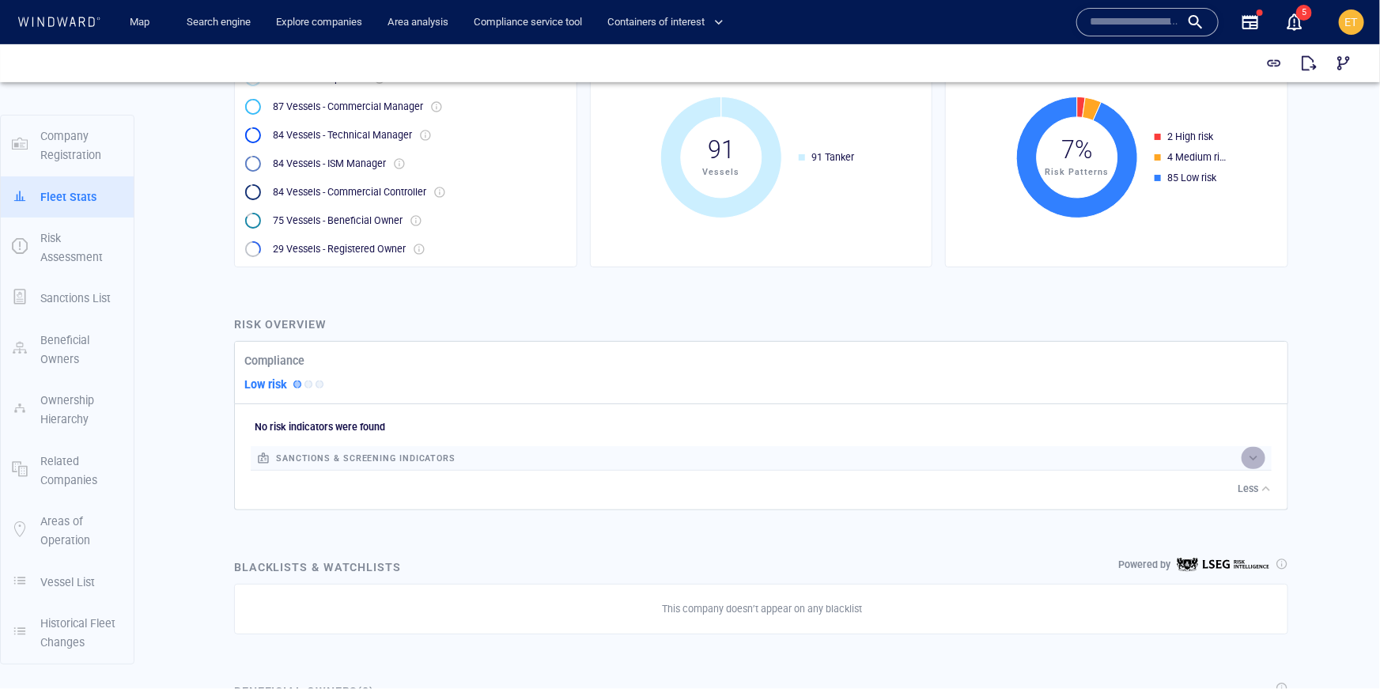
click at [1247, 459] on div "button" at bounding box center [1253, 457] width 16 height 16
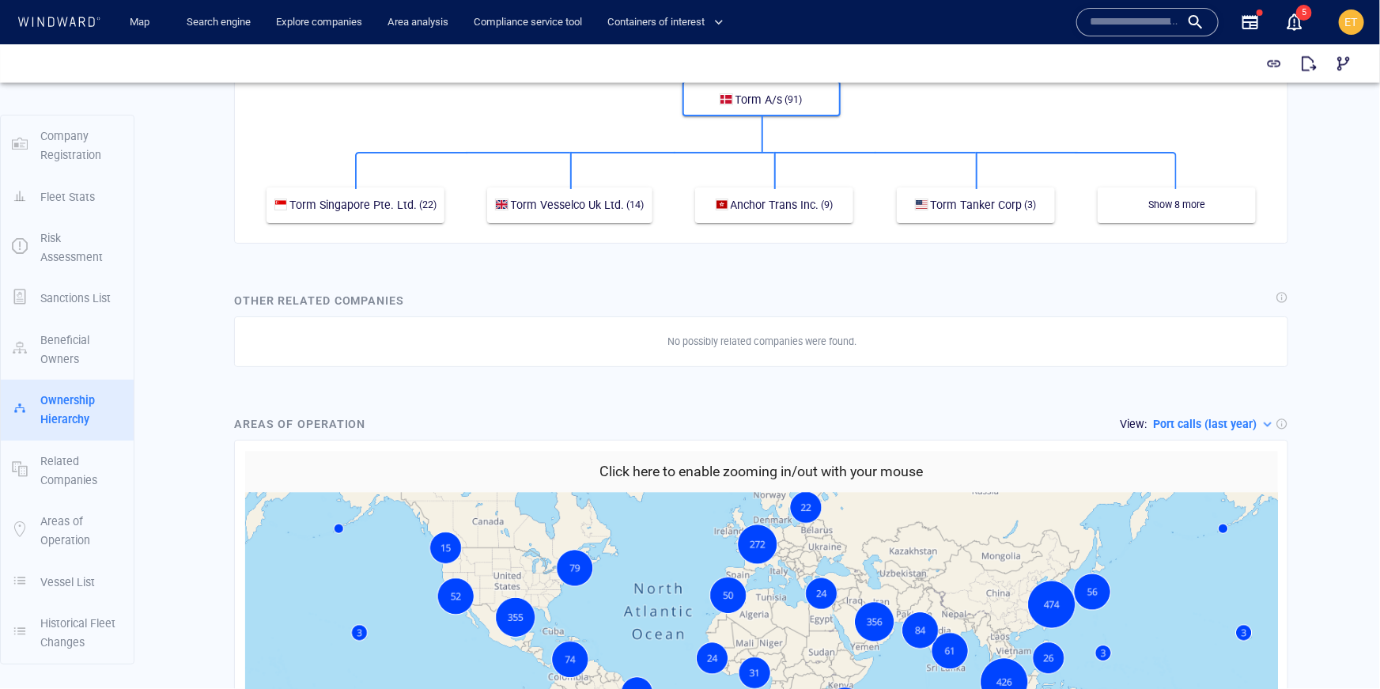
scroll to position [1690, 0]
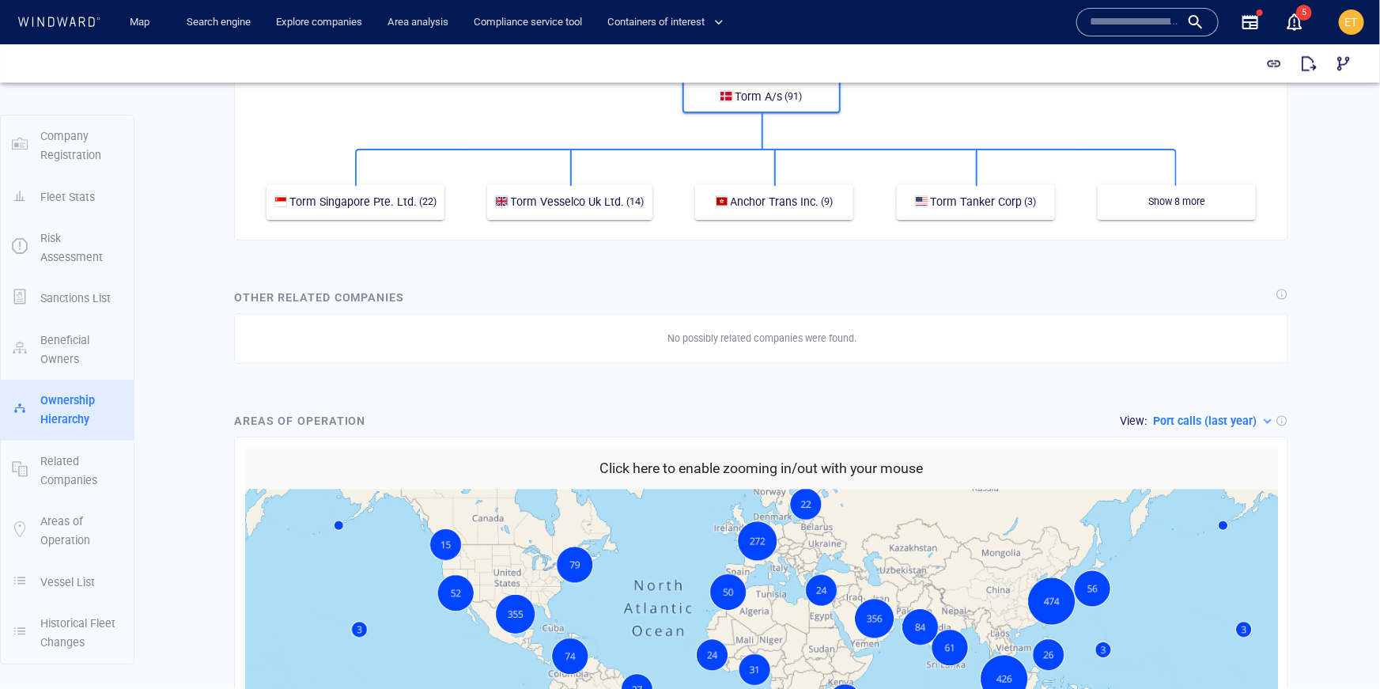
click at [776, 456] on h6 "Click here to enable zooming in/out with your mouse" at bounding box center [760, 467] width 323 height 23
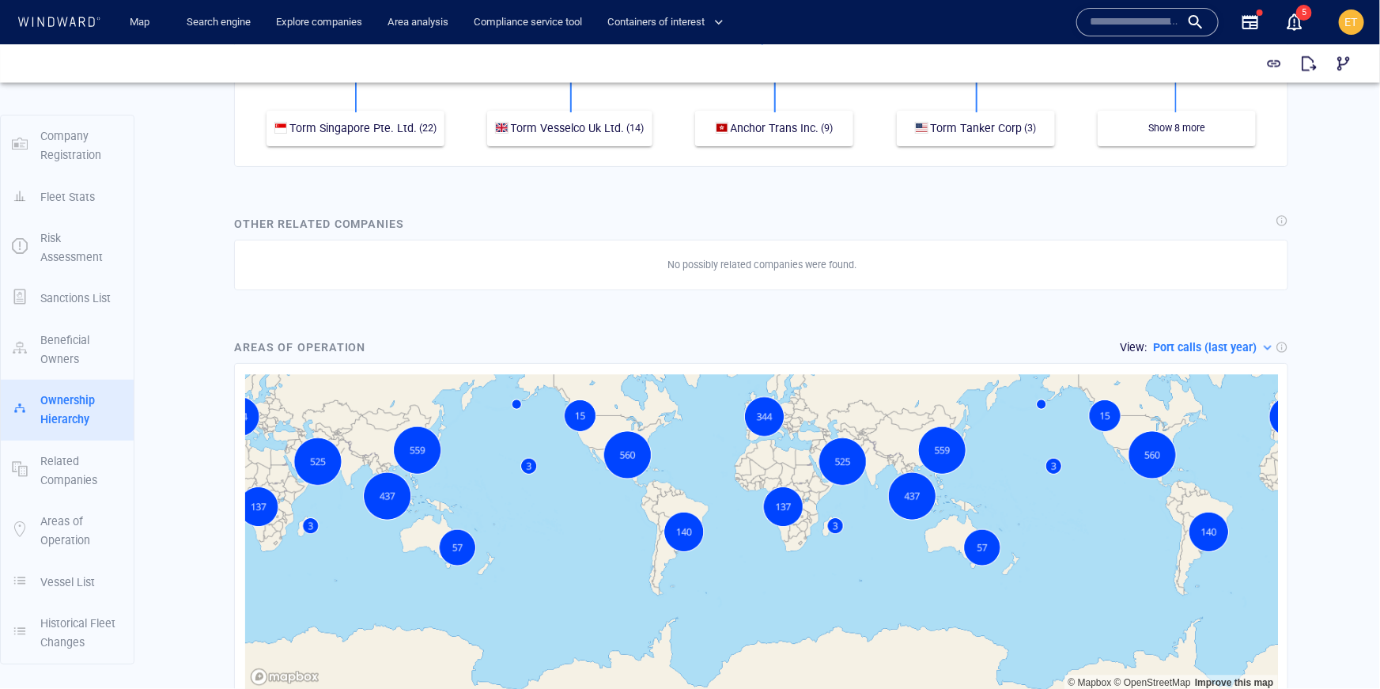
scroll to position [1764, 0]
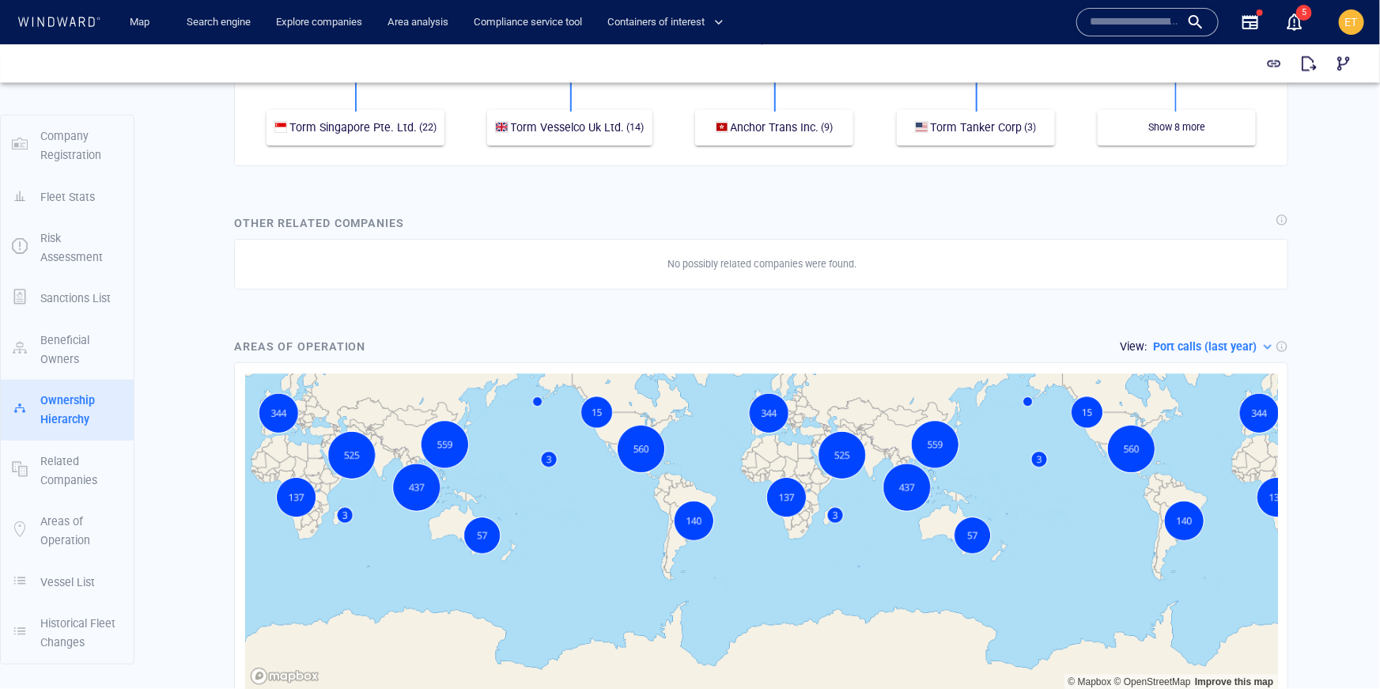
click at [1235, 336] on p "Port calls (last year)" at bounding box center [1205, 345] width 104 height 19
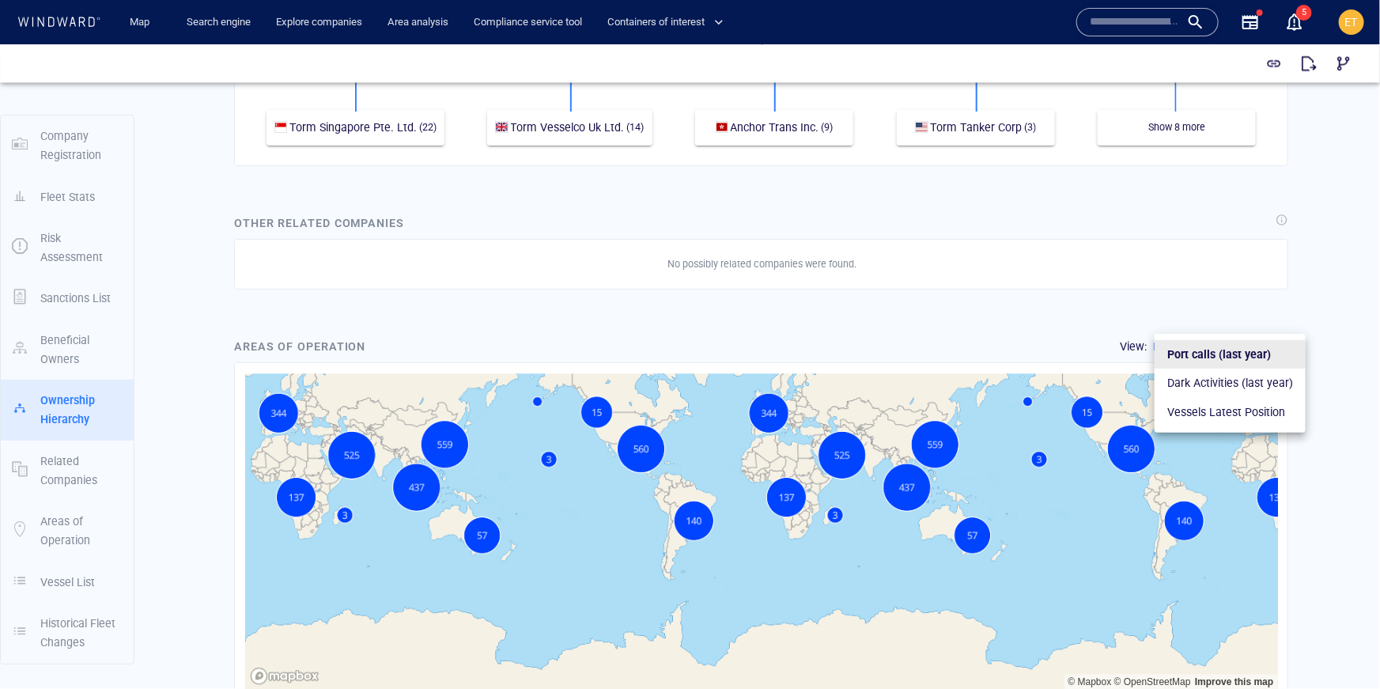
click at [1207, 410] on p "Vessels Latest Position" at bounding box center [1226, 411] width 118 height 19
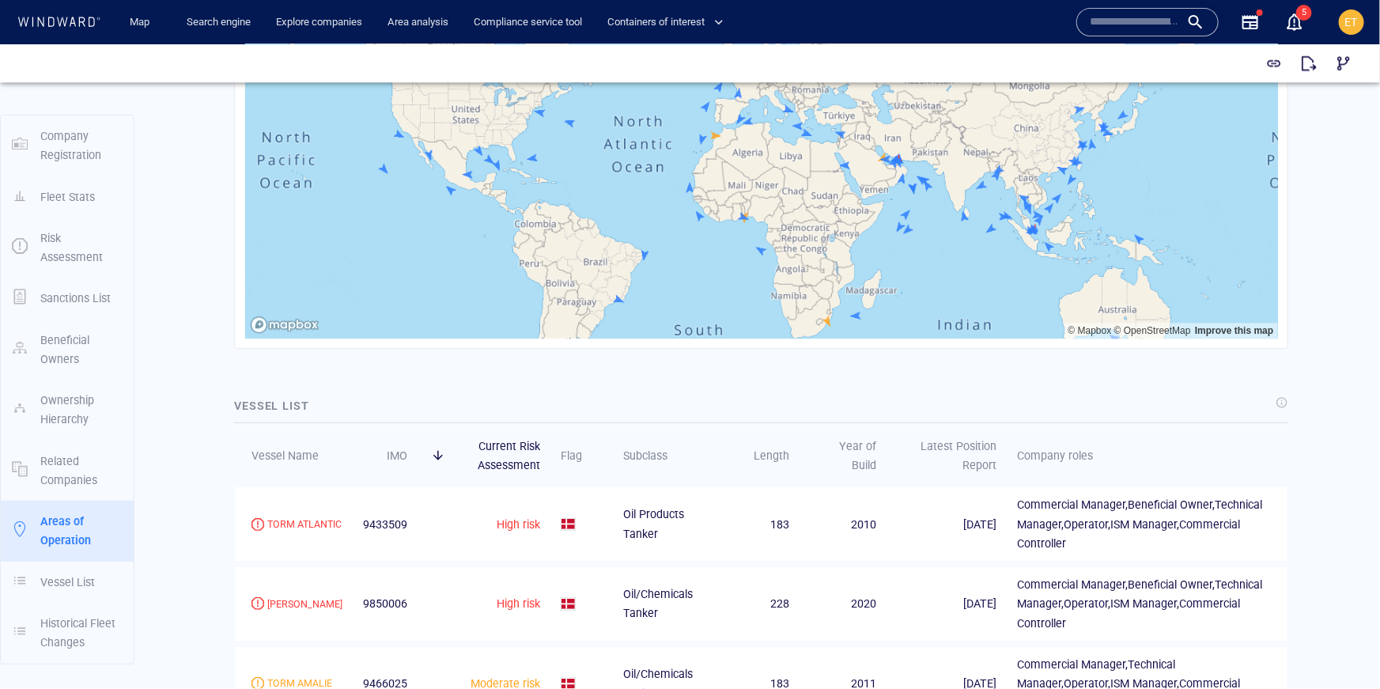
scroll to position [2404, 0]
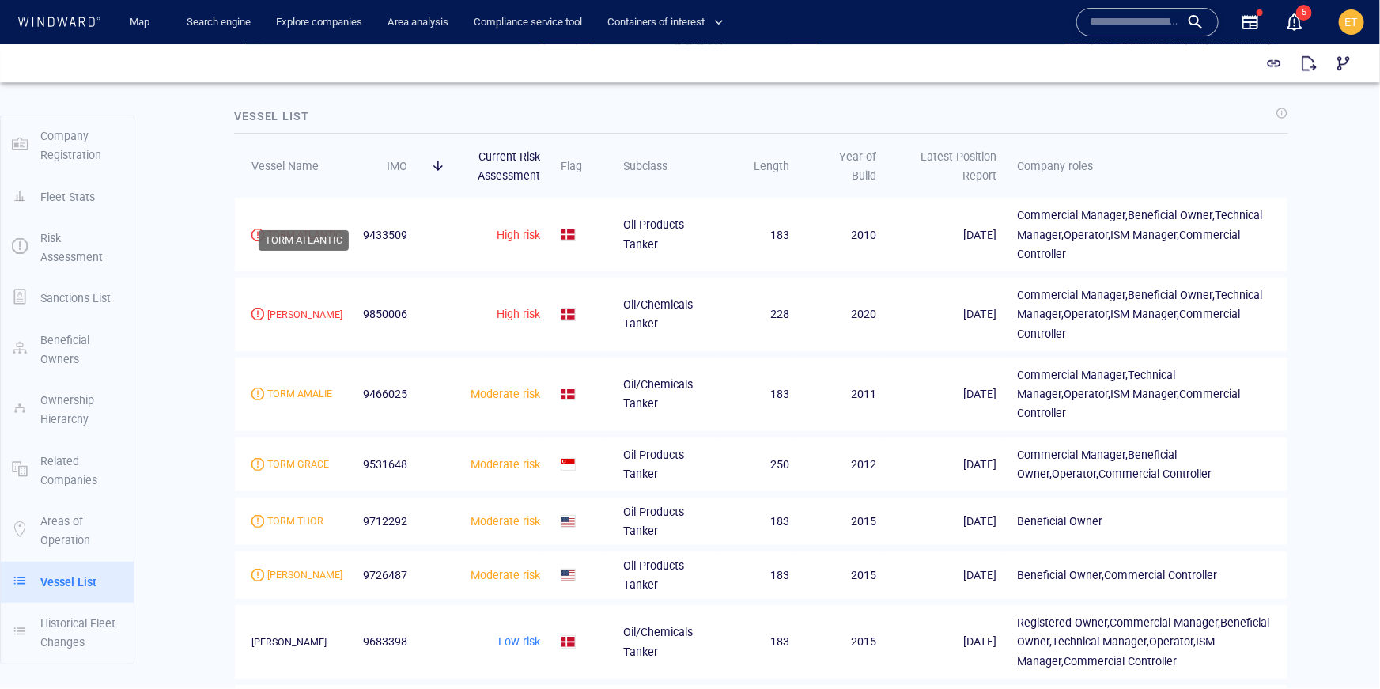
click at [305, 227] on div "TORM ATLANTIC" at bounding box center [304, 234] width 74 height 14
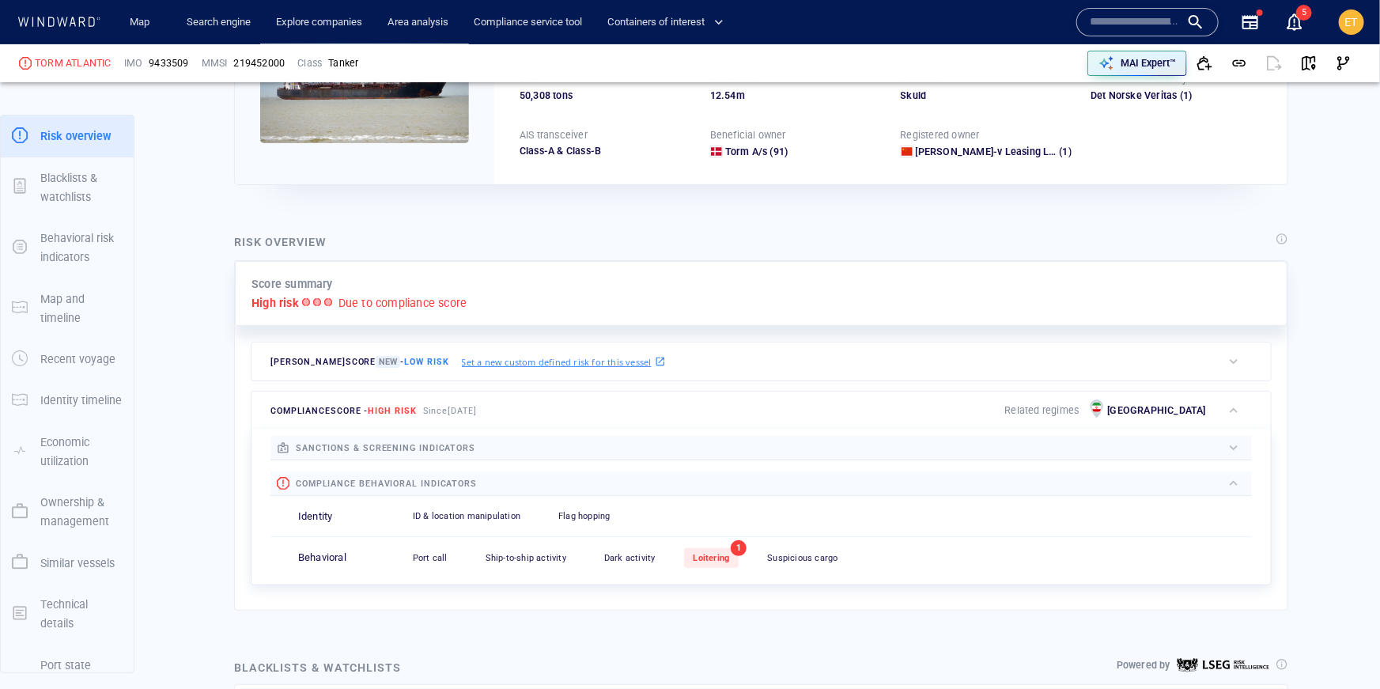
scroll to position [213, 0]
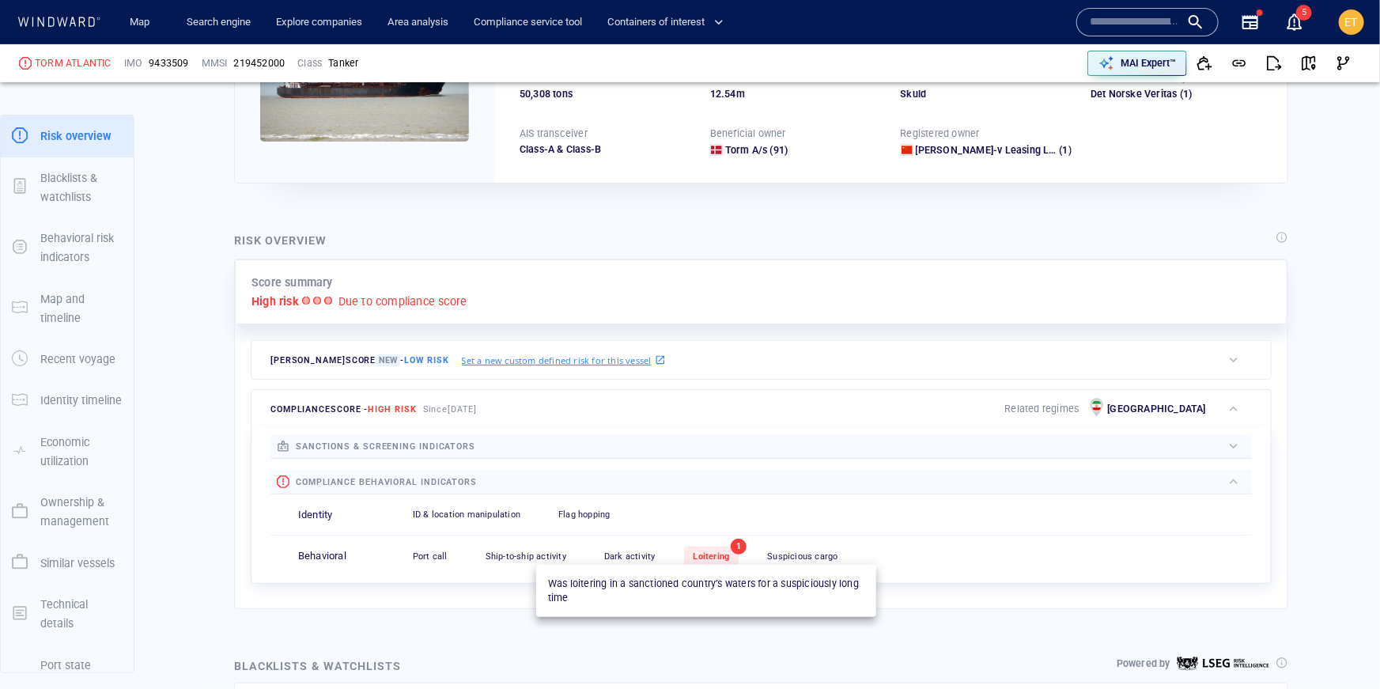
click at [704, 551] on span "Loitering" at bounding box center [711, 556] width 36 height 10
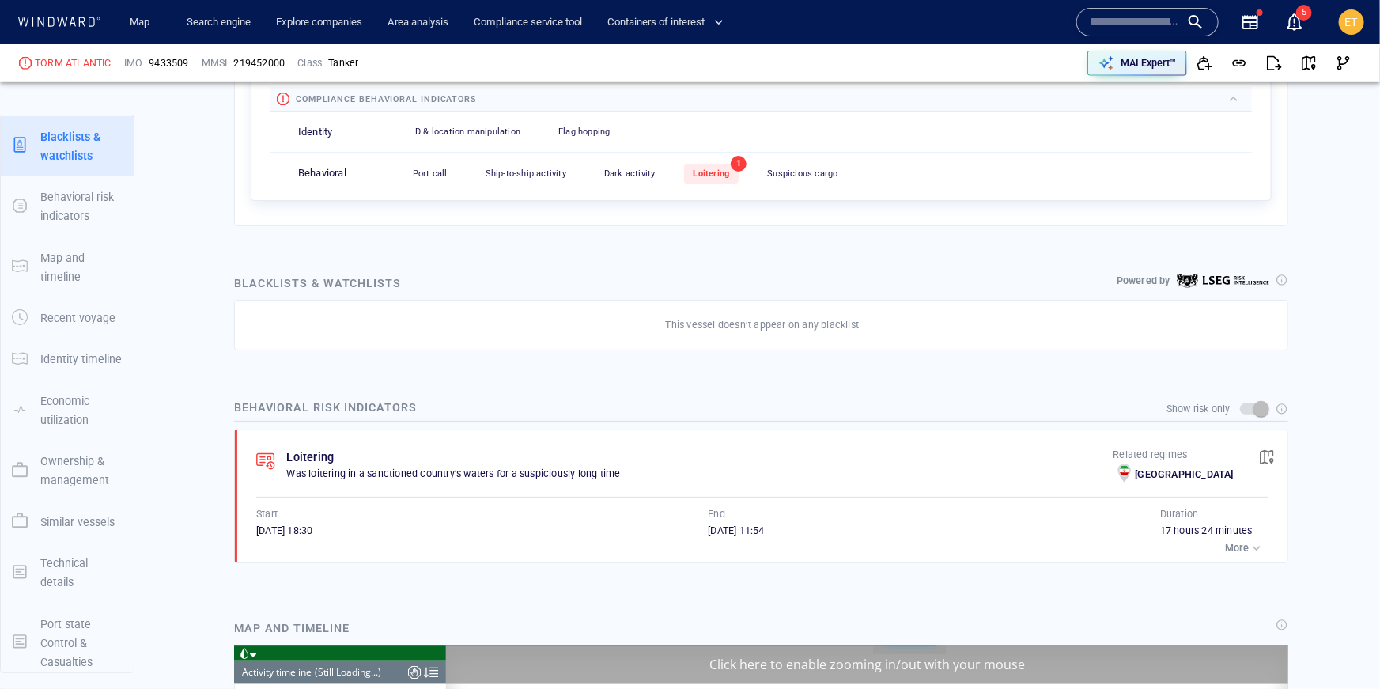
scroll to position [667, 0]
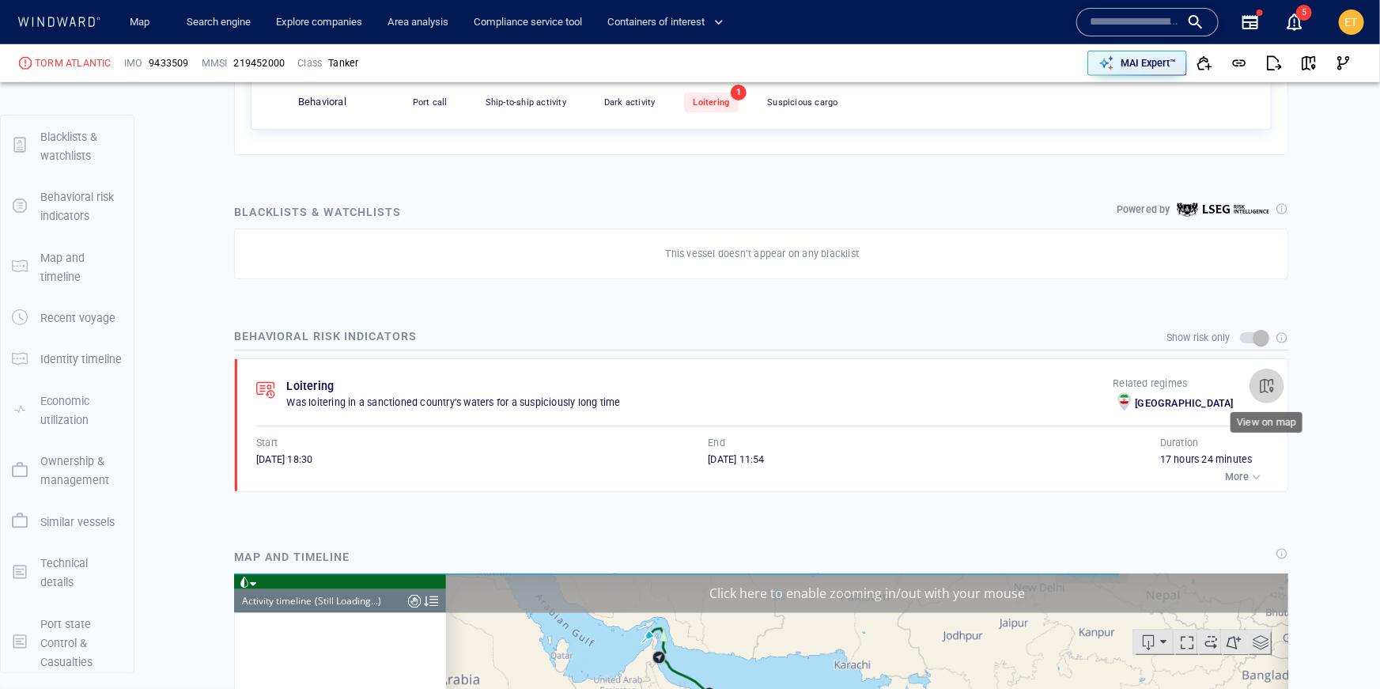
click at [1267, 383] on span "button" at bounding box center [1267, 386] width 16 height 16
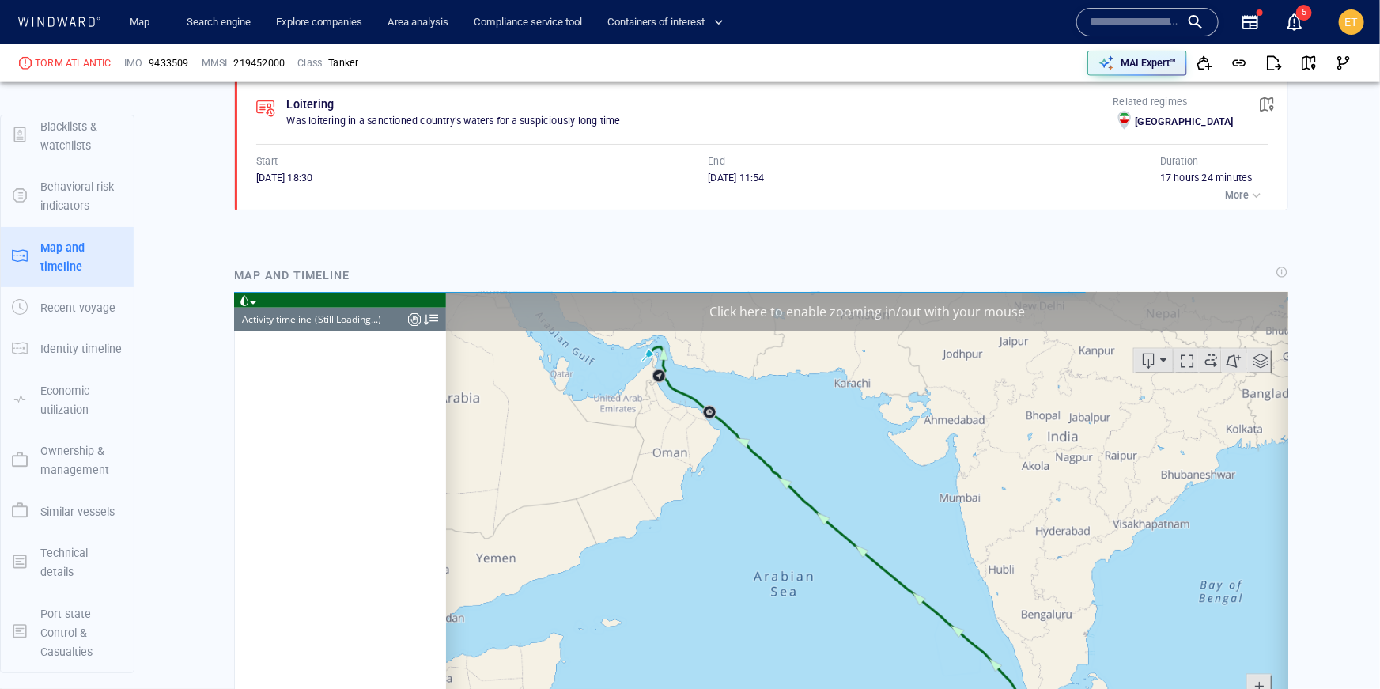
scroll to position [87, 0]
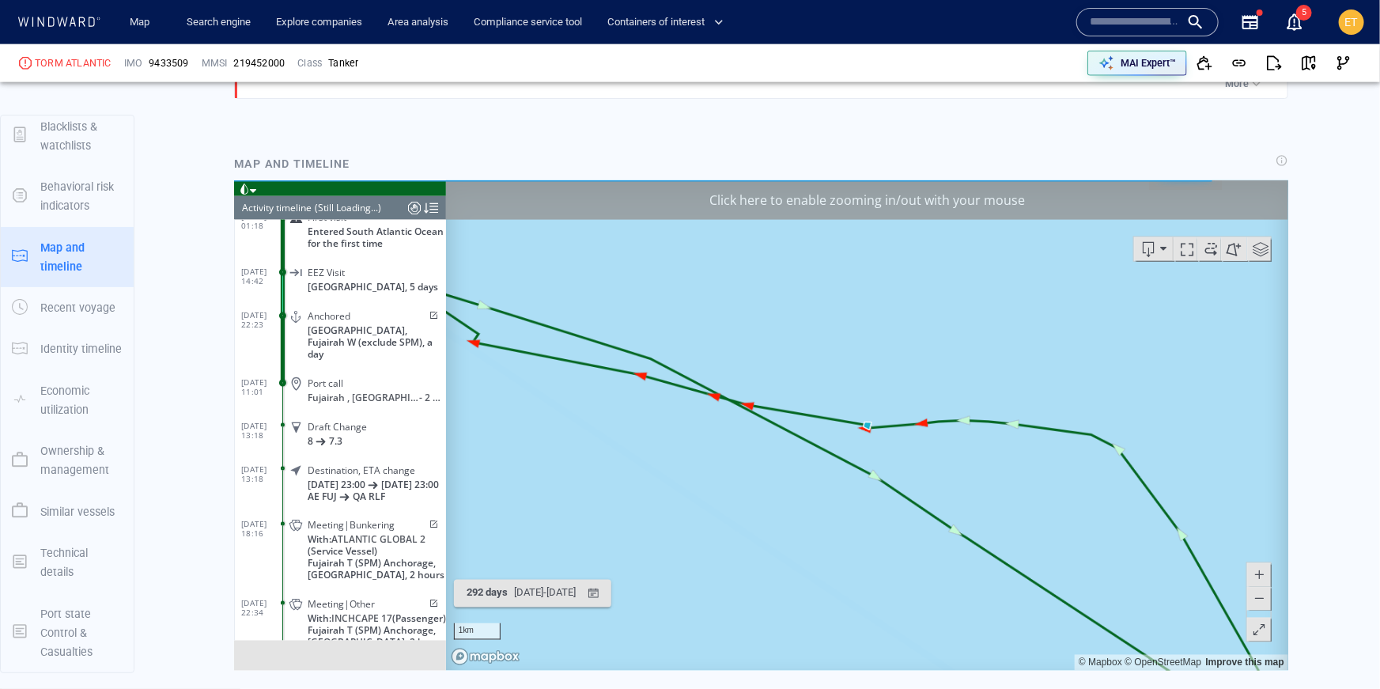
scroll to position [1059, 0]
click at [1259, 600] on span at bounding box center [1258, 598] width 16 height 24
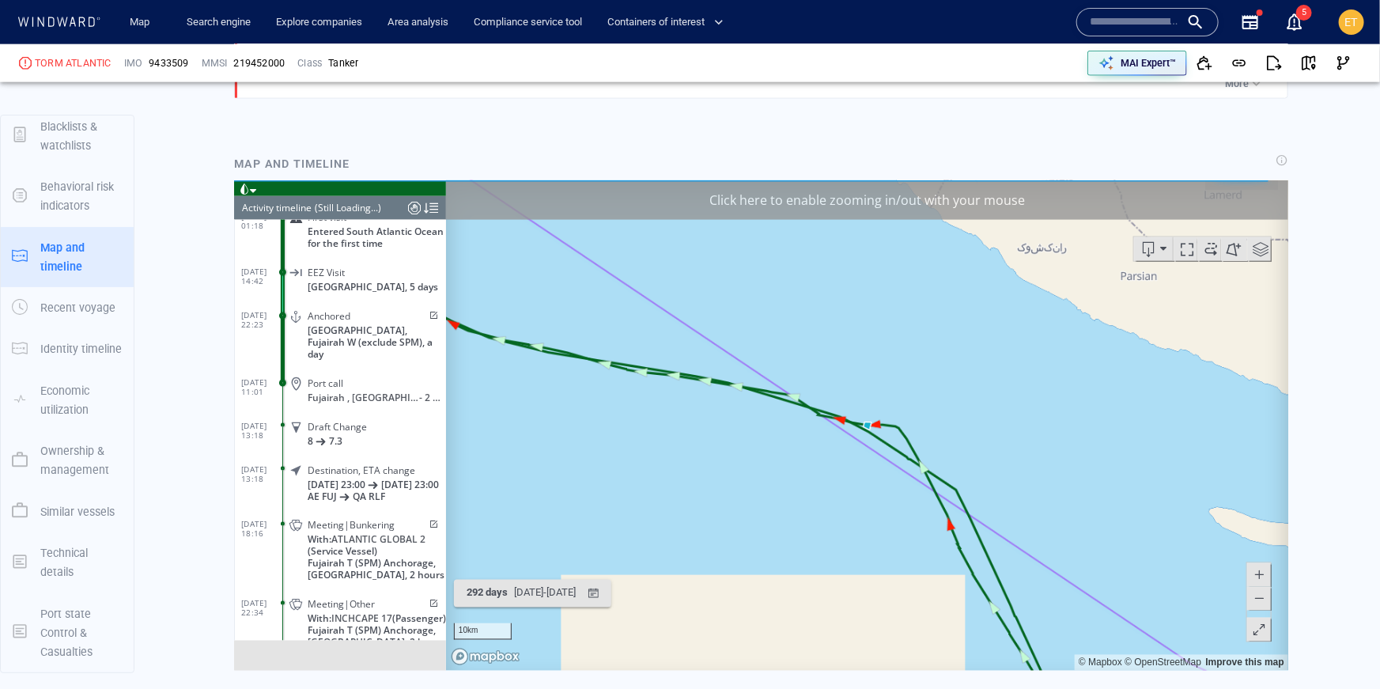
click at [1259, 600] on span at bounding box center [1258, 598] width 16 height 24
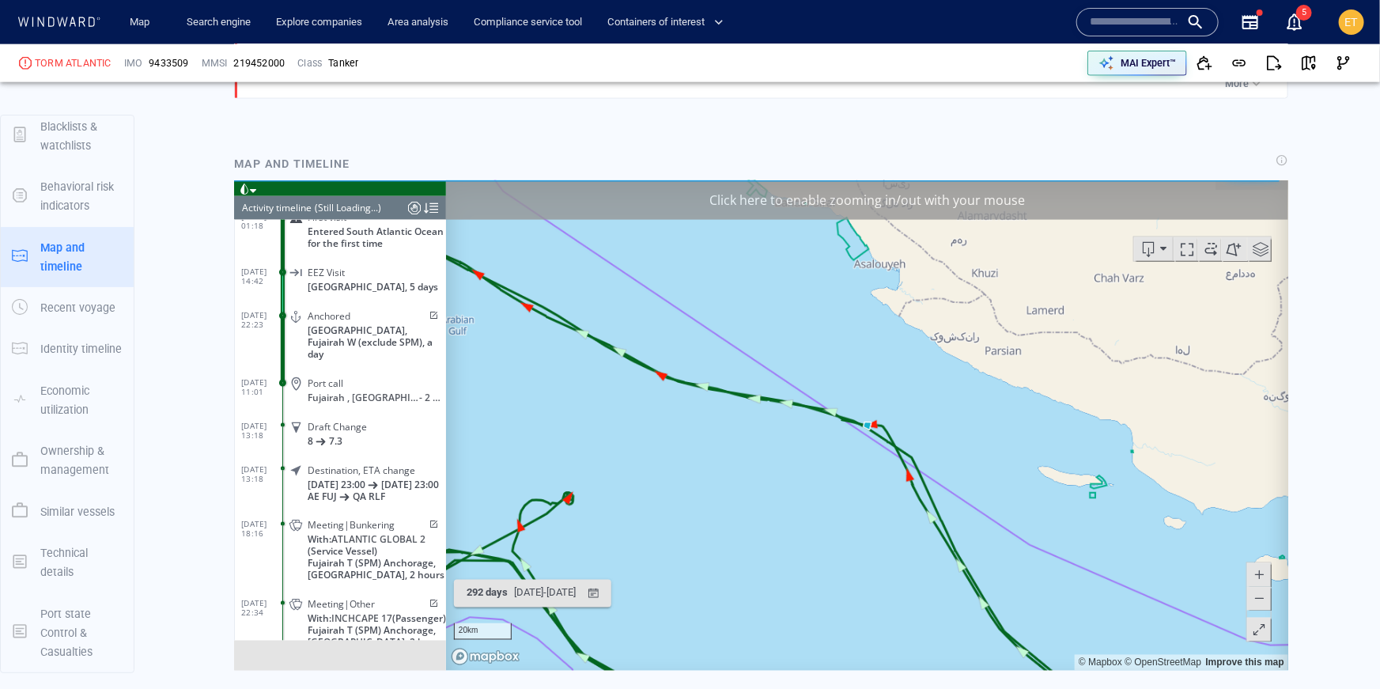
click at [1255, 567] on span at bounding box center [1258, 574] width 16 height 24
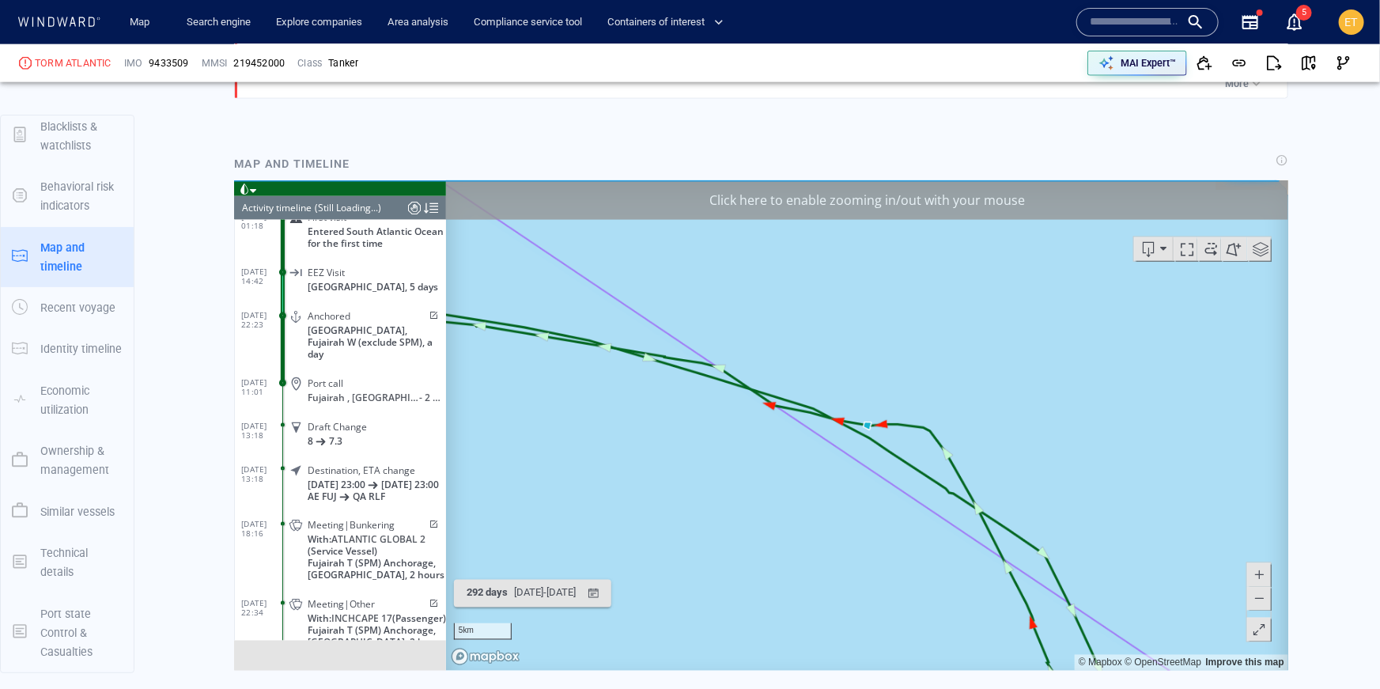
scroll to position [272364, 0]
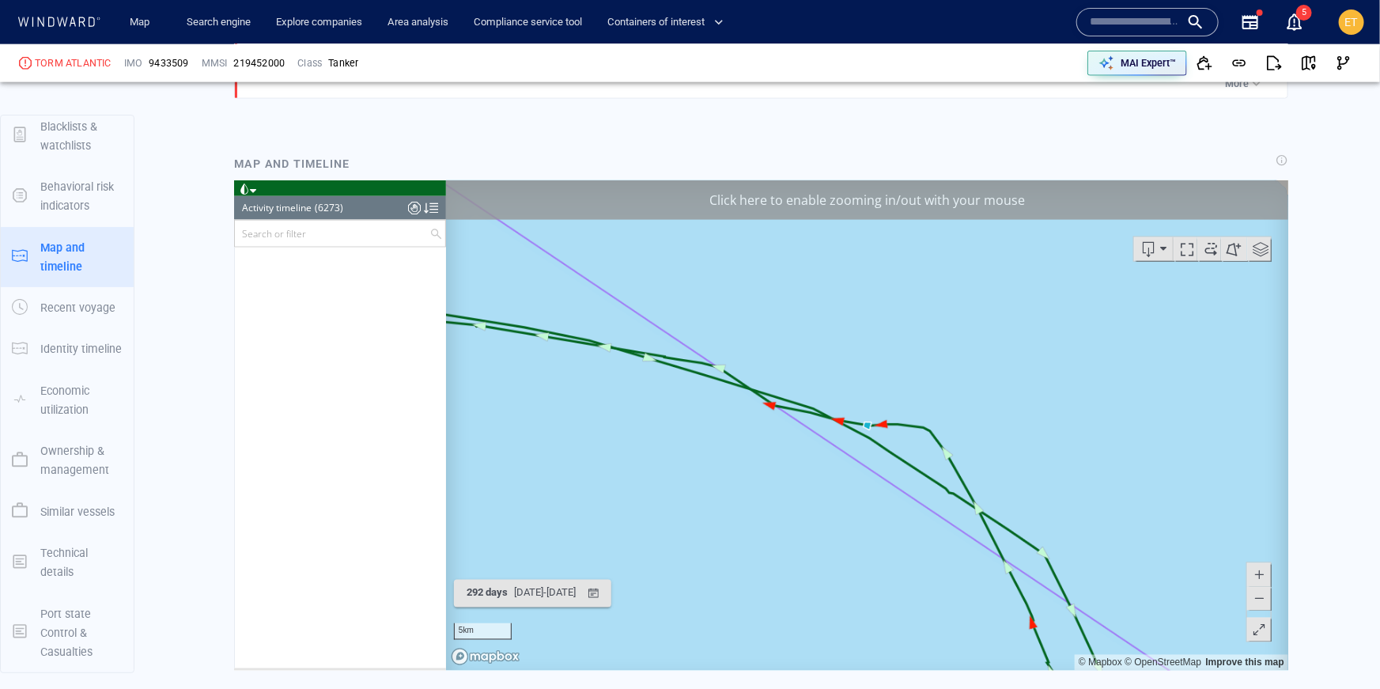
drag, startPoint x: 1179, startPoint y: 538, endPoint x: 1150, endPoint y: 509, distance: 40.8
click at [1150, 509] on canvas "Map" at bounding box center [866, 424] width 843 height 490
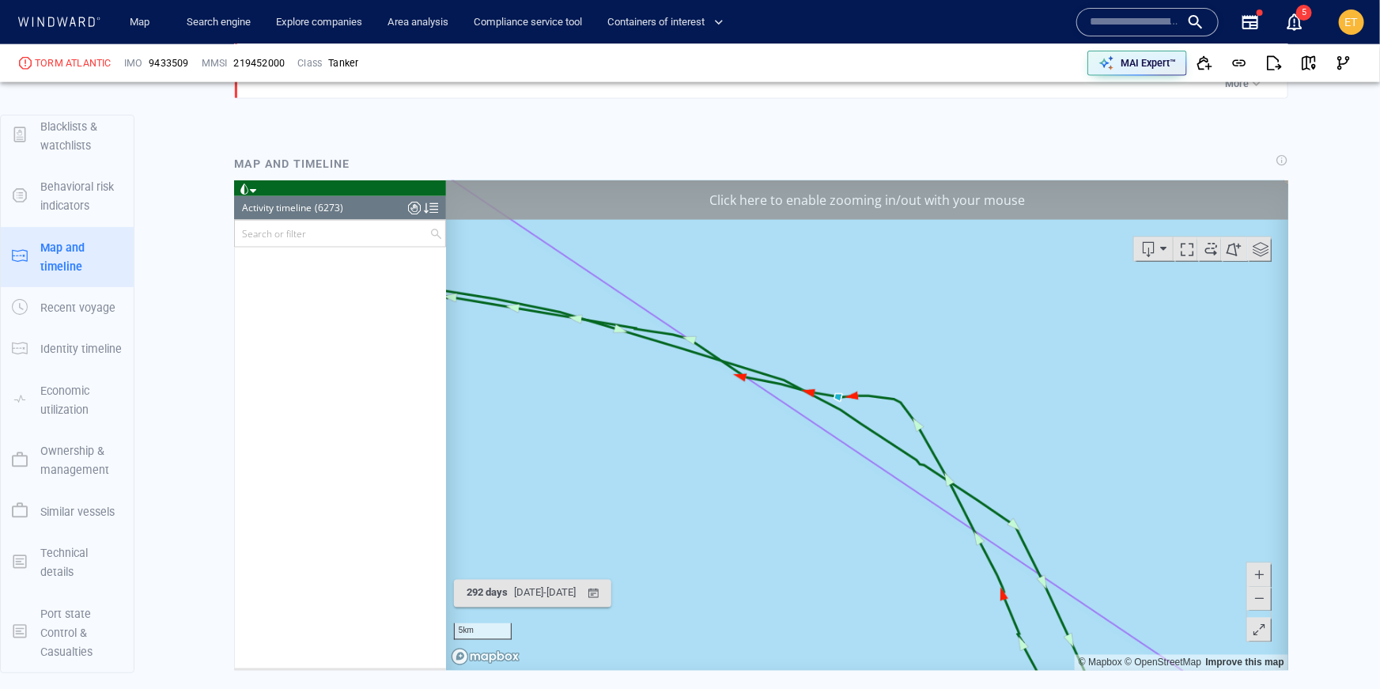
click at [1258, 602] on span at bounding box center [1258, 598] width 16 height 24
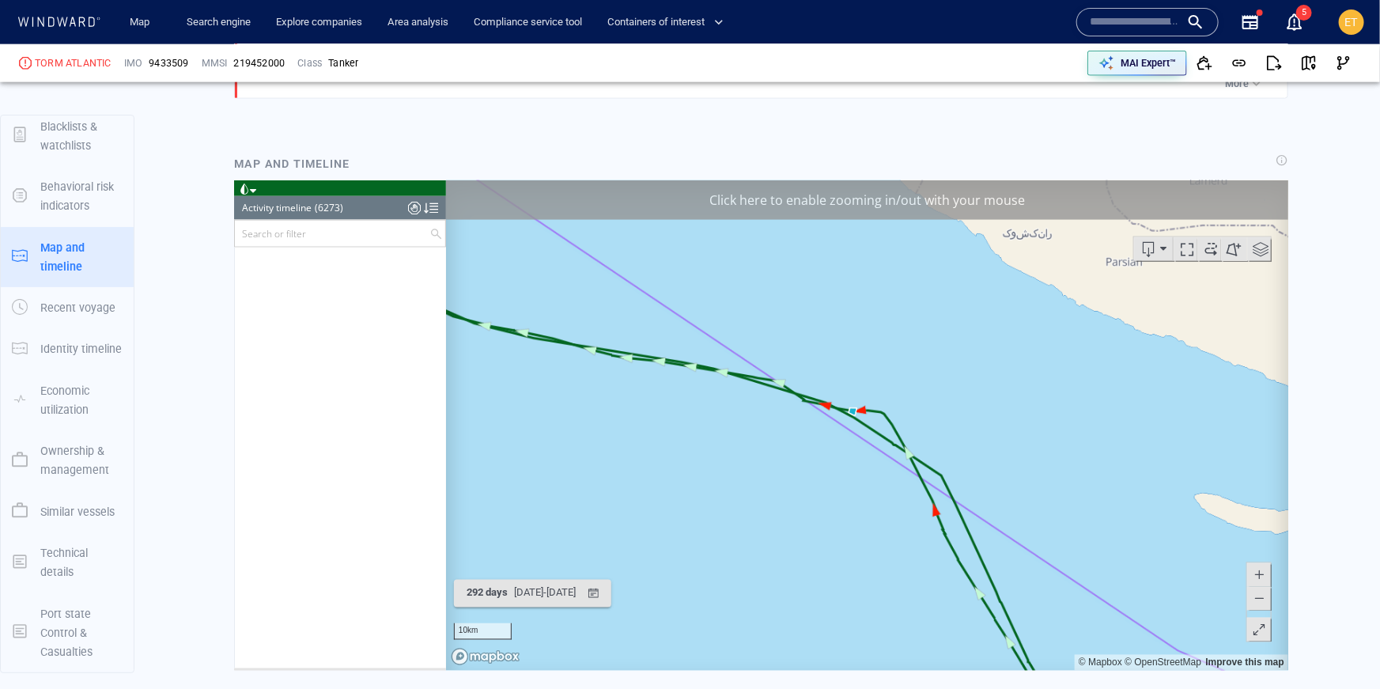
click at [1258, 602] on span at bounding box center [1258, 598] width 16 height 24
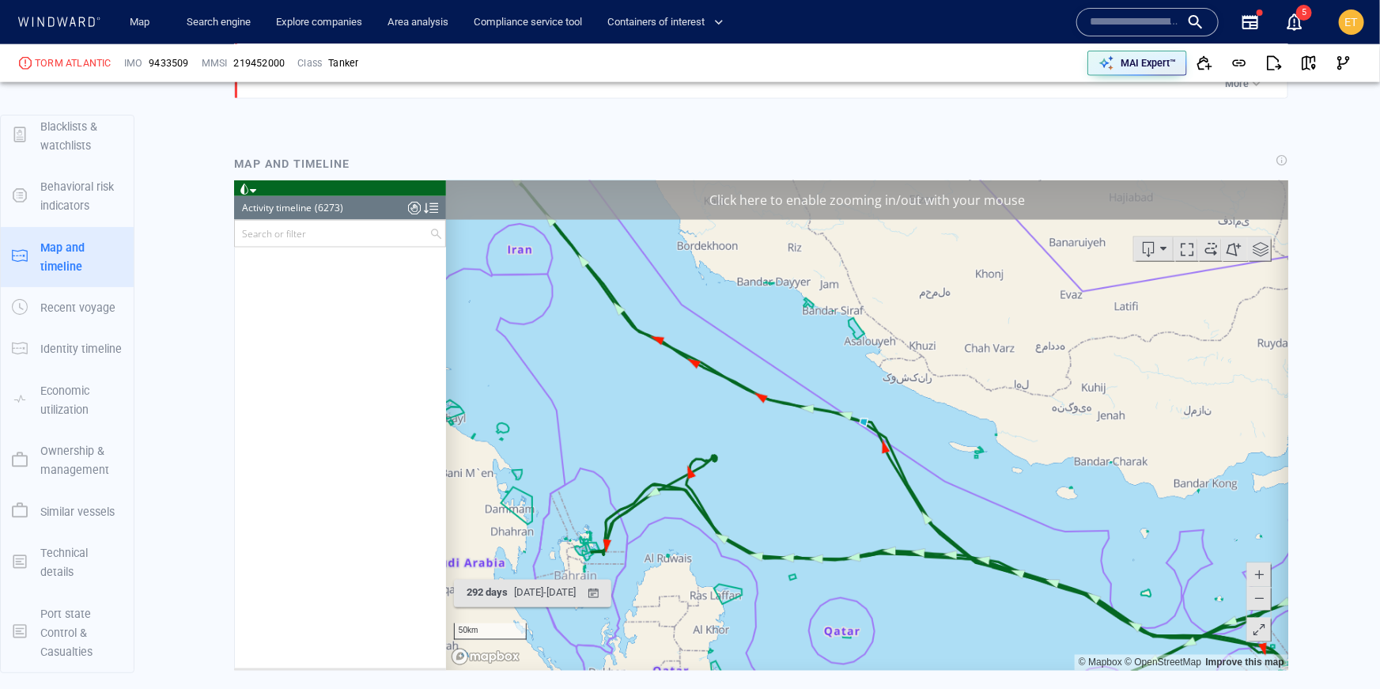
click at [1258, 602] on span at bounding box center [1258, 598] width 16 height 24
click at [1259, 572] on span at bounding box center [1258, 574] width 16 height 24
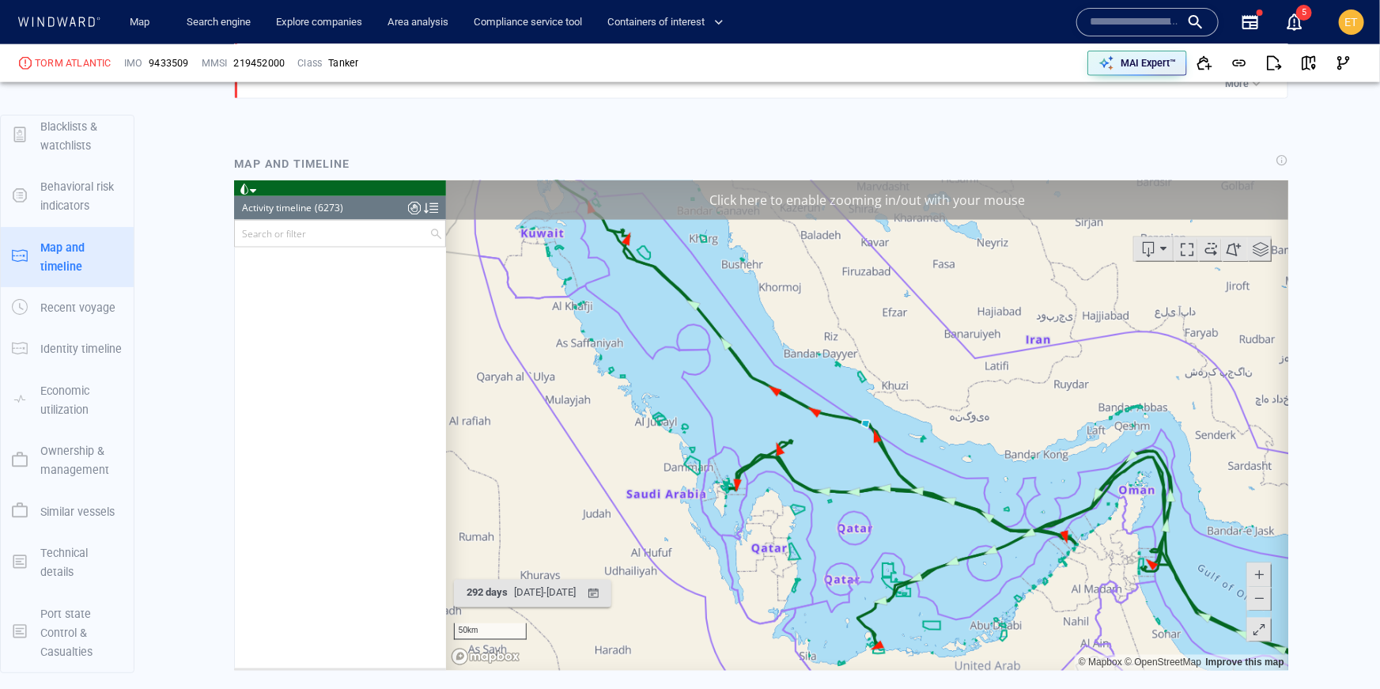
click at [1259, 572] on span at bounding box center [1258, 574] width 16 height 24
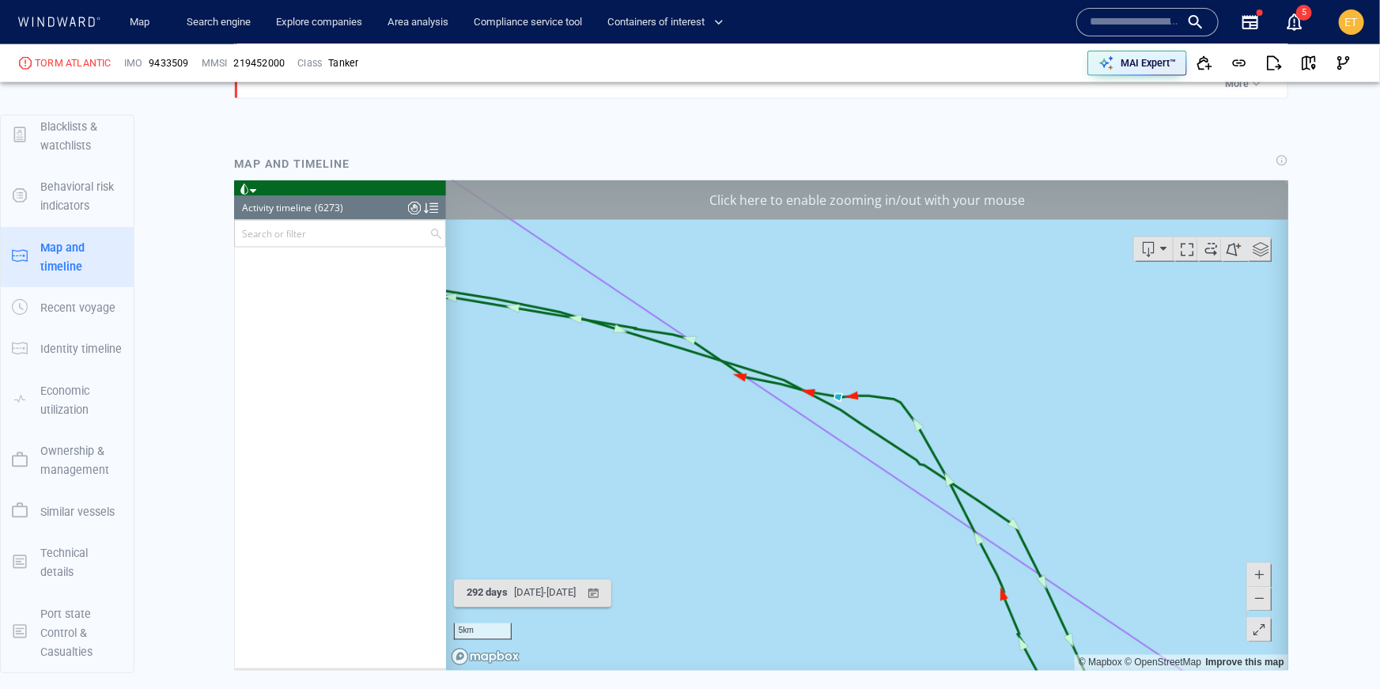
drag, startPoint x: 741, startPoint y: 478, endPoint x: 778, endPoint y: 492, distance: 39.8
click at [778, 492] on canvas "Map" at bounding box center [866, 424] width 843 height 490
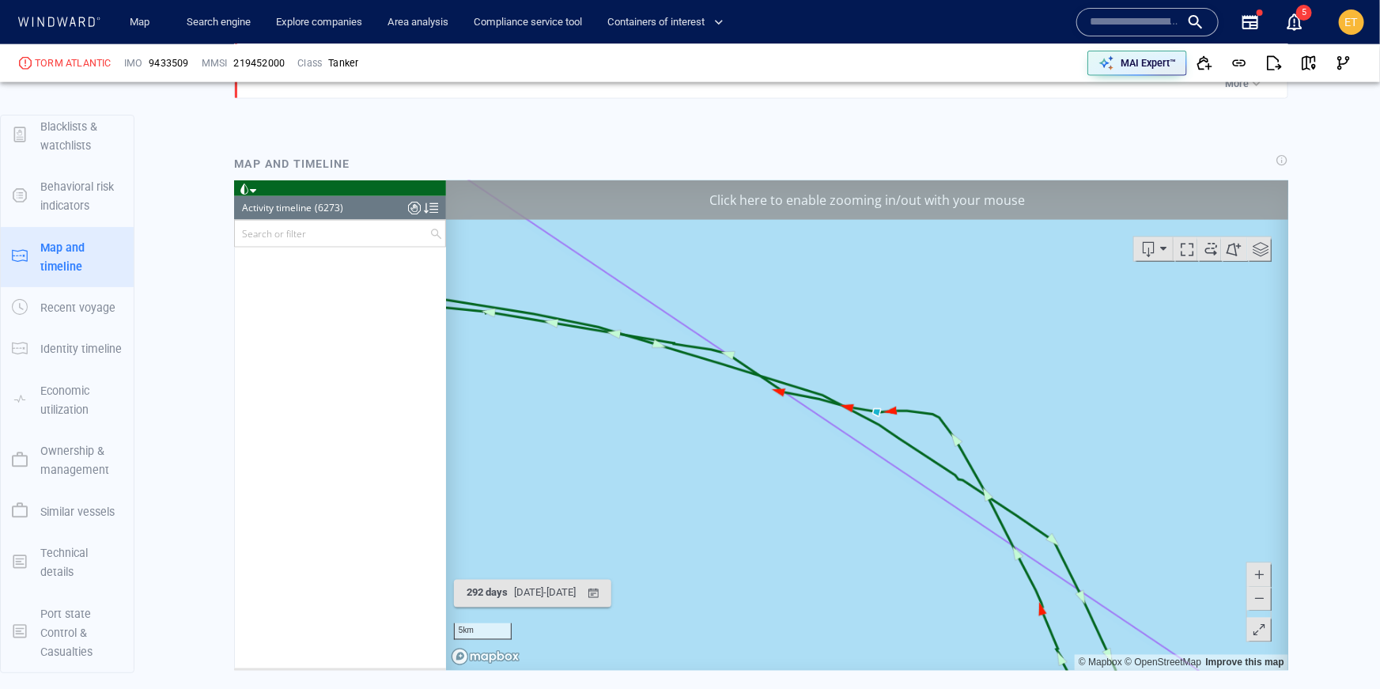
click at [1267, 595] on button at bounding box center [1258, 598] width 24 height 24
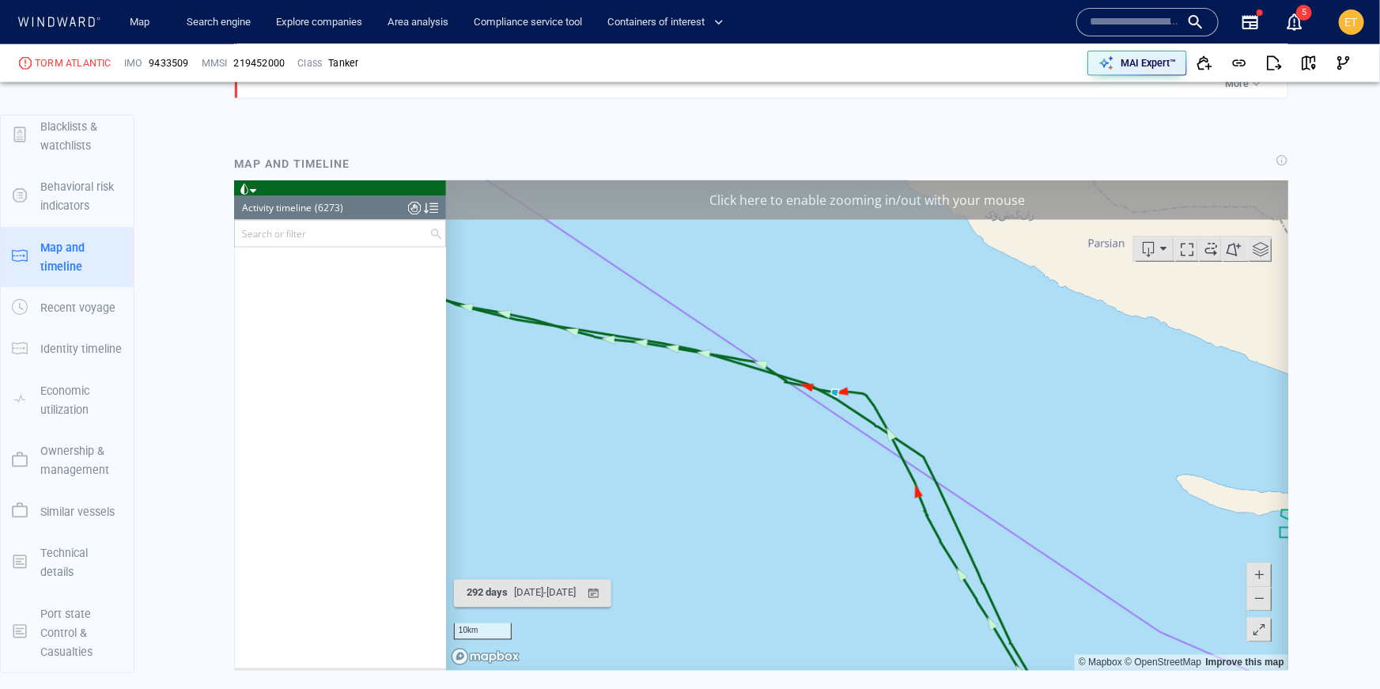
drag, startPoint x: 1097, startPoint y: 518, endPoint x: 1040, endPoint y: 469, distance: 75.1
click at [1040, 469] on canvas "Map" at bounding box center [866, 424] width 843 height 490
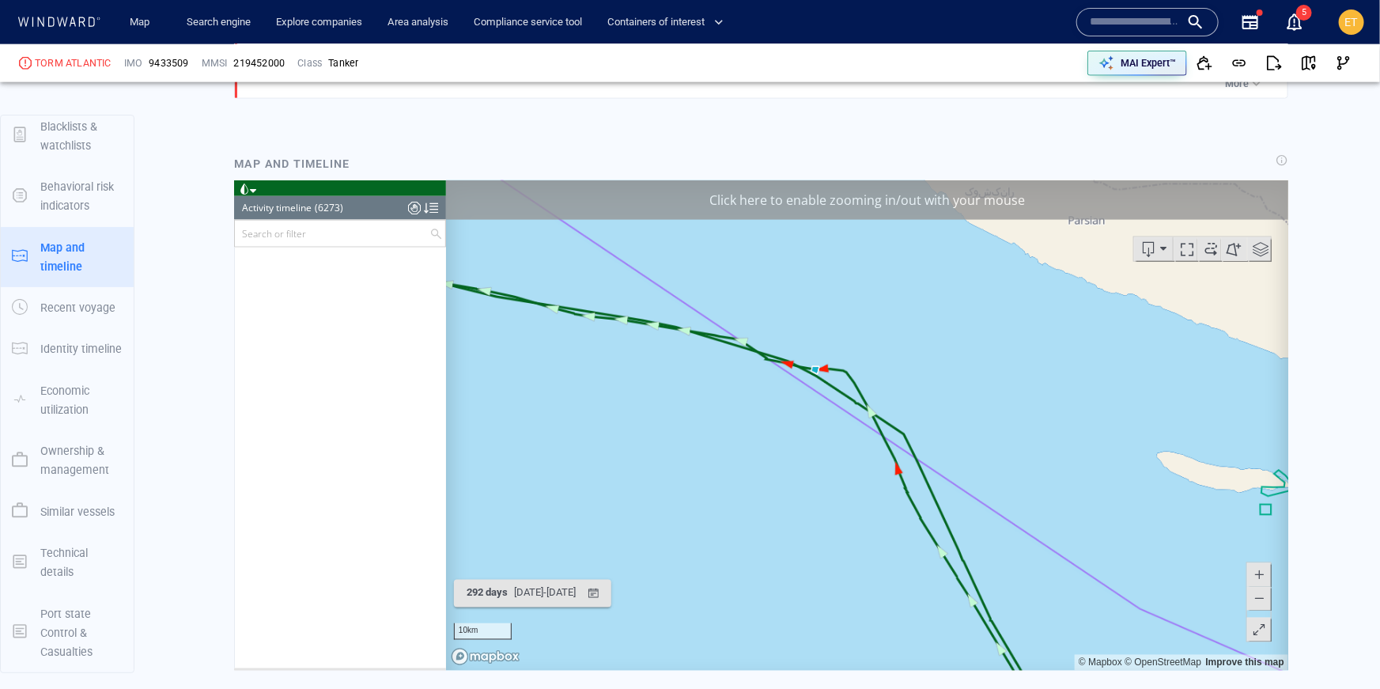
click at [798, 424] on canvas "Map" at bounding box center [866, 424] width 843 height 490
click at [799, 421] on canvas "Map" at bounding box center [866, 424] width 843 height 490
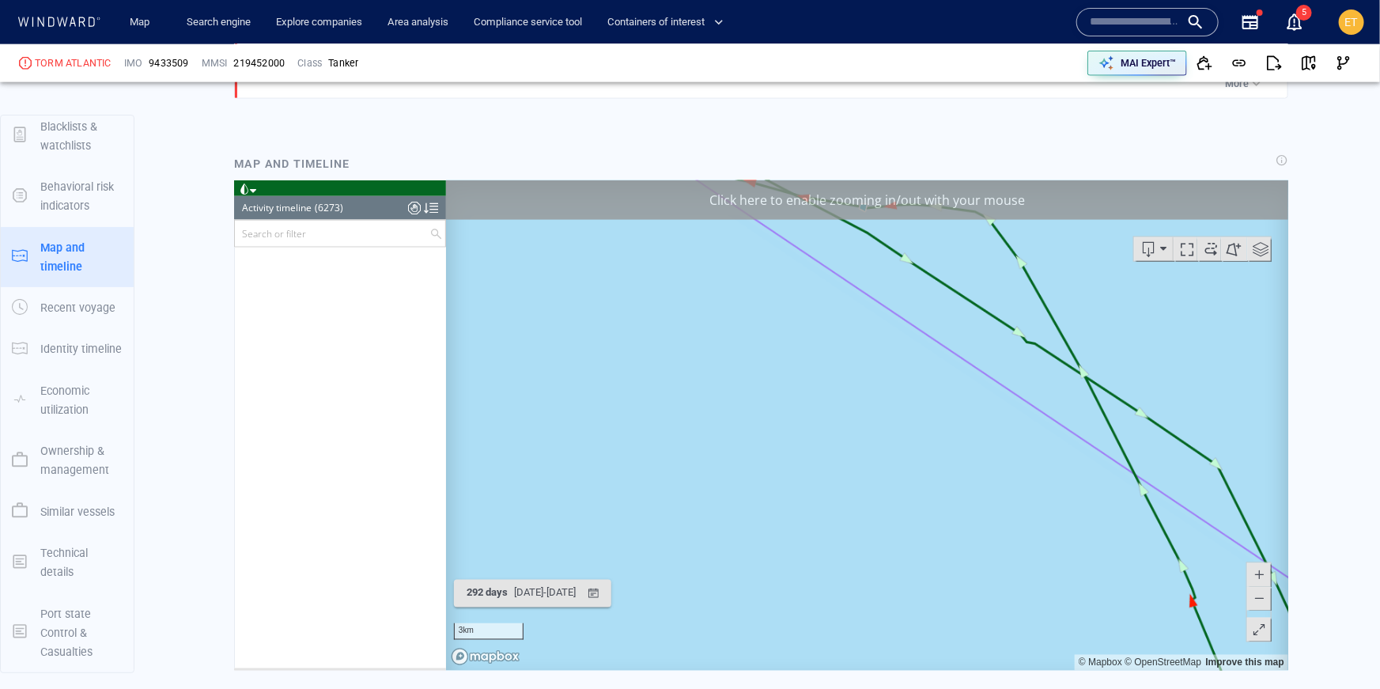
drag, startPoint x: 936, startPoint y: 502, endPoint x: 884, endPoint y: 557, distance: 76.1
click at [884, 557] on canvas "Map" at bounding box center [866, 424] width 843 height 490
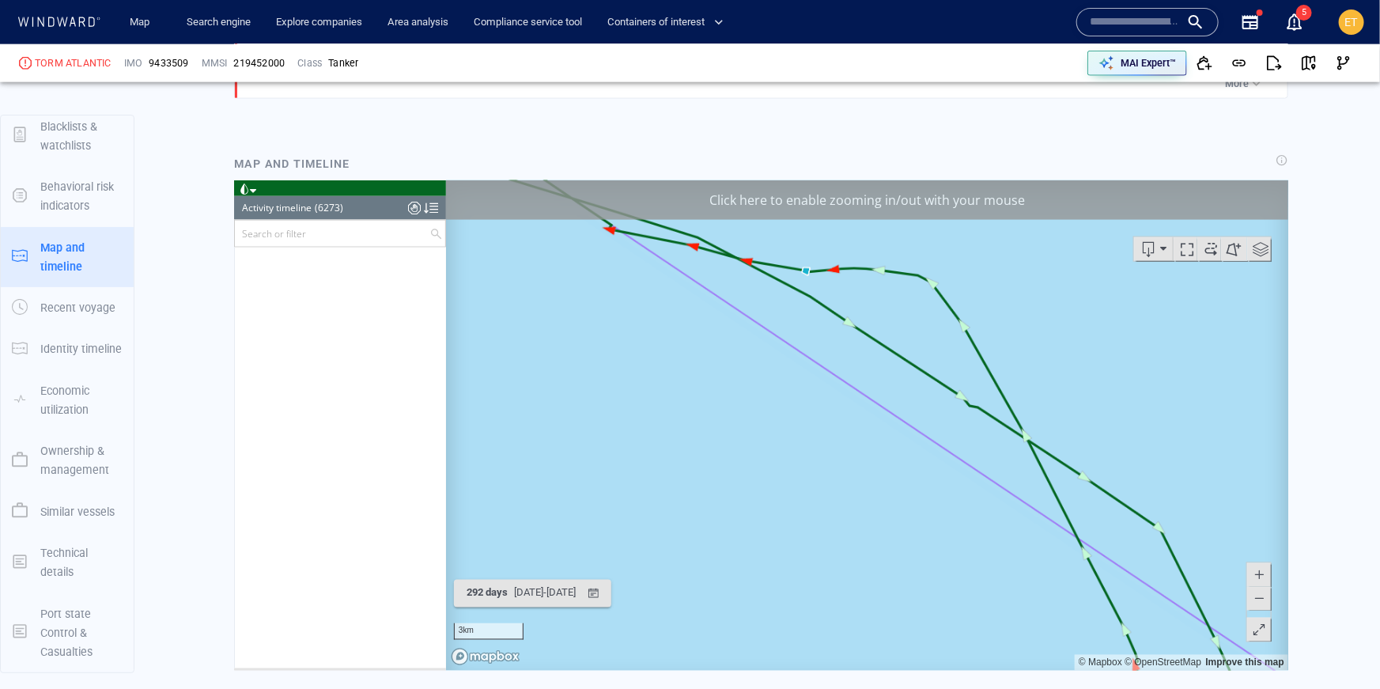
drag, startPoint x: 1153, startPoint y: 464, endPoint x: 1110, endPoint y: 469, distance: 43.0
click at [1110, 469] on canvas "Map" at bounding box center [866, 424] width 843 height 490
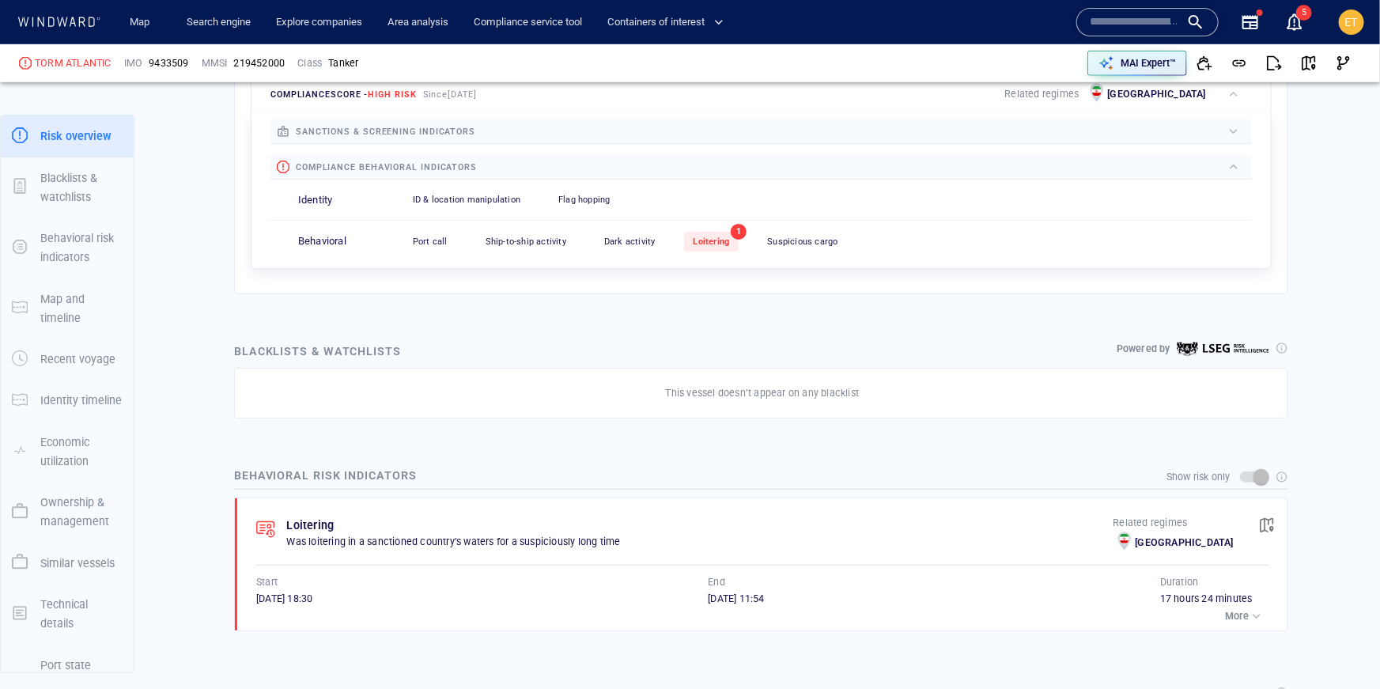
scroll to position [499, 0]
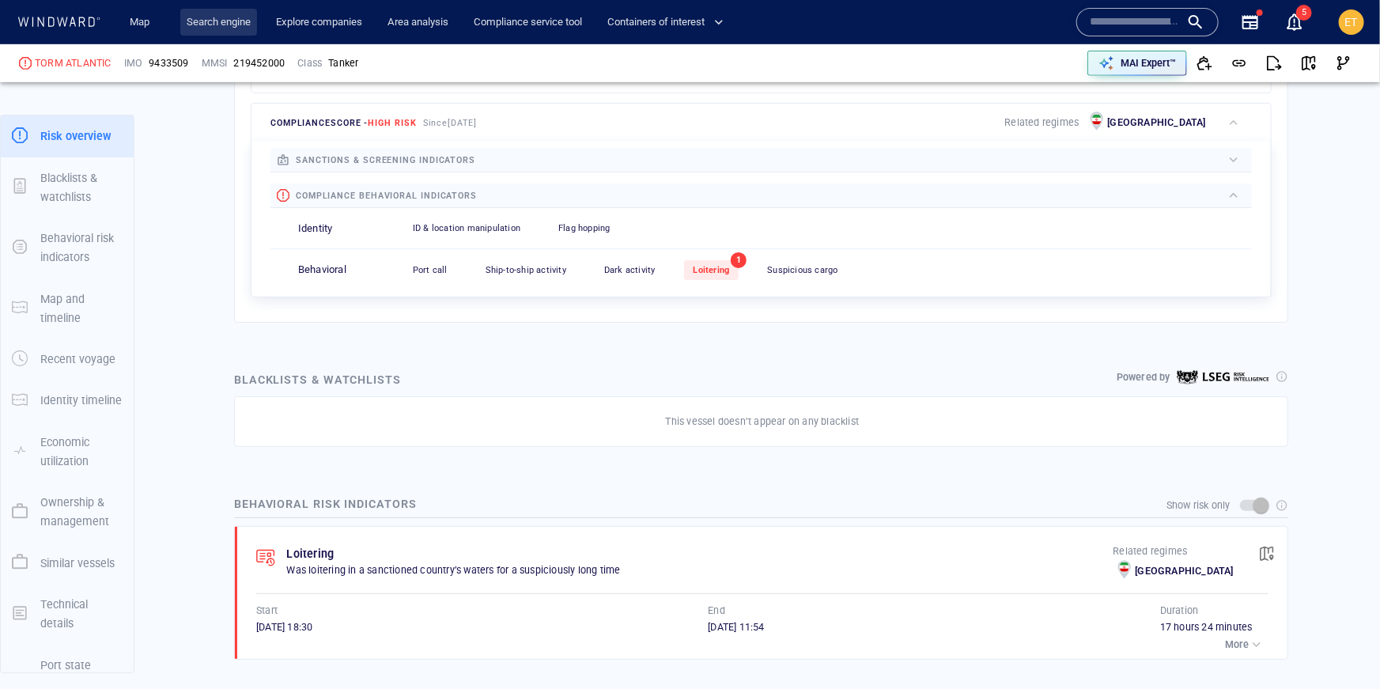
click at [213, 22] on link "Search engine" at bounding box center [218, 23] width 77 height 28
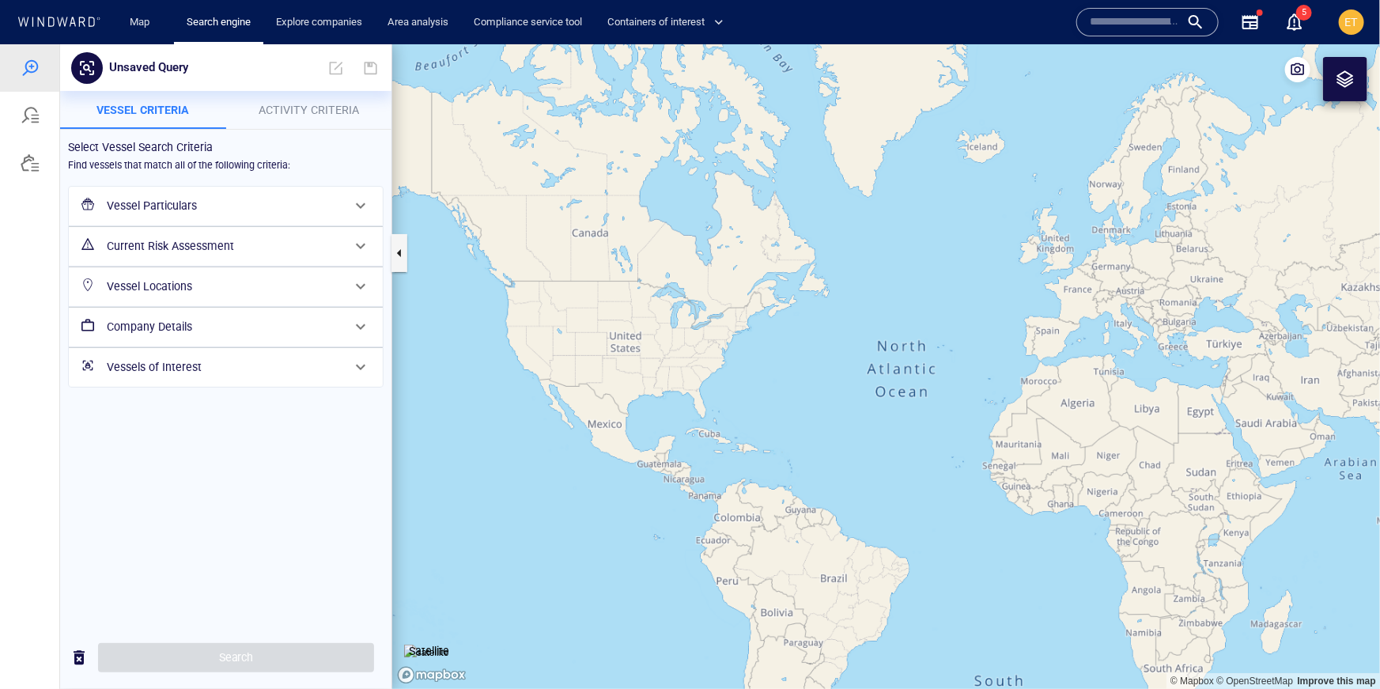
click at [308, 579] on div "Select Vessel Search Criteria Find vessels that match all of the following crit…" at bounding box center [225, 377] width 331 height 497
click at [284, 115] on p "Activity Criteria" at bounding box center [309, 109] width 147 height 19
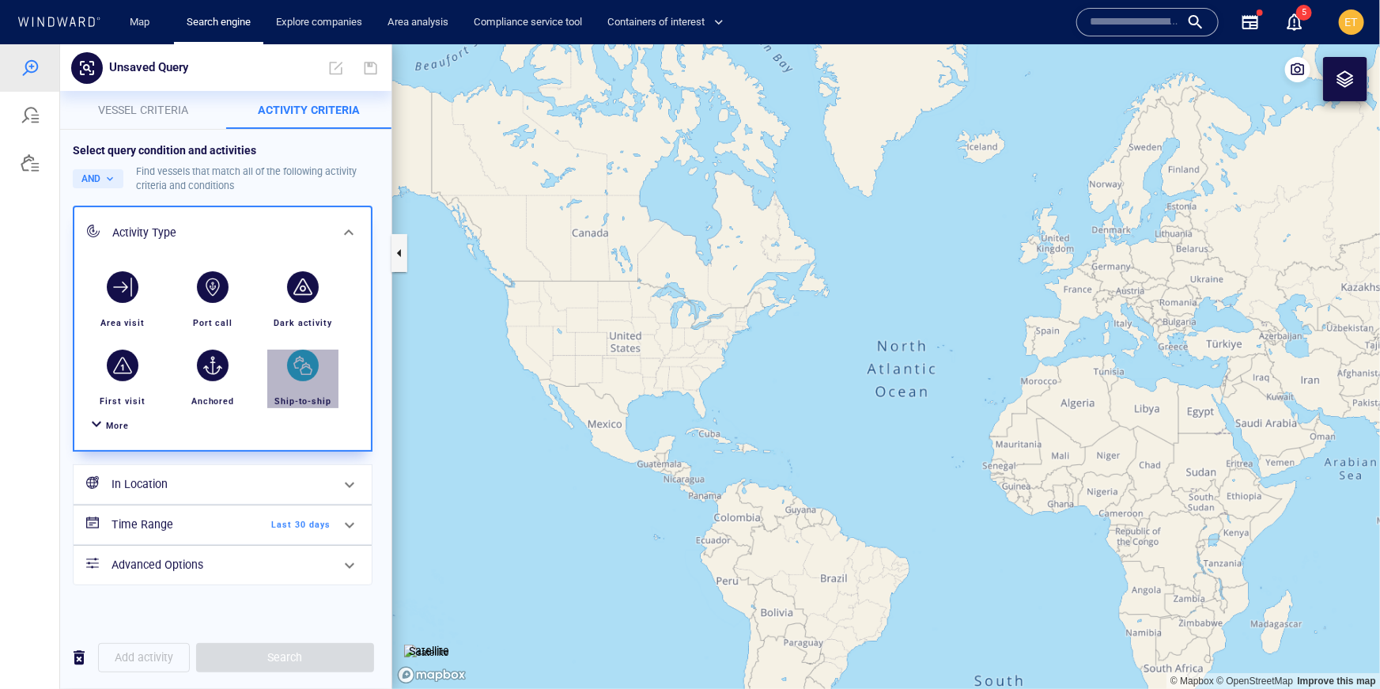
click at [293, 369] on div "button" at bounding box center [303, 365] width 32 height 32
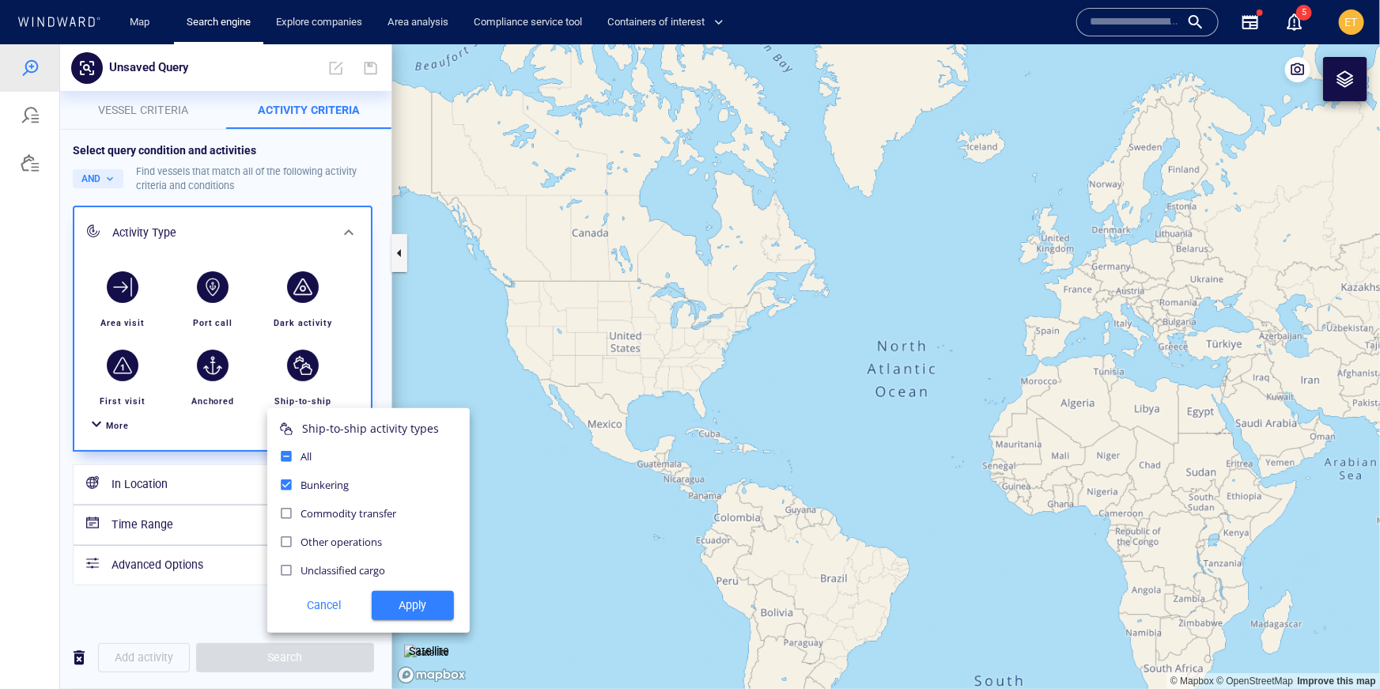
click at [406, 611] on span "Apply" at bounding box center [412, 605] width 57 height 20
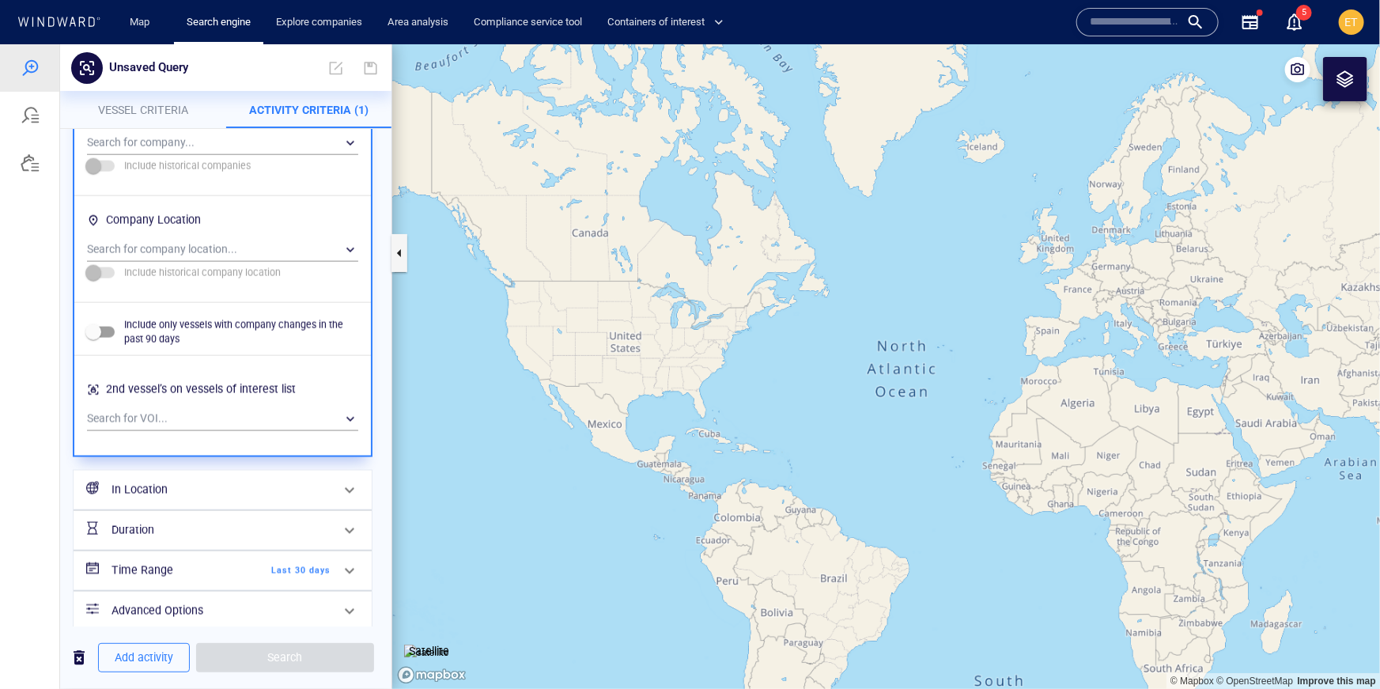
scroll to position [1102, 0]
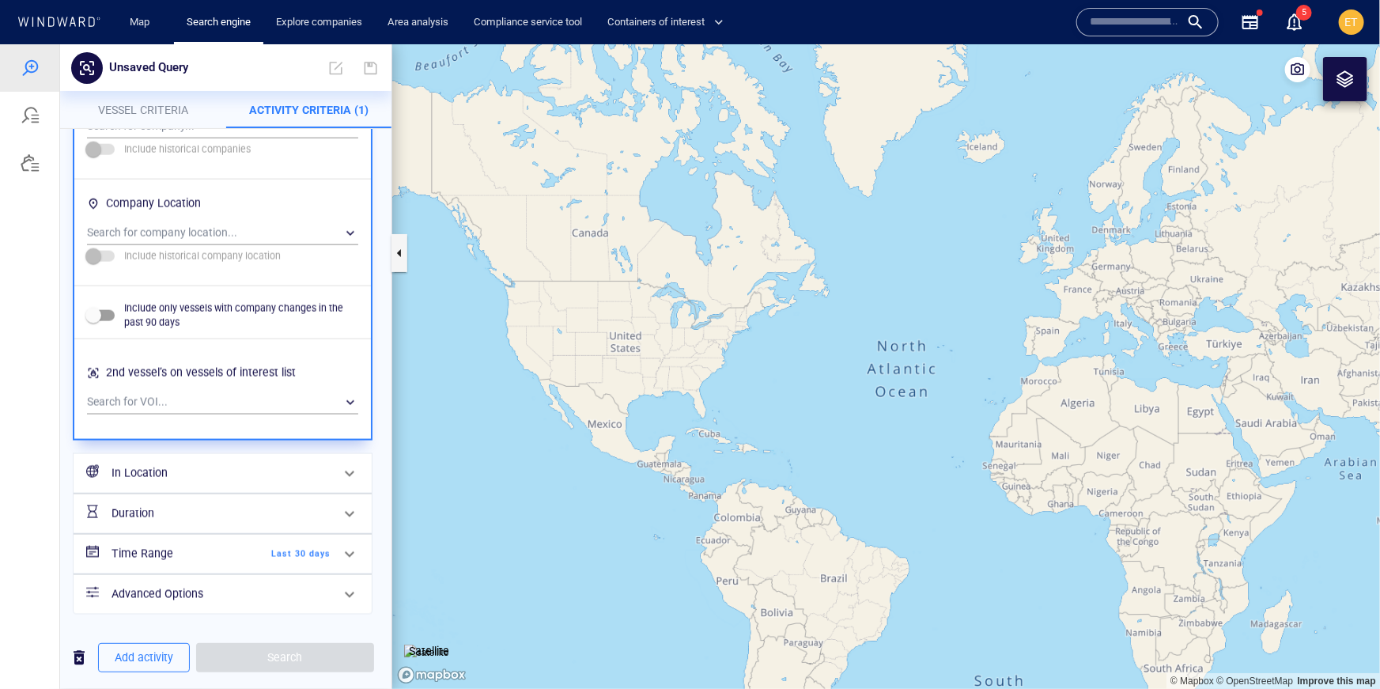
click at [293, 478] on h6 "In Location" at bounding box center [220, 473] width 219 height 20
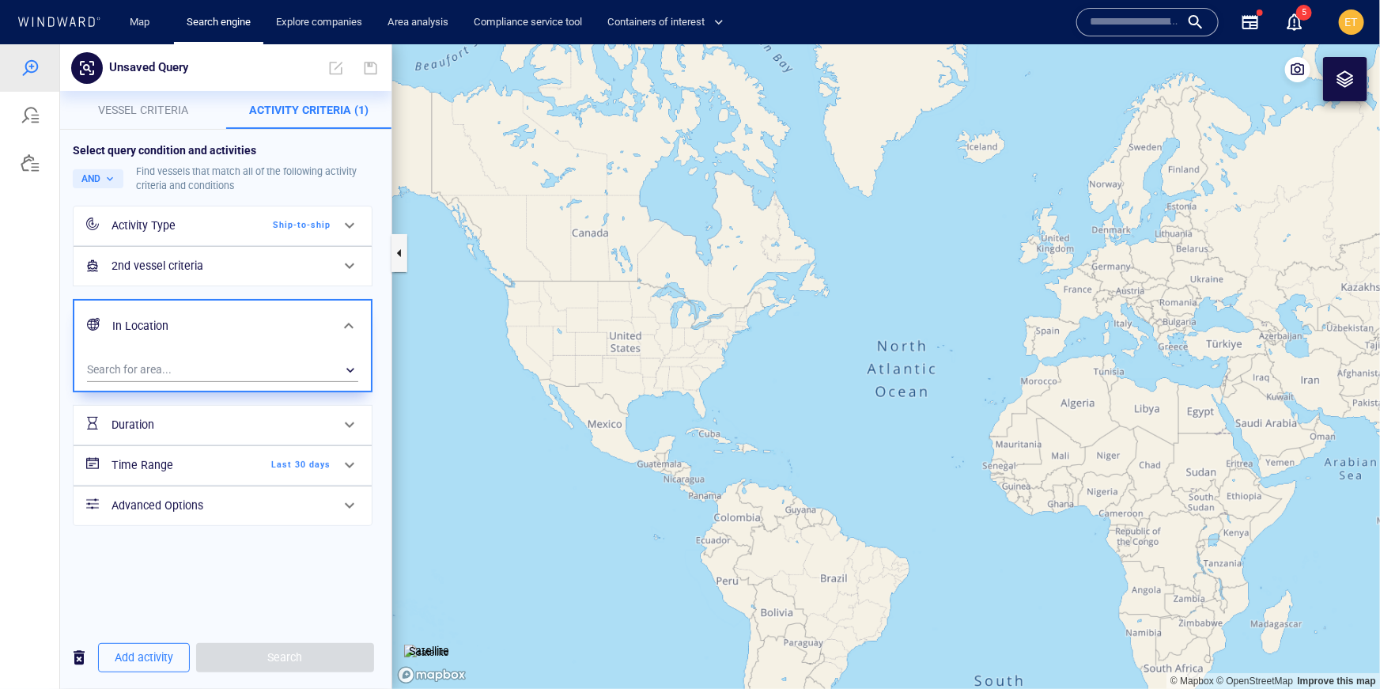
scroll to position [0, 0]
click at [192, 371] on div "​" at bounding box center [222, 369] width 271 height 24
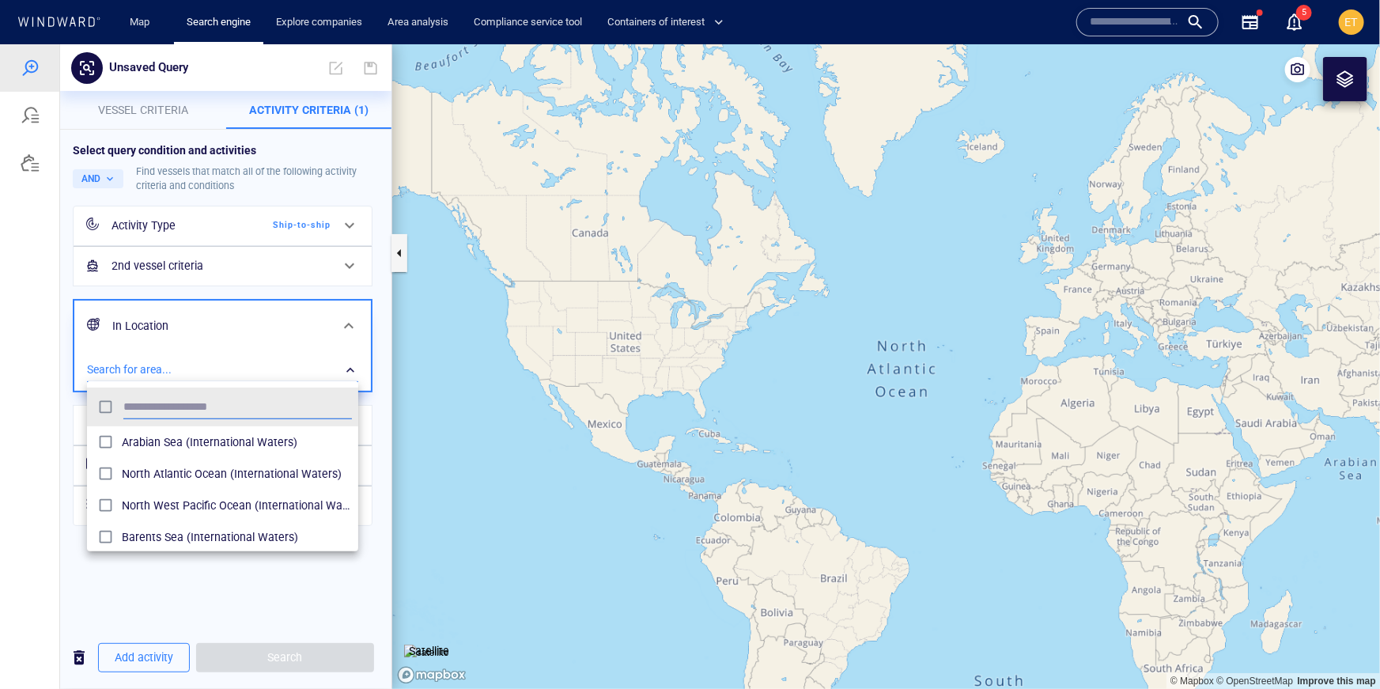
scroll to position [158, 271]
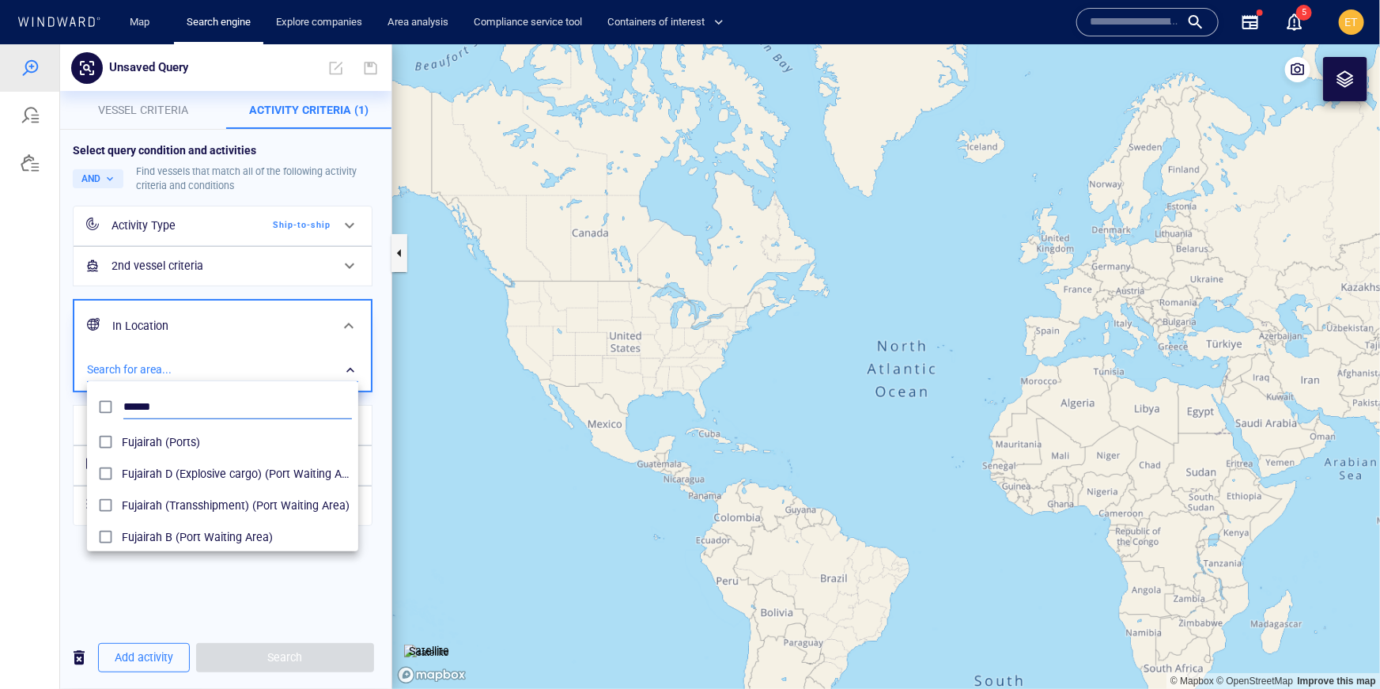
type input "******"
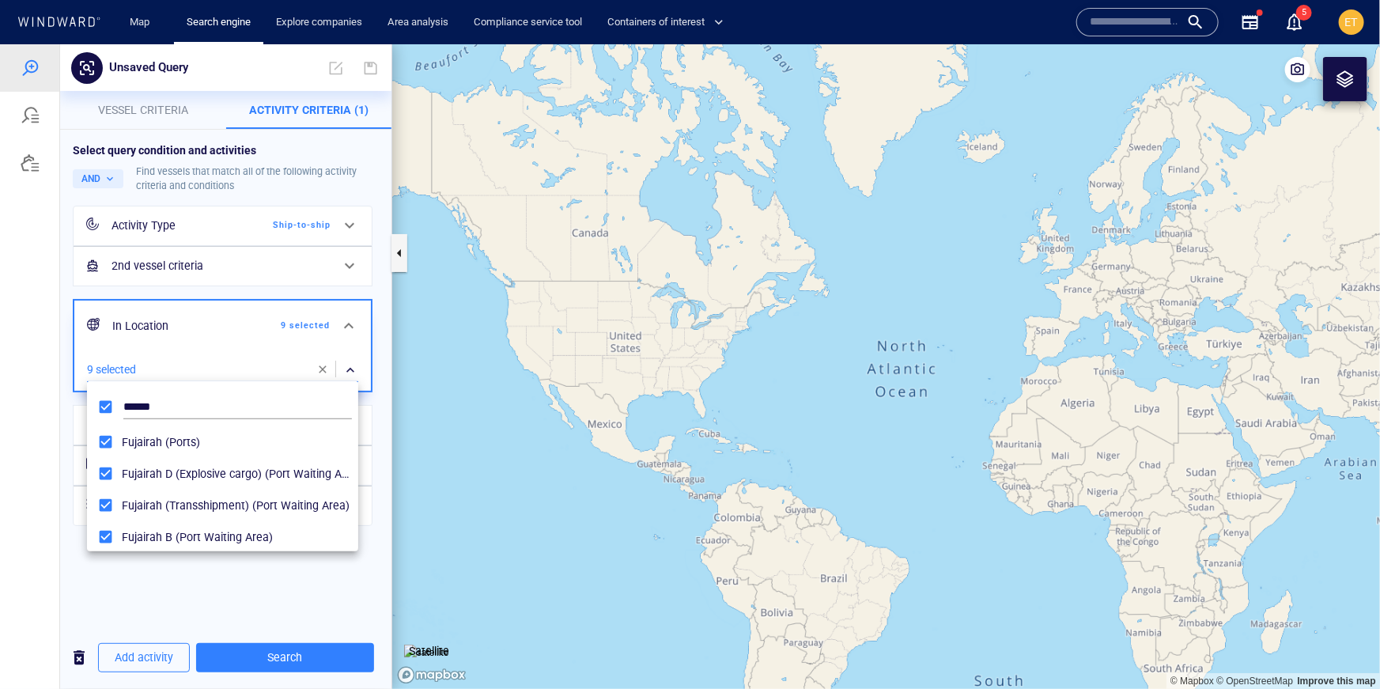
click at [71, 527] on div at bounding box center [690, 365] width 1380 height 644
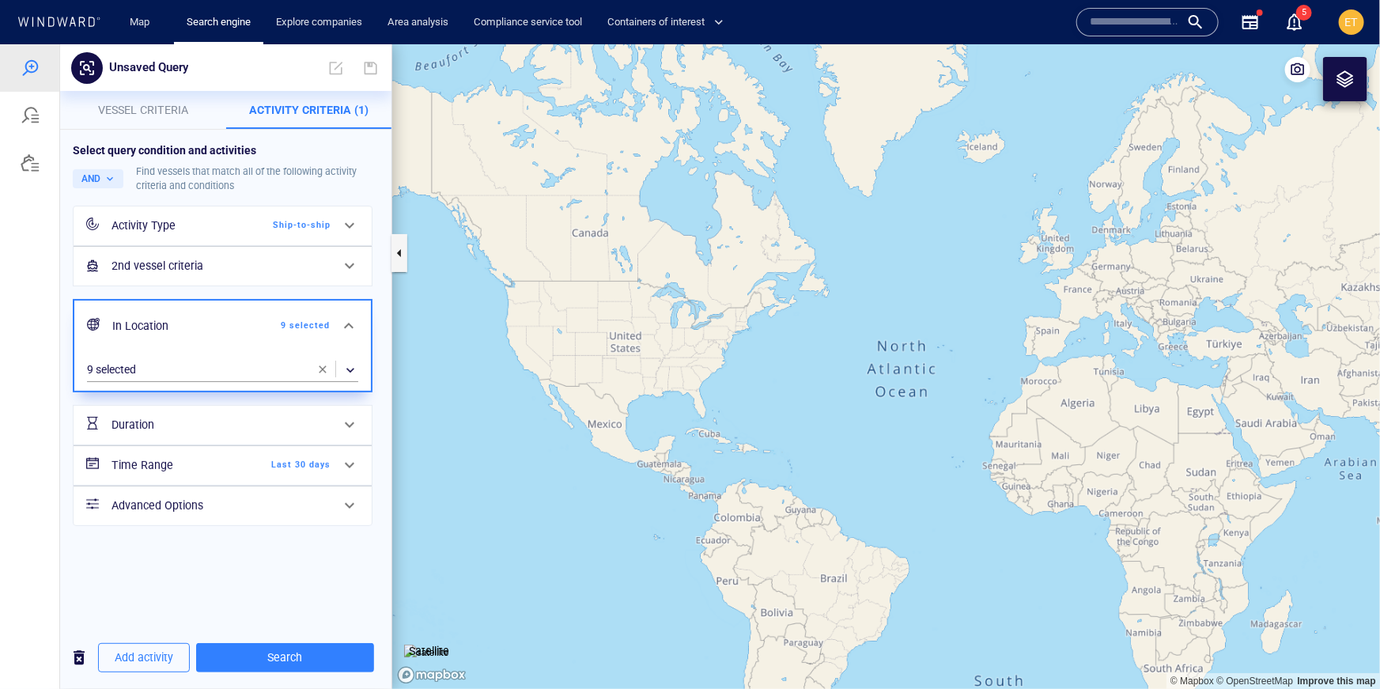
click at [319, 463] on span "Last 30 days" at bounding box center [285, 464] width 91 height 14
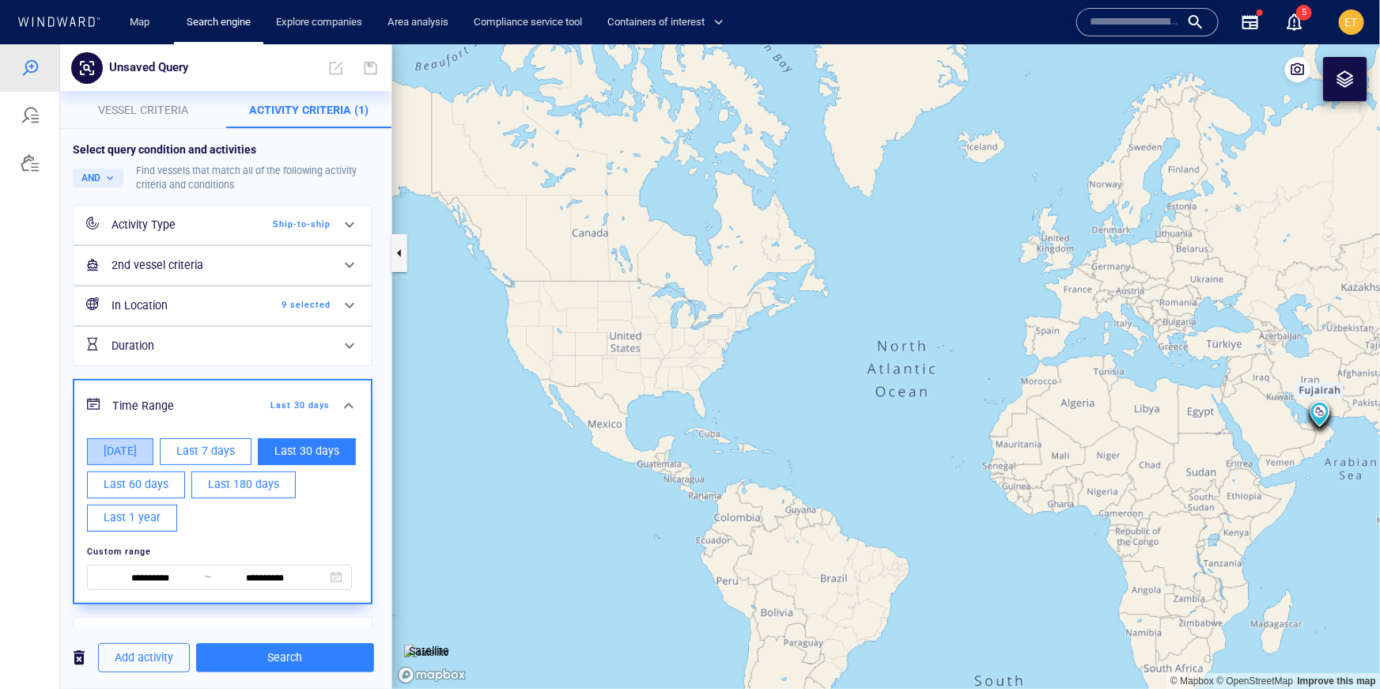
click at [120, 448] on span "[DATE]" at bounding box center [120, 450] width 33 height 20
type input "**********"
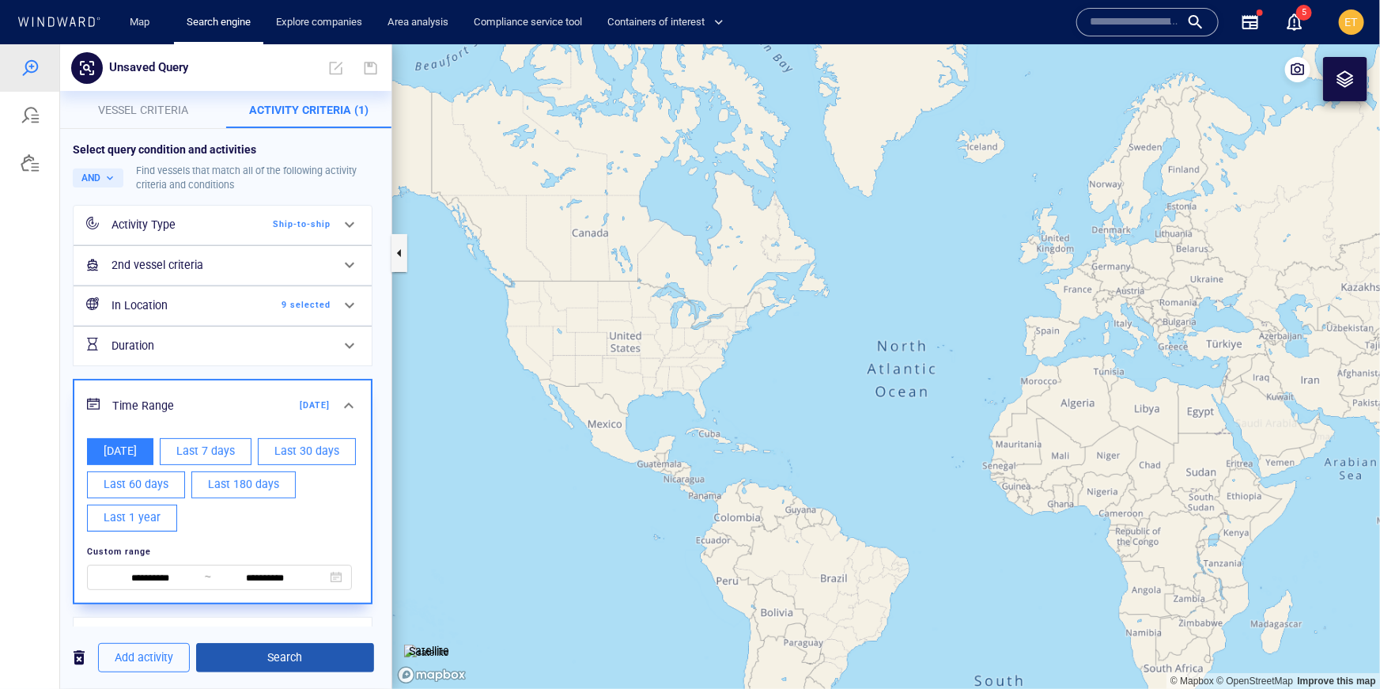
click at [279, 659] on span "Search" at bounding box center [285, 657] width 153 height 20
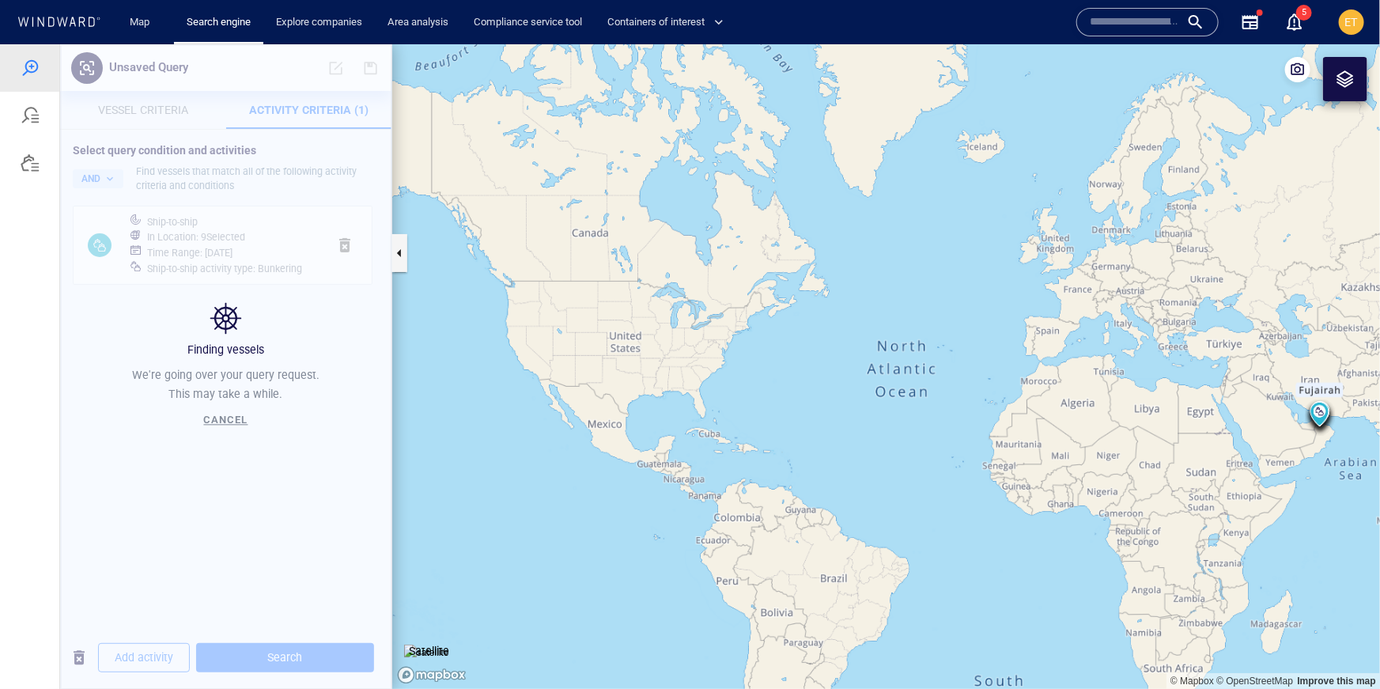
drag, startPoint x: 1186, startPoint y: 483, endPoint x: 982, endPoint y: 481, distance: 204.0
click at [982, 481] on canvas "Map" at bounding box center [886, 365] width 988 height 644
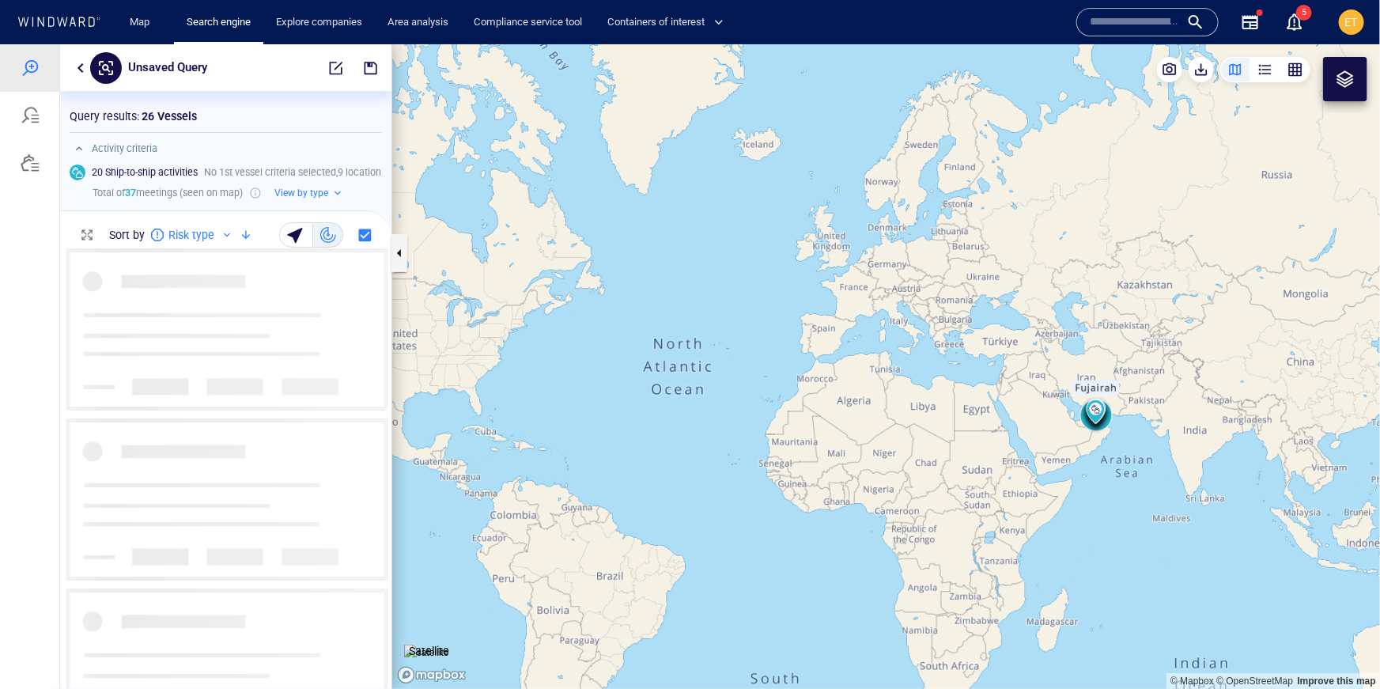
scroll to position [440, 331]
click at [1026, 444] on canvas "Map" at bounding box center [886, 365] width 988 height 644
click at [1067, 432] on canvas "Map" at bounding box center [886, 365] width 988 height 644
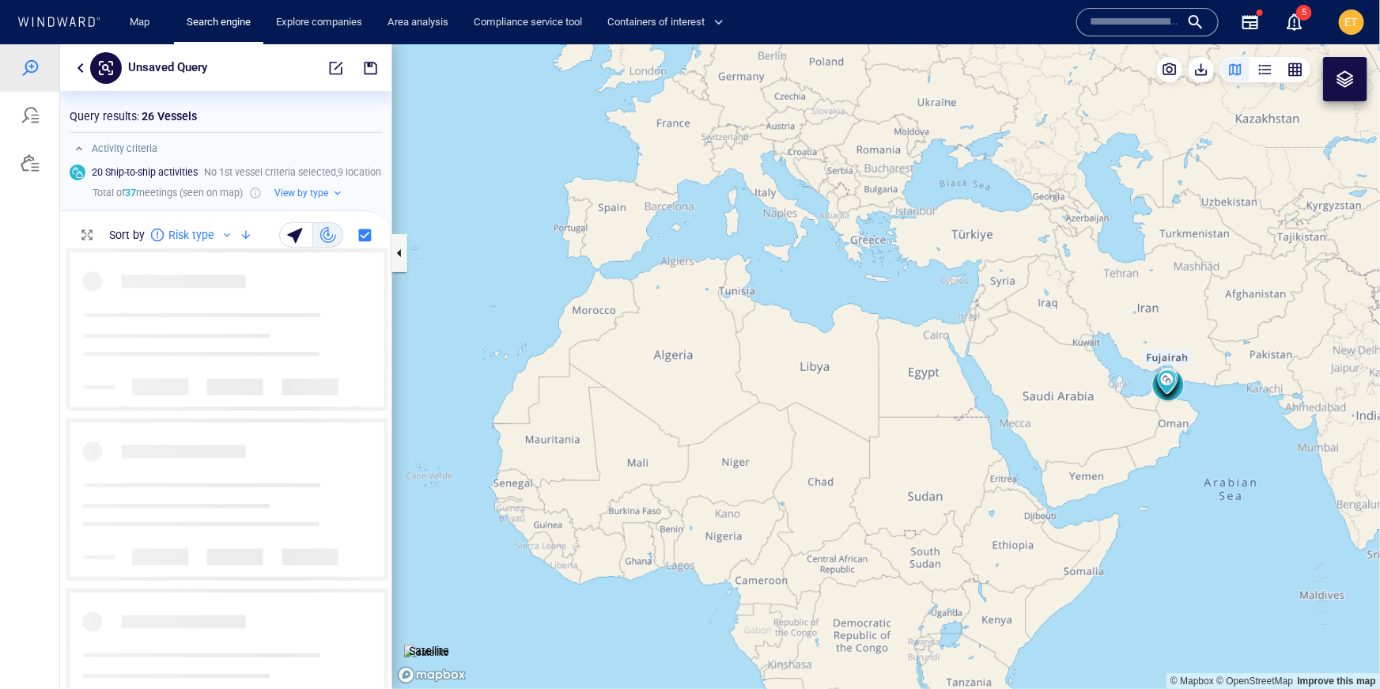
drag, startPoint x: 1131, startPoint y: 411, endPoint x: 909, endPoint y: 416, distance: 221.4
click at [909, 416] on canvas "Map" at bounding box center [886, 365] width 988 height 644
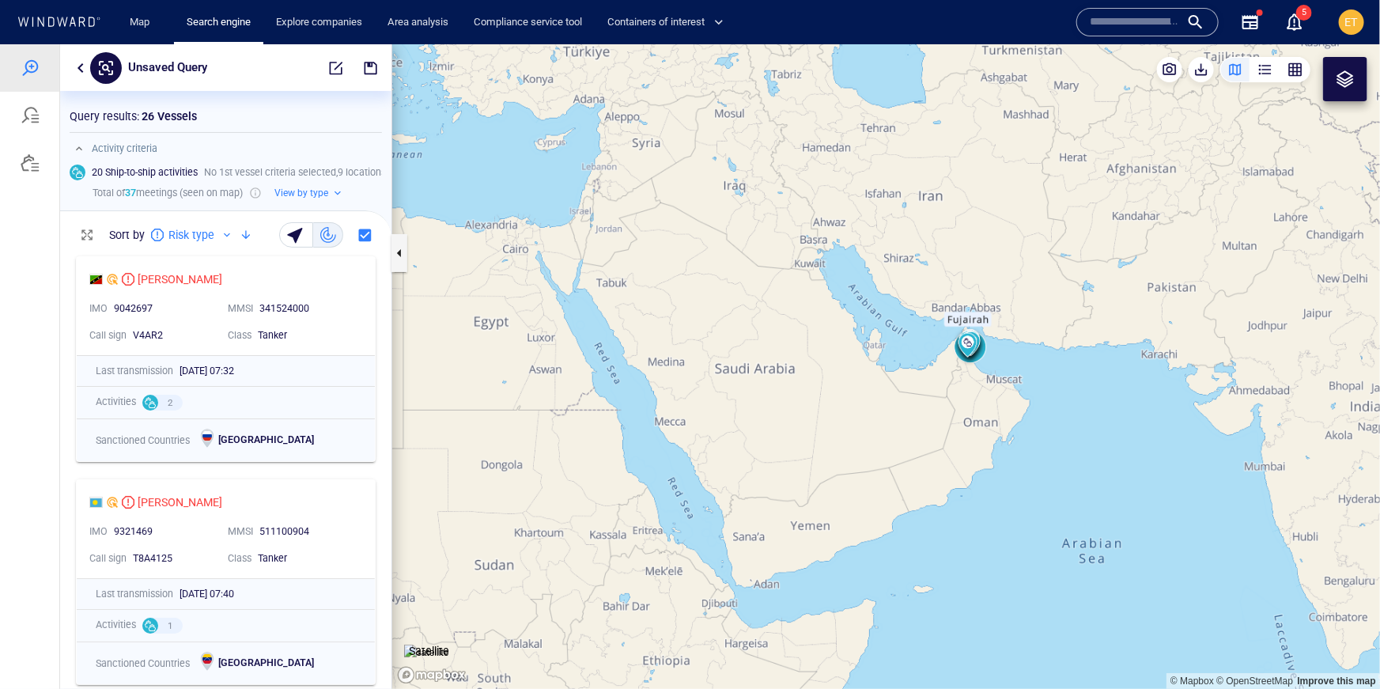
click at [934, 421] on canvas "Map" at bounding box center [886, 365] width 988 height 644
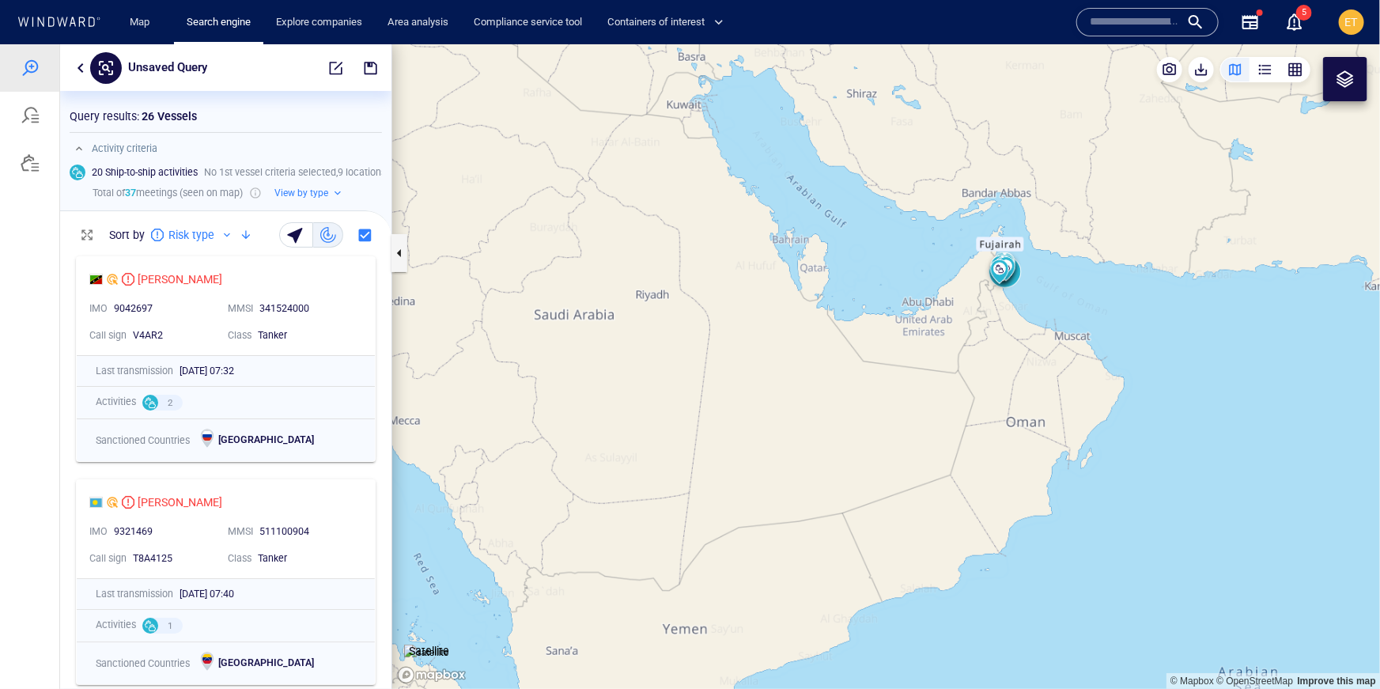
drag, startPoint x: 916, startPoint y: 417, endPoint x: 848, endPoint y: 443, distance: 72.1
click at [848, 443] on canvas "Map" at bounding box center [886, 365] width 988 height 644
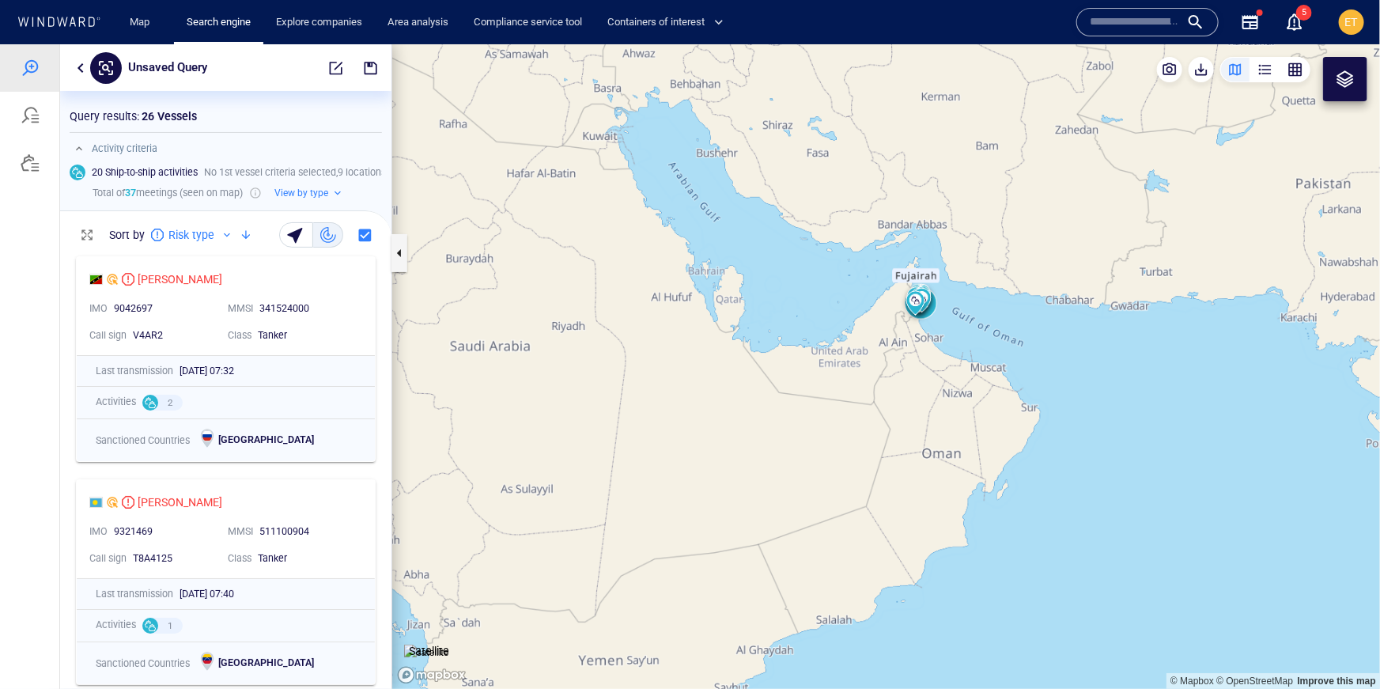
click at [848, 443] on canvas "Map" at bounding box center [886, 365] width 988 height 644
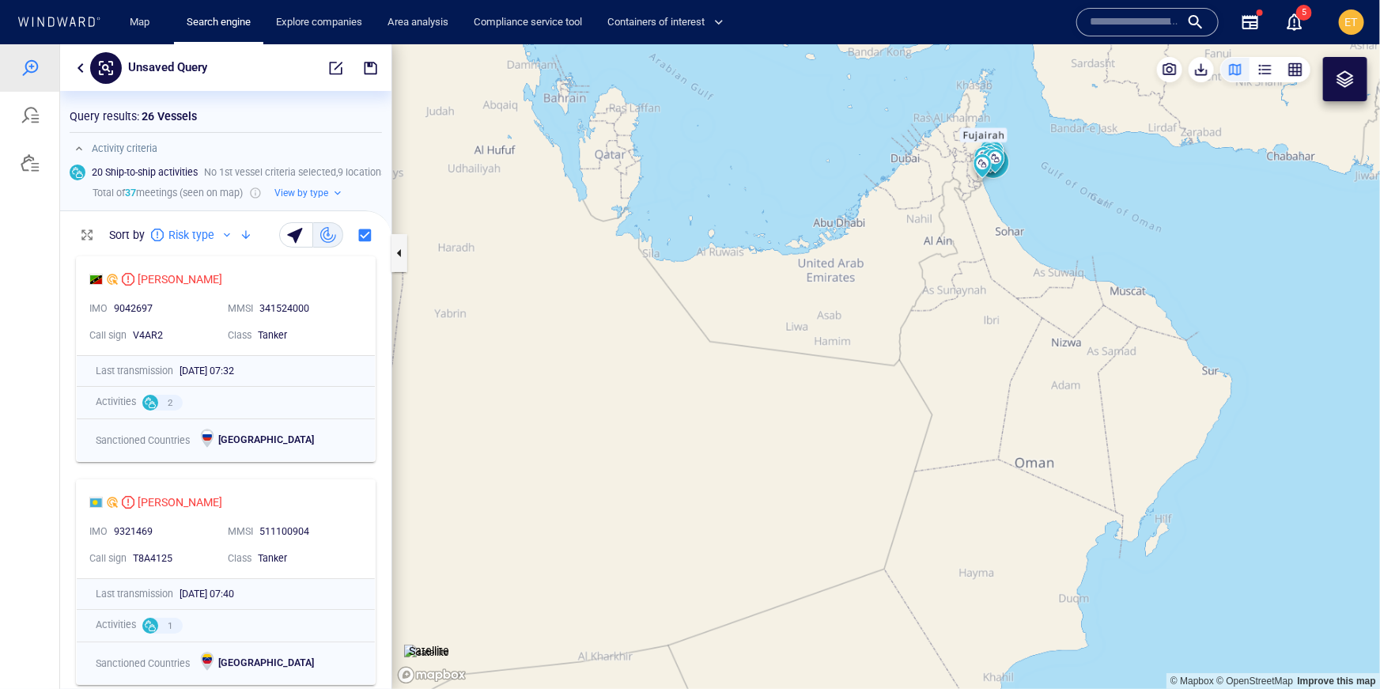
drag, startPoint x: 988, startPoint y: 231, endPoint x: 825, endPoint y: 374, distance: 216.8
click at [825, 374] on canvas "Map" at bounding box center [886, 365] width 988 height 644
click at [828, 363] on canvas "Map" at bounding box center [886, 365] width 988 height 644
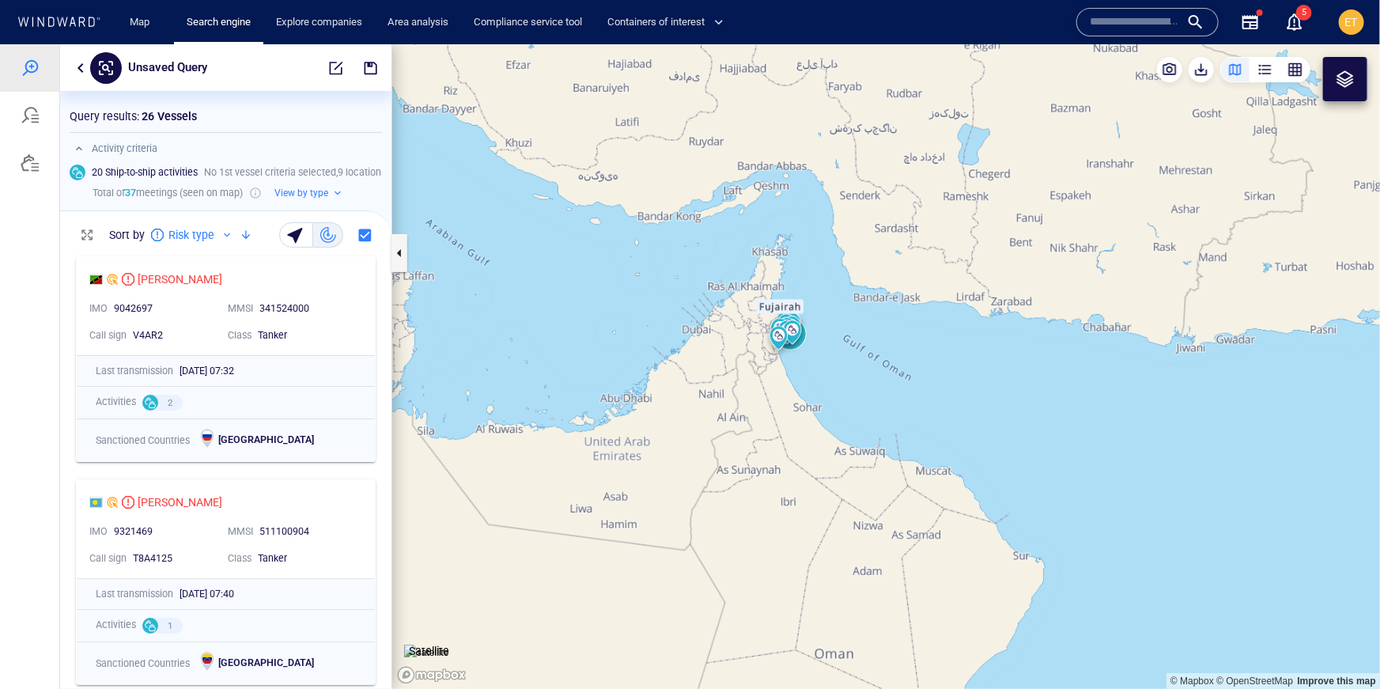
click at [797, 344] on canvas "Map" at bounding box center [886, 365] width 988 height 644
click at [746, 306] on canvas "Map" at bounding box center [886, 365] width 988 height 644
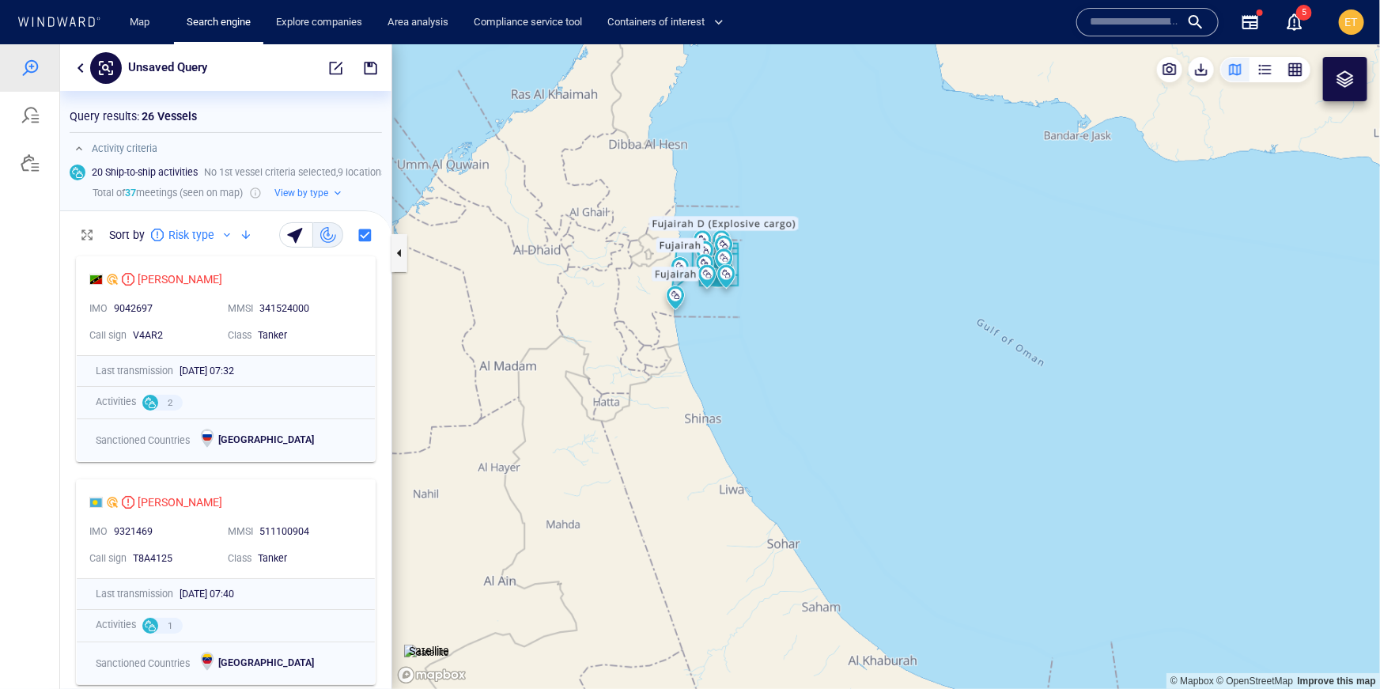
click at [746, 306] on canvas "Map" at bounding box center [886, 365] width 988 height 644
drag, startPoint x: 735, startPoint y: 268, endPoint x: 757, endPoint y: 321, distance: 57.4
click at [757, 321] on canvas "Map" at bounding box center [886, 365] width 988 height 644
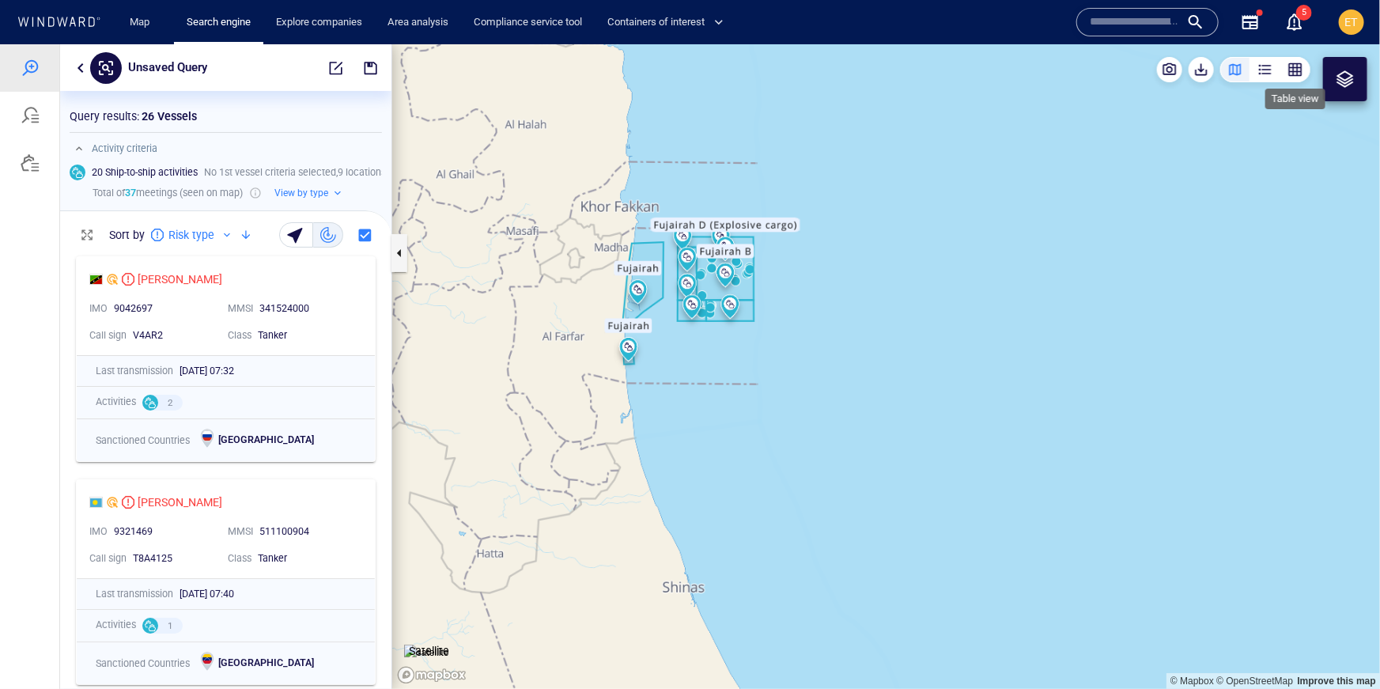
click at [1295, 73] on div "button" at bounding box center [1295, 69] width 16 height 16
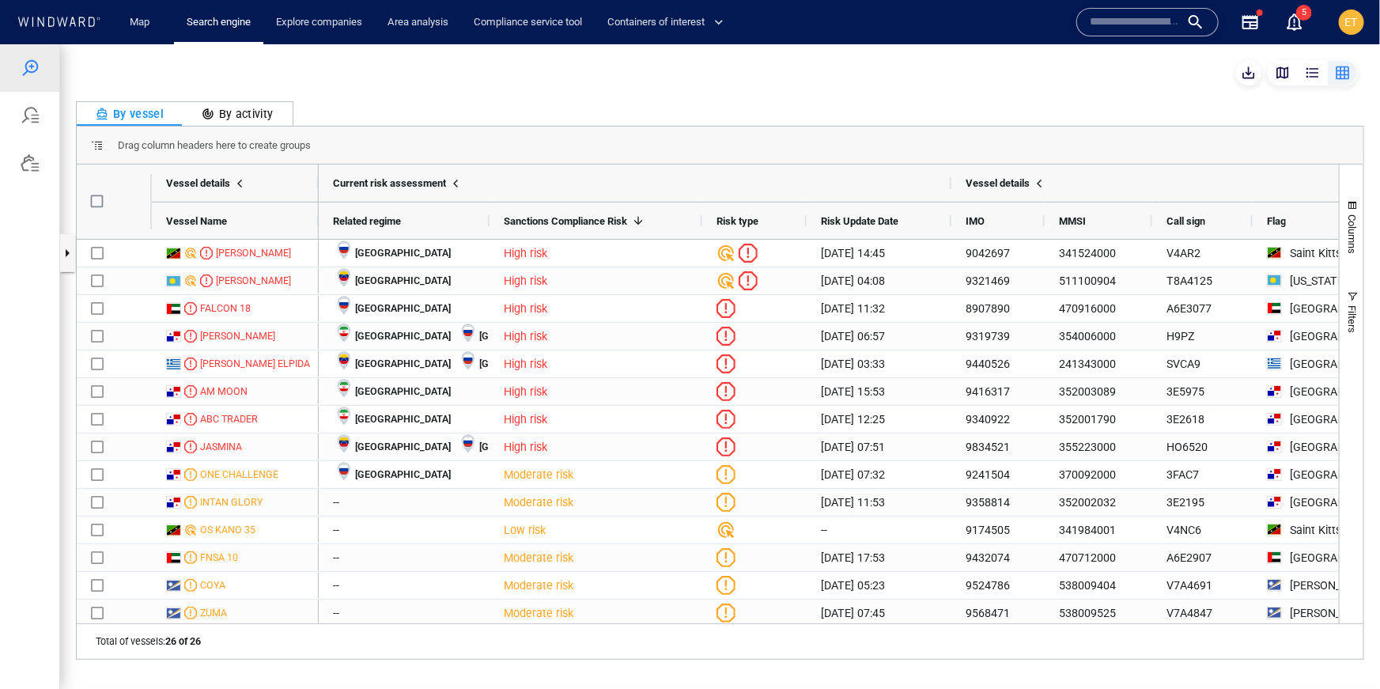
click at [221, 108] on div "By activity" at bounding box center [238, 113] width 72 height 19
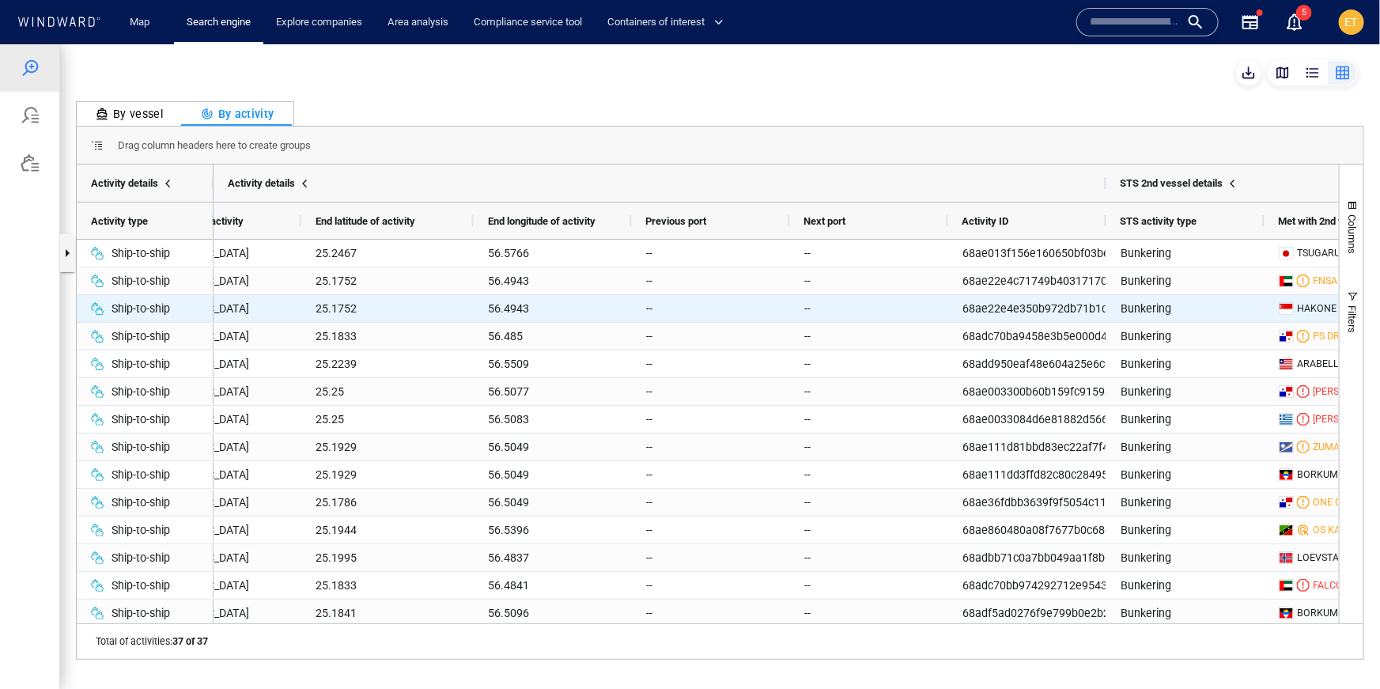
scroll to position [0, 0]
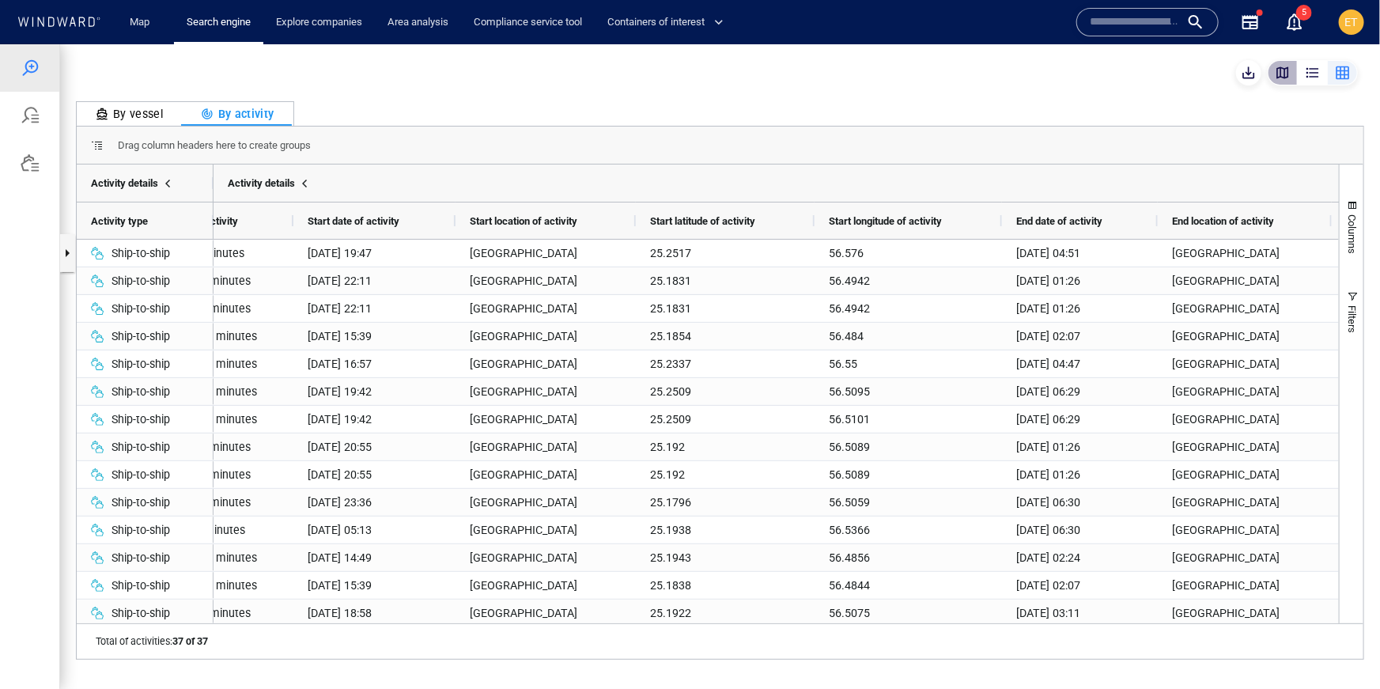
click at [1275, 80] on button "button" at bounding box center [1282, 71] width 30 height 25
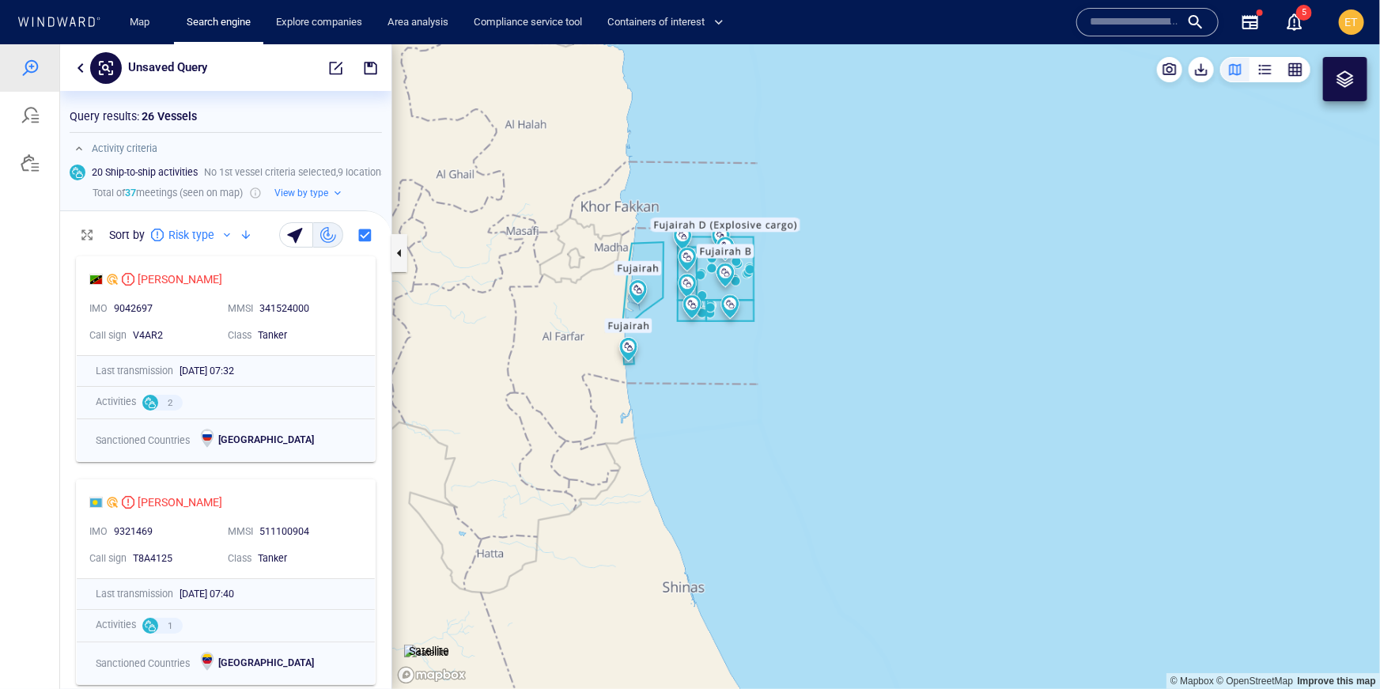
drag, startPoint x: 499, startPoint y: 244, endPoint x: 588, endPoint y: 255, distance: 90.0
click at [588, 255] on canvas "Map" at bounding box center [886, 365] width 988 height 644
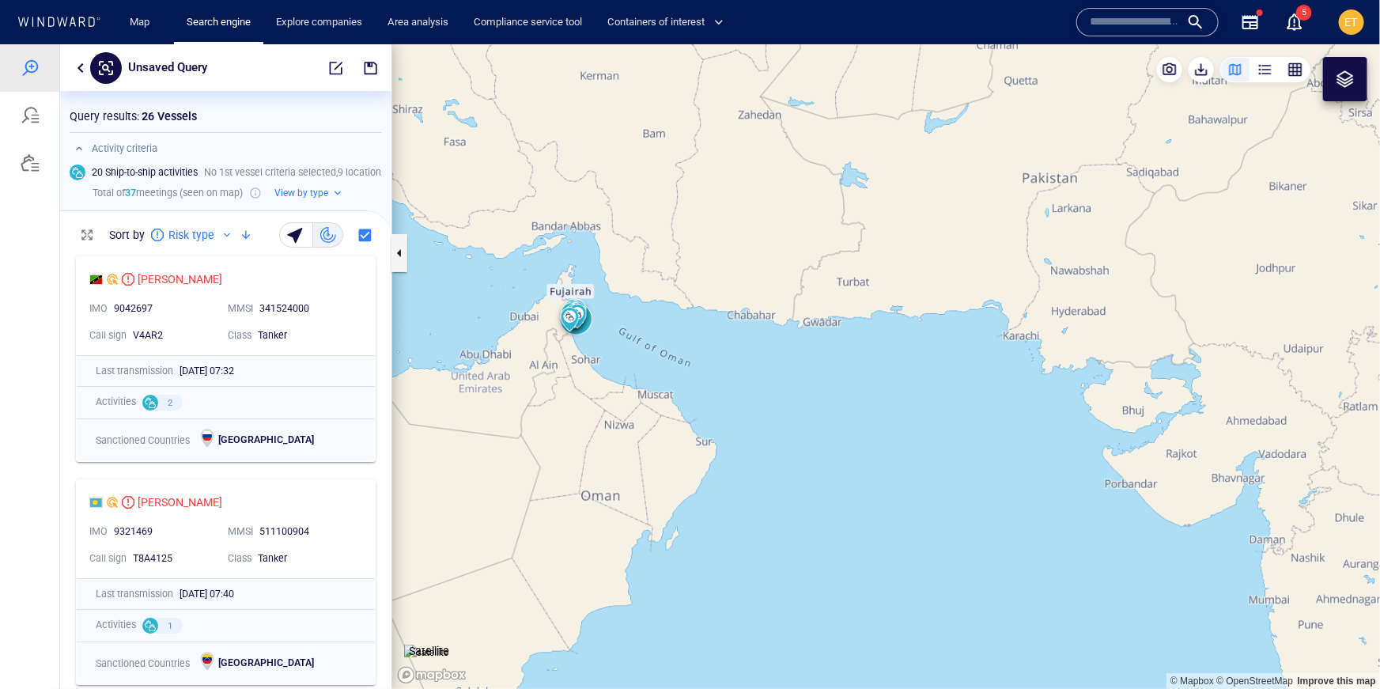
drag, startPoint x: 506, startPoint y: 398, endPoint x: 646, endPoint y: 375, distance: 141.8
click at [646, 375] on canvas "Map" at bounding box center [886, 365] width 988 height 644
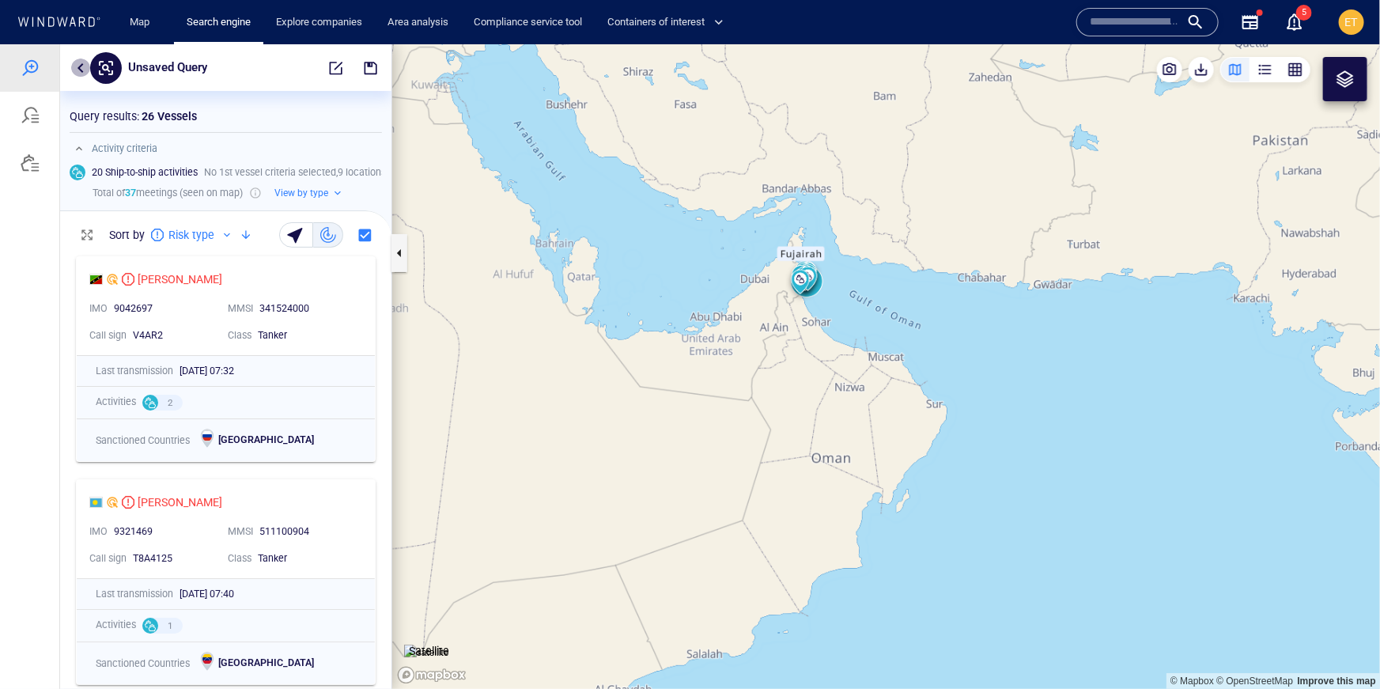
click at [79, 62] on button "button" at bounding box center [80, 67] width 19 height 19
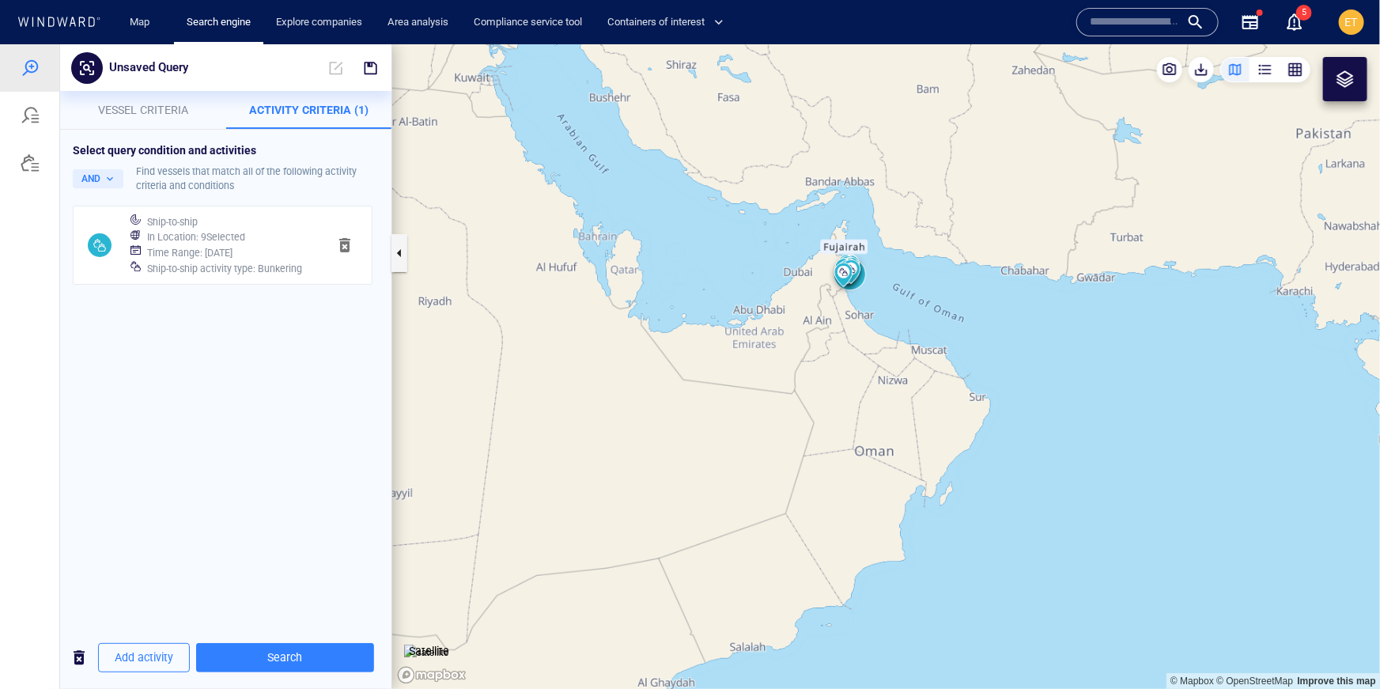
drag, startPoint x: 556, startPoint y: 407, endPoint x: 777, endPoint y: 462, distance: 228.0
click at [777, 462] on canvas "Map" at bounding box center [886, 365] width 988 height 644
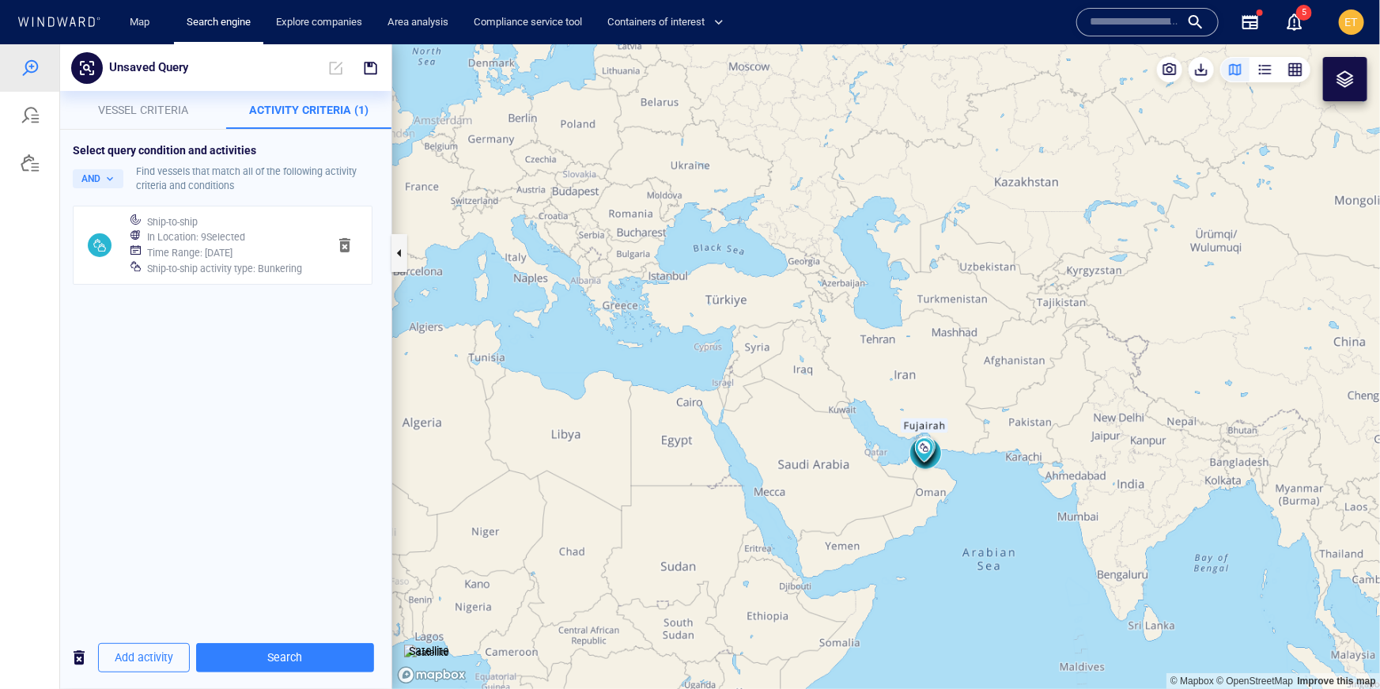
drag, startPoint x: 781, startPoint y: 459, endPoint x: 863, endPoint y: 467, distance: 81.8
click at [863, 467] on canvas "Map" at bounding box center [886, 365] width 988 height 644
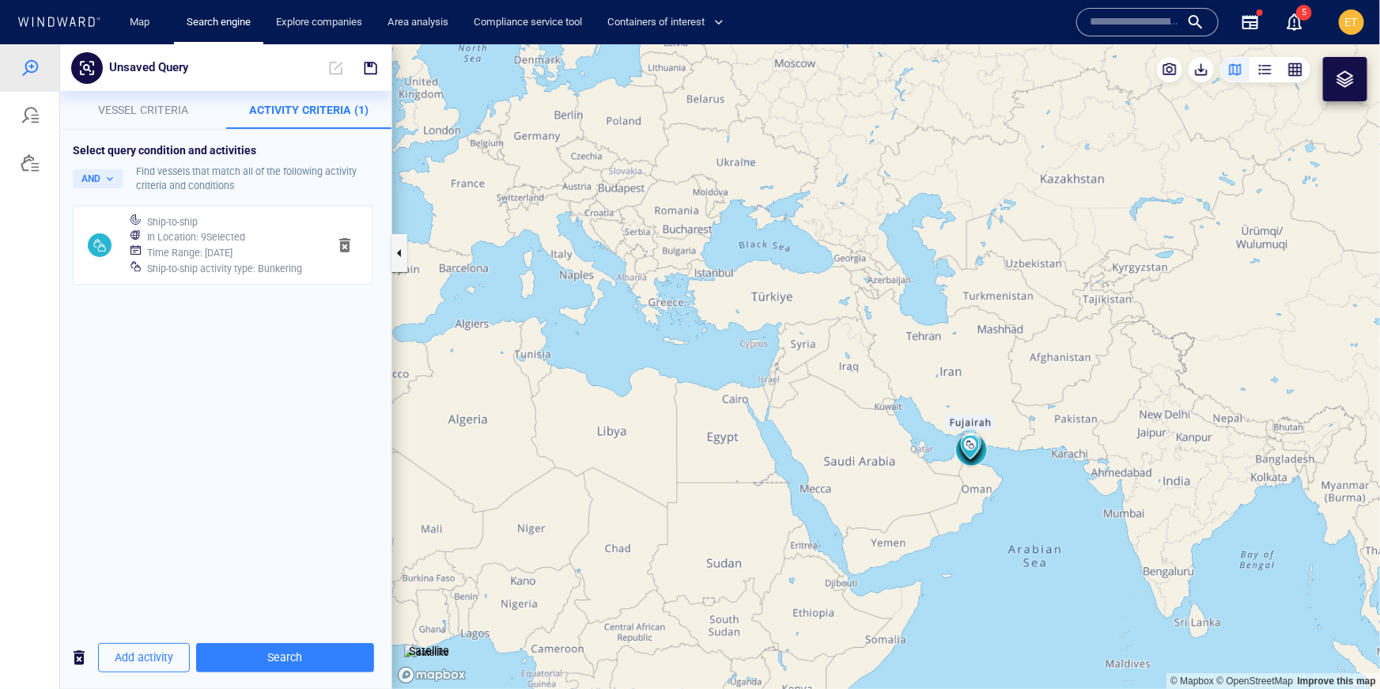
drag, startPoint x: 786, startPoint y: 479, endPoint x: 817, endPoint y: 484, distance: 31.2
click at [817, 484] on canvas "Map" at bounding box center [886, 365] width 988 height 644
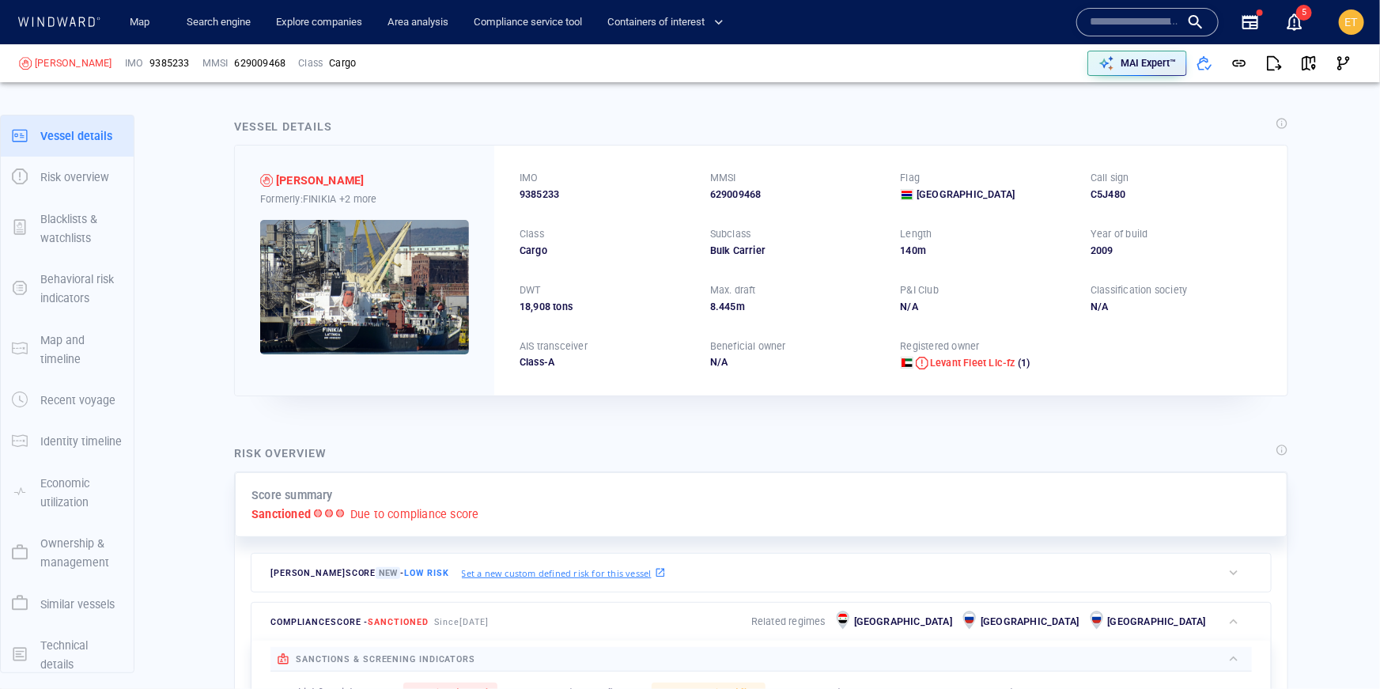
scroll to position [6, 0]
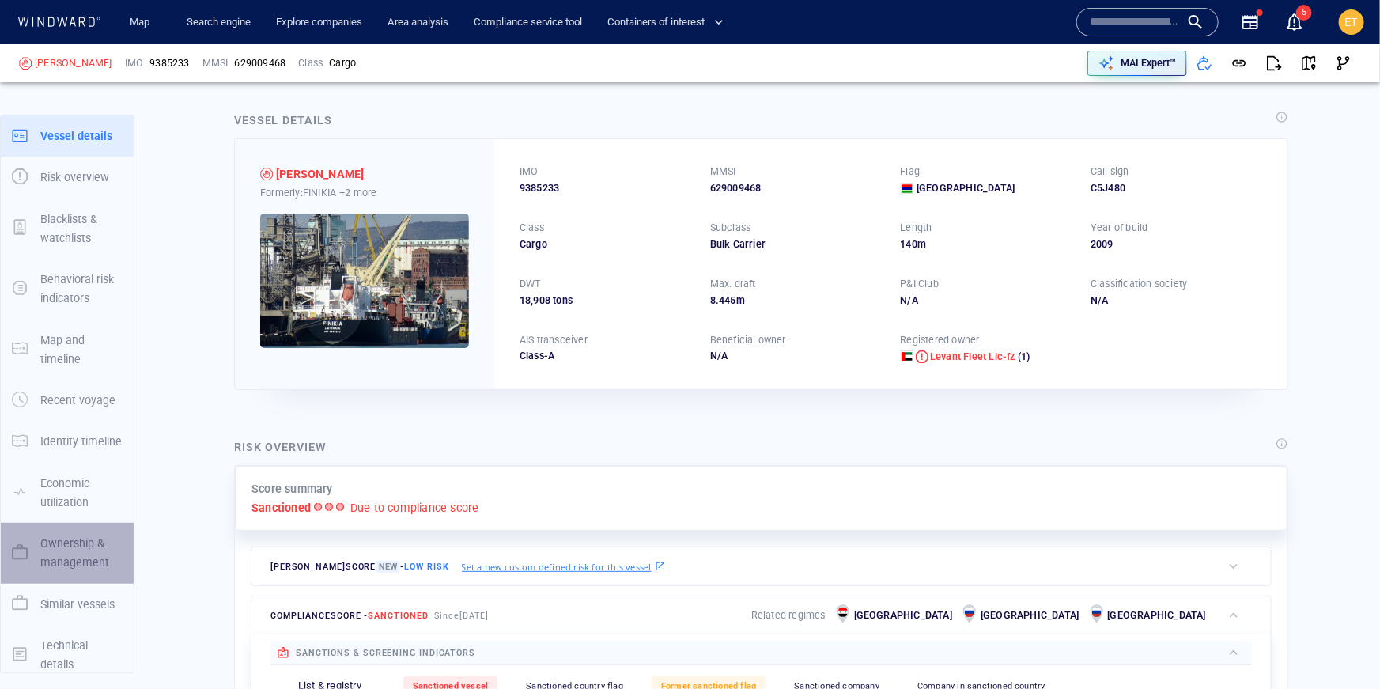
click at [70, 552] on p "Ownership & management" at bounding box center [81, 553] width 82 height 39
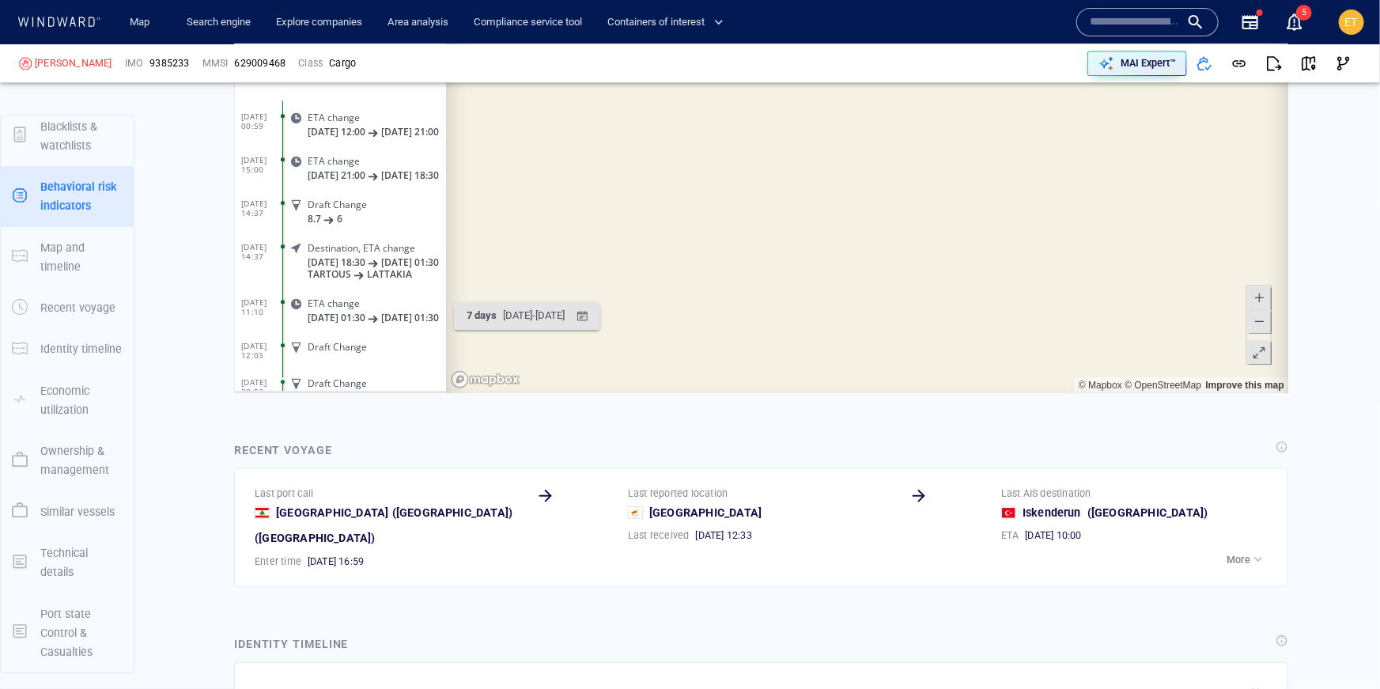
scroll to position [261, 0]
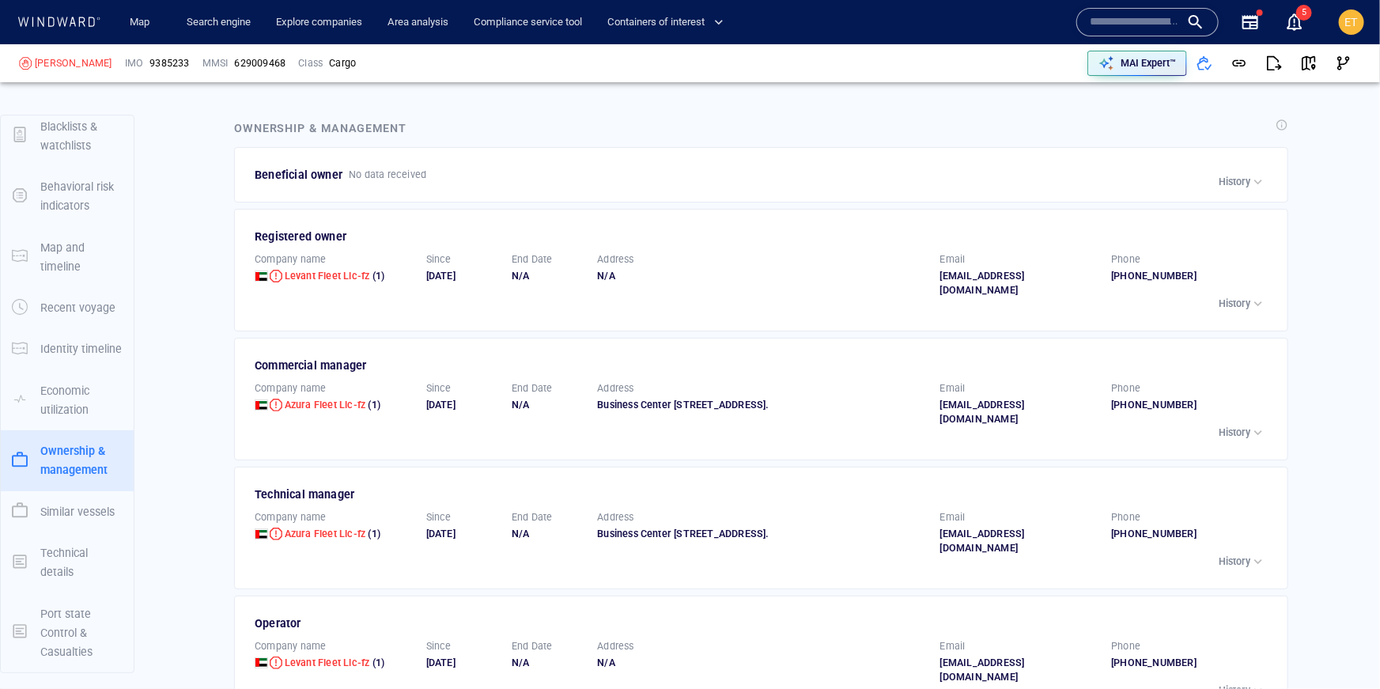
scroll to position [3180, 0]
click at [1233, 173] on p "History" at bounding box center [1234, 180] width 32 height 14
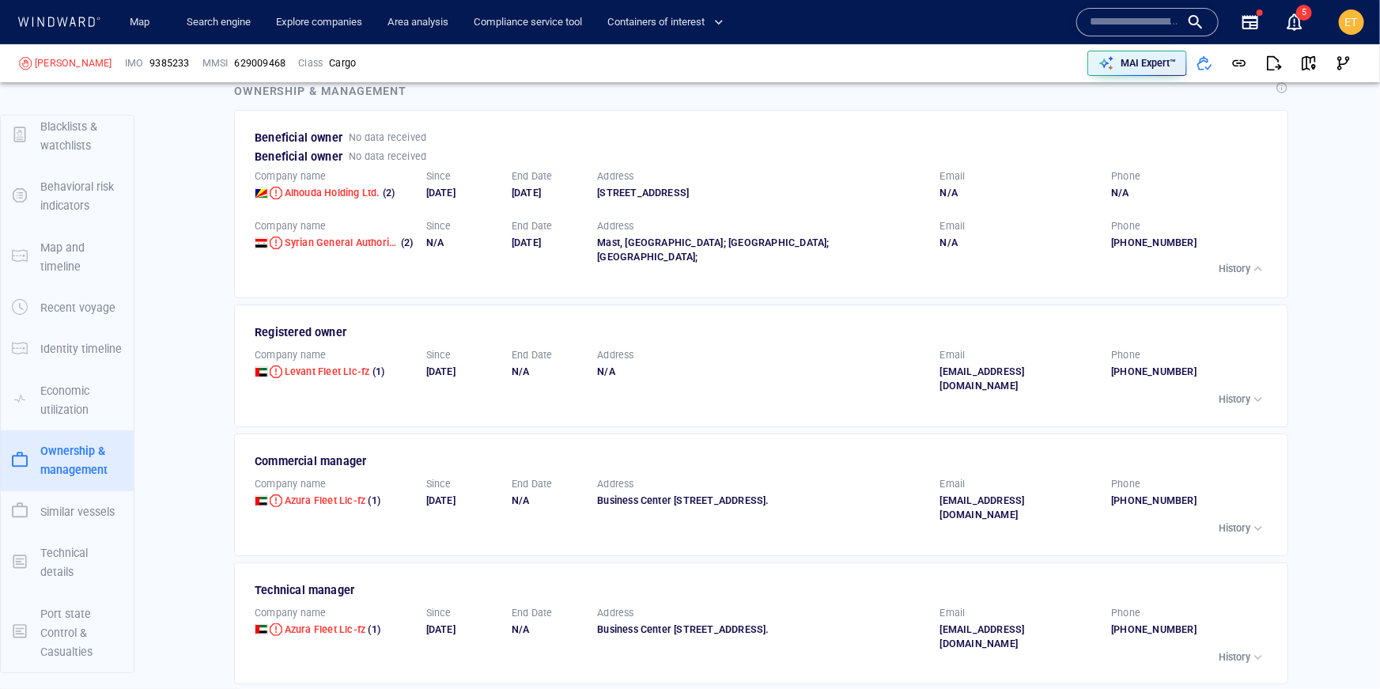
scroll to position [3220, 0]
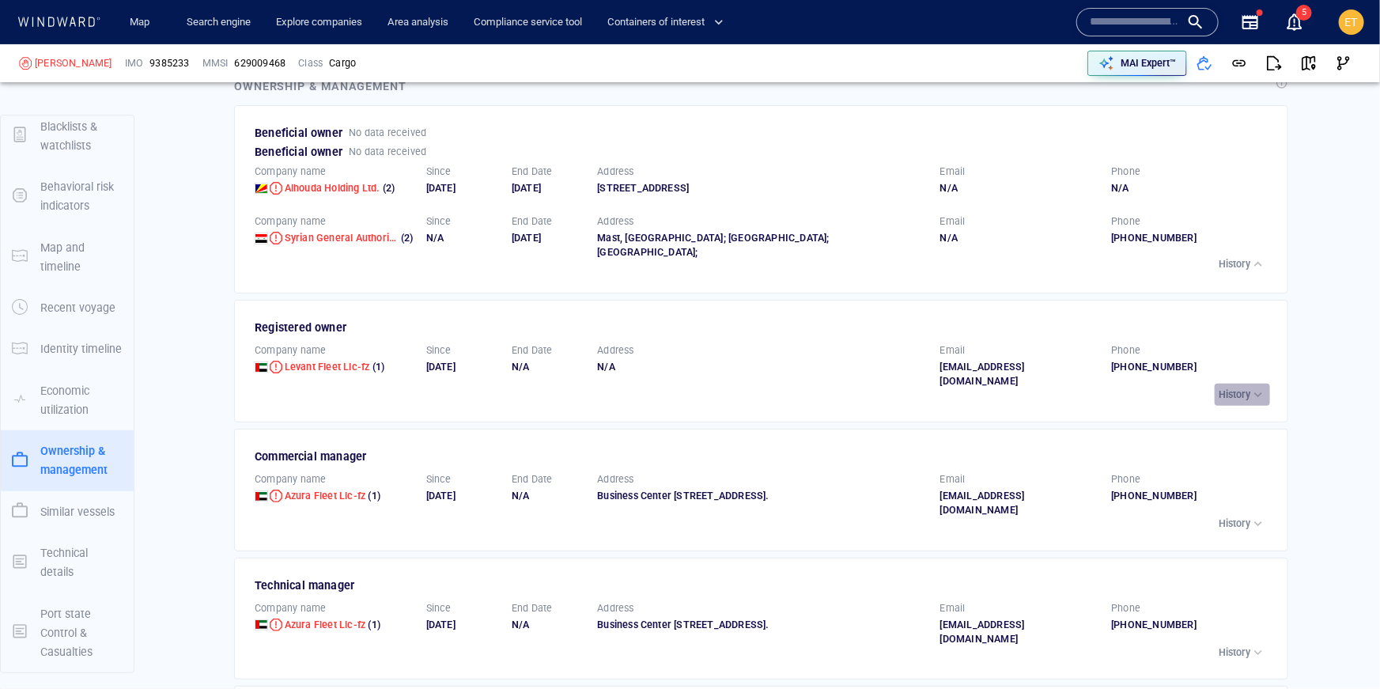
click at [1239, 383] on button "History" at bounding box center [1241, 394] width 55 height 22
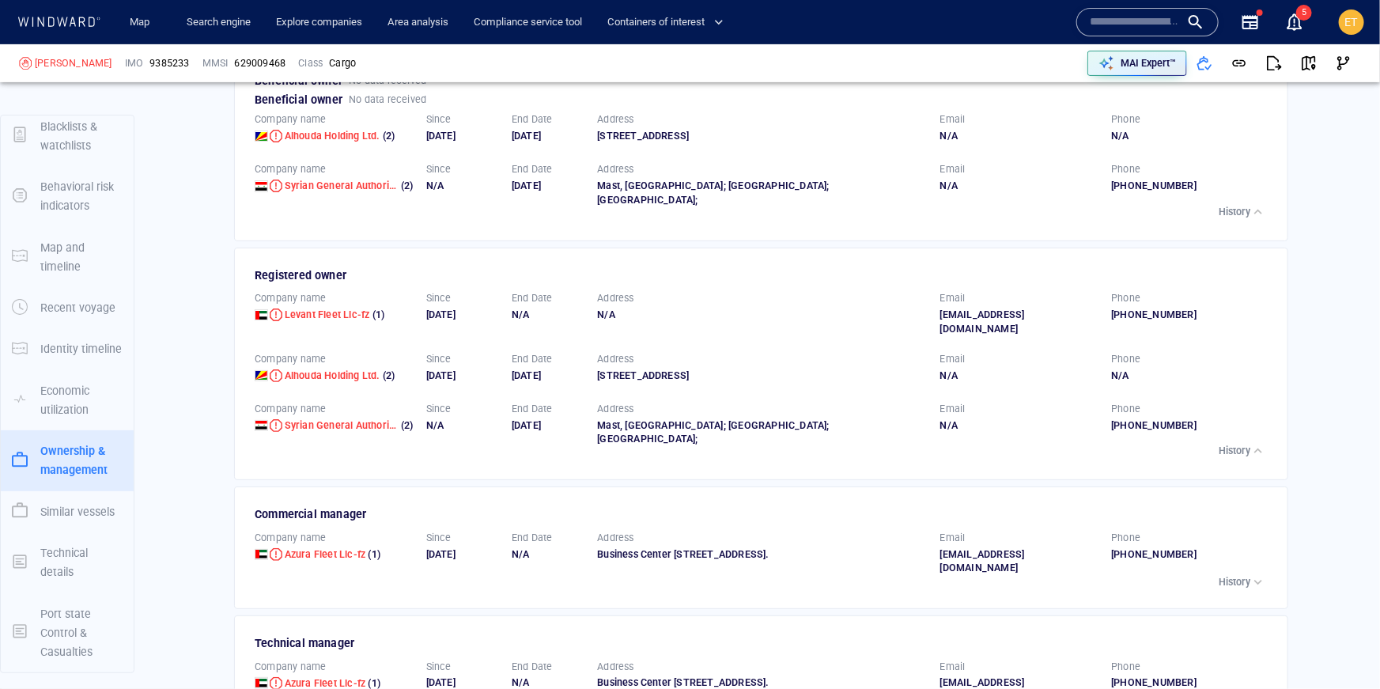
scroll to position [3276, 0]
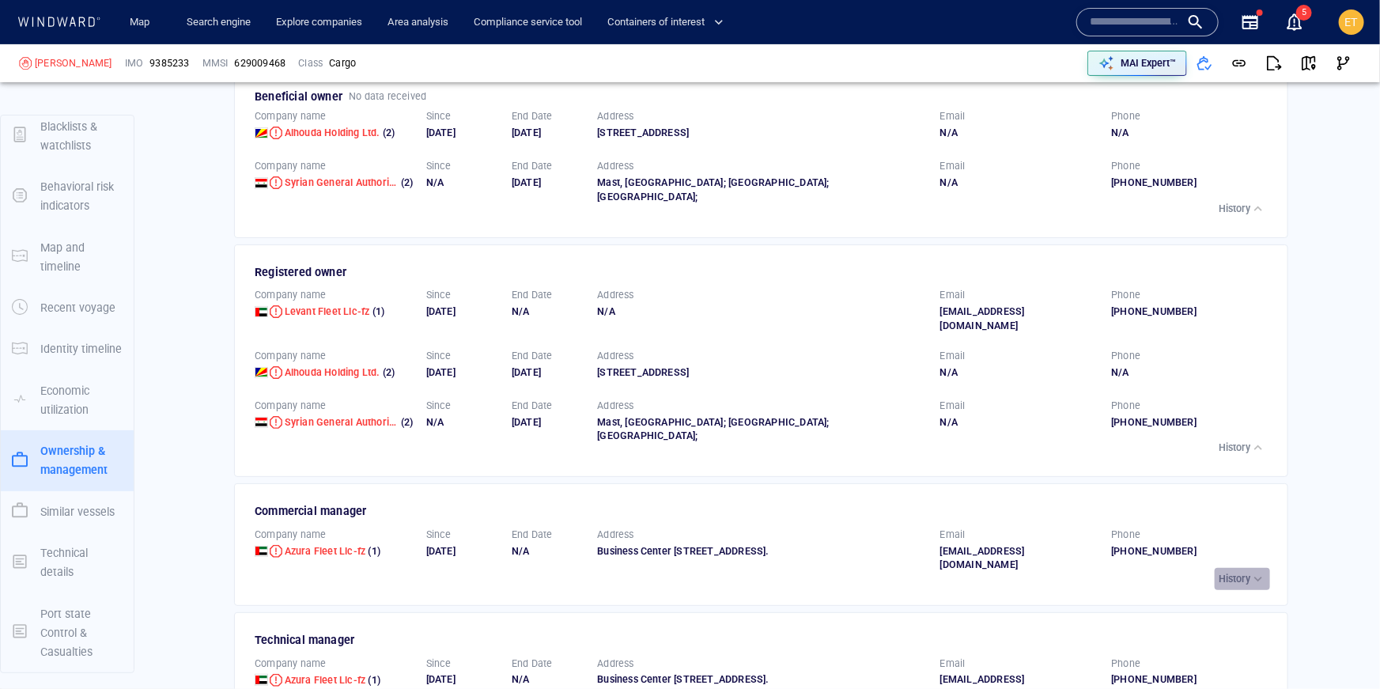
click at [1239, 572] on p "History" at bounding box center [1234, 579] width 32 height 14
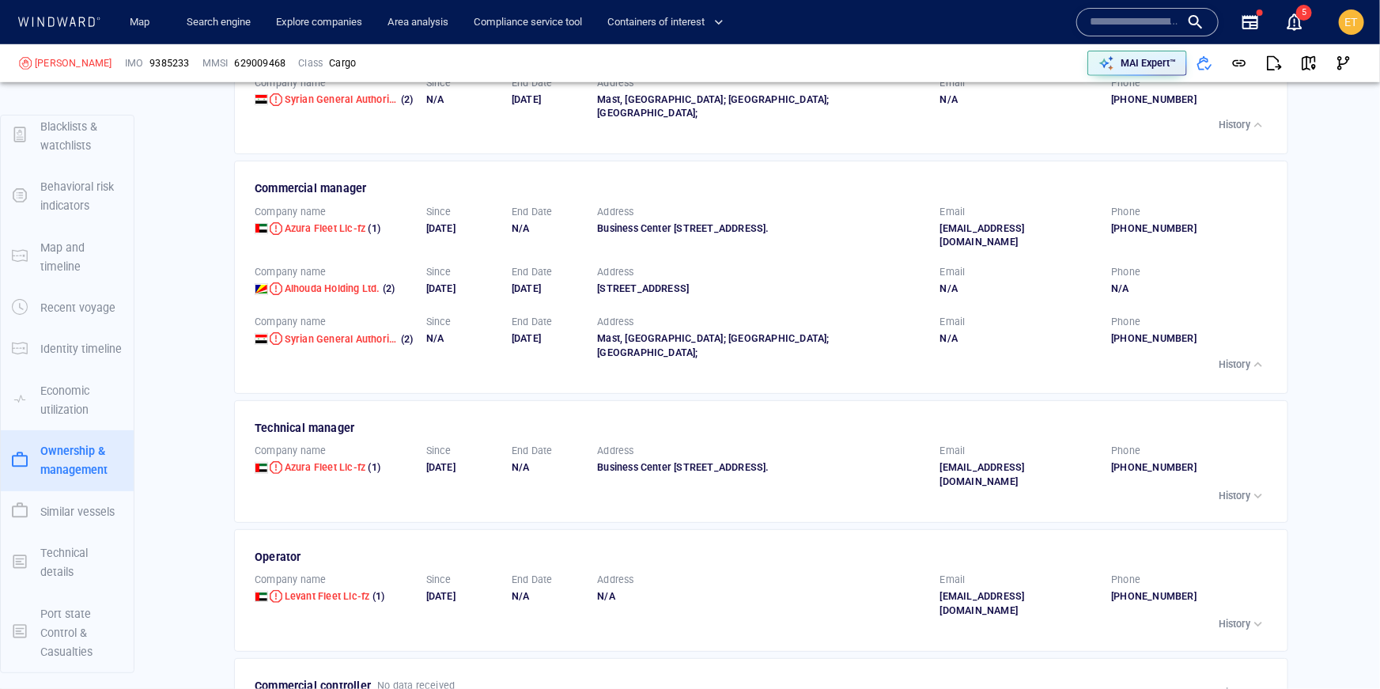
scroll to position [3602, 0]
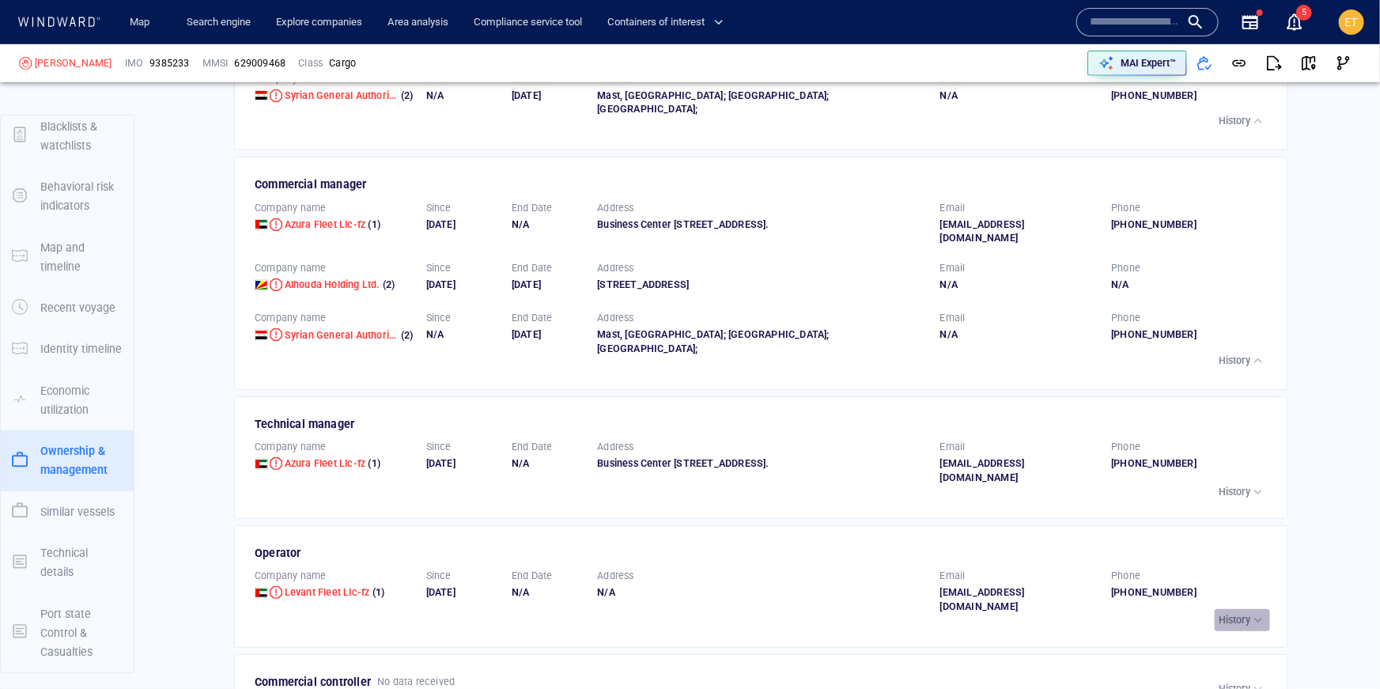
click at [1237, 613] on p "History" at bounding box center [1234, 620] width 32 height 14
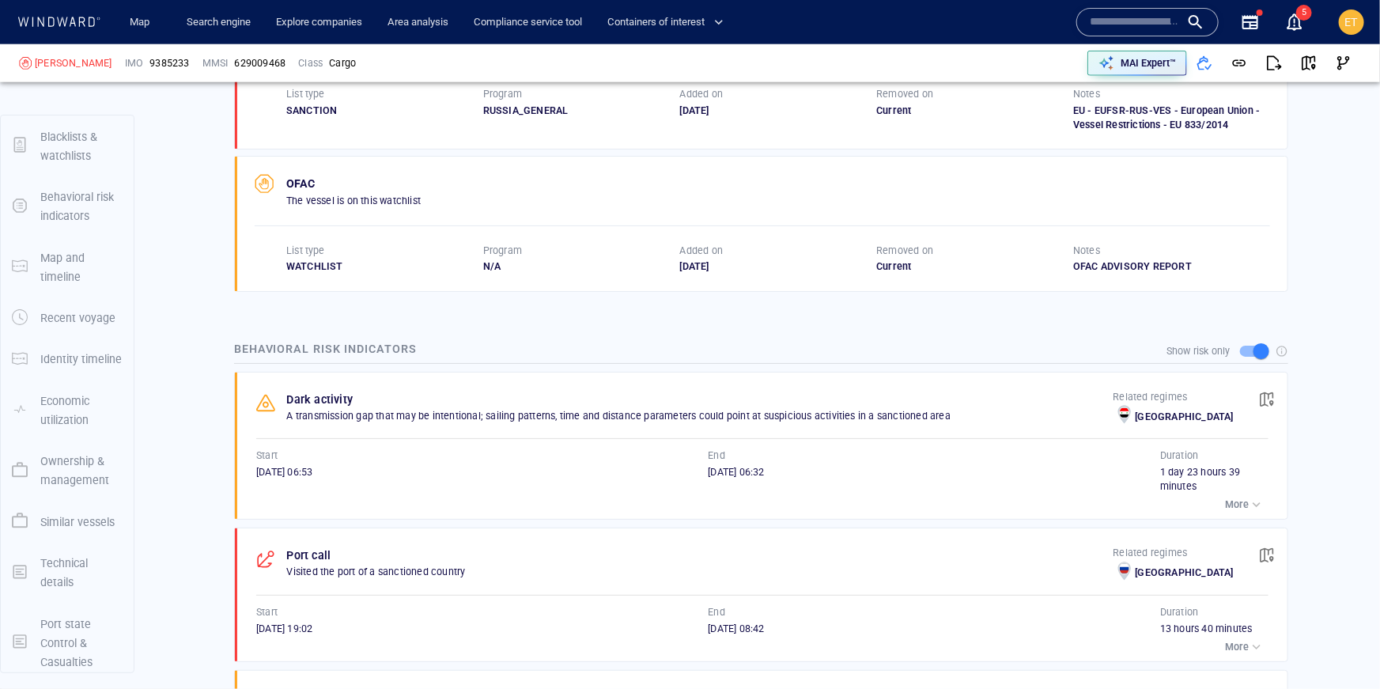
scroll to position [936, 0]
